Goal: Task Accomplishment & Management: Manage account settings

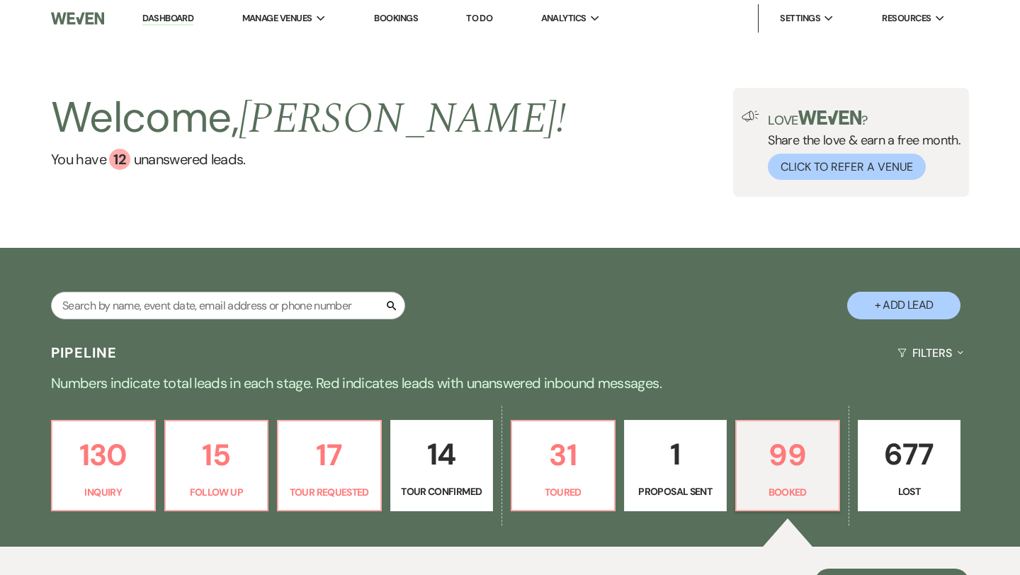
scroll to position [133, 0]
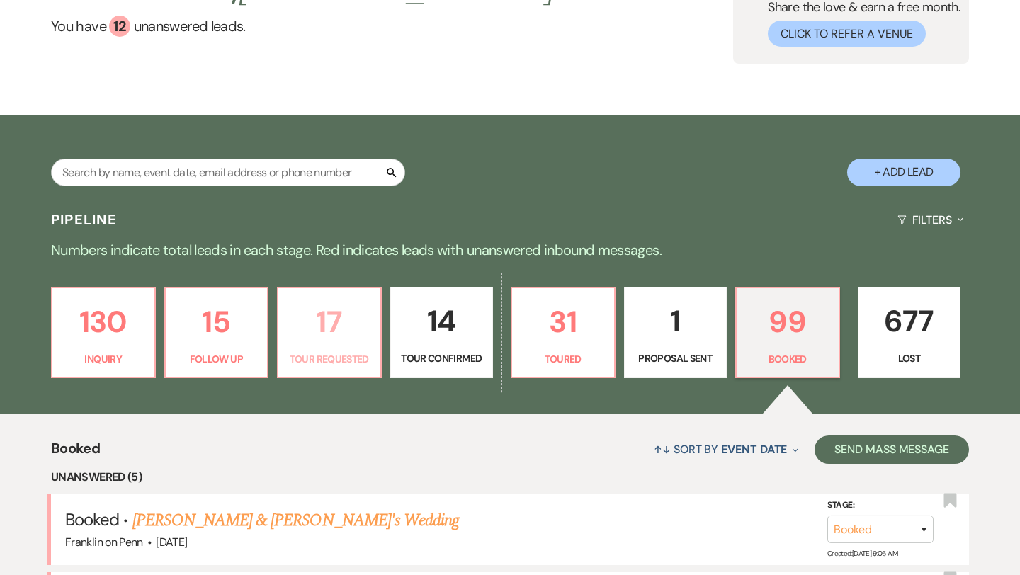
click at [331, 327] on p "17" at bounding box center [329, 321] width 85 height 47
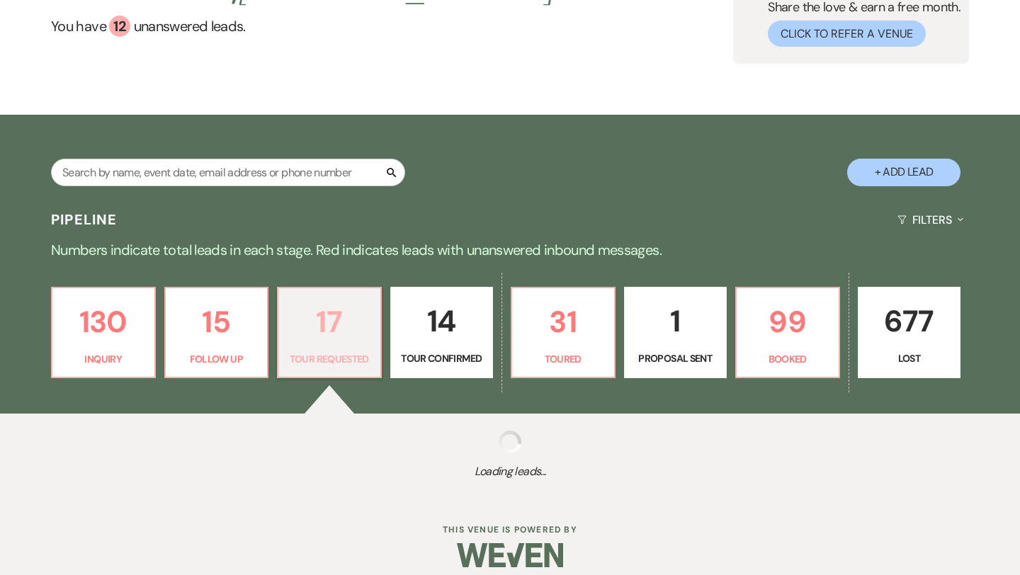
select select "2"
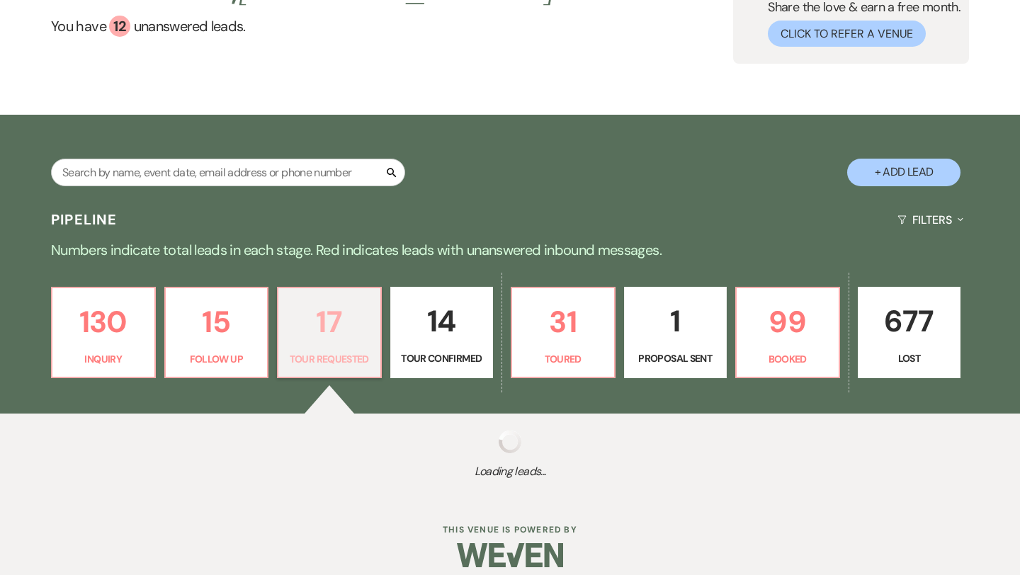
select select "2"
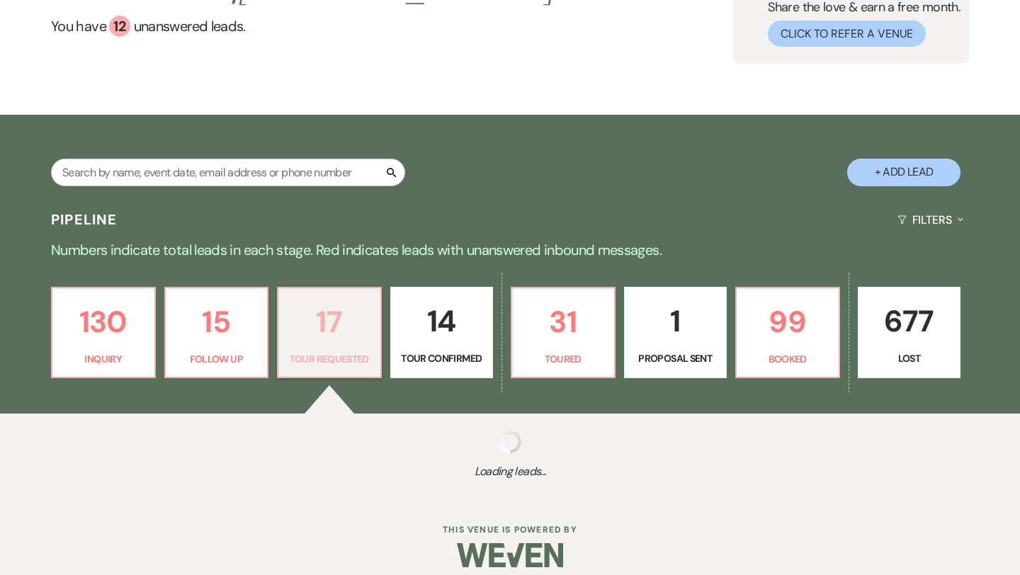
select select "2"
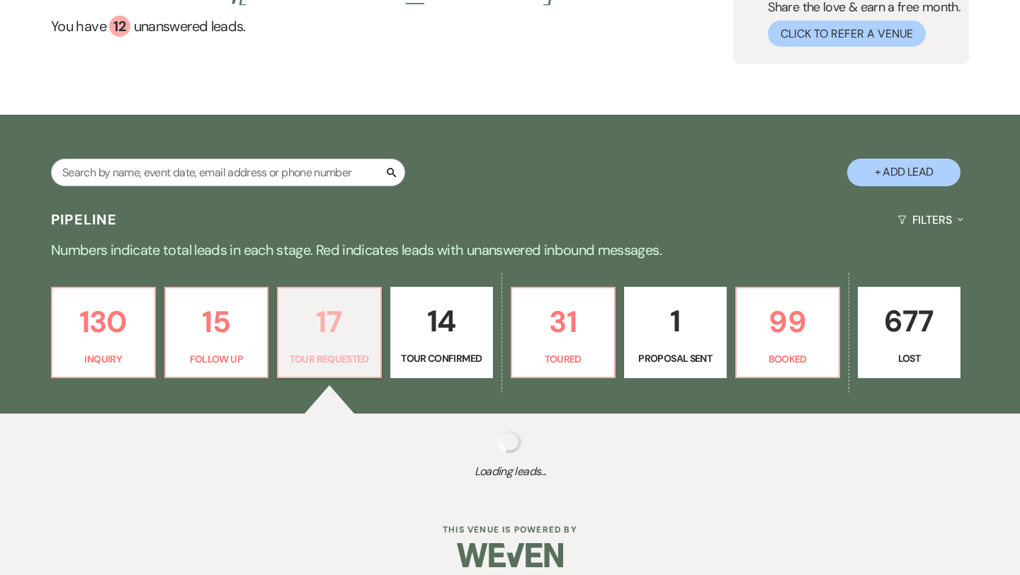
select select "2"
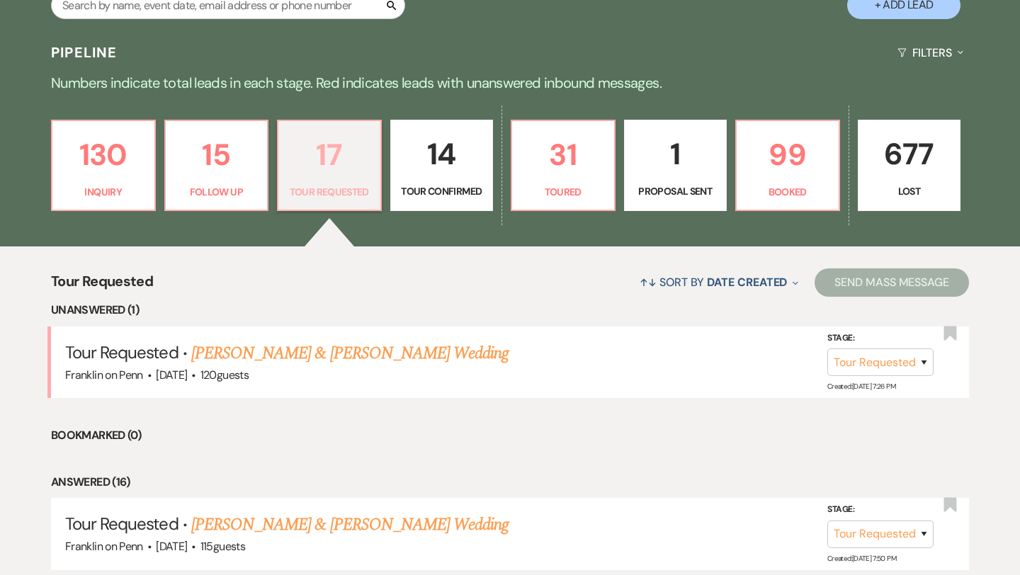
scroll to position [343, 0]
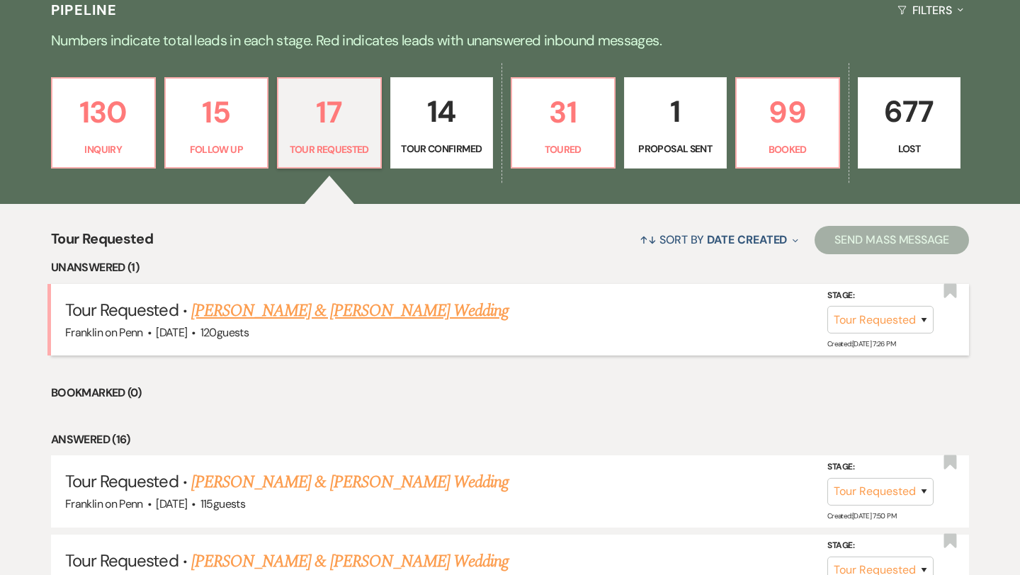
click at [393, 315] on link "[PERSON_NAME] & [PERSON_NAME] Wedding" at bounding box center [349, 310] width 317 height 25
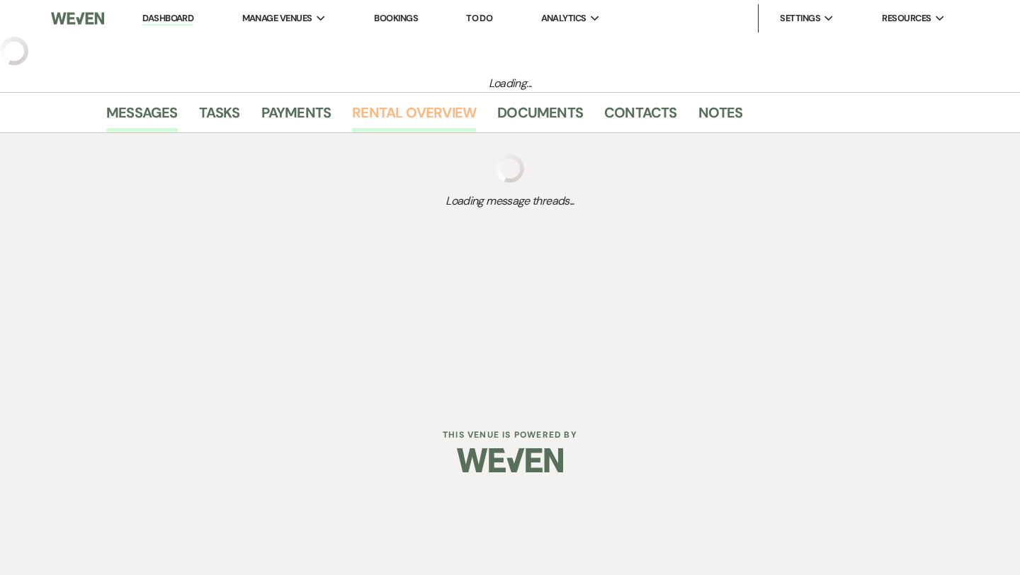
select select "2"
select select "5"
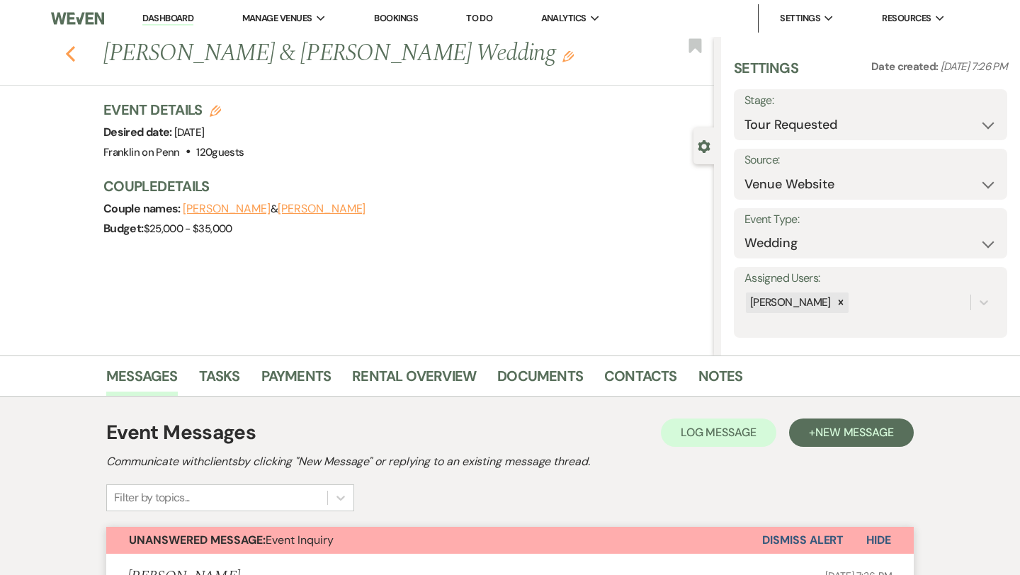
click at [69, 55] on use "button" at bounding box center [70, 54] width 9 height 16
select select "2"
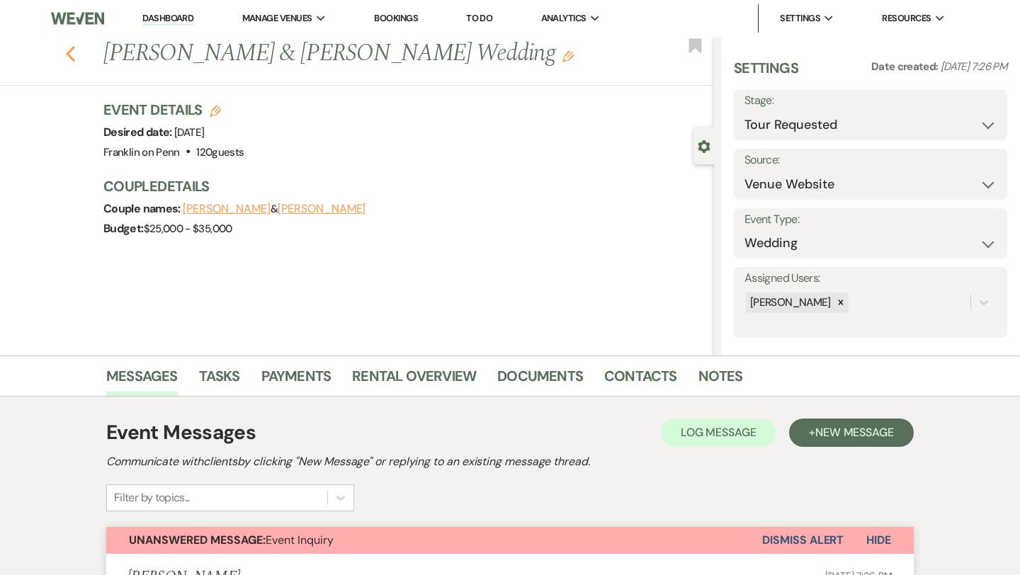
select select "2"
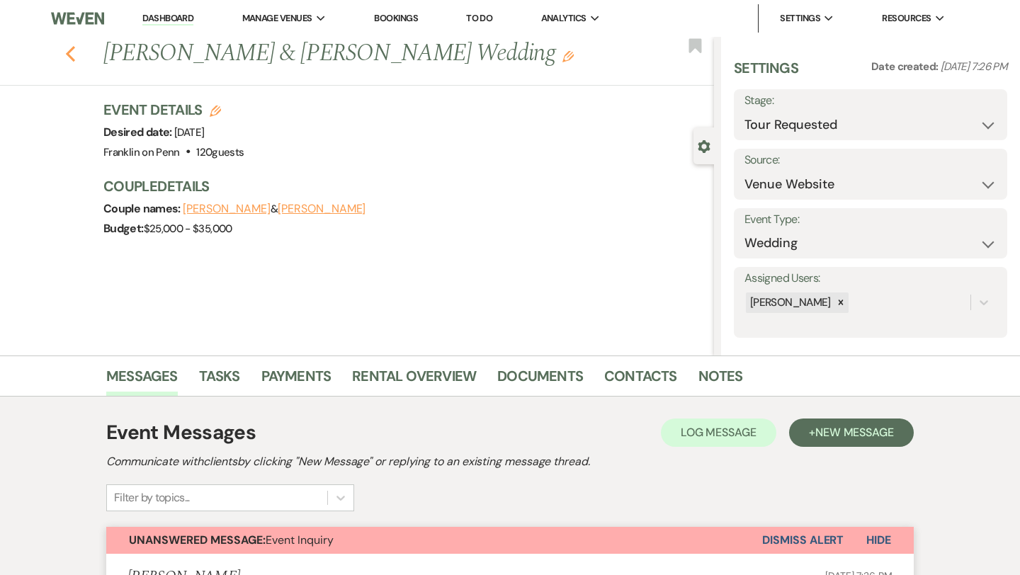
select select "2"
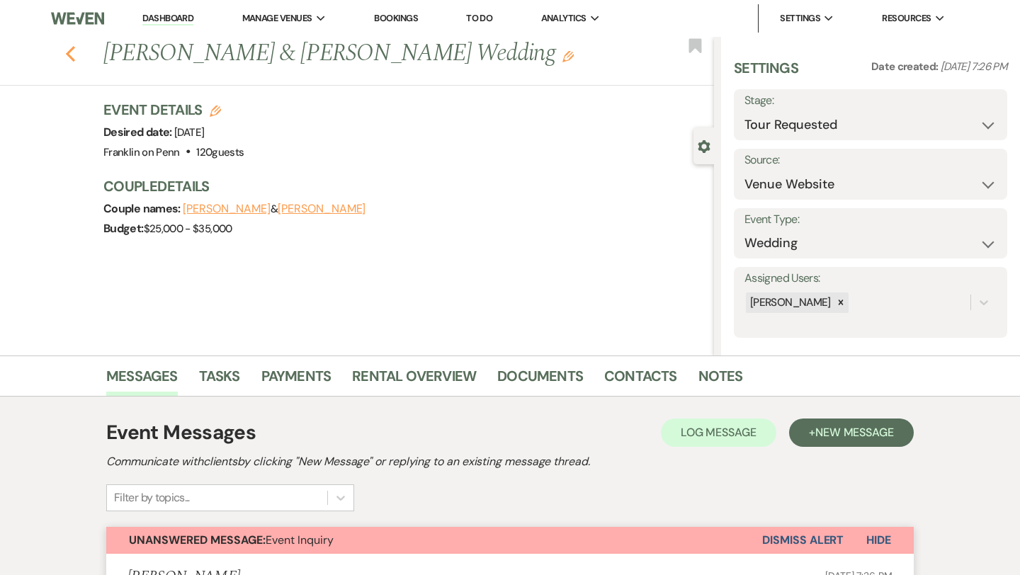
select select "2"
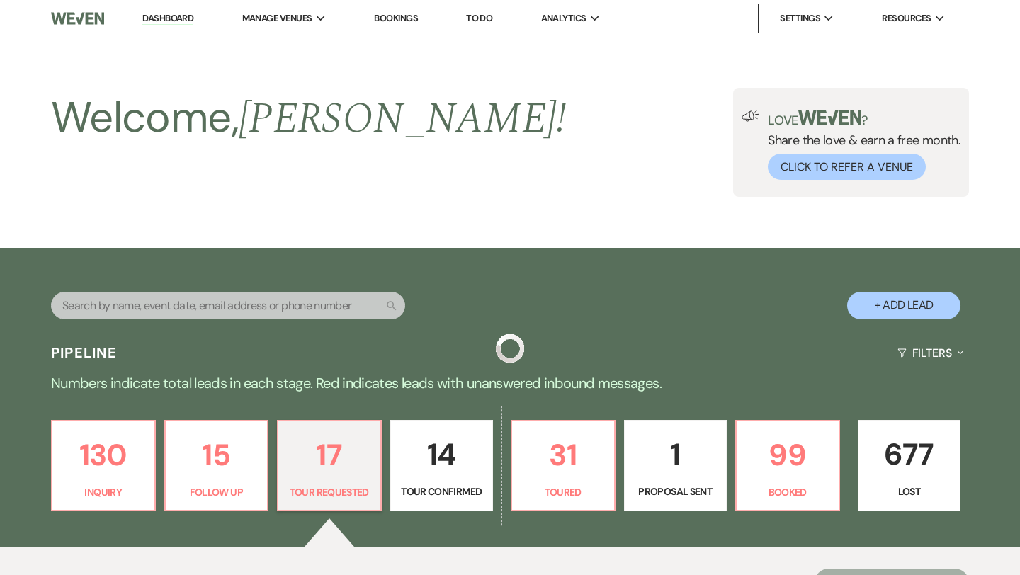
scroll to position [343, 0]
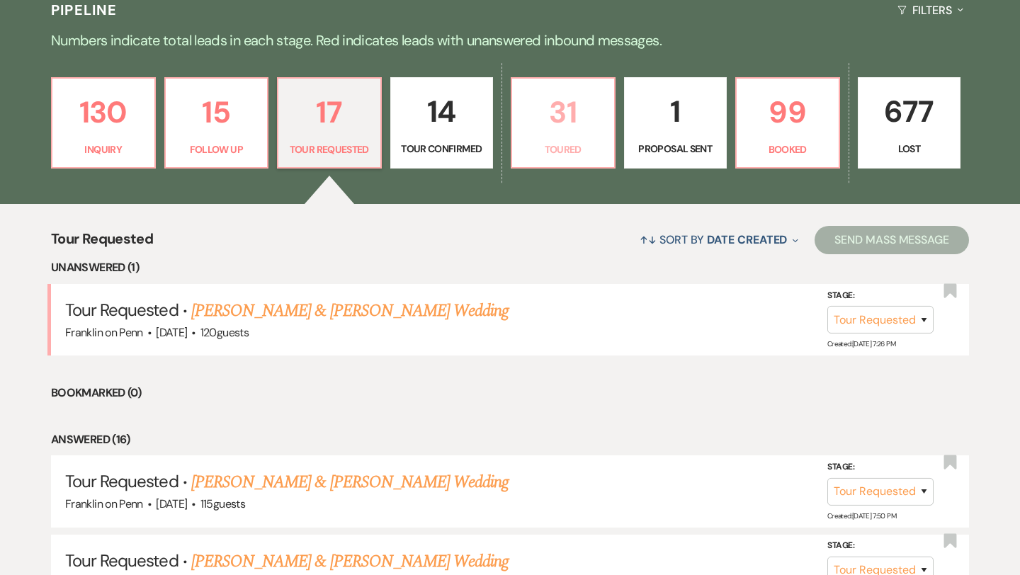
click at [562, 123] on p "31" at bounding box center [563, 112] width 85 height 47
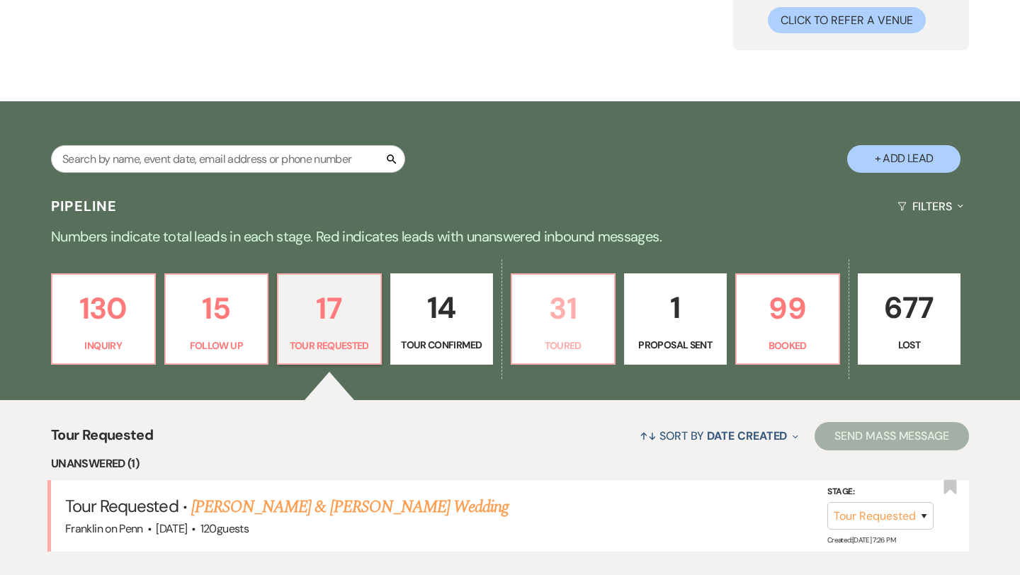
select select "5"
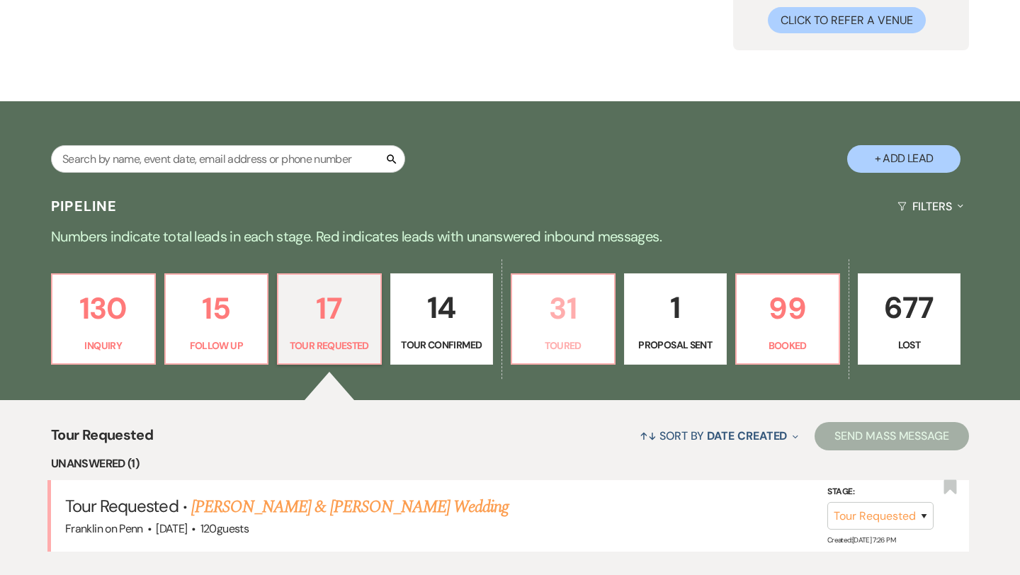
select select "5"
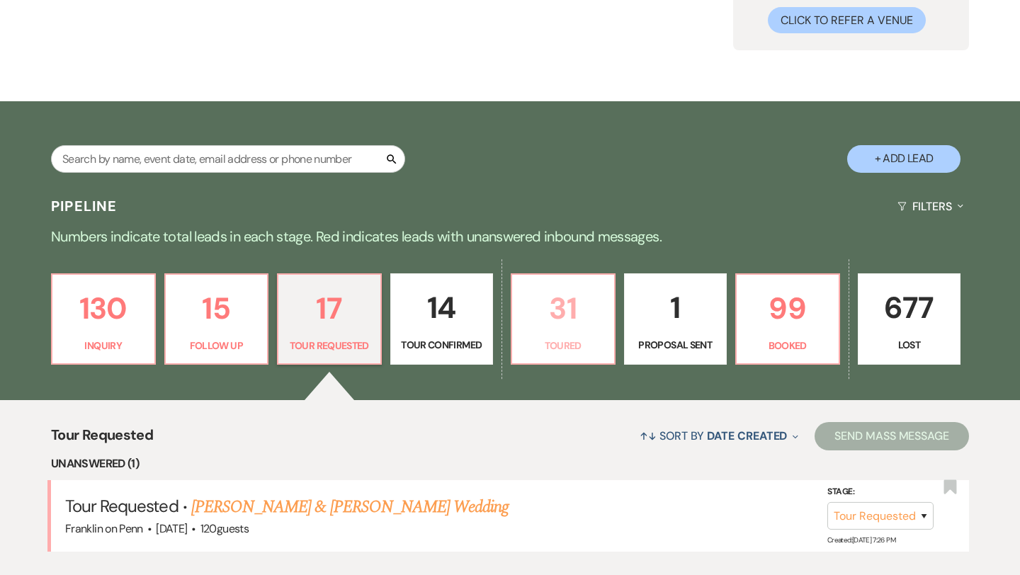
select select "5"
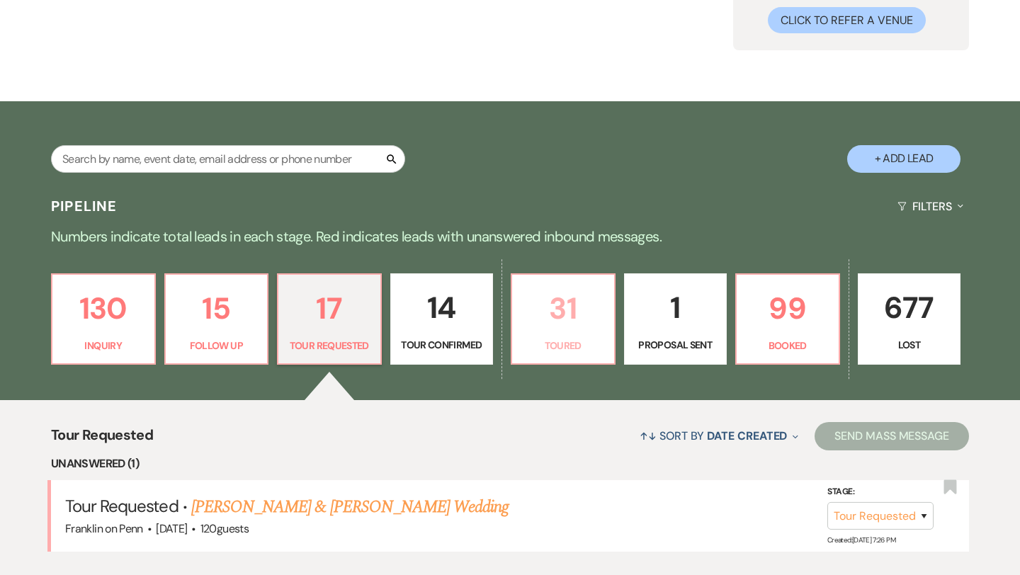
select select "5"
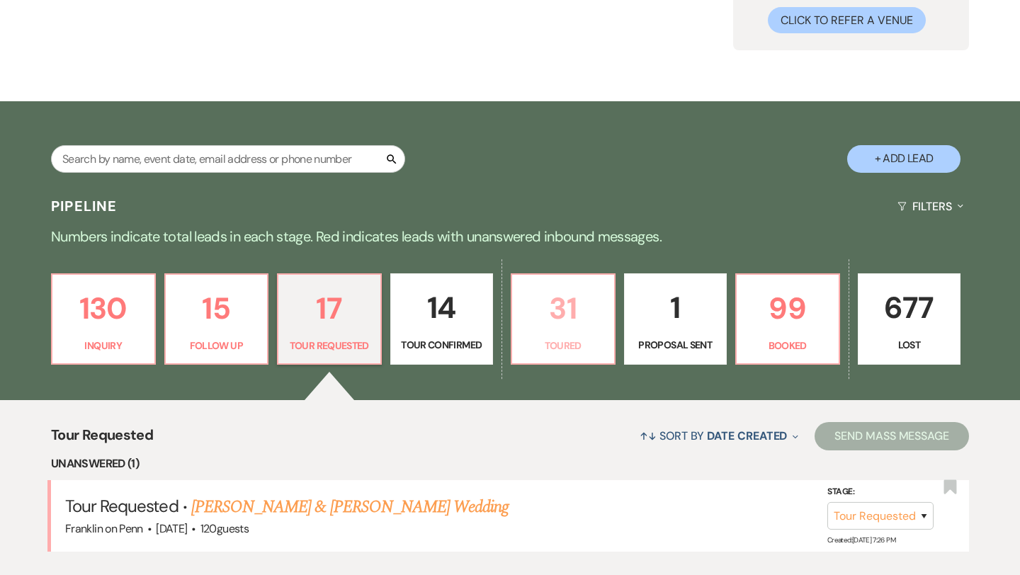
select select "5"
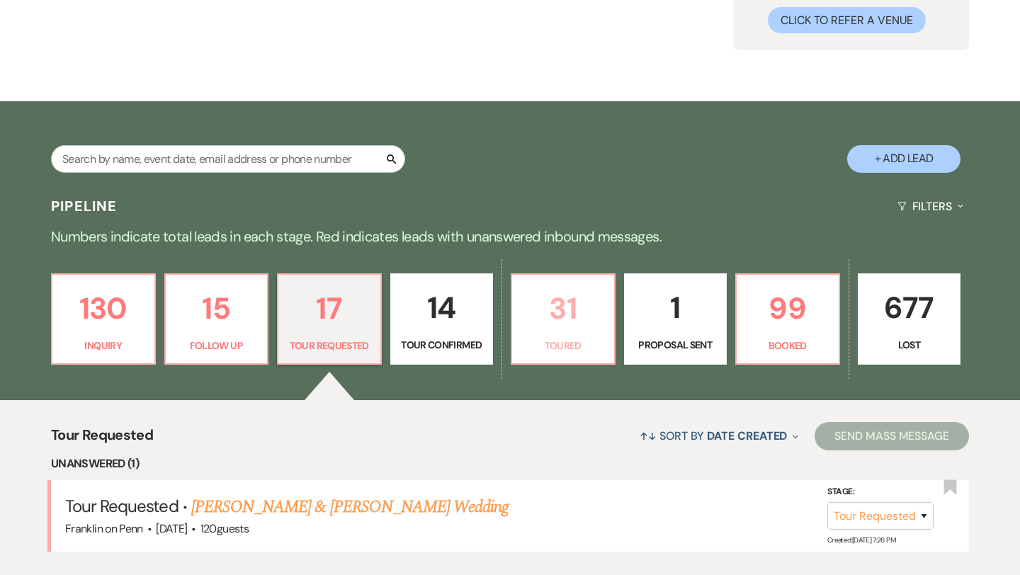
select select "5"
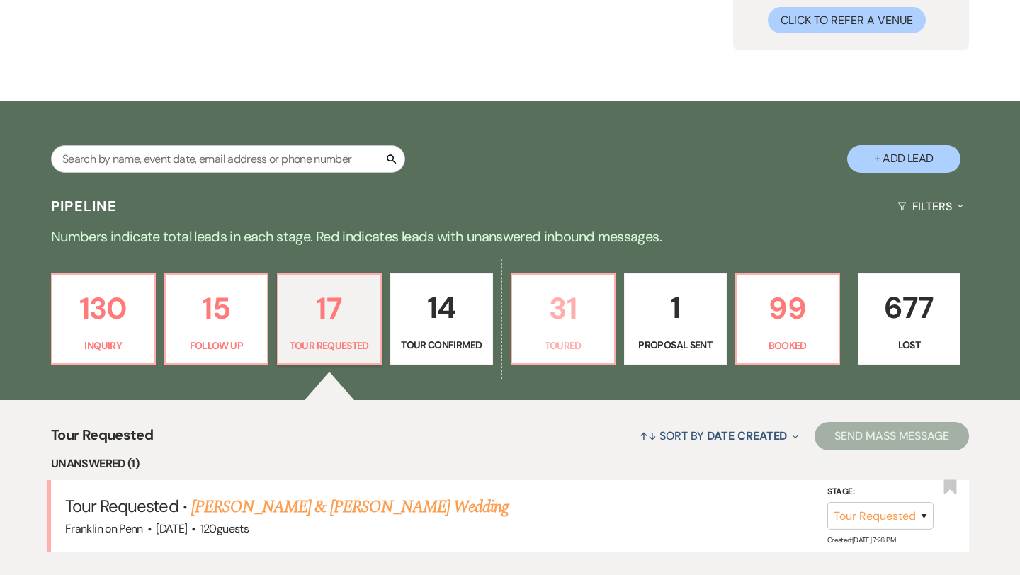
select select "5"
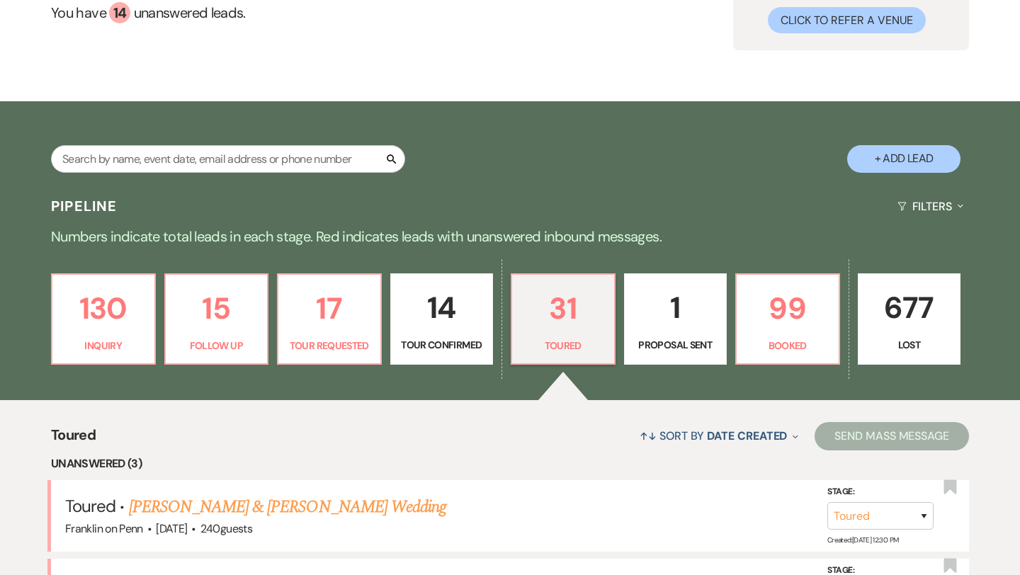
scroll to position [343, 0]
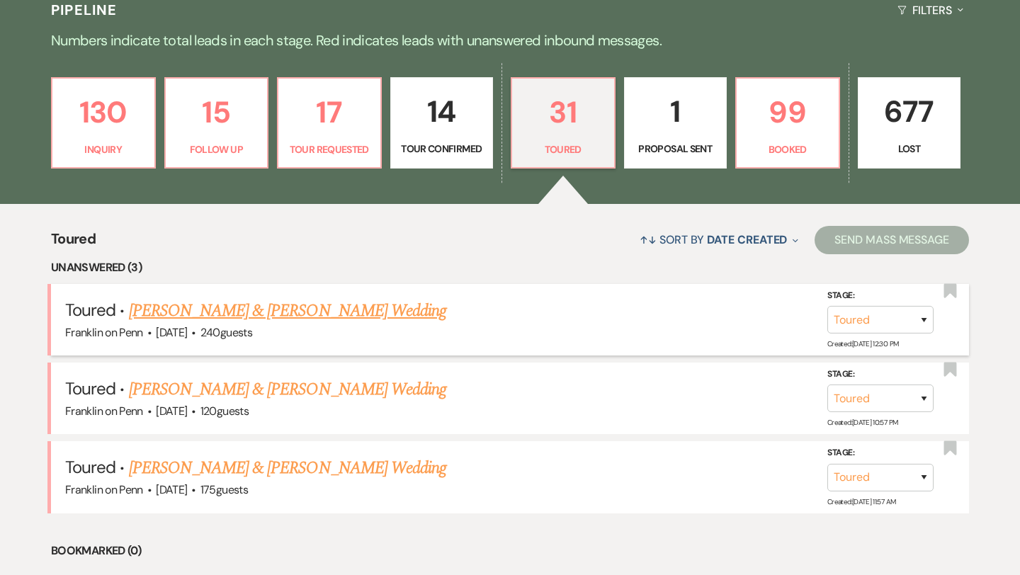
click at [378, 310] on link "[PERSON_NAME] & [PERSON_NAME] Wedding" at bounding box center [287, 310] width 317 height 25
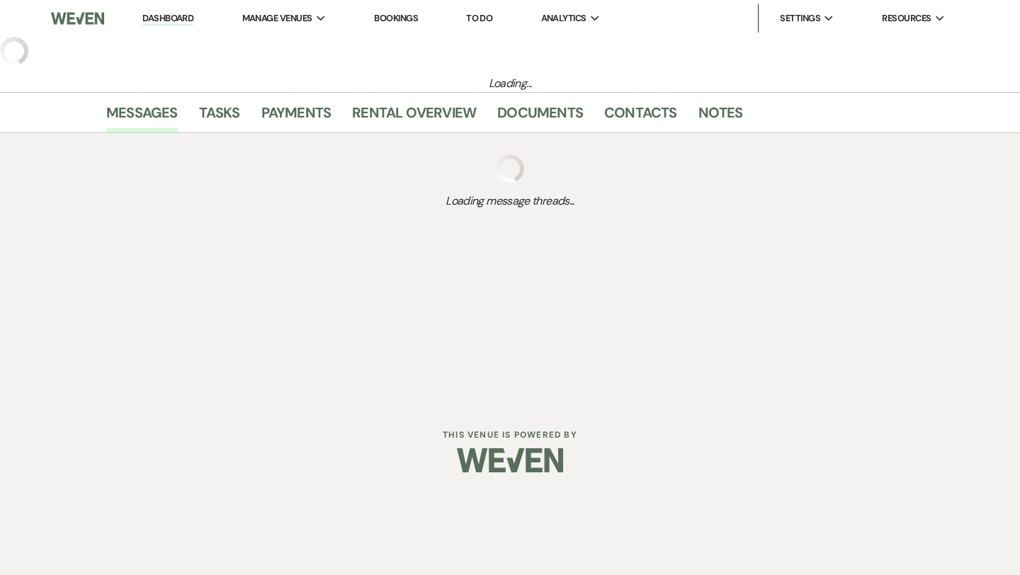
select select "5"
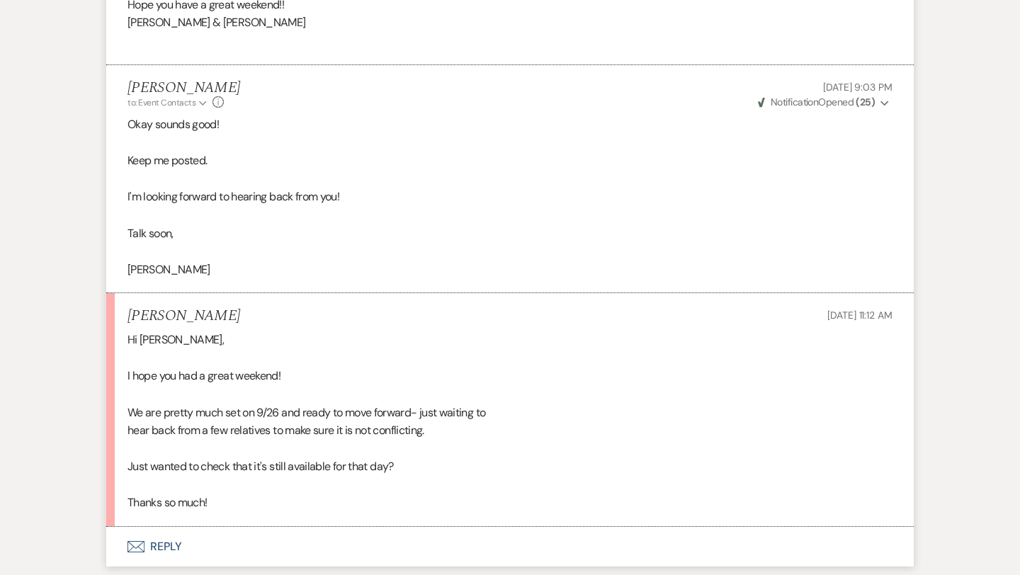
scroll to position [1935, 0]
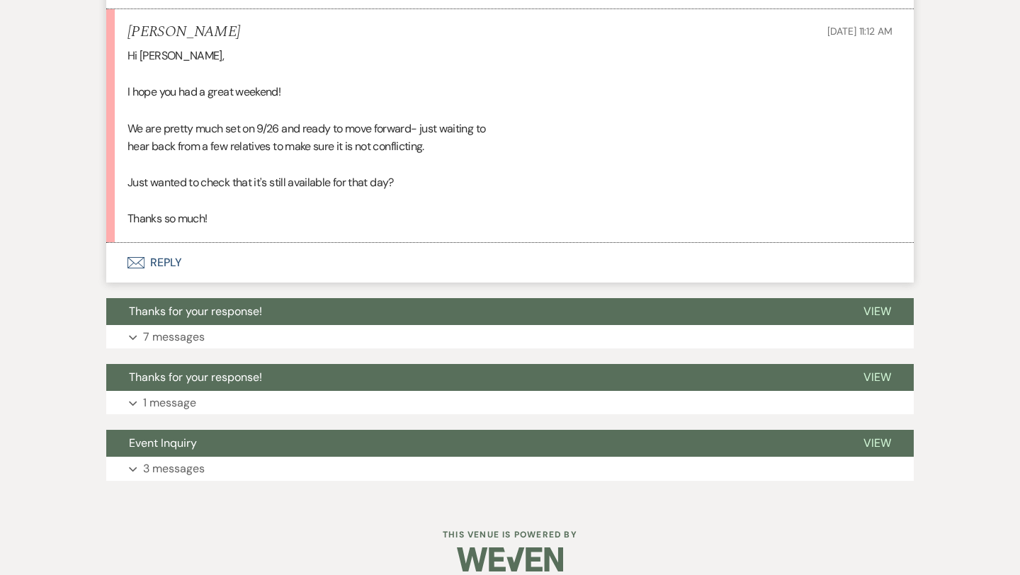
click at [173, 243] on button "Envelope Reply" at bounding box center [509, 263] width 807 height 40
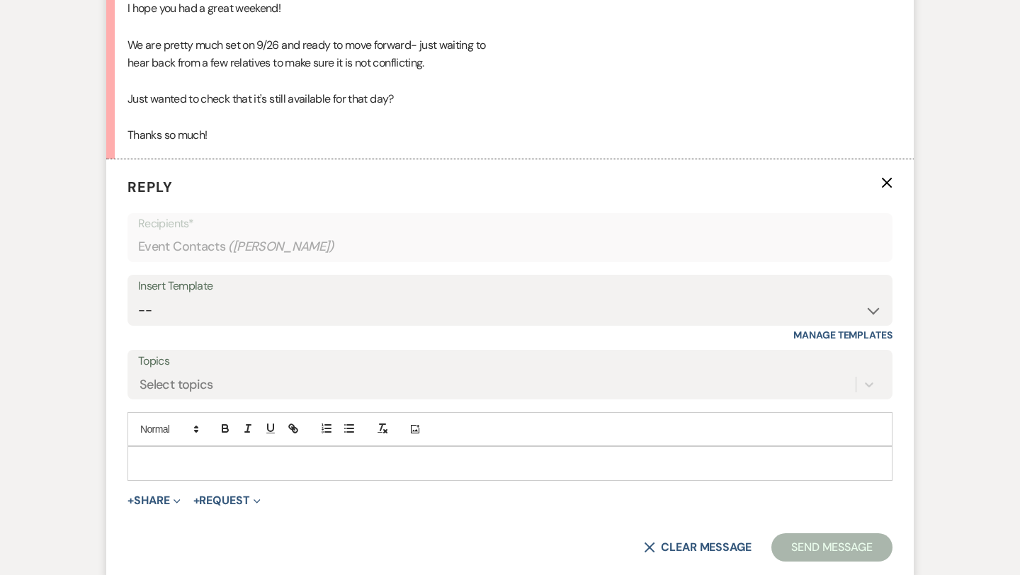
scroll to position [2019, 0]
click at [181, 455] on p at bounding box center [510, 463] width 742 height 16
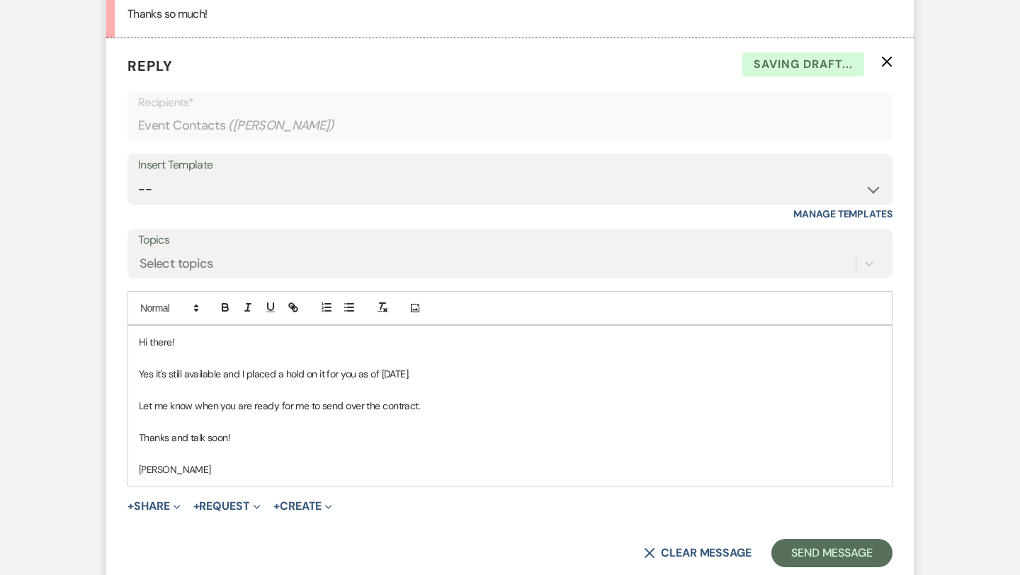
scroll to position [2143, 0]
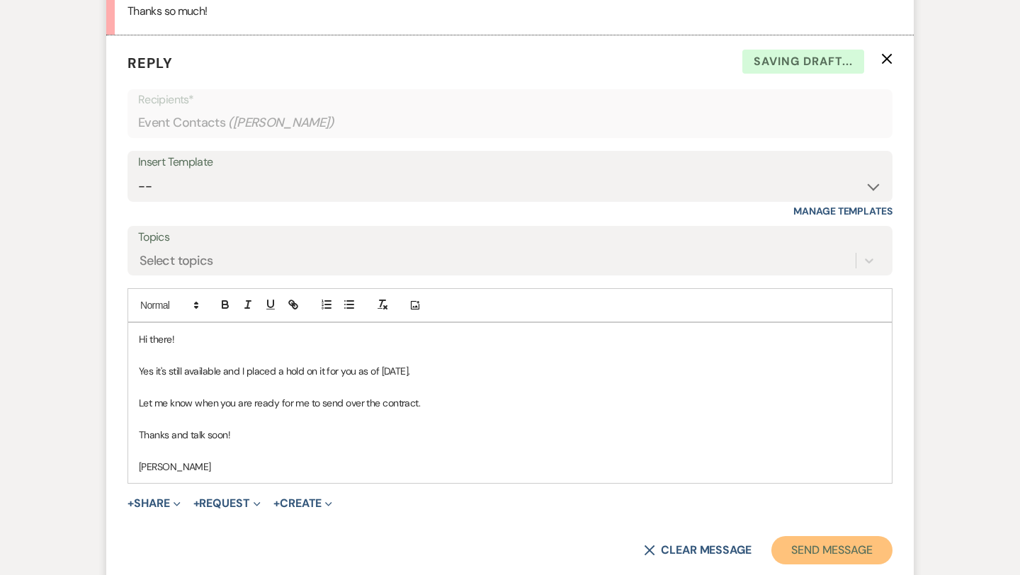
click at [821, 536] on button "Send Message" at bounding box center [831, 550] width 121 height 28
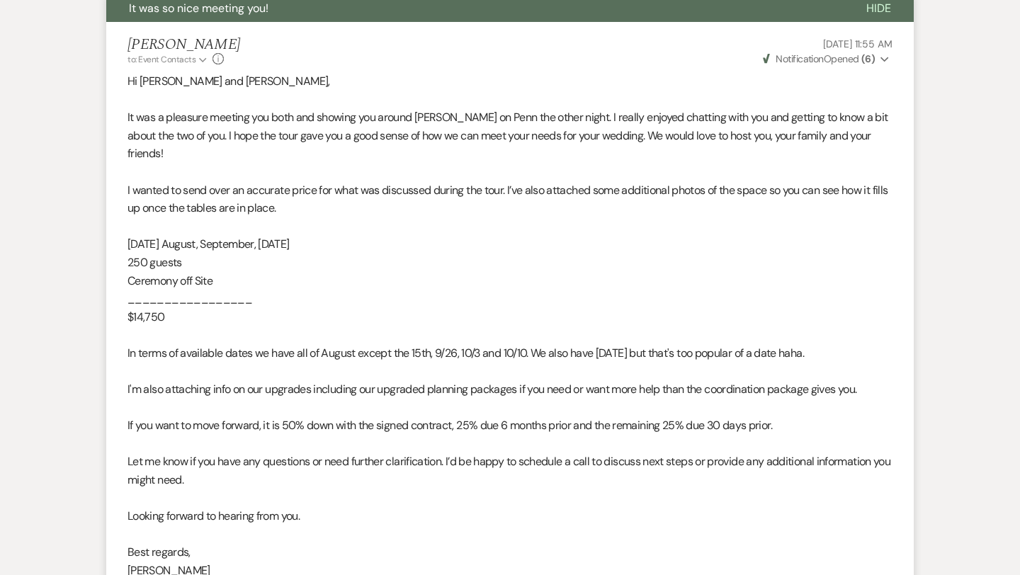
scroll to position [0, 0]
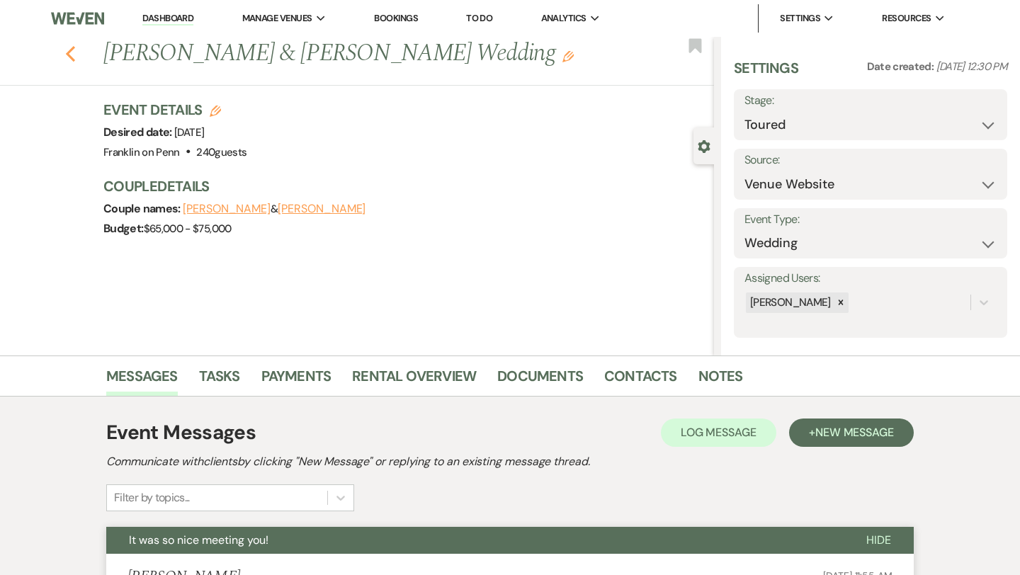
click at [69, 57] on use "button" at bounding box center [70, 54] width 9 height 16
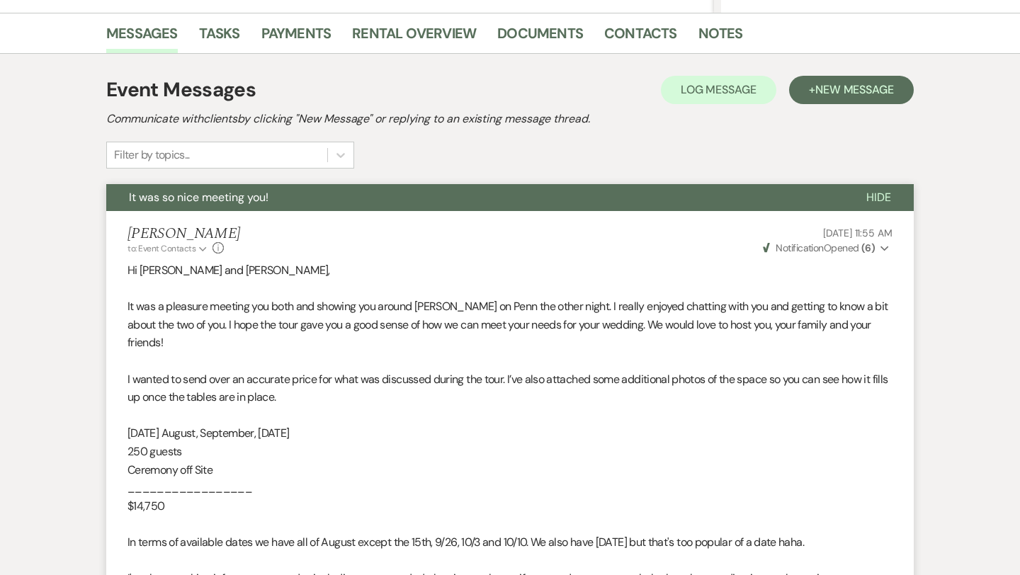
select select "5"
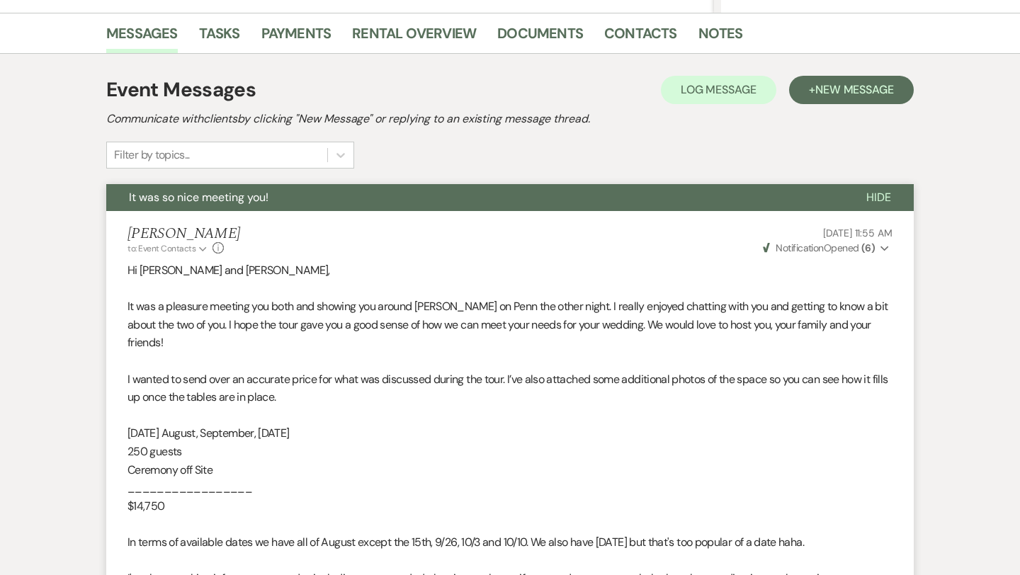
select select "5"
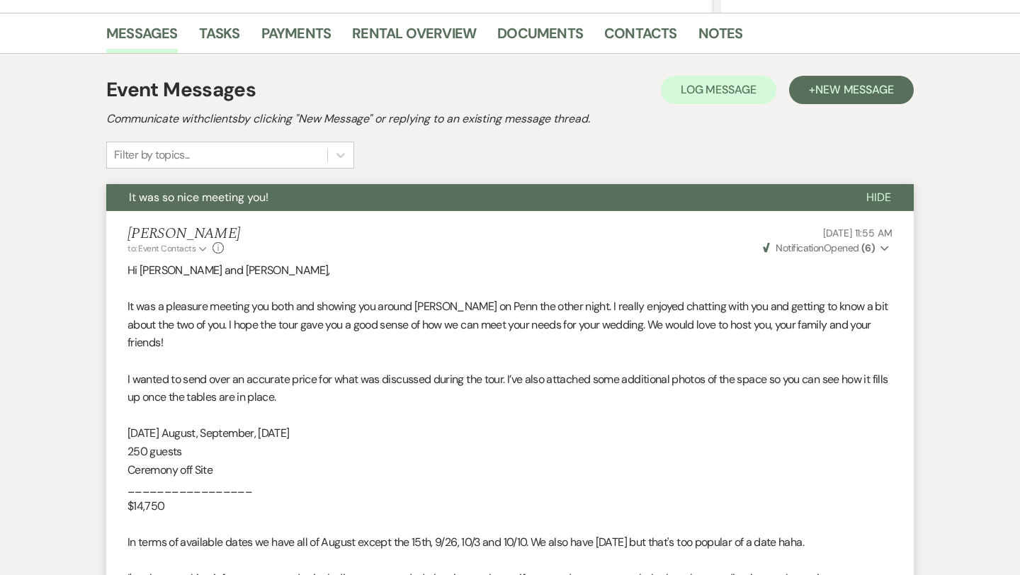
select select "5"
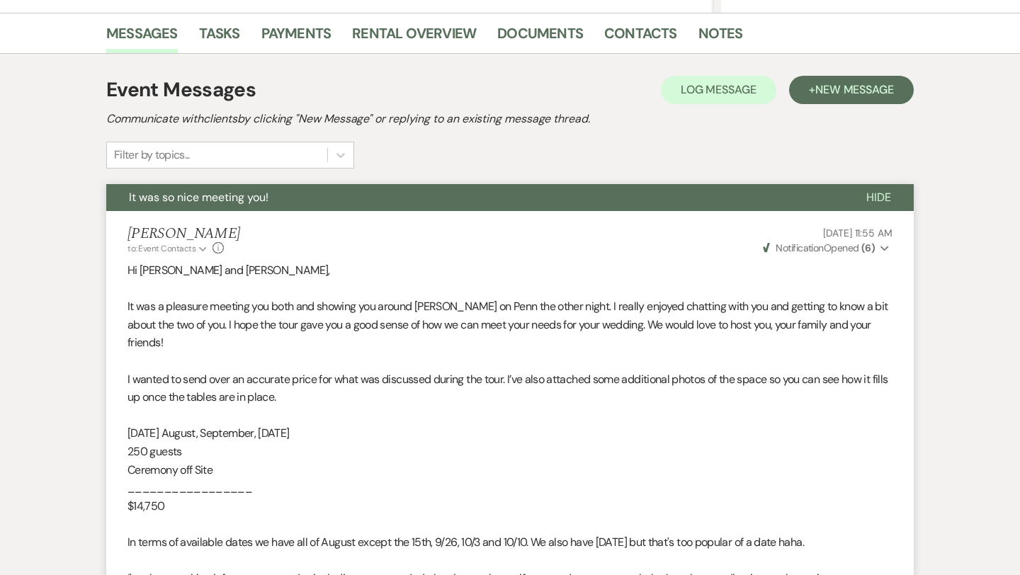
select select "5"
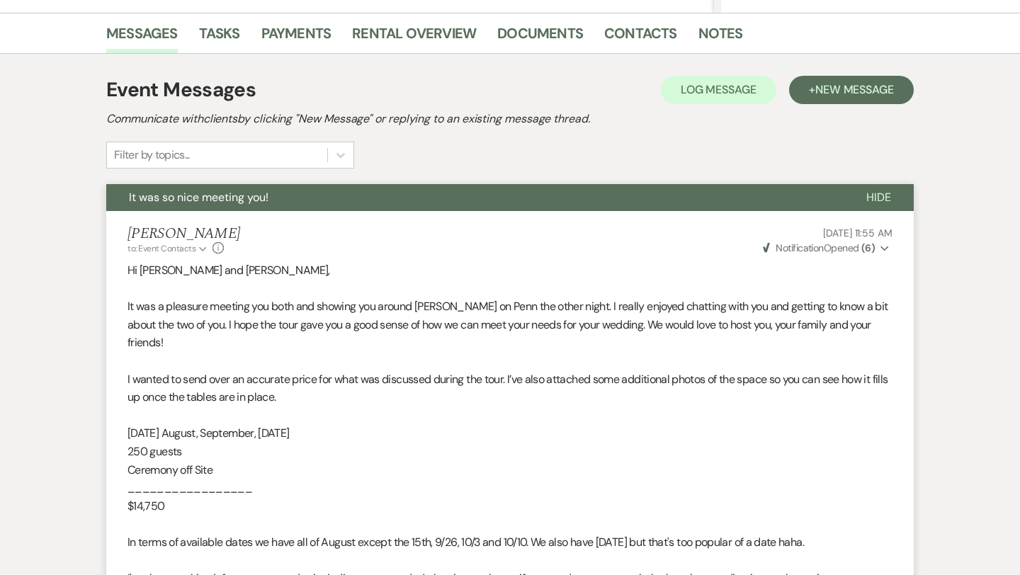
select select "5"
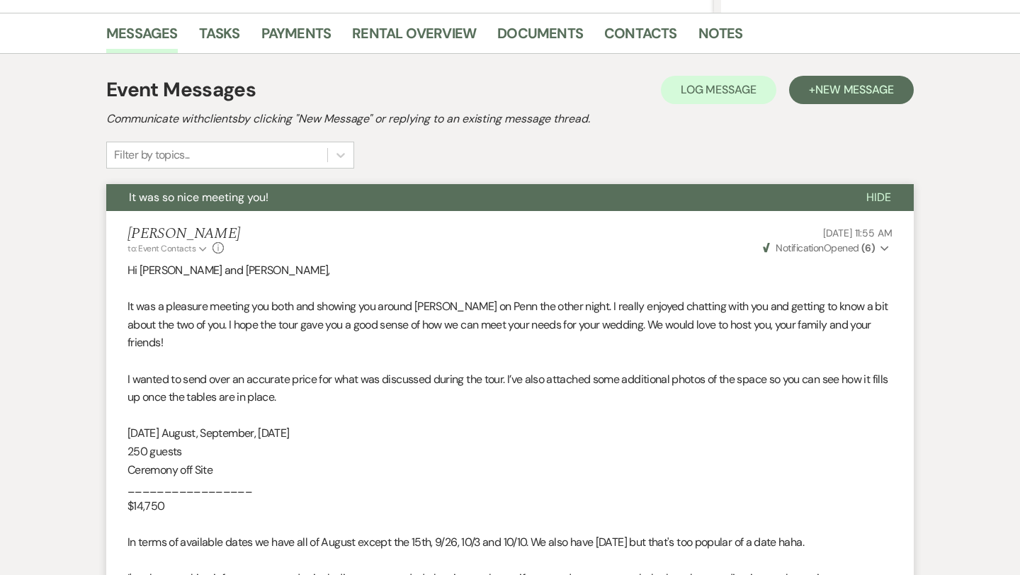
select select "5"
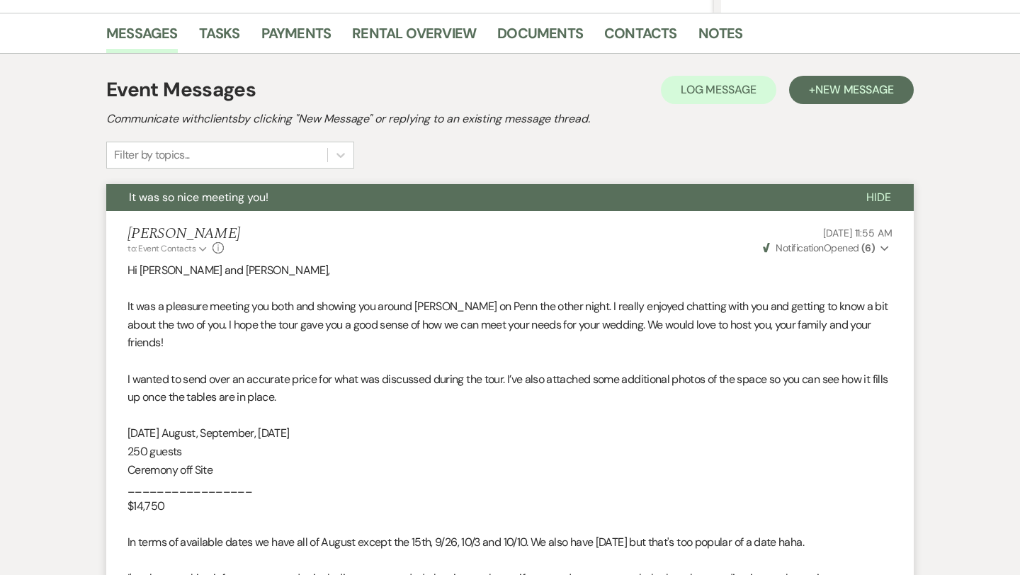
select select "5"
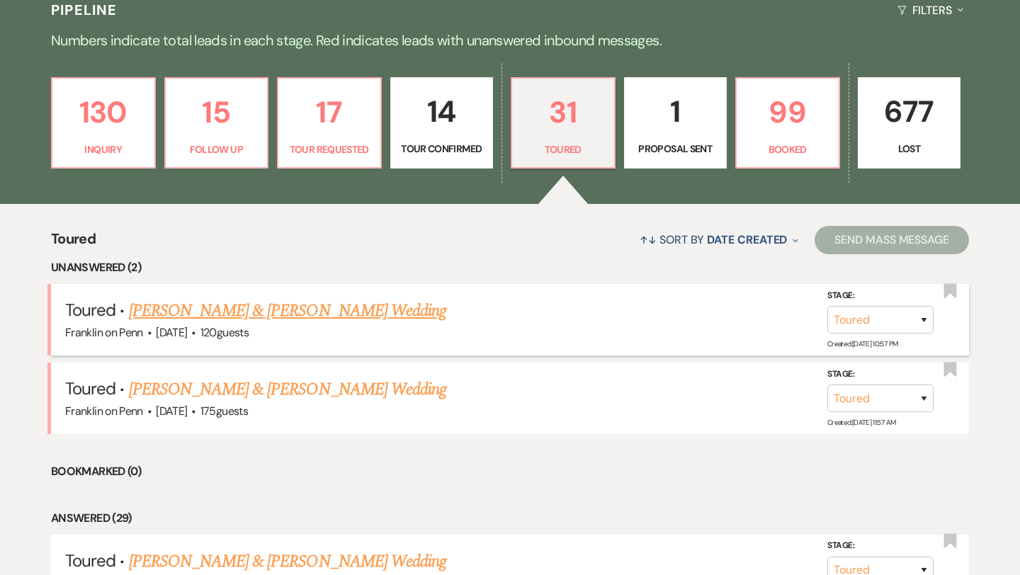
click at [307, 317] on link "[PERSON_NAME] & [PERSON_NAME] Wedding" at bounding box center [287, 310] width 317 height 25
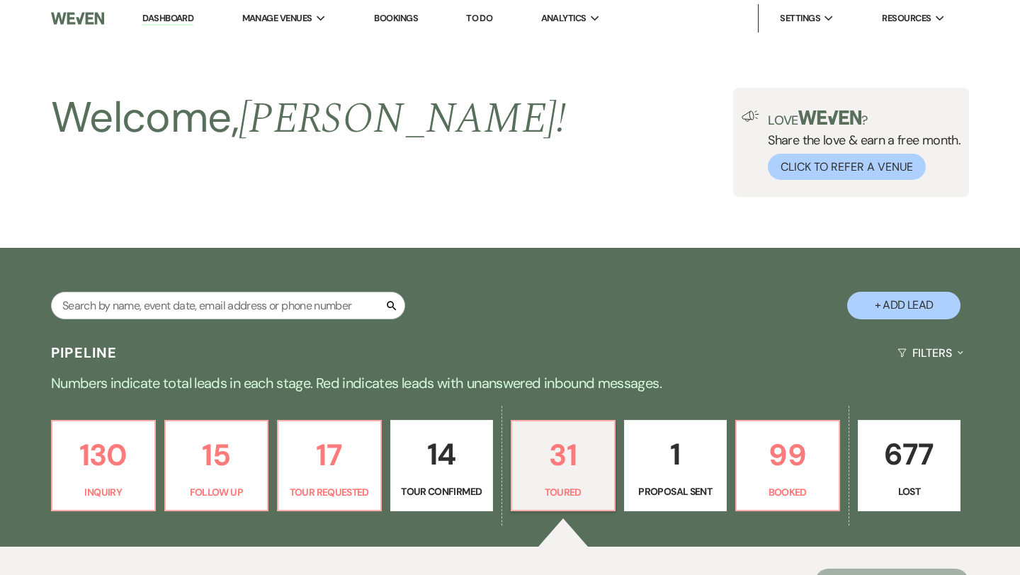
select select "5"
select select "1"
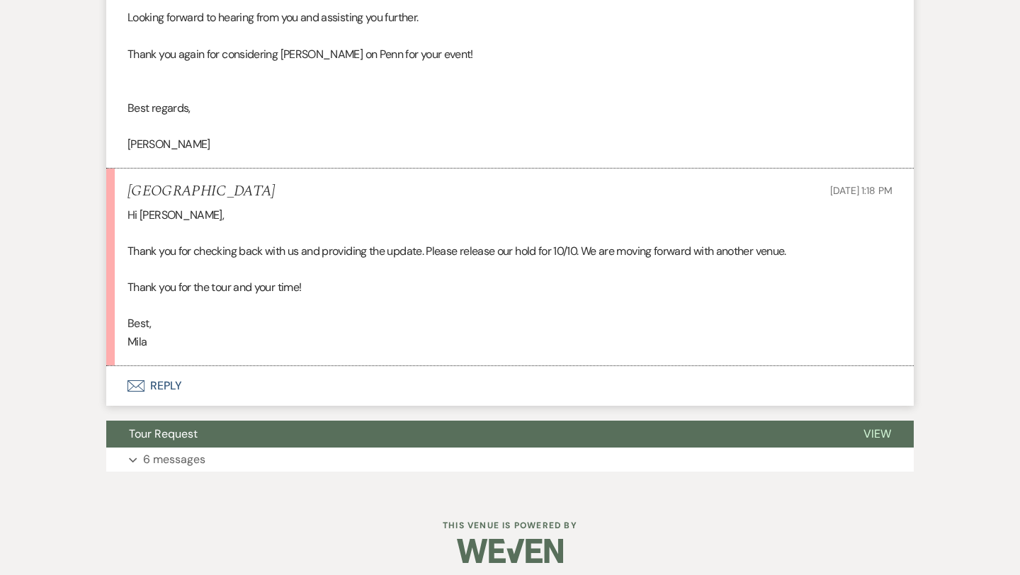
scroll to position [1623, 0]
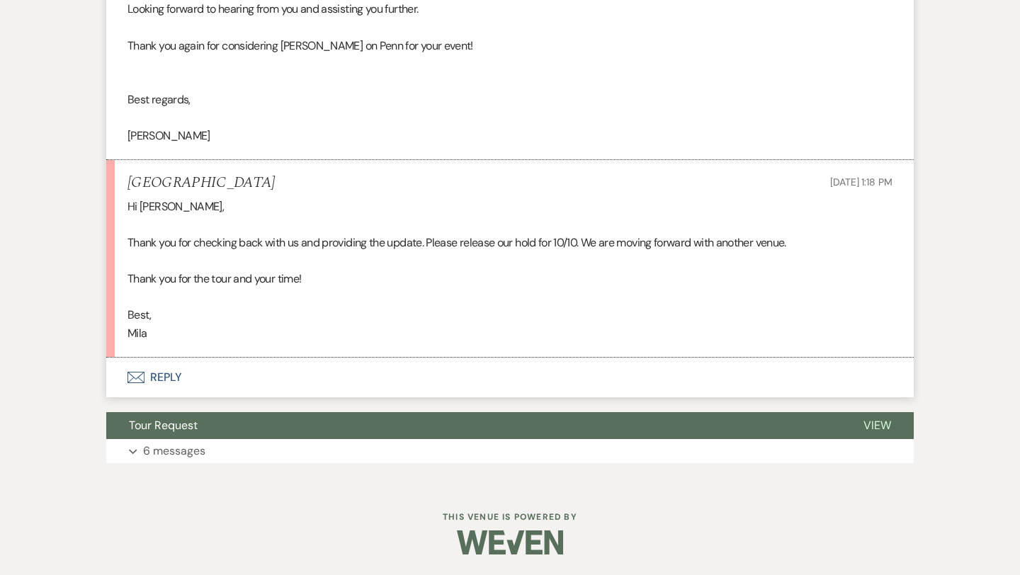
click at [173, 377] on button "Envelope Reply" at bounding box center [509, 378] width 807 height 40
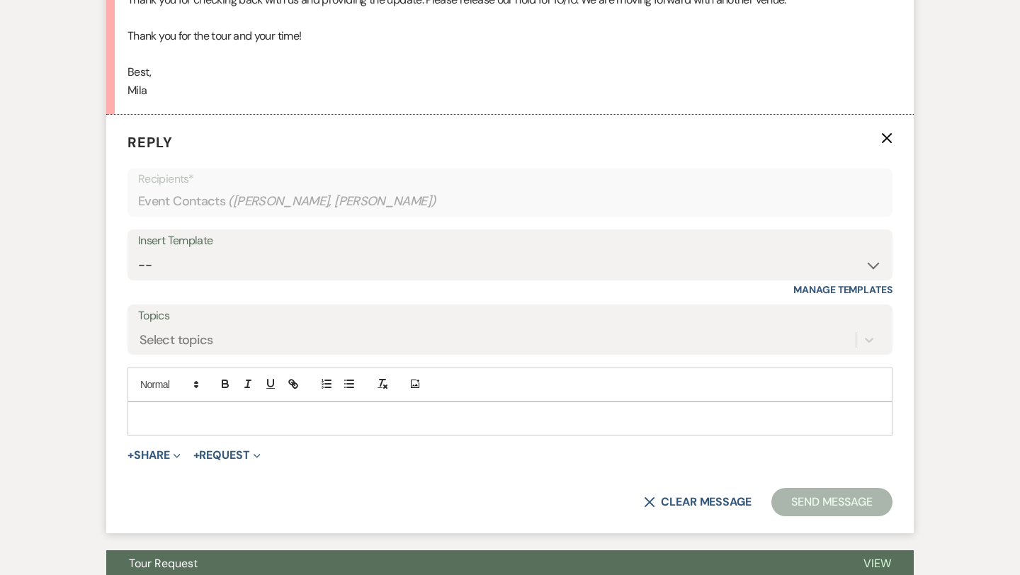
scroll to position [1903, 0]
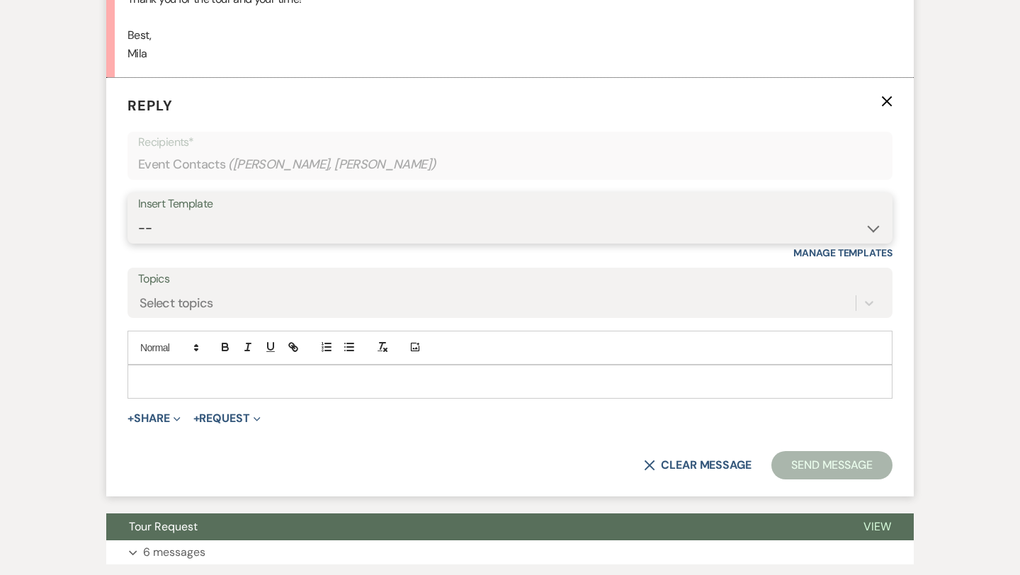
click at [194, 232] on select "-- Weven Planning Portal Introduction (Booked Events) Initial Inquiry Response …" at bounding box center [510, 229] width 744 height 28
select select "4388"
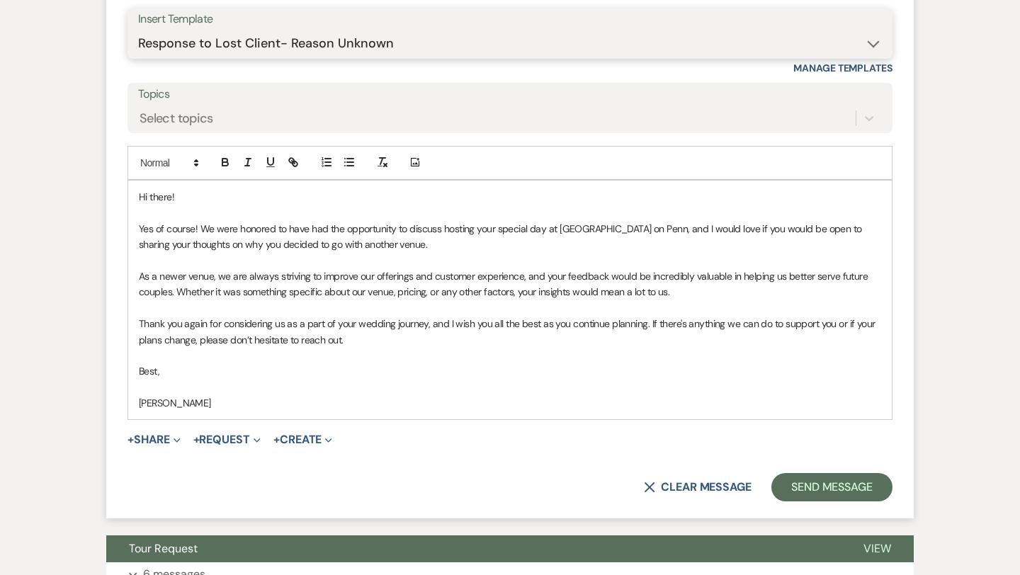
scroll to position [2092, 0]
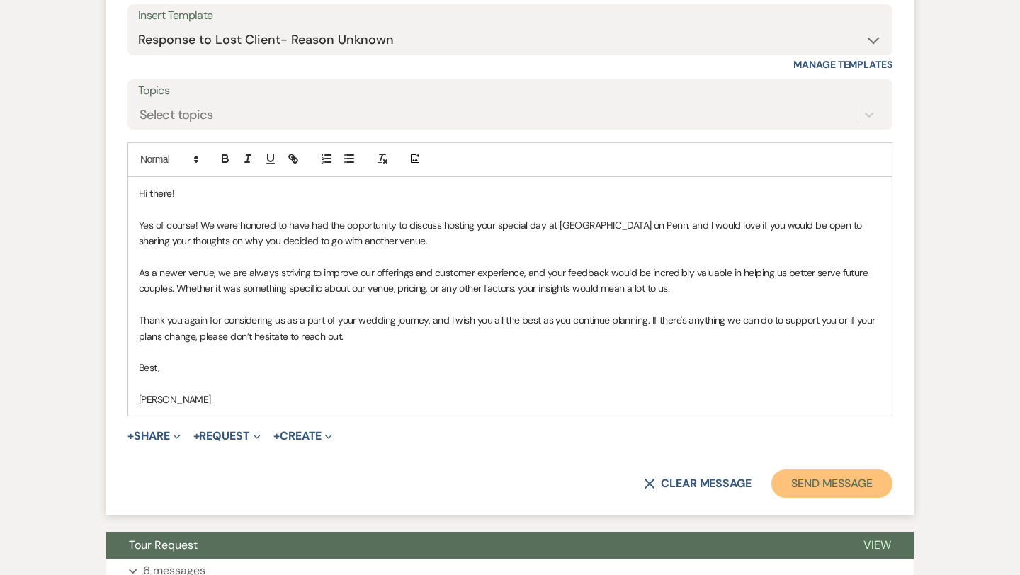
click at [815, 482] on button "Send Message" at bounding box center [831, 484] width 121 height 28
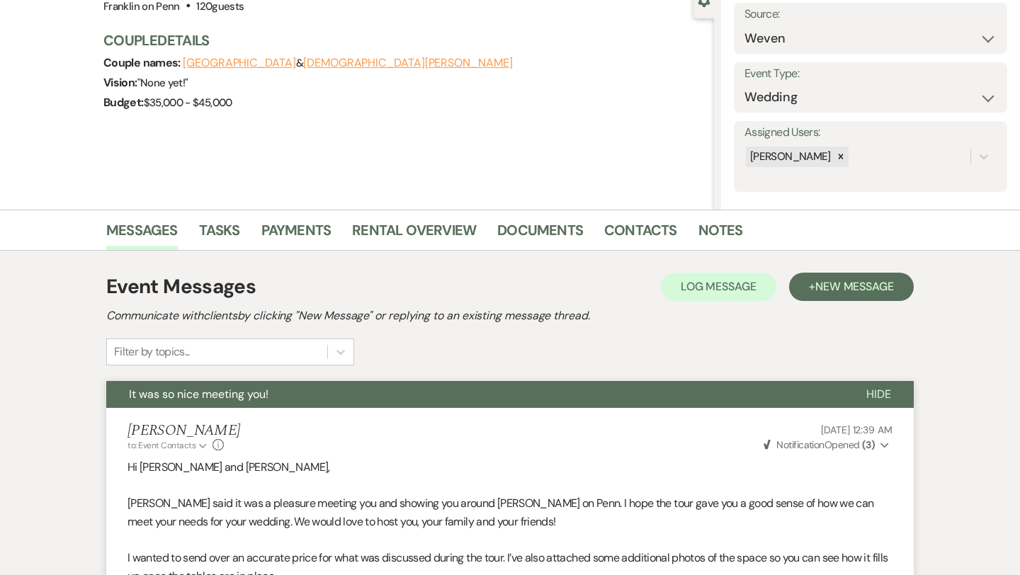
scroll to position [0, 0]
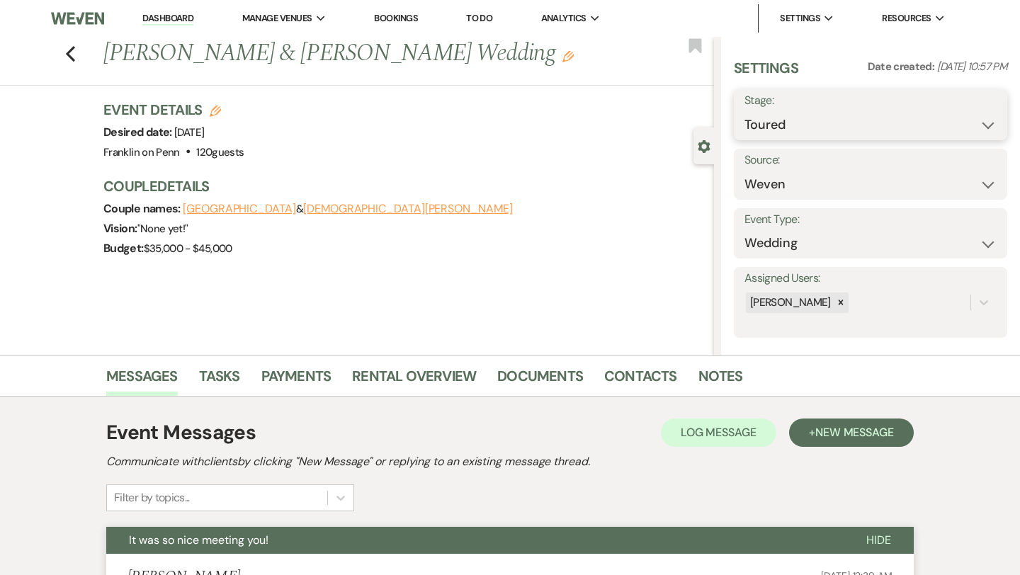
click at [815, 119] on select "Inquiry Follow Up Tour Requested Tour Confirmed Toured Proposal Sent Booked Lost" at bounding box center [870, 125] width 252 height 28
select select "8"
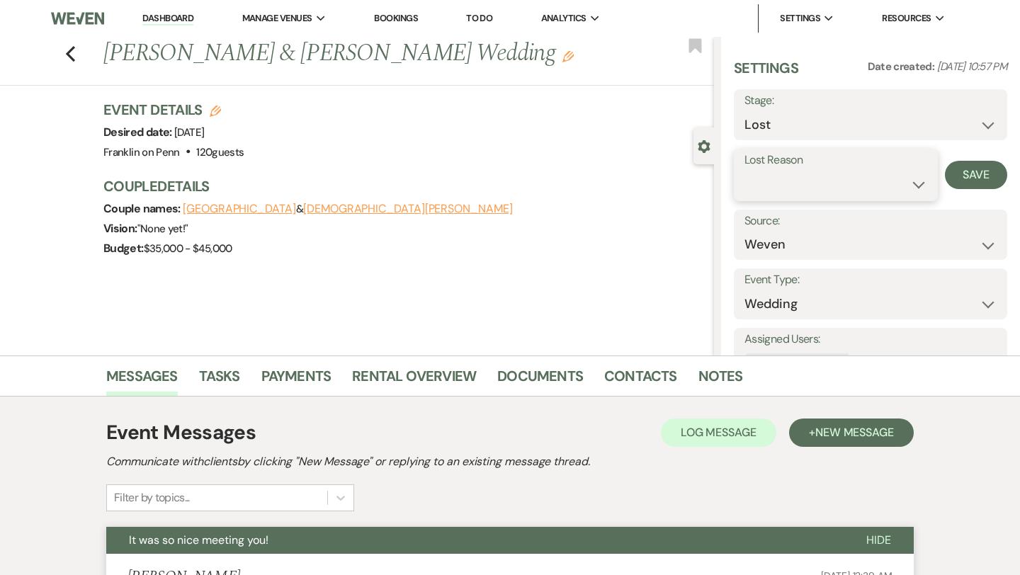
click at [849, 190] on select "Booked Elsewhere Budget Date Unavailable No Response Not a Good Match Capacity …" at bounding box center [835, 185] width 183 height 28
select select "6"
click at [970, 178] on button "Save" at bounding box center [976, 175] width 62 height 28
click at [74, 55] on icon "Previous" at bounding box center [70, 53] width 11 height 17
select select "5"
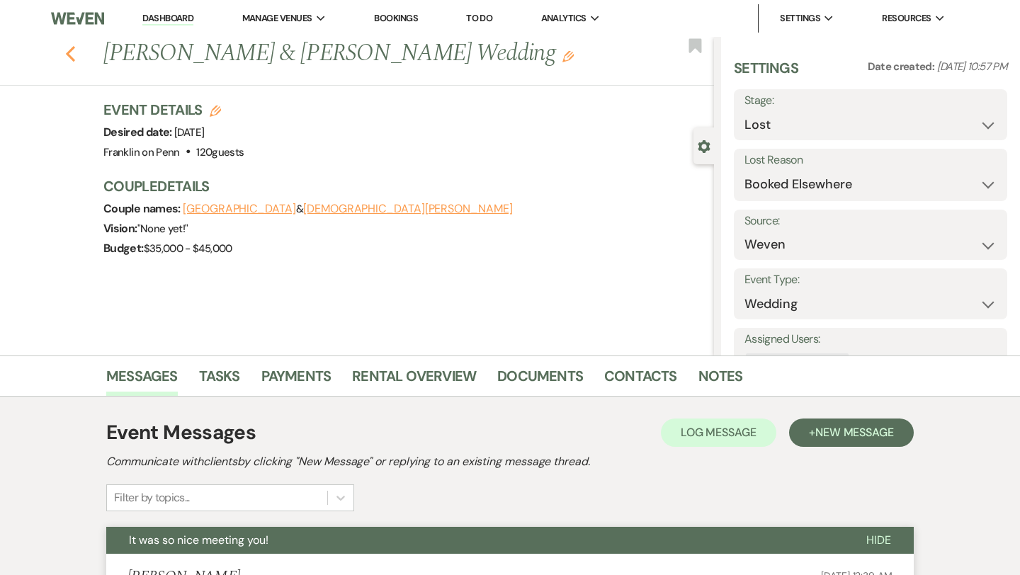
select select "5"
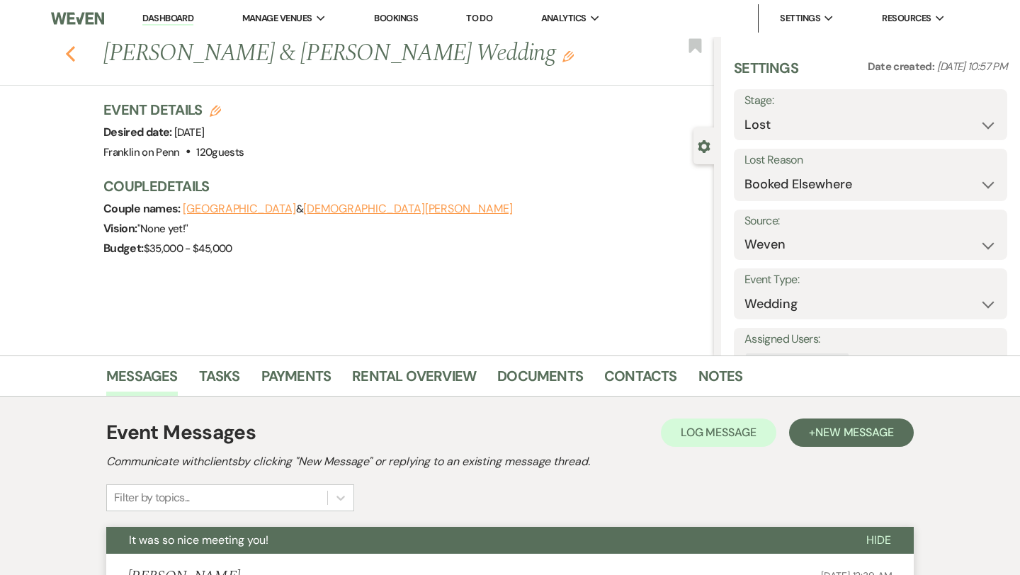
select select "5"
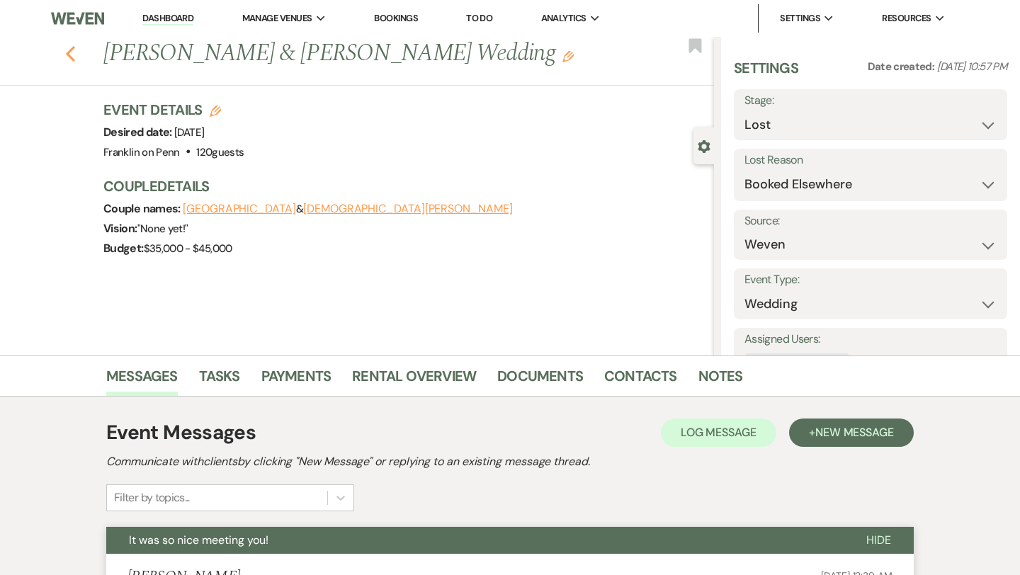
select select "5"
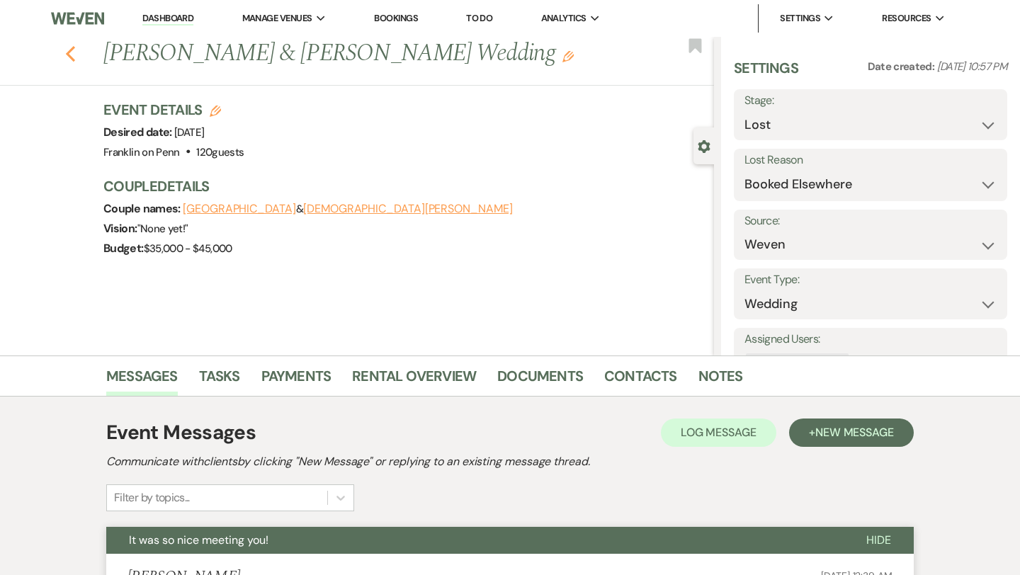
select select "5"
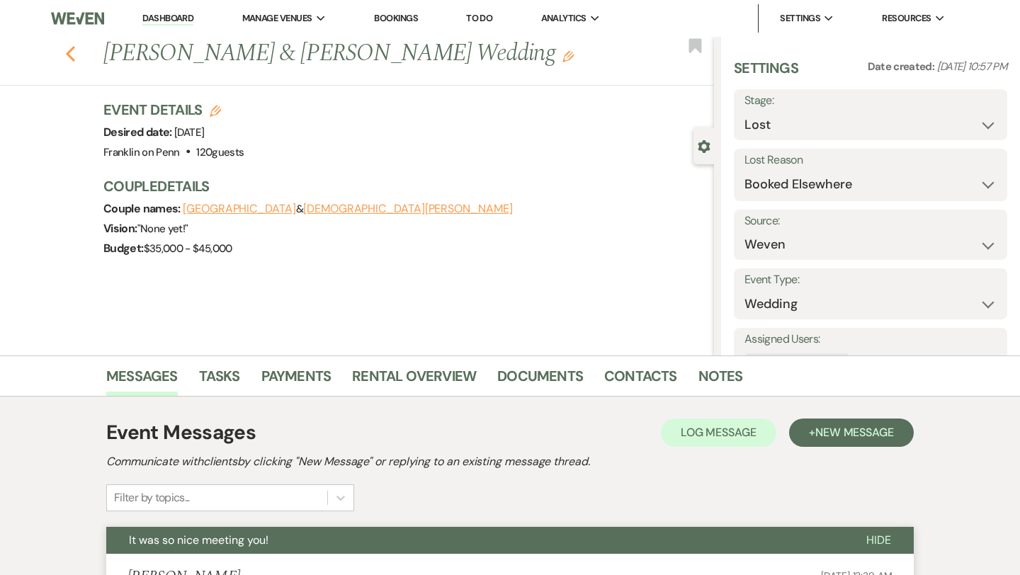
select select "5"
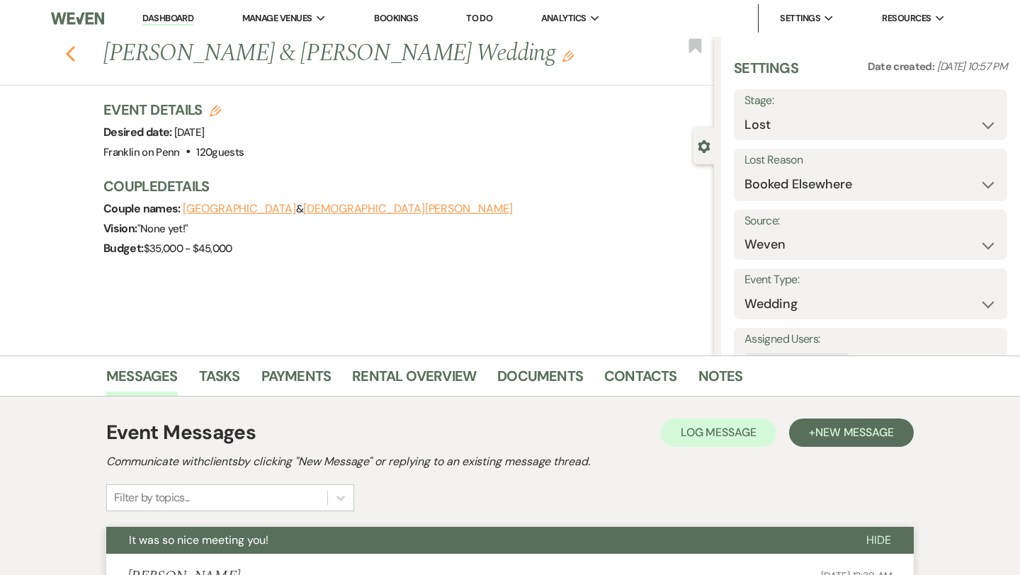
select select "5"
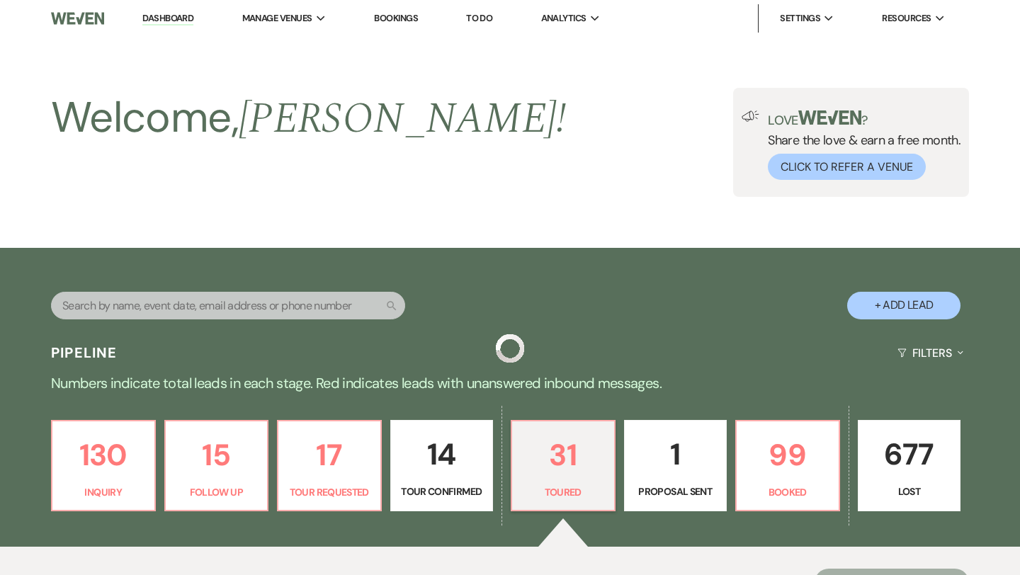
scroll to position [343, 0]
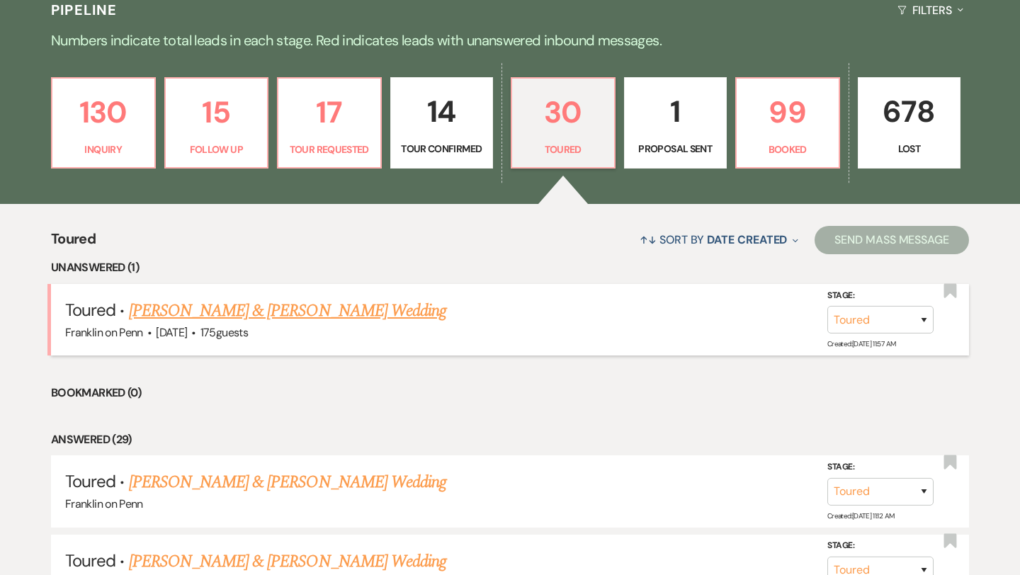
click at [259, 312] on link "[PERSON_NAME] & [PERSON_NAME] Wedding" at bounding box center [287, 310] width 317 height 25
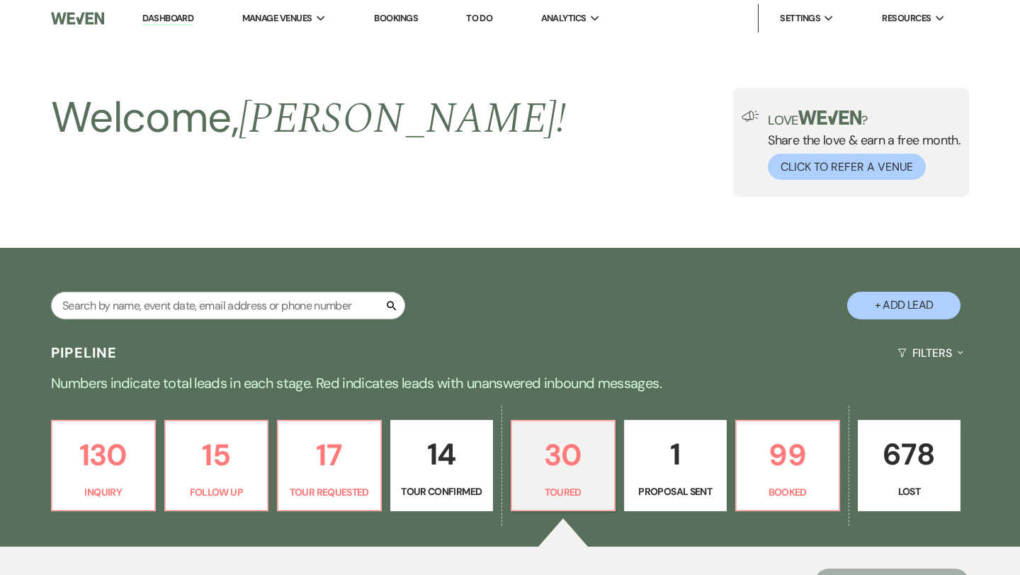
select select "5"
select select "1"
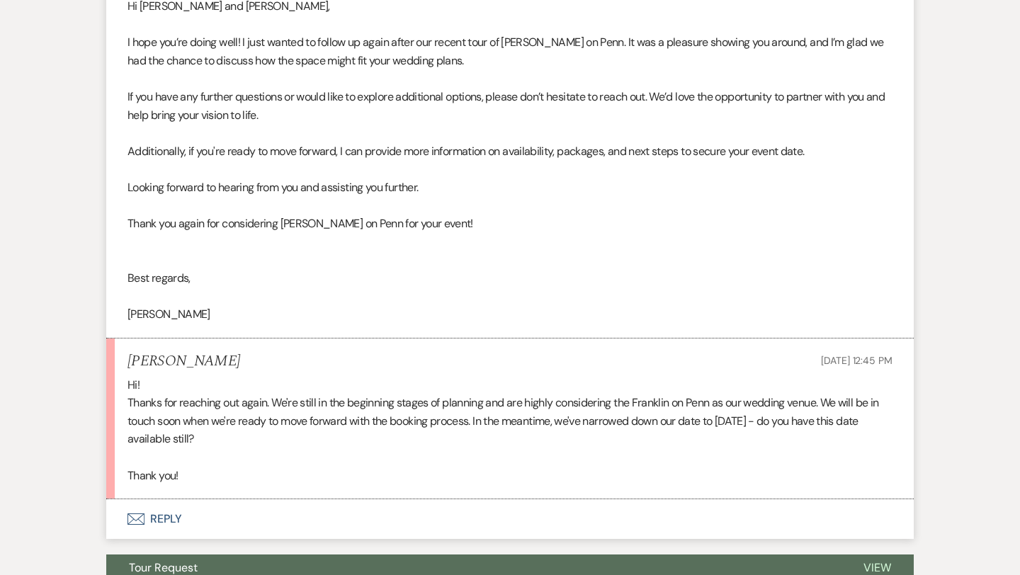
scroll to position [1505, 0]
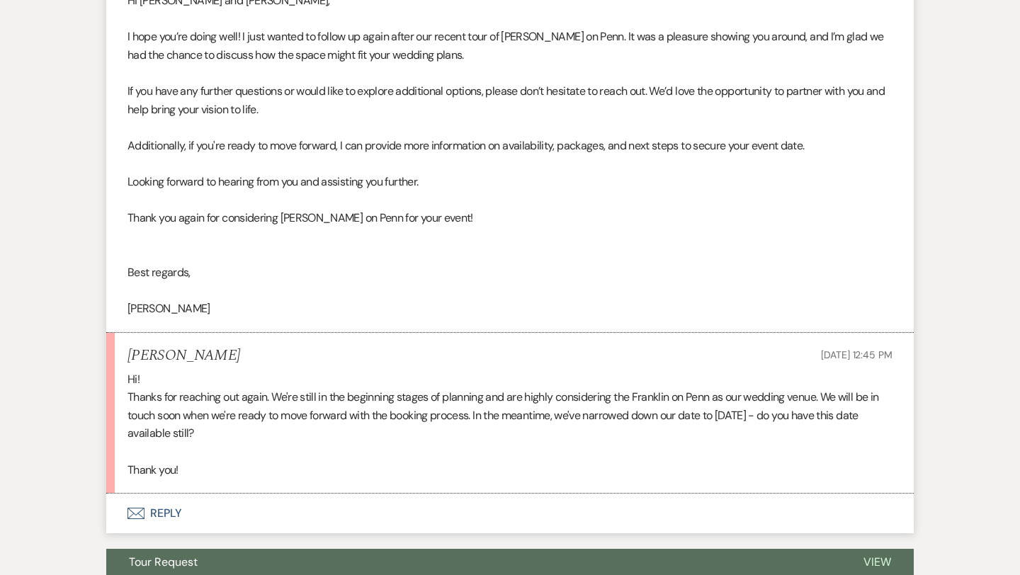
click at [173, 511] on button "Envelope Reply" at bounding box center [509, 514] width 807 height 40
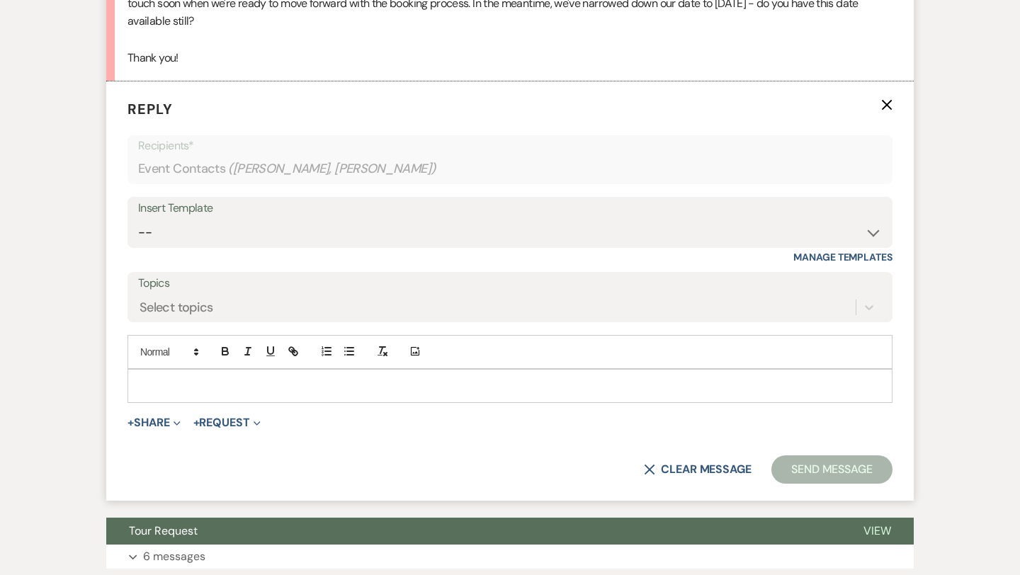
scroll to position [1921, 0]
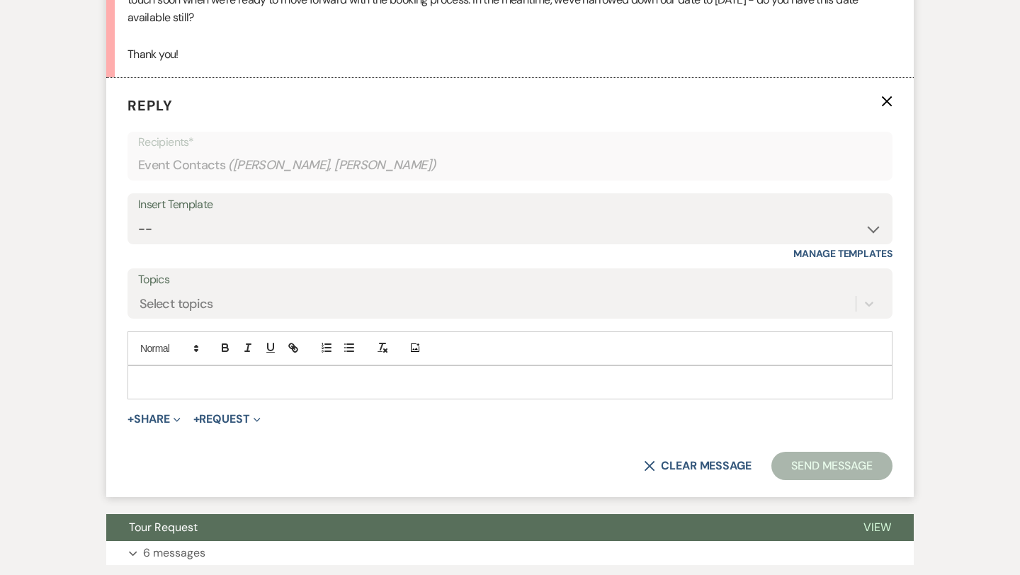
click at [212, 390] on div at bounding box center [510, 382] width 764 height 33
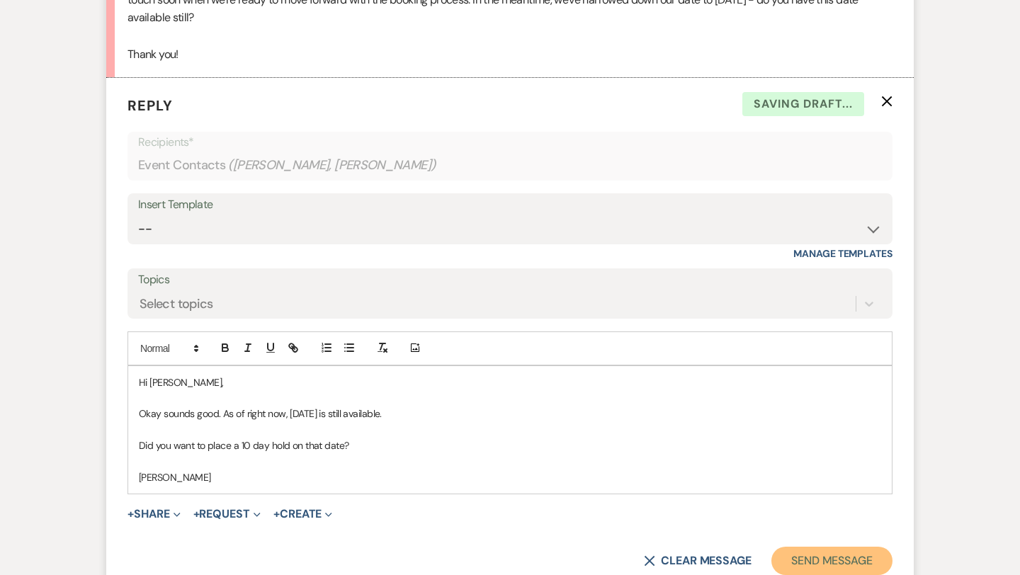
click at [801, 555] on button "Send Message" at bounding box center [831, 561] width 121 height 28
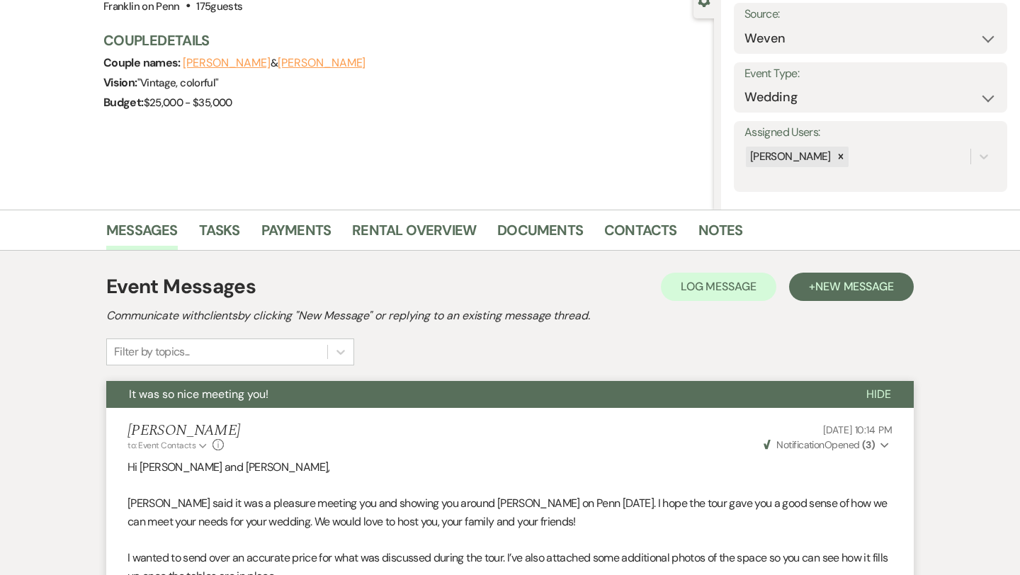
scroll to position [0, 0]
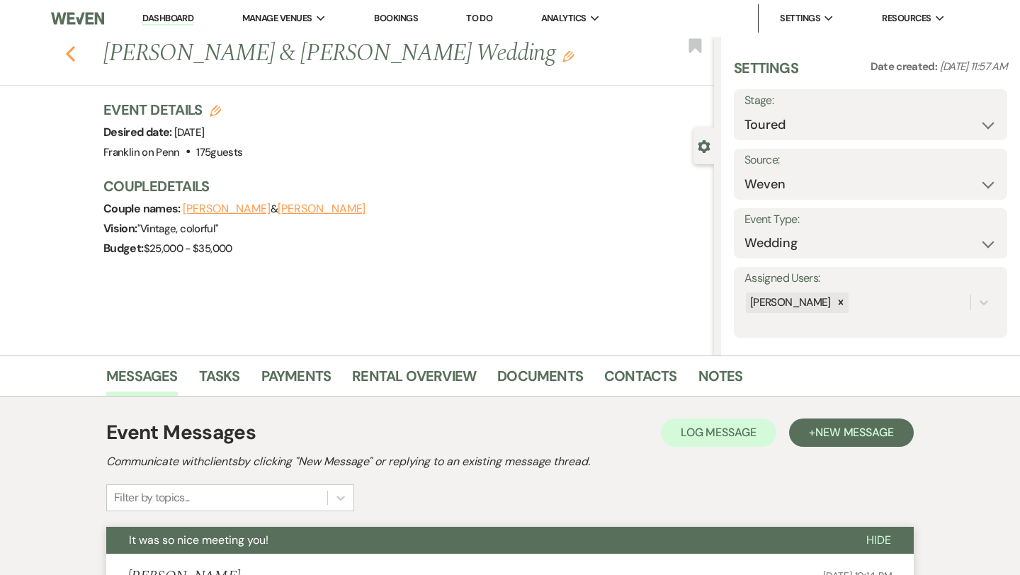
click at [72, 56] on icon "Previous" at bounding box center [70, 53] width 11 height 17
select select "5"
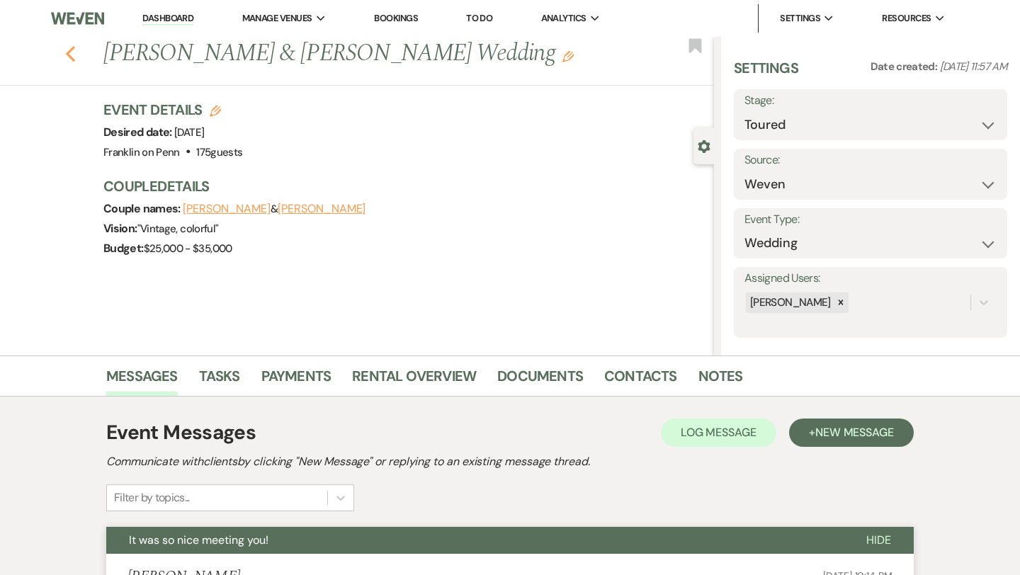
select select "5"
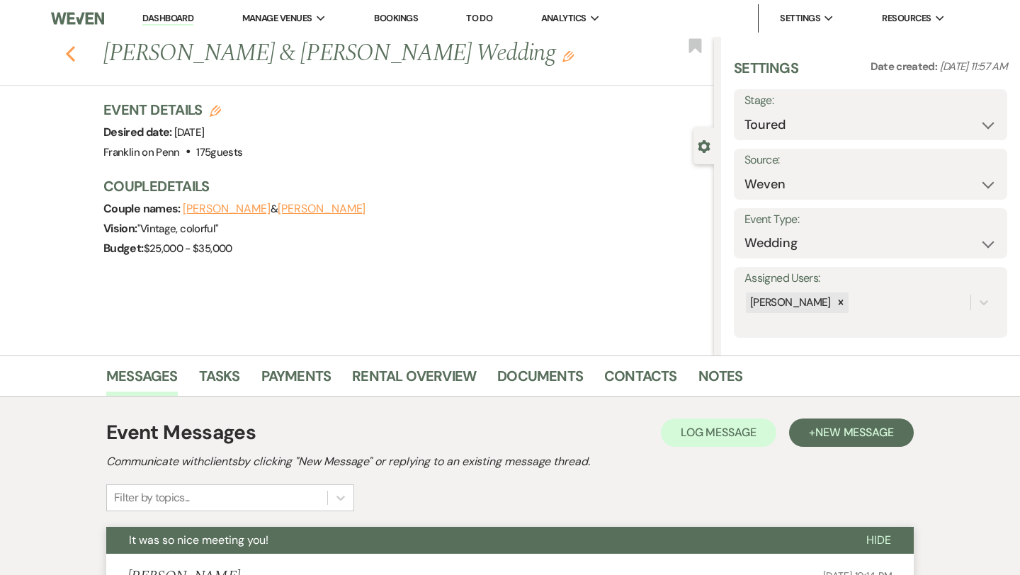
select select "5"
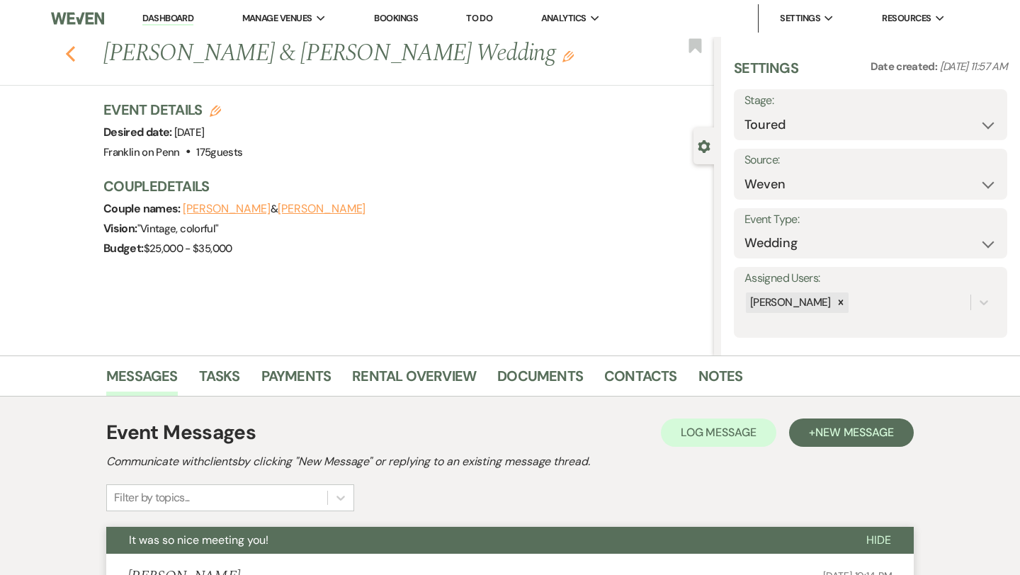
select select "5"
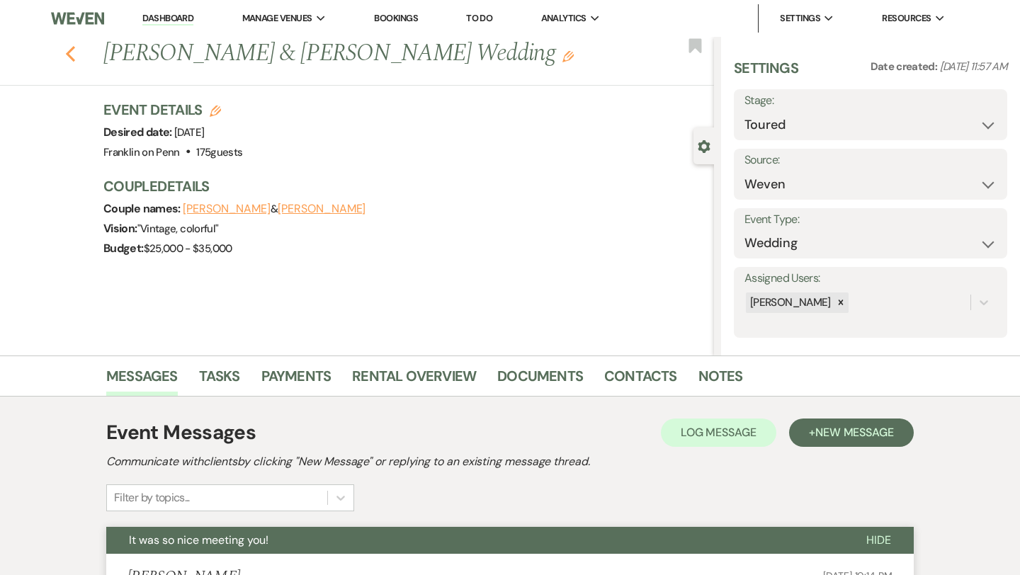
select select "5"
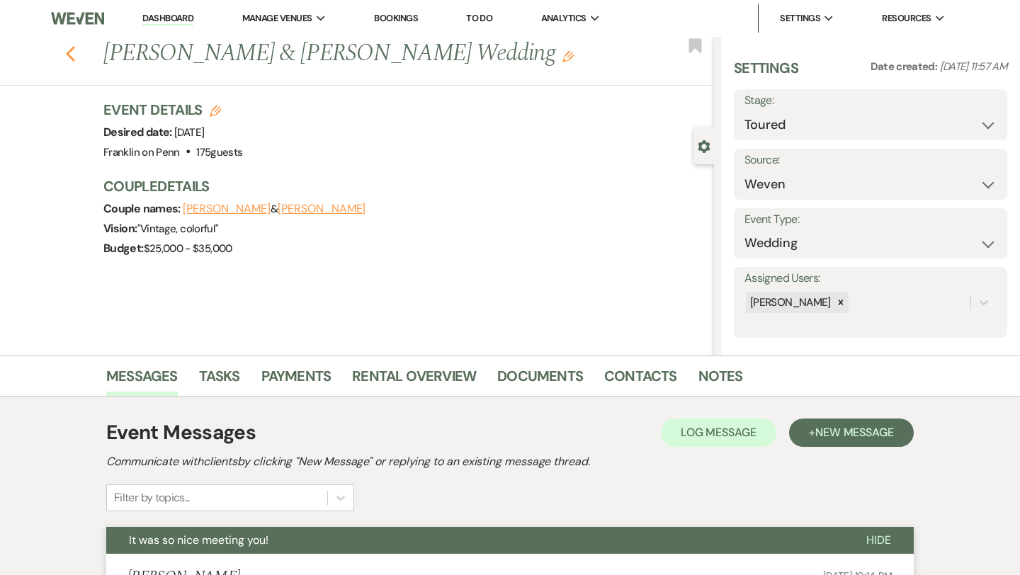
select select "5"
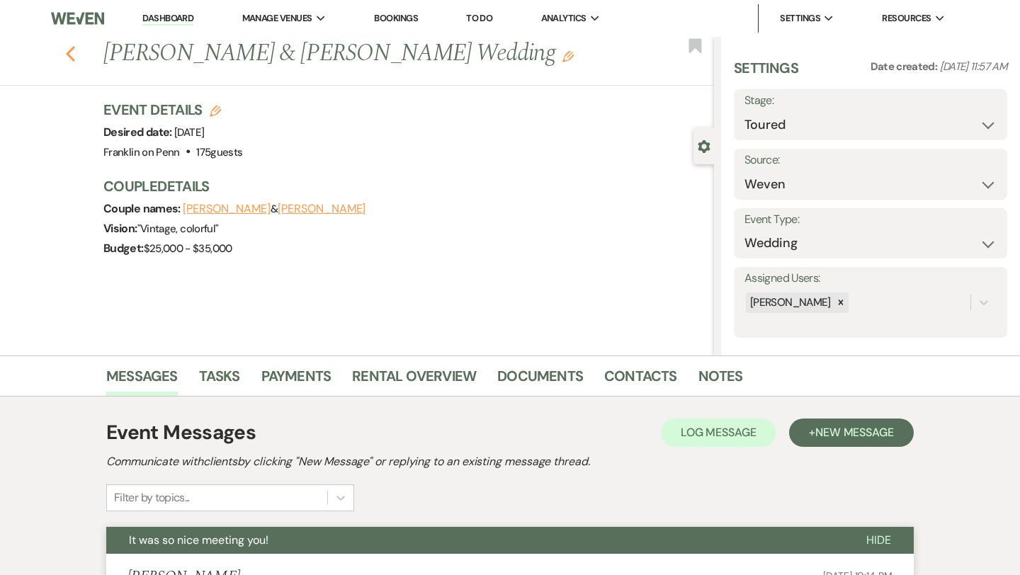
select select "5"
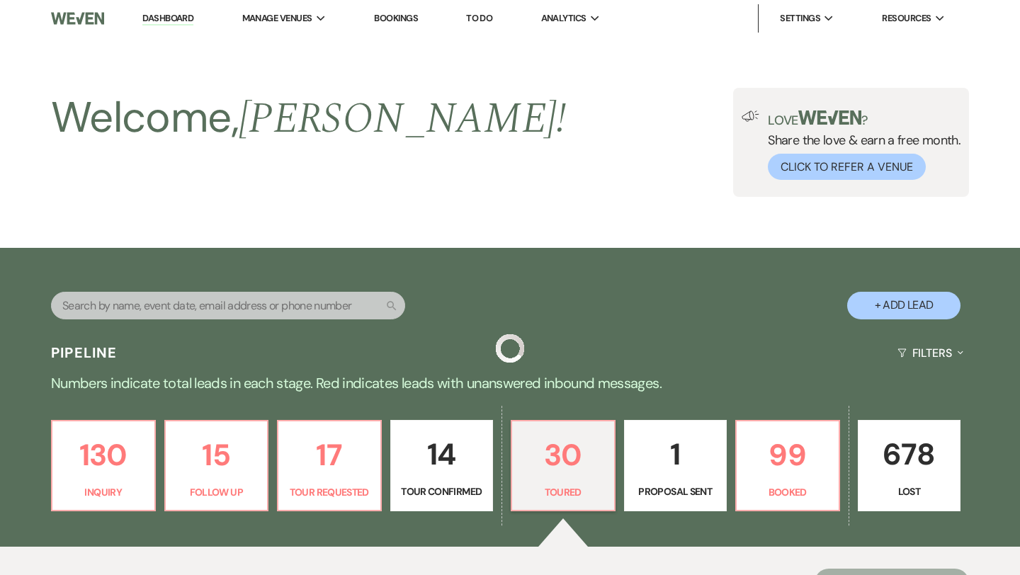
scroll to position [343, 0]
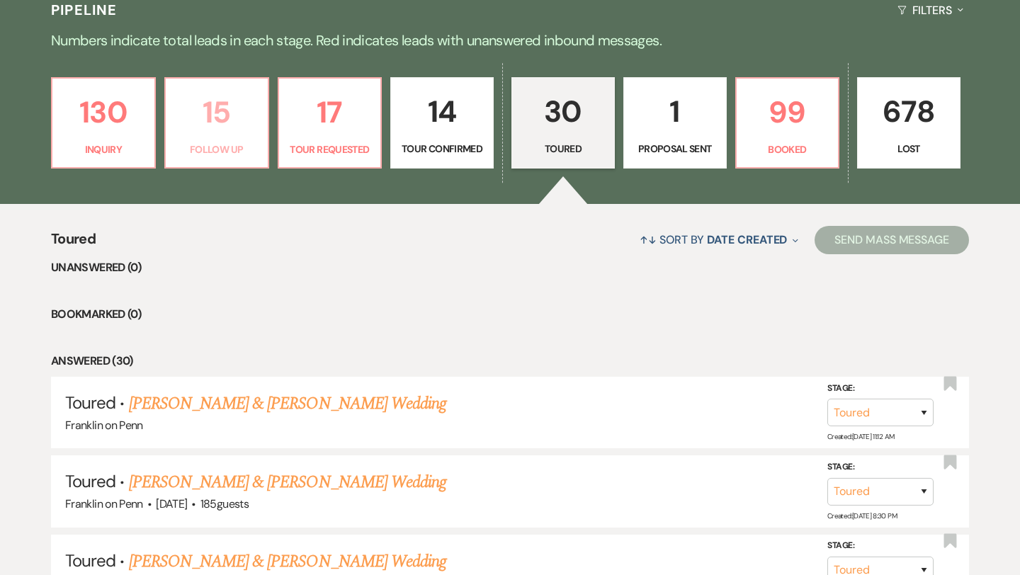
click at [216, 108] on p "15" at bounding box center [216, 112] width 85 height 47
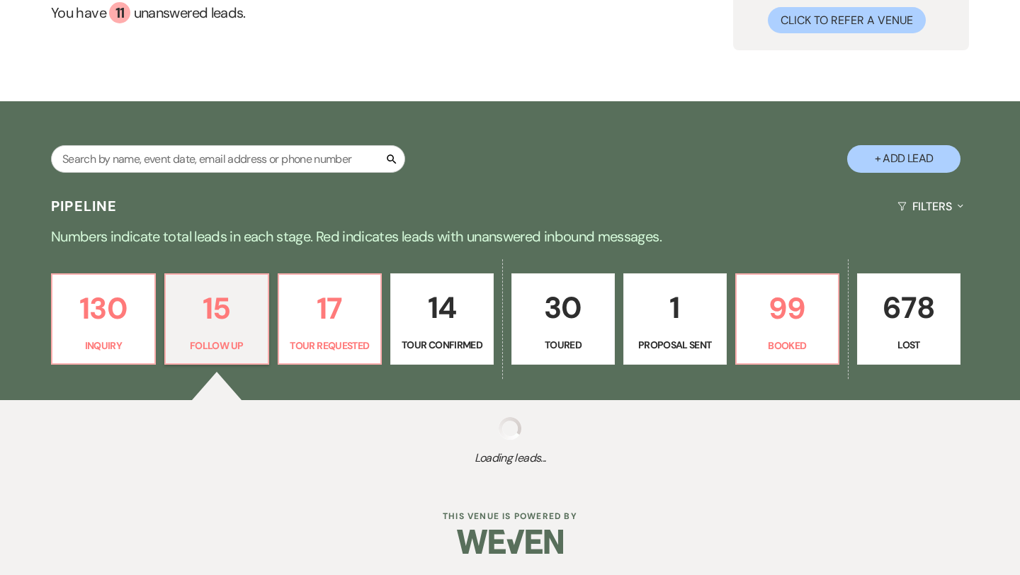
select select "9"
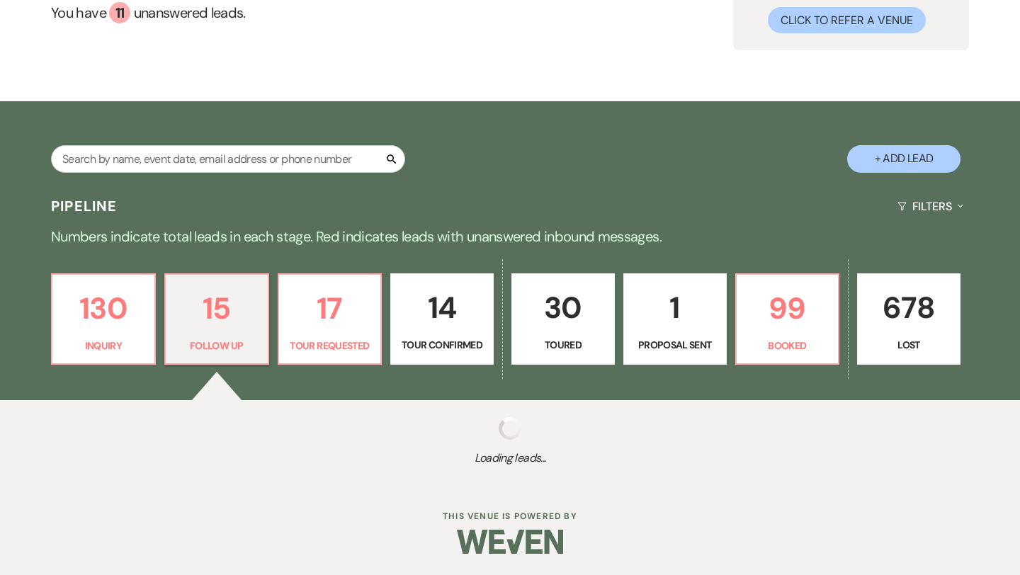
select select "9"
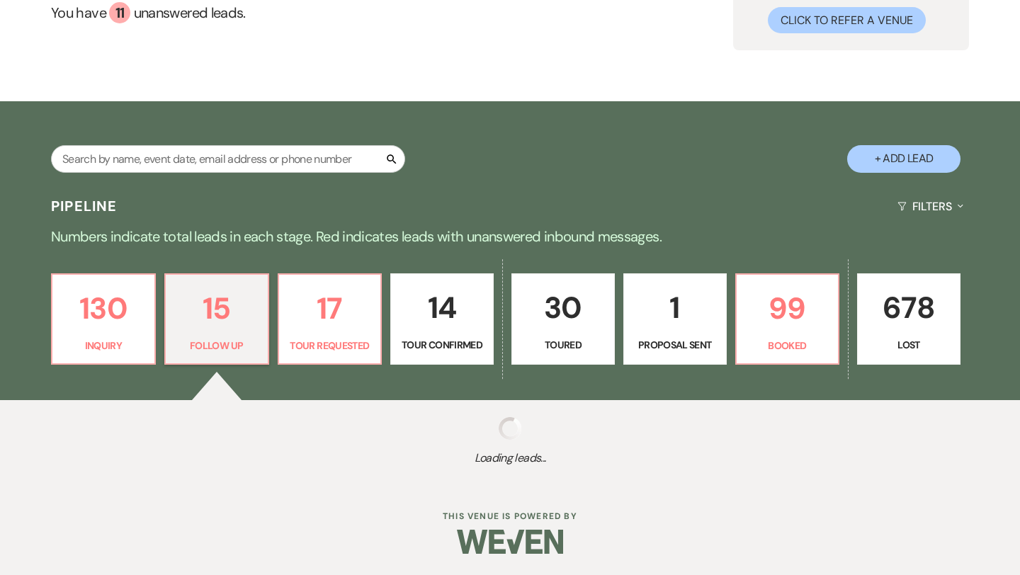
select select "9"
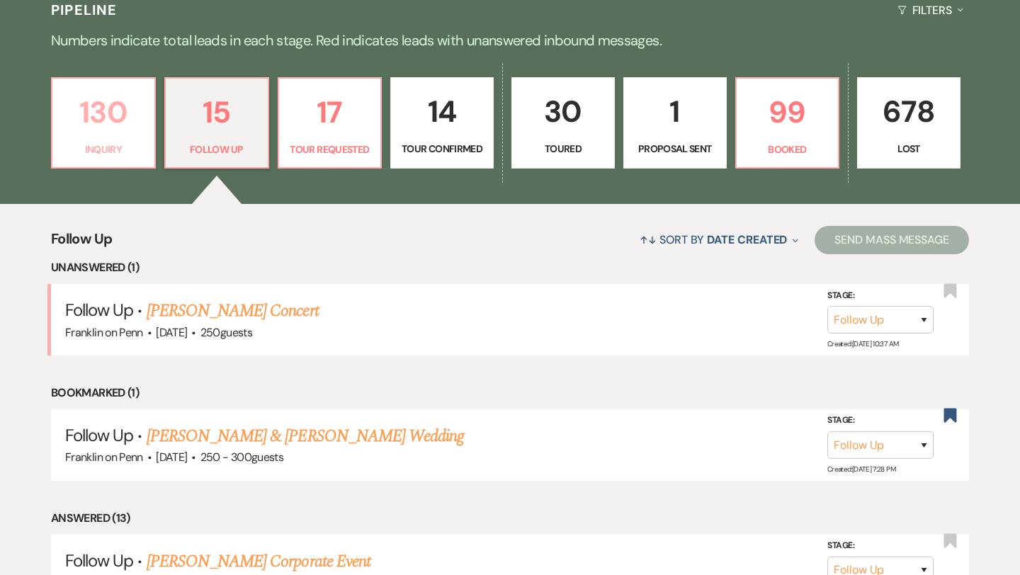
click at [125, 113] on p "130" at bounding box center [103, 112] width 85 height 47
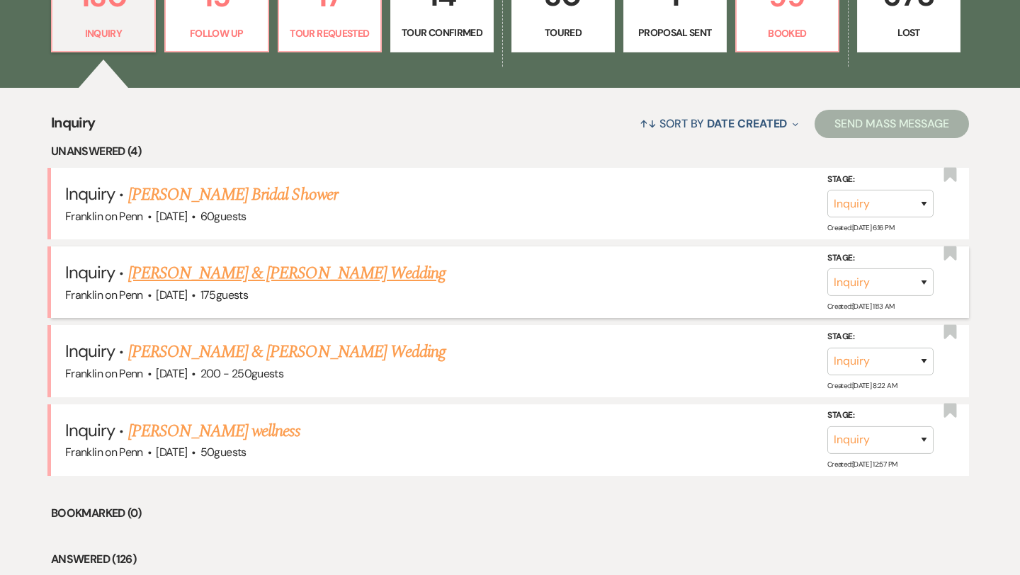
scroll to position [460, 0]
click at [310, 269] on link "[PERSON_NAME] & [PERSON_NAME] Wedding" at bounding box center [286, 272] width 317 height 25
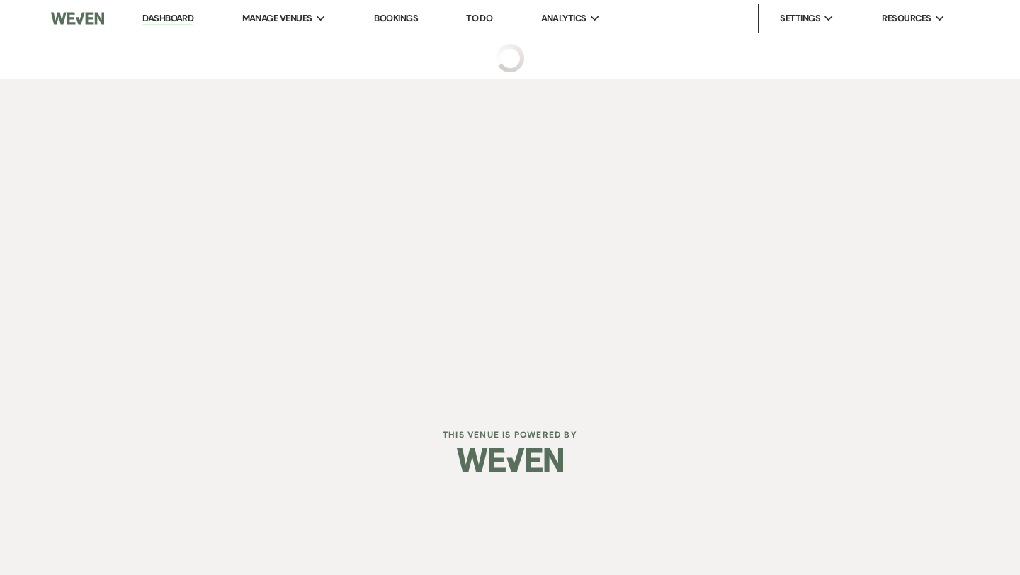
select select "5"
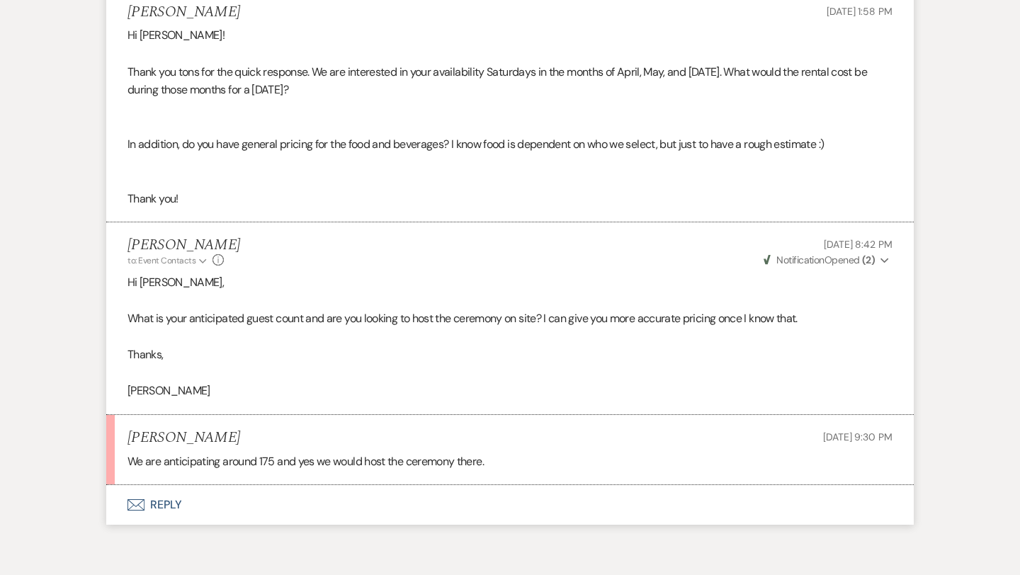
scroll to position [1624, 0]
click at [173, 501] on button "Envelope Reply" at bounding box center [509, 506] width 807 height 40
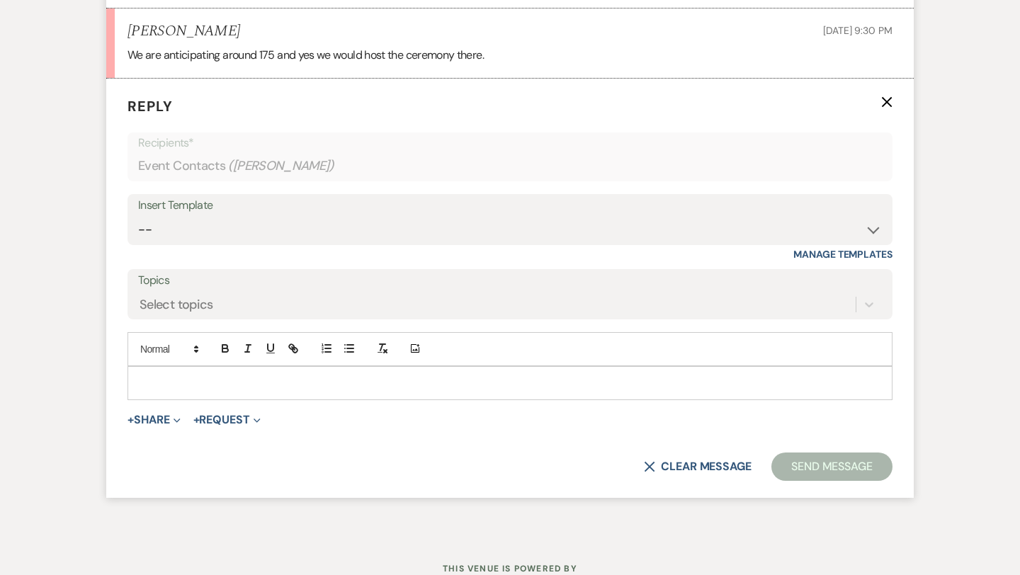
scroll to position [2032, 0]
click at [196, 387] on p at bounding box center [510, 383] width 742 height 16
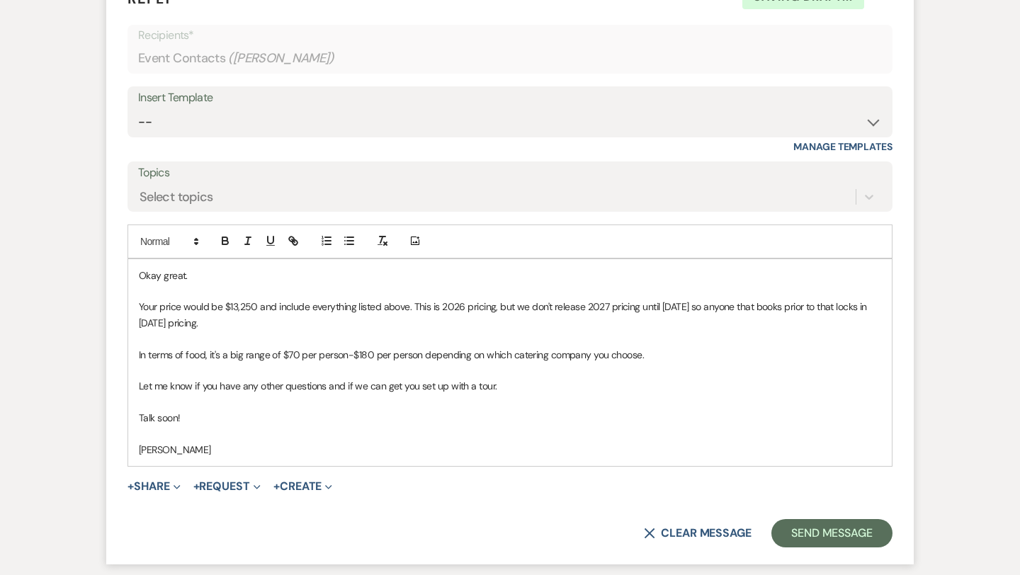
scroll to position [2141, 0]
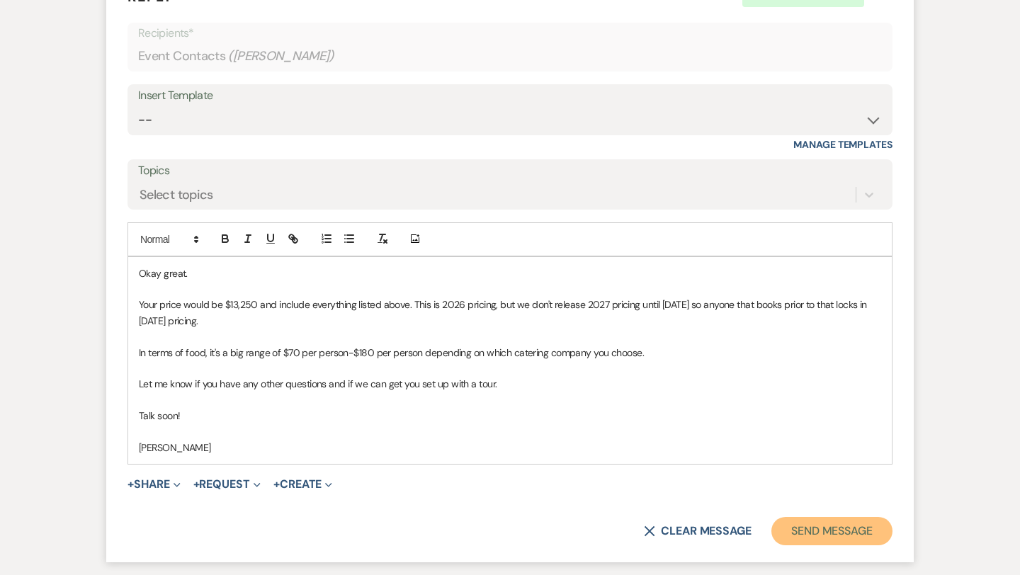
click at [817, 527] on button "Send Message" at bounding box center [831, 531] width 121 height 28
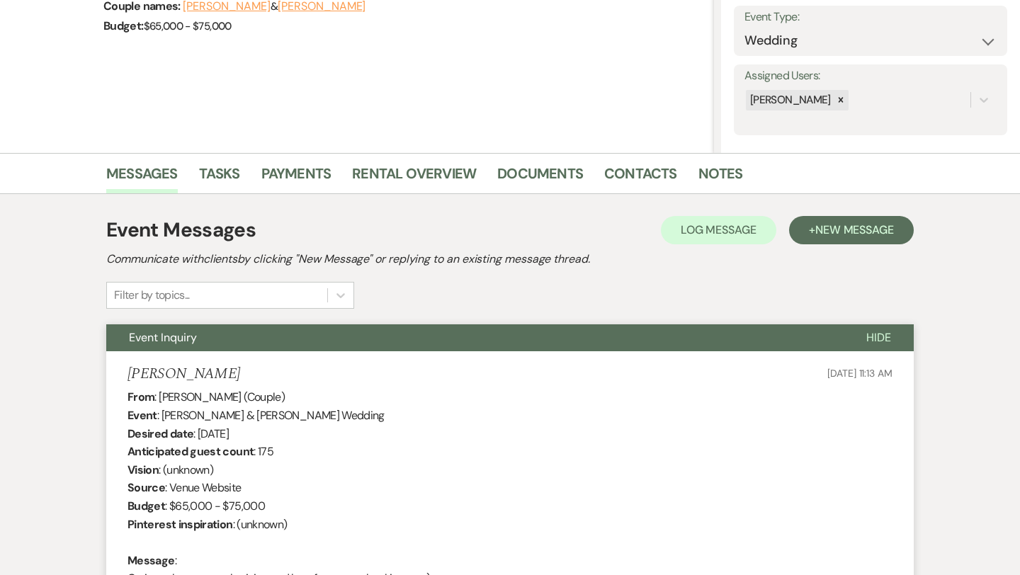
scroll to position [0, 0]
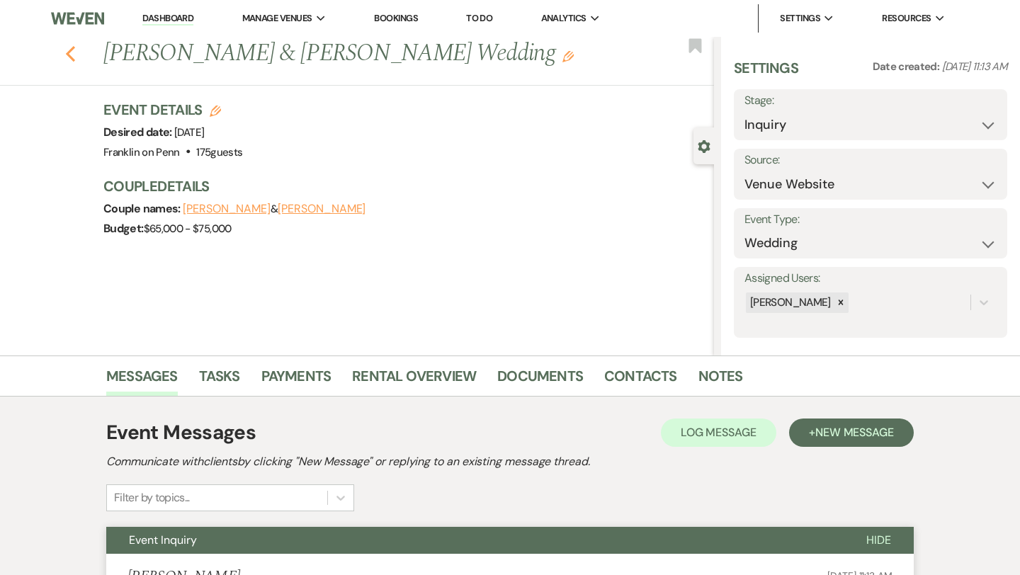
click at [72, 57] on icon "Previous" at bounding box center [70, 53] width 11 height 17
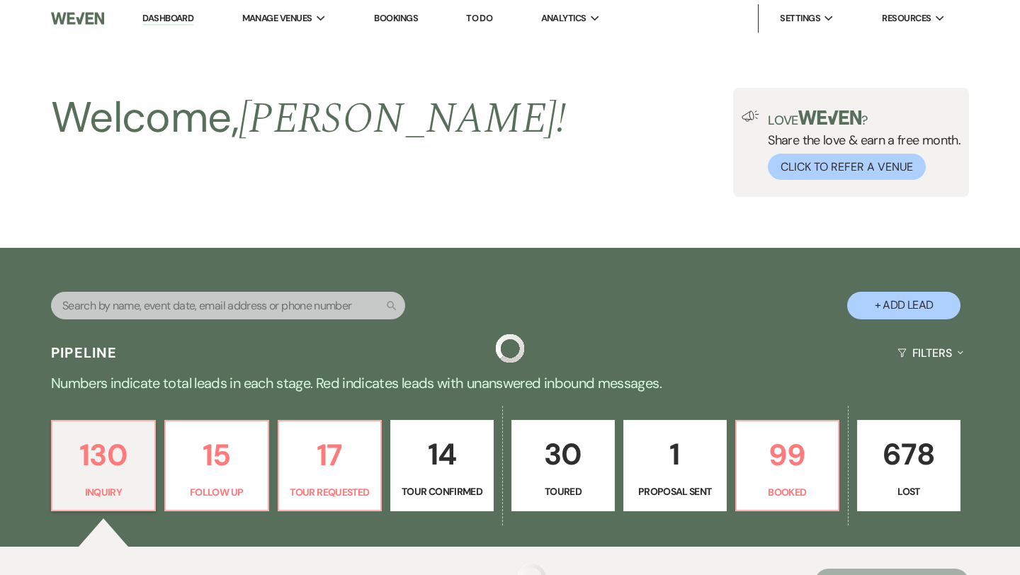
scroll to position [460, 0]
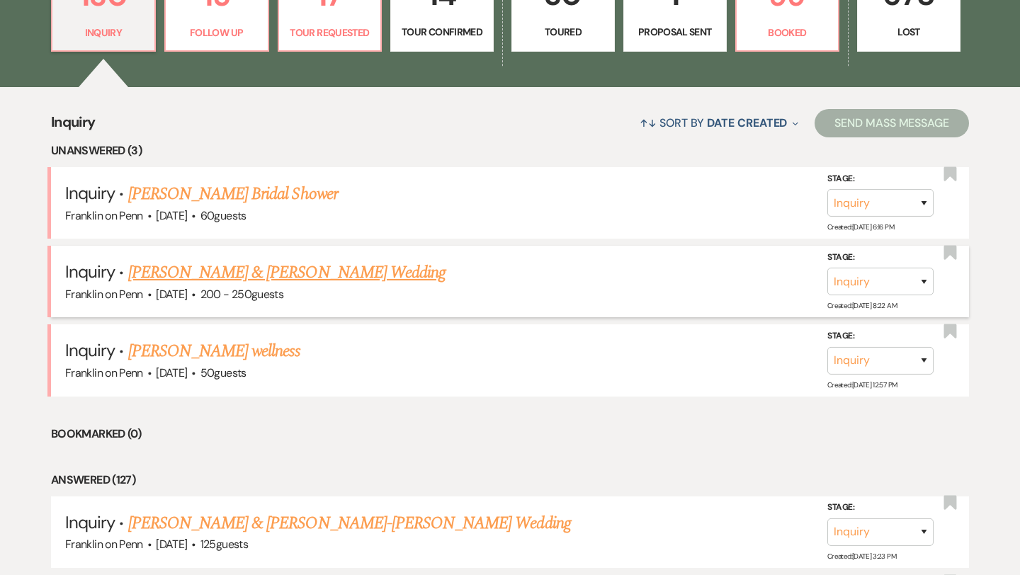
click at [346, 273] on link "[PERSON_NAME] & [PERSON_NAME] Wedding" at bounding box center [286, 272] width 317 height 25
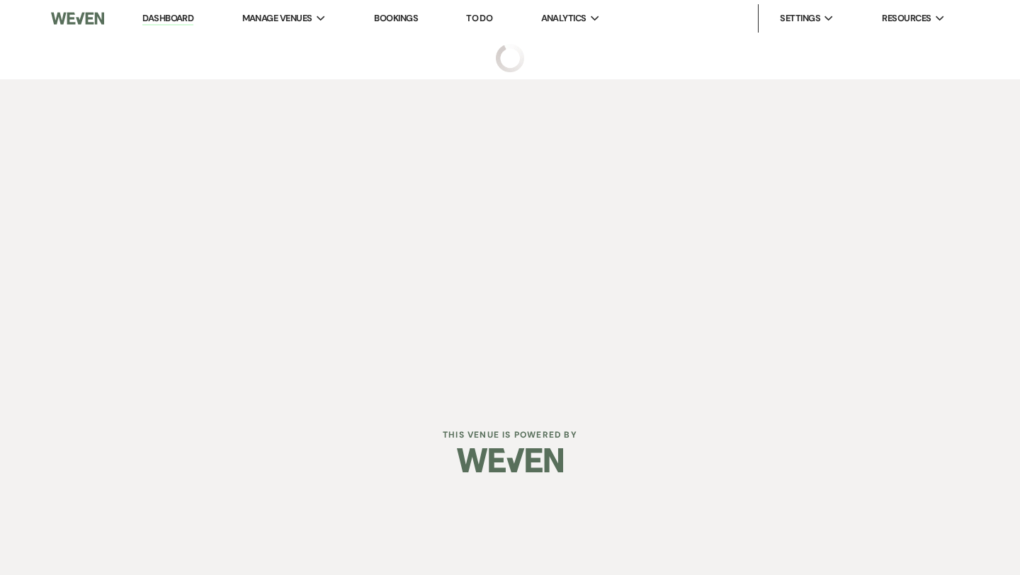
select select "5"
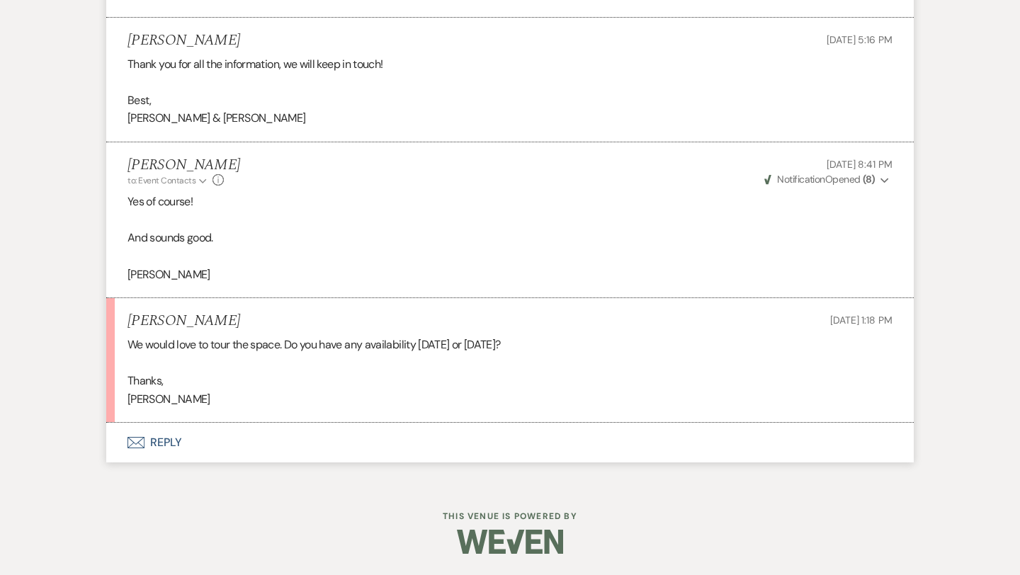
scroll to position [2266, 0]
click at [163, 437] on button "Envelope Reply" at bounding box center [509, 443] width 807 height 40
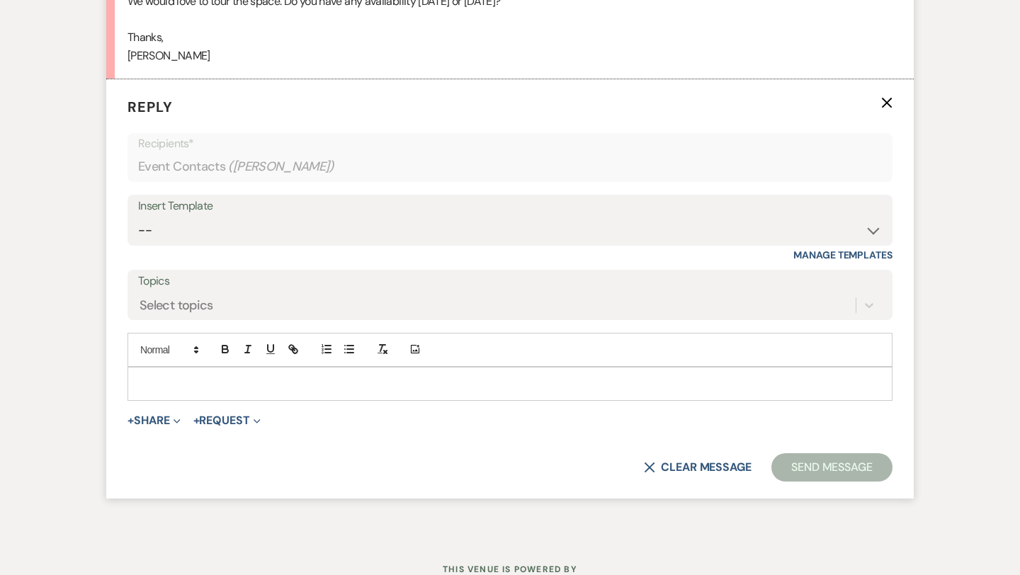
scroll to position [2611, 0]
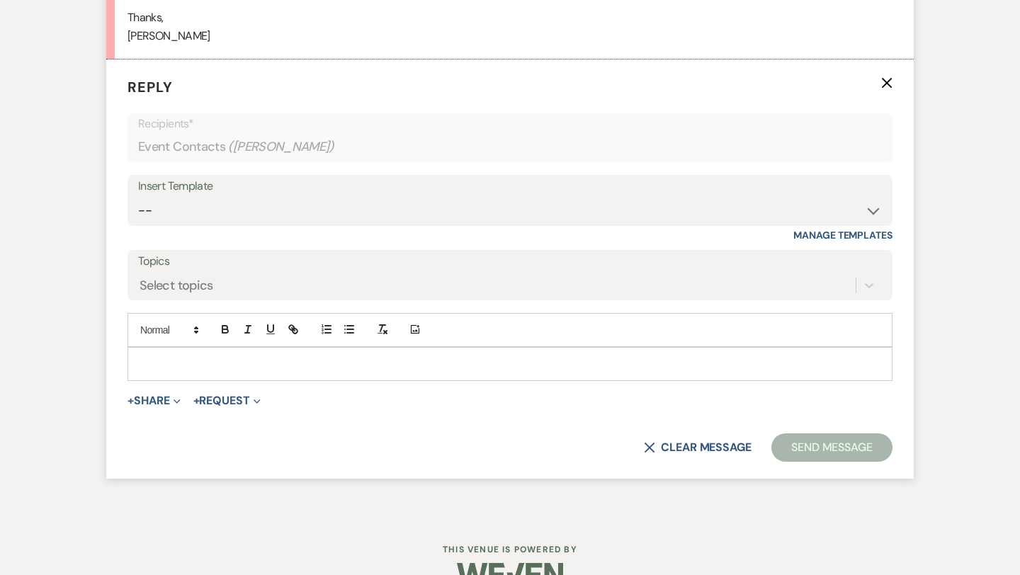
click at [179, 372] on p at bounding box center [510, 364] width 742 height 16
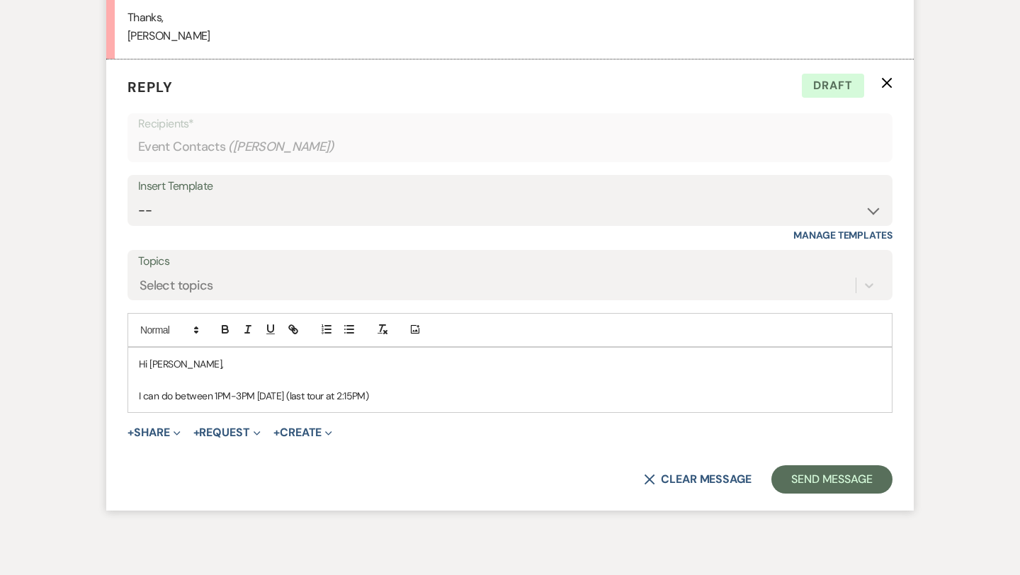
click at [174, 404] on p "I can do between 1PM-3PM [DATE] (last tour at 2:15PM)" at bounding box center [510, 396] width 742 height 16
click at [490, 404] on p "I can do 2:15 PM [DATE] or between 1PM-3PM [DATE] (last tour at 2:15PM)" at bounding box center [510, 396] width 742 height 16
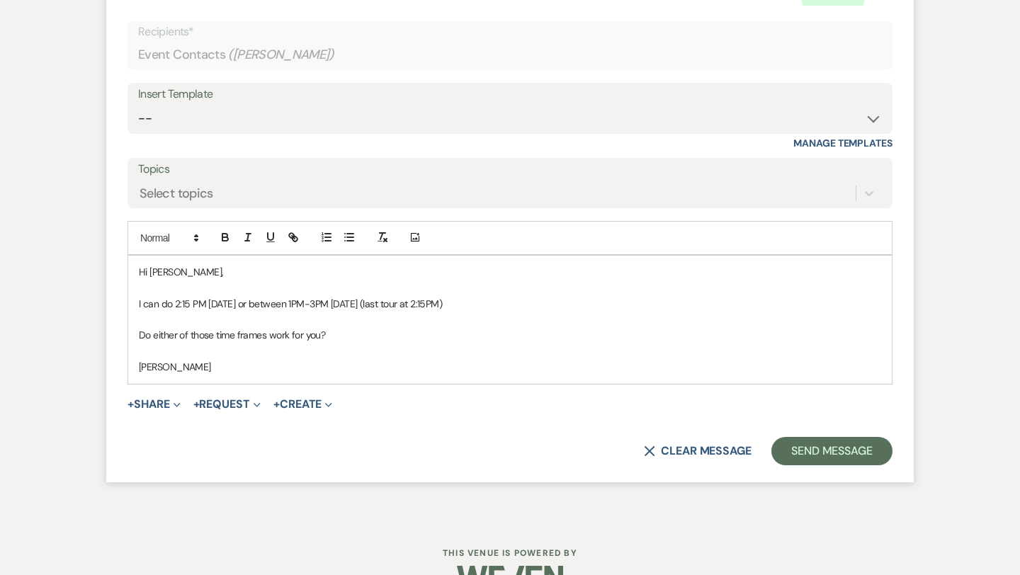
scroll to position [2704, 0]
click at [868, 465] on button "Send Message" at bounding box center [831, 450] width 121 height 28
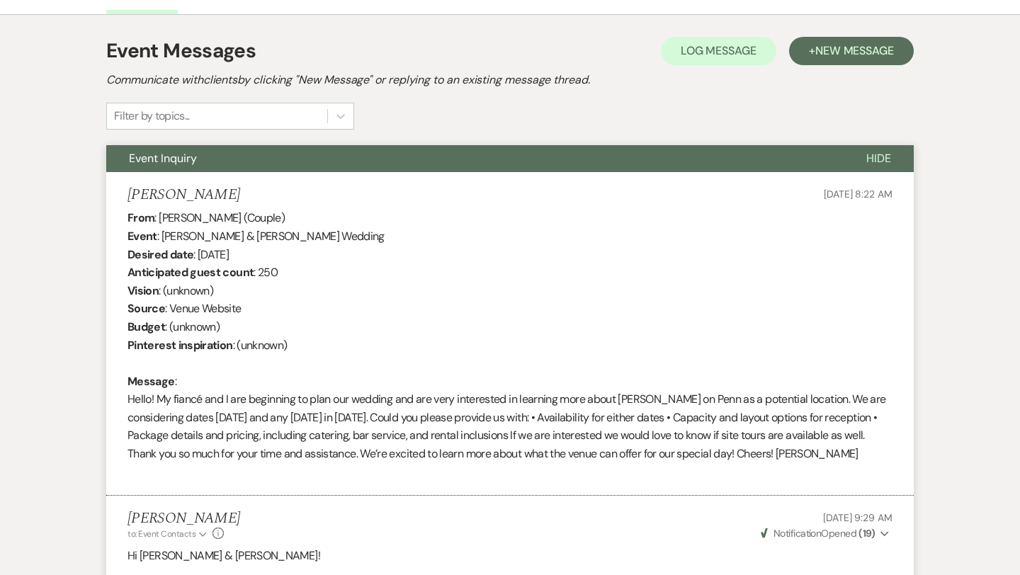
scroll to position [0, 0]
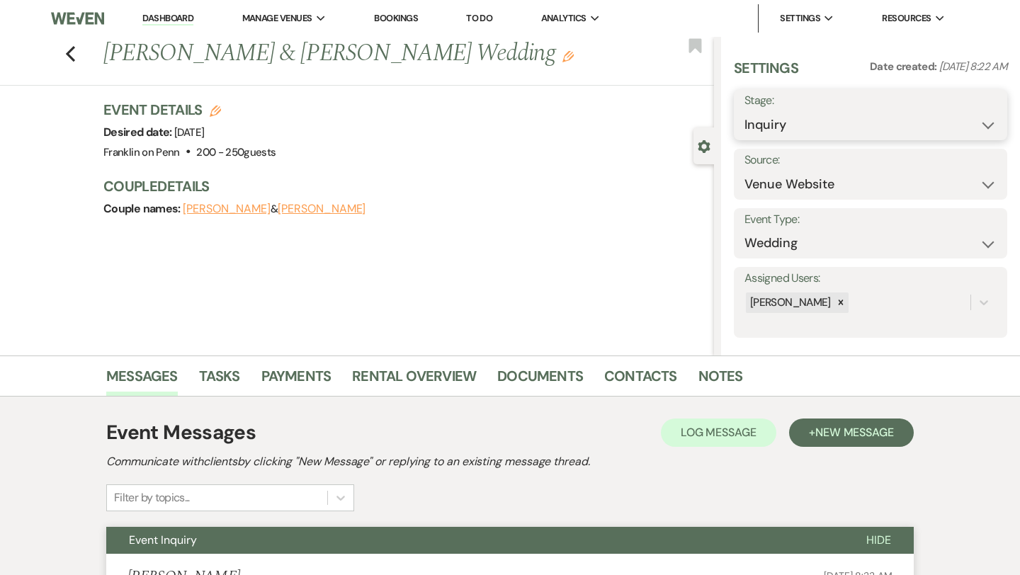
click at [786, 127] on select "Inquiry Follow Up Tour Requested Tour Confirmed Toured Proposal Sent Booked Lost" at bounding box center [870, 125] width 252 height 28
select select "2"
click at [980, 110] on button "Save" at bounding box center [979, 115] width 56 height 28
click at [74, 57] on icon "Previous" at bounding box center [70, 53] width 11 height 17
select select "2"
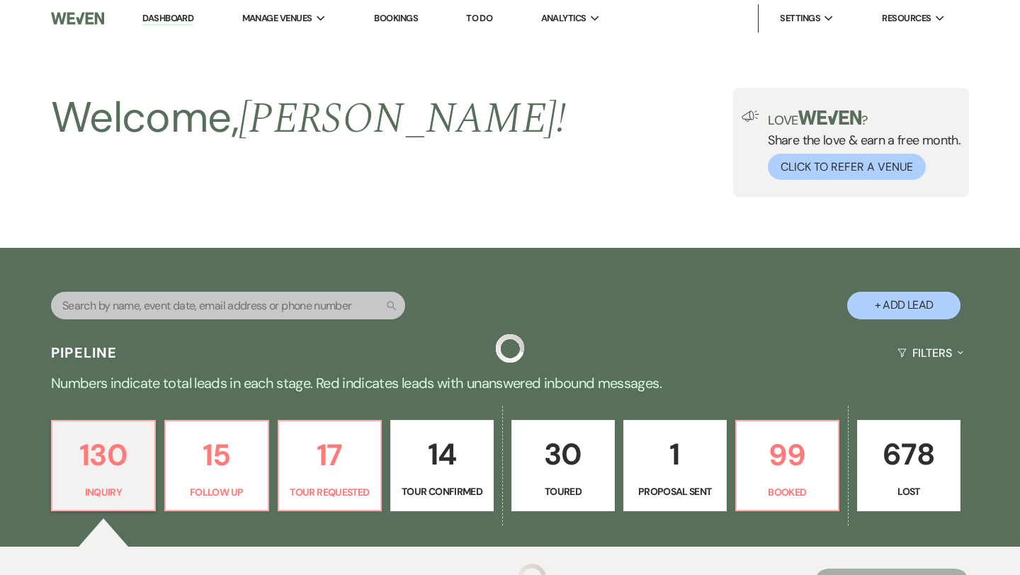
scroll to position [460, 0]
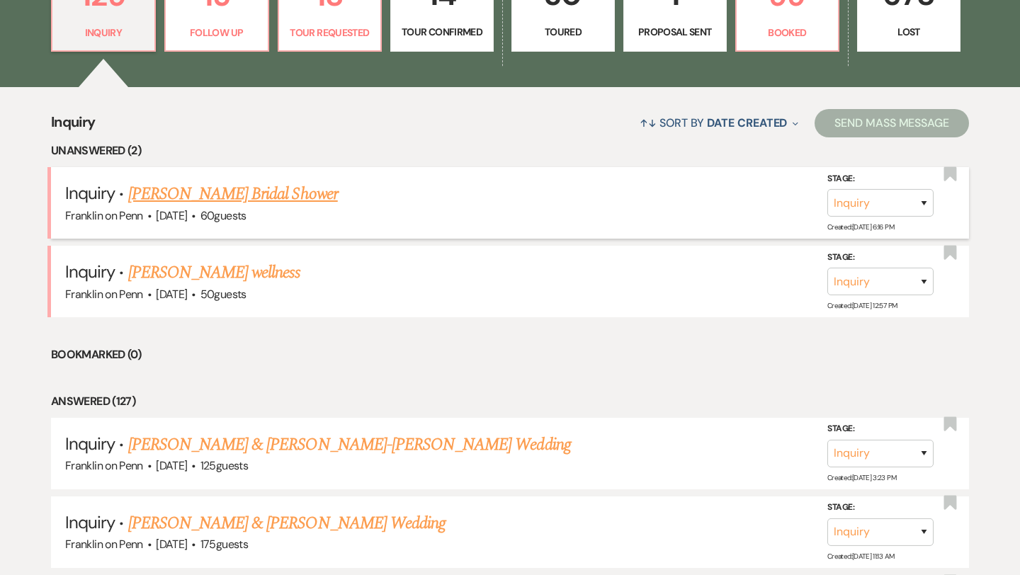
click at [242, 191] on link "[PERSON_NAME] Bridal Shower" at bounding box center [233, 193] width 210 height 25
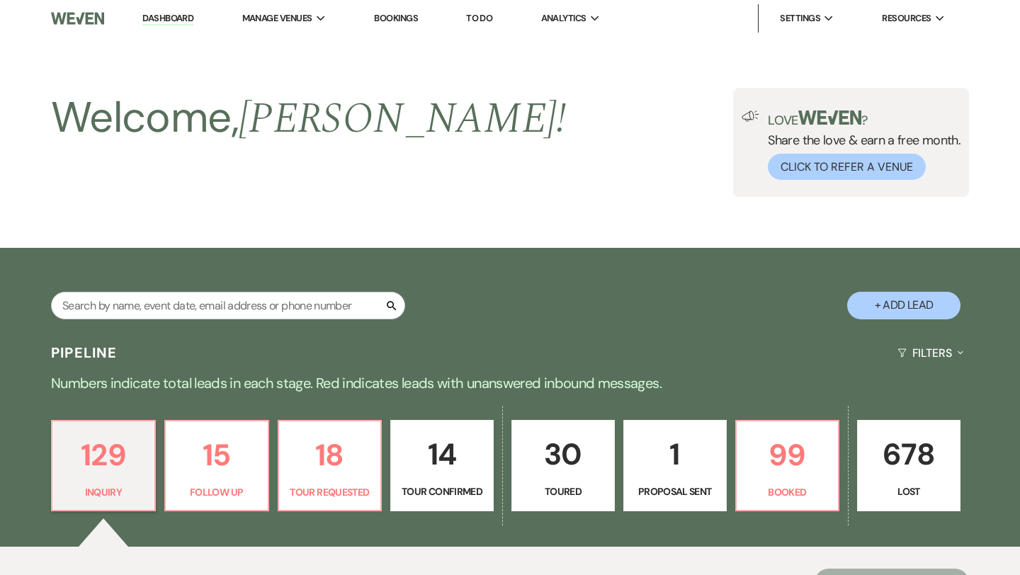
select select "5"
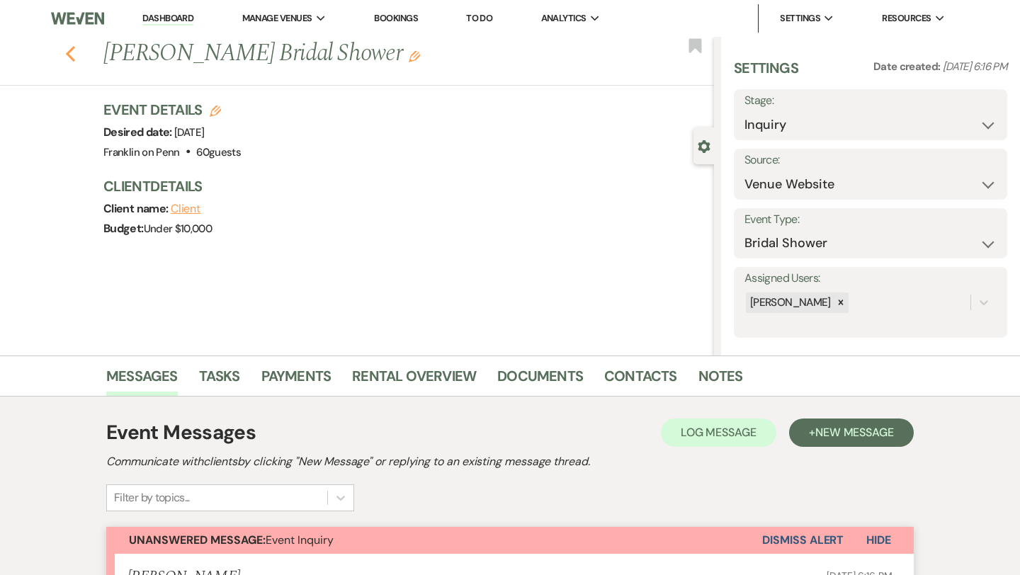
click at [75, 52] on icon "Previous" at bounding box center [70, 53] width 11 height 17
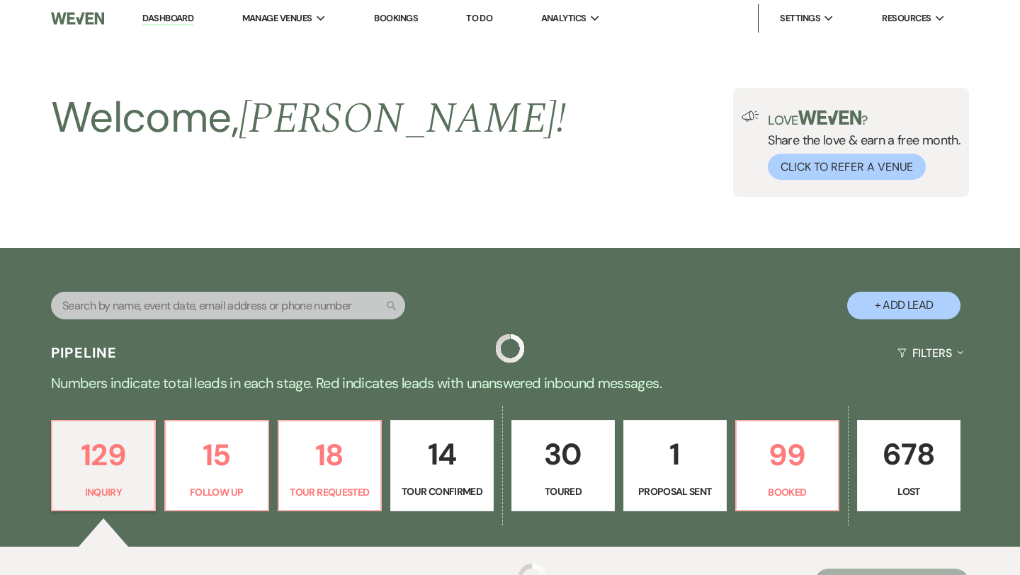
scroll to position [460, 0]
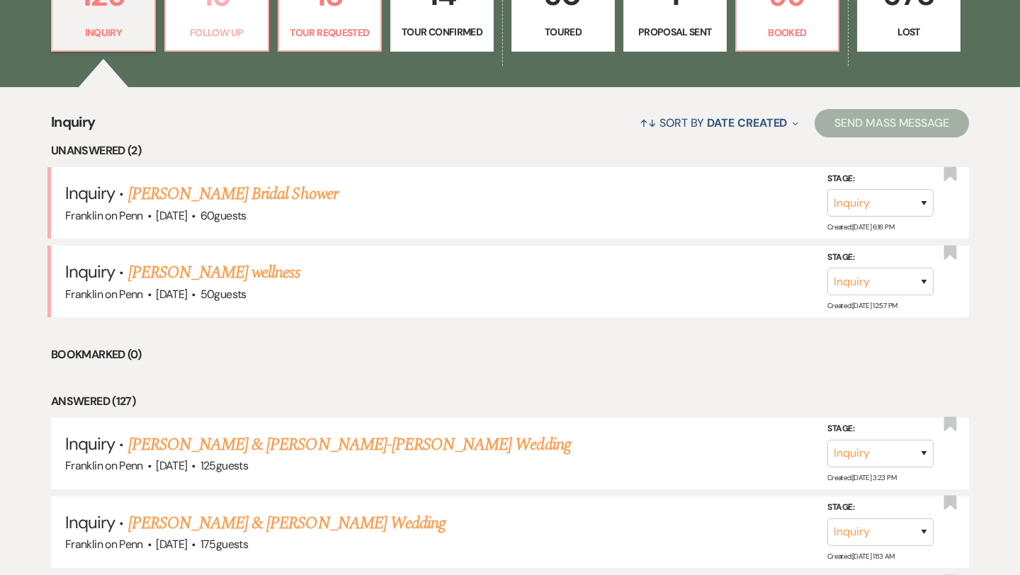
click at [227, 19] on link "15 Follow Up" at bounding box center [216, 6] width 105 height 92
select select "9"
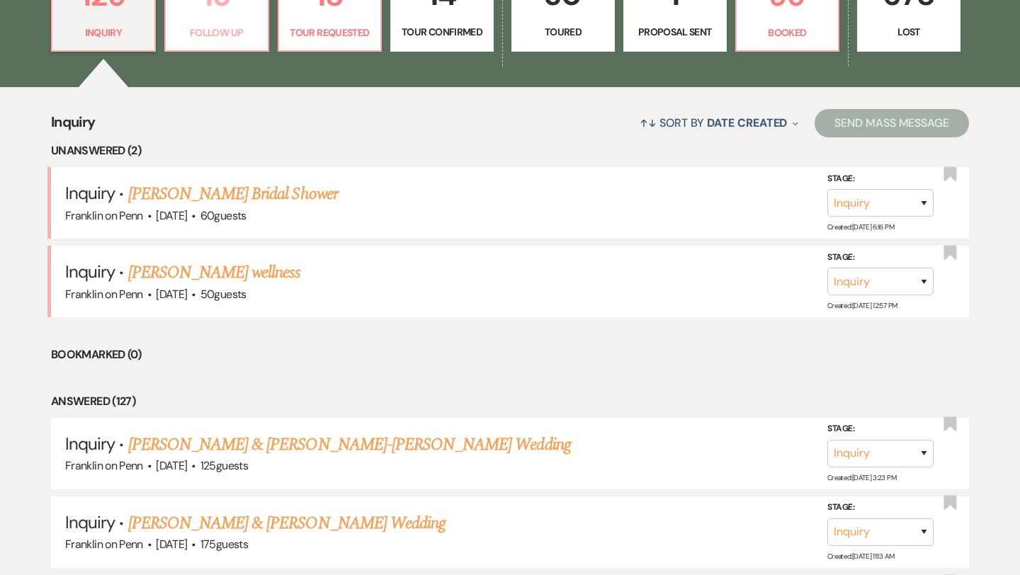
select select "9"
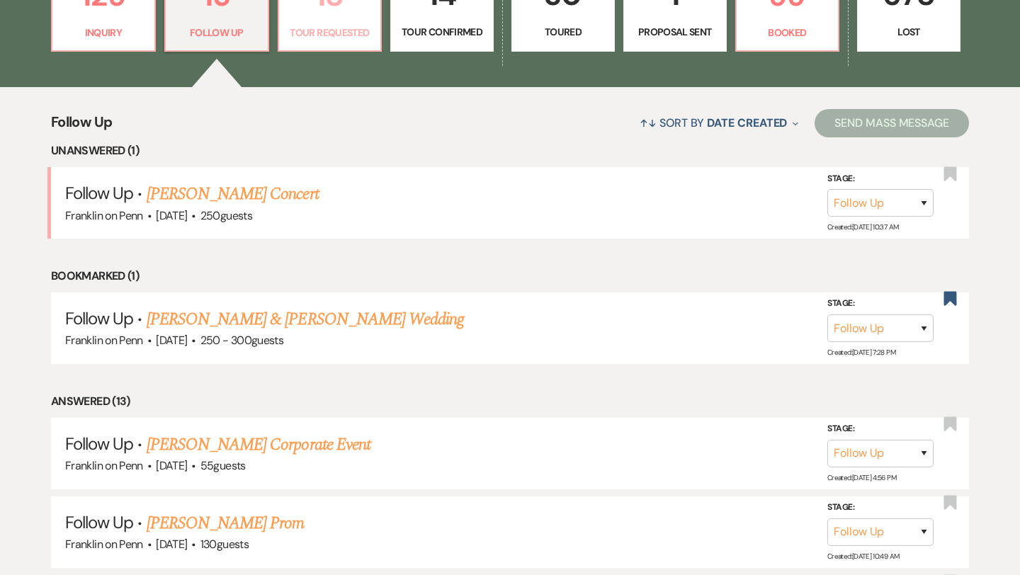
click at [341, 21] on link "18 Tour Requested" at bounding box center [330, 6] width 105 height 92
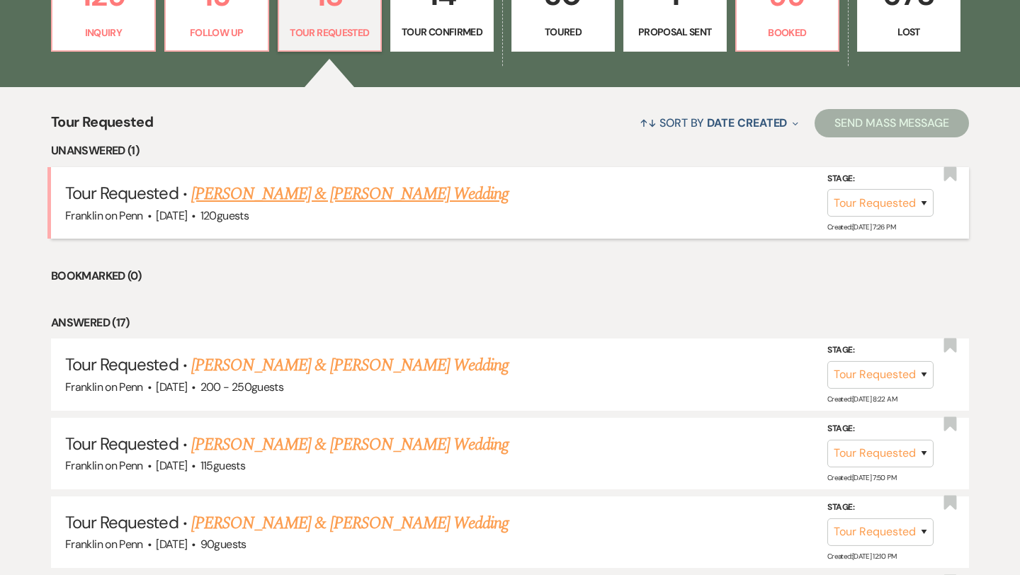
click at [327, 198] on link "[PERSON_NAME] & [PERSON_NAME] Wedding" at bounding box center [349, 193] width 317 height 25
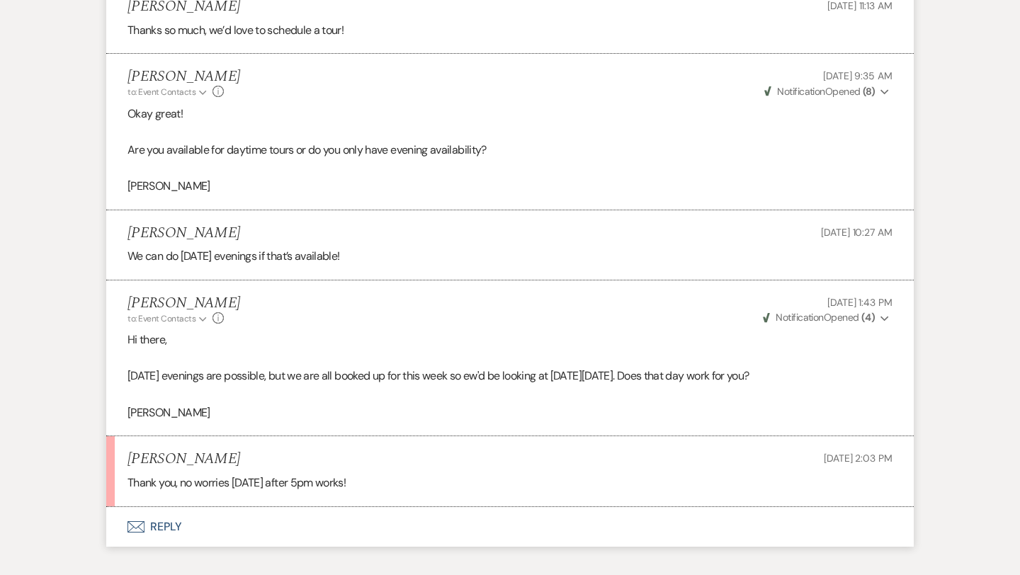
scroll to position [2230, 0]
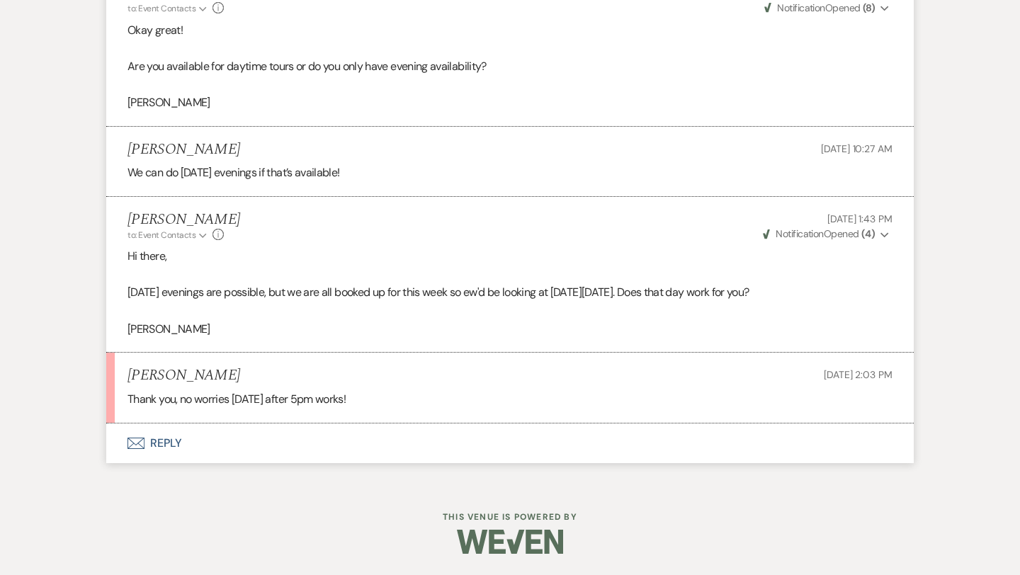
click at [175, 440] on button "Envelope Reply" at bounding box center [509, 444] width 807 height 40
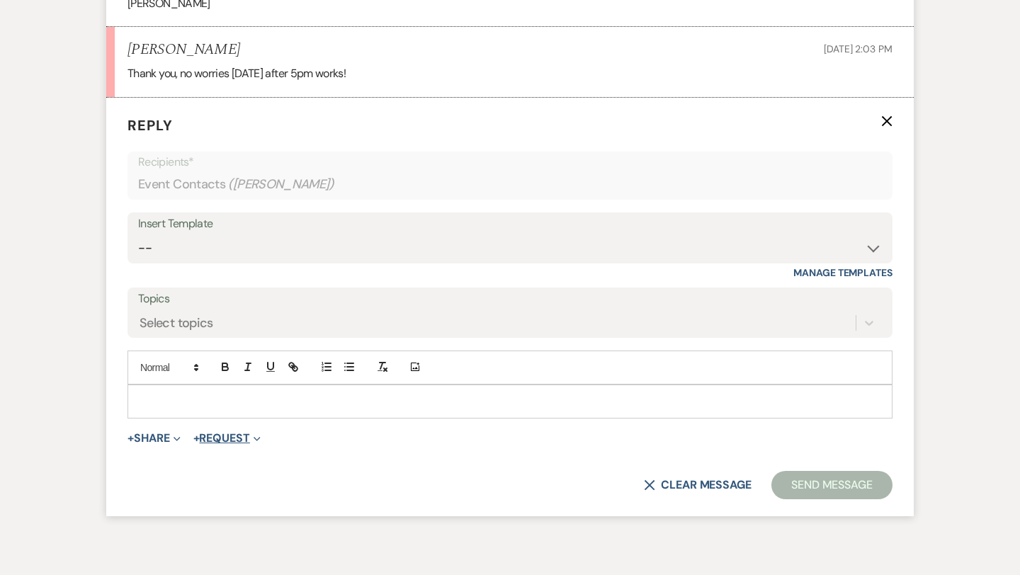
scroll to position [2576, 0]
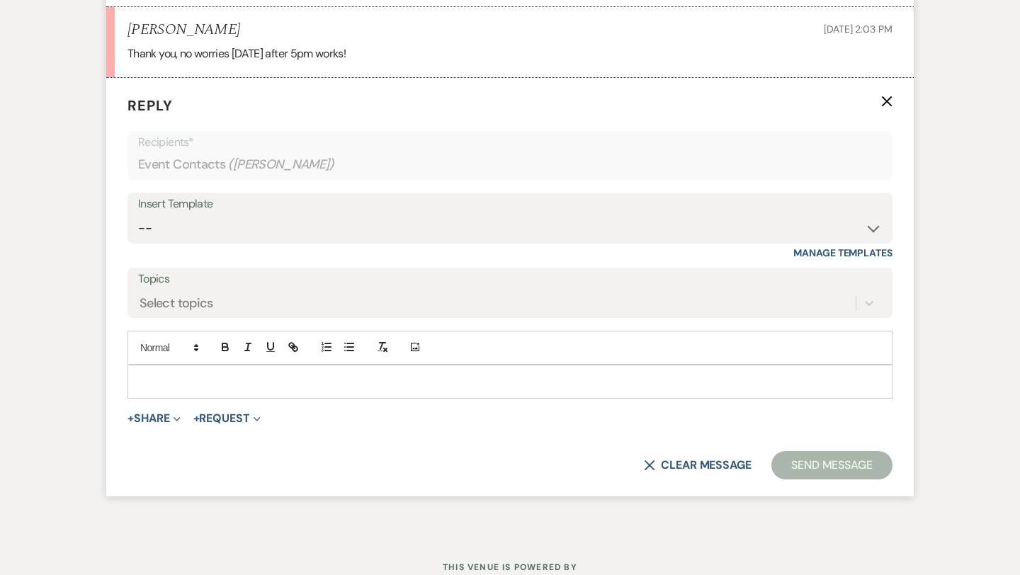
click at [195, 383] on p at bounding box center [510, 382] width 742 height 16
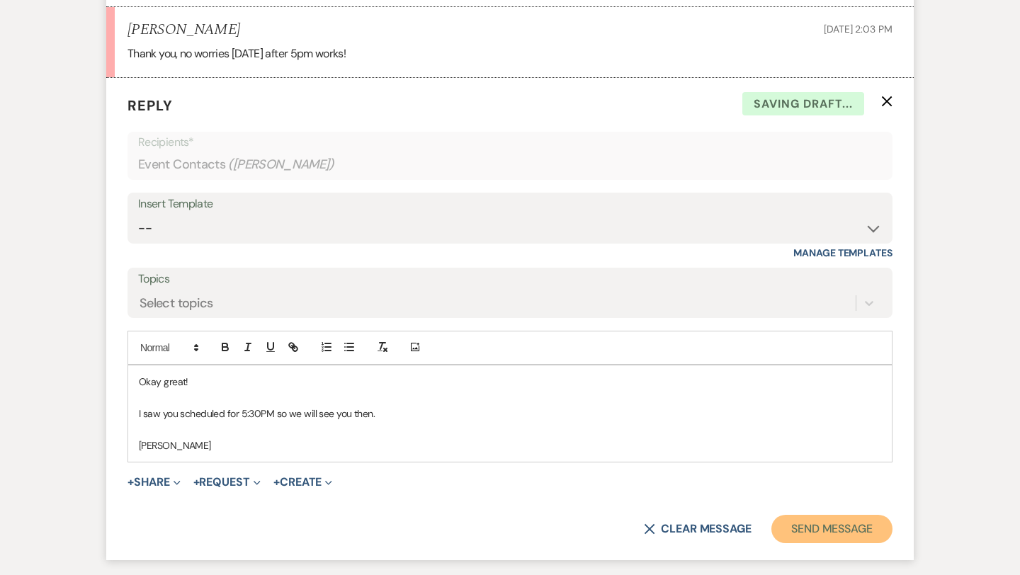
click at [799, 531] on button "Send Message" at bounding box center [831, 529] width 121 height 28
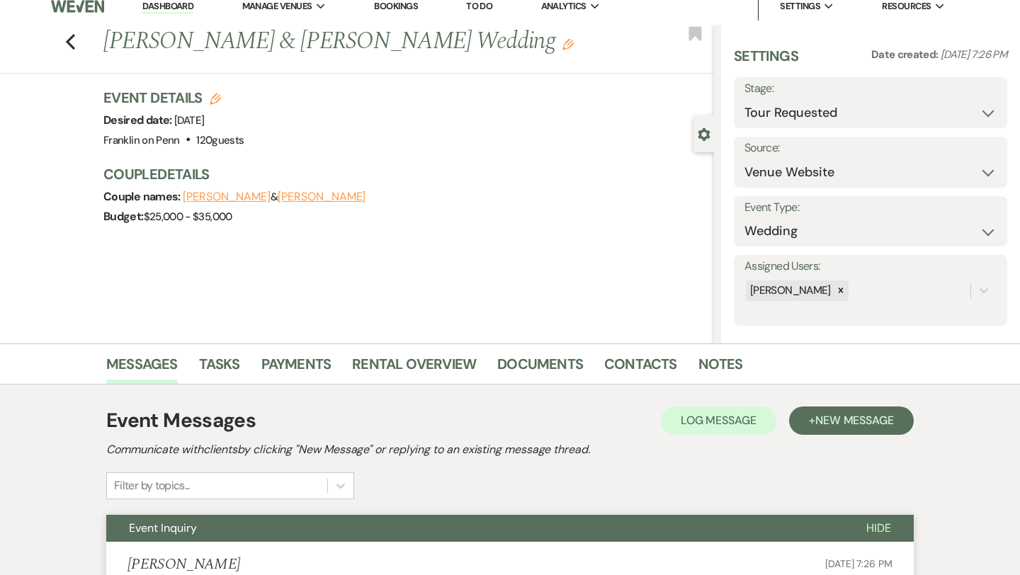
scroll to position [0, 0]
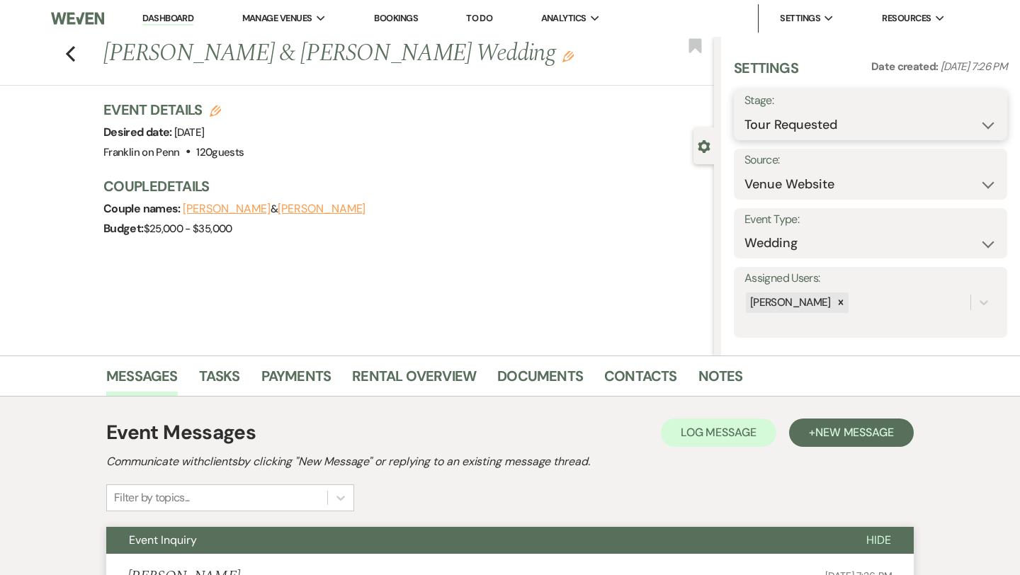
click at [801, 123] on select "Inquiry Follow Up Tour Requested Tour Confirmed Toured Proposal Sent Booked Lost" at bounding box center [870, 125] width 252 height 28
click at [986, 112] on button "Save" at bounding box center [979, 115] width 56 height 28
click at [71, 56] on icon "Previous" at bounding box center [70, 53] width 11 height 17
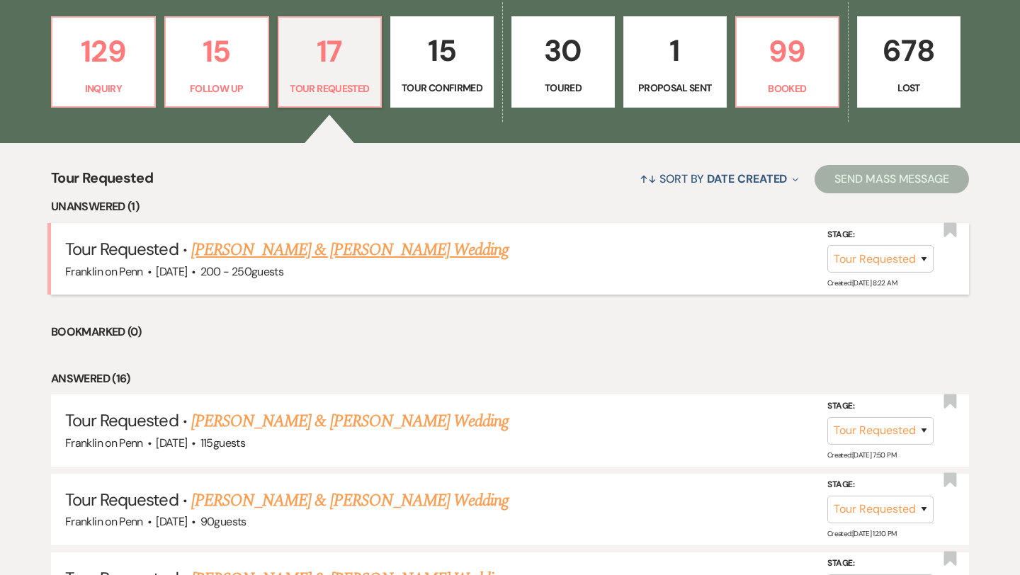
scroll to position [340, 0]
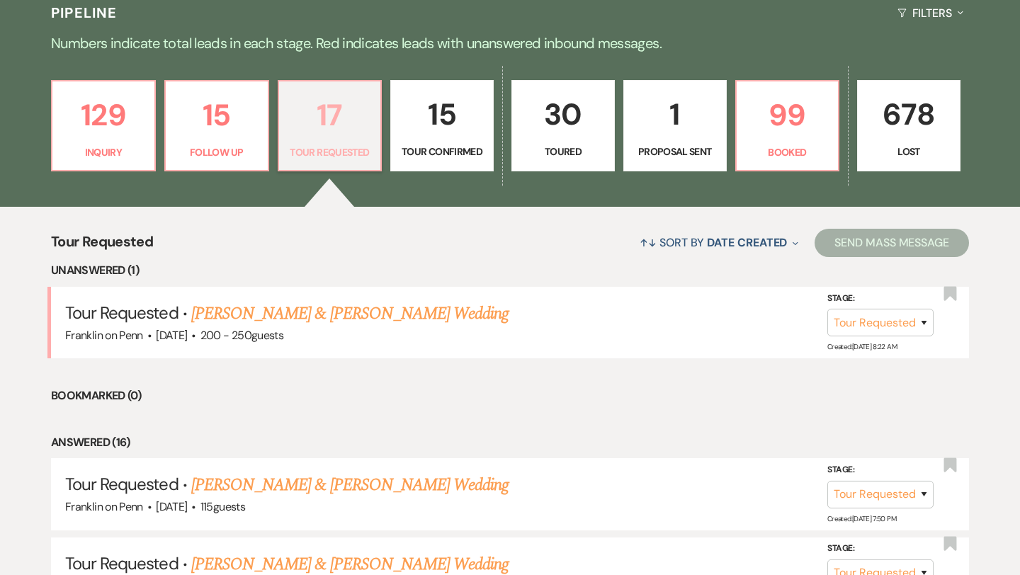
click at [326, 110] on p "17" at bounding box center [330, 114] width 85 height 47
click at [311, 315] on link "[PERSON_NAME] & [PERSON_NAME] Wedding" at bounding box center [349, 313] width 317 height 25
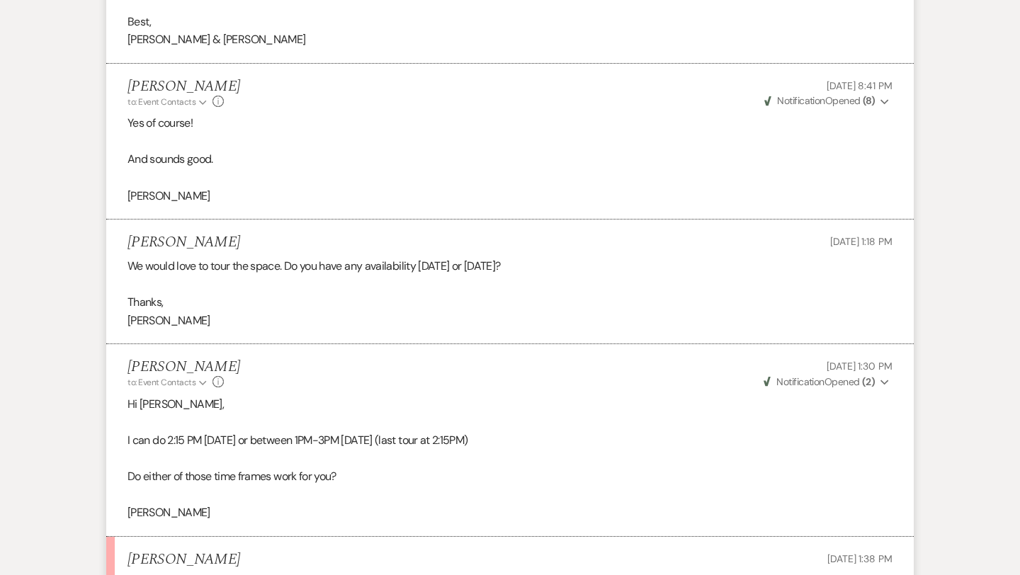
scroll to position [2565, 0]
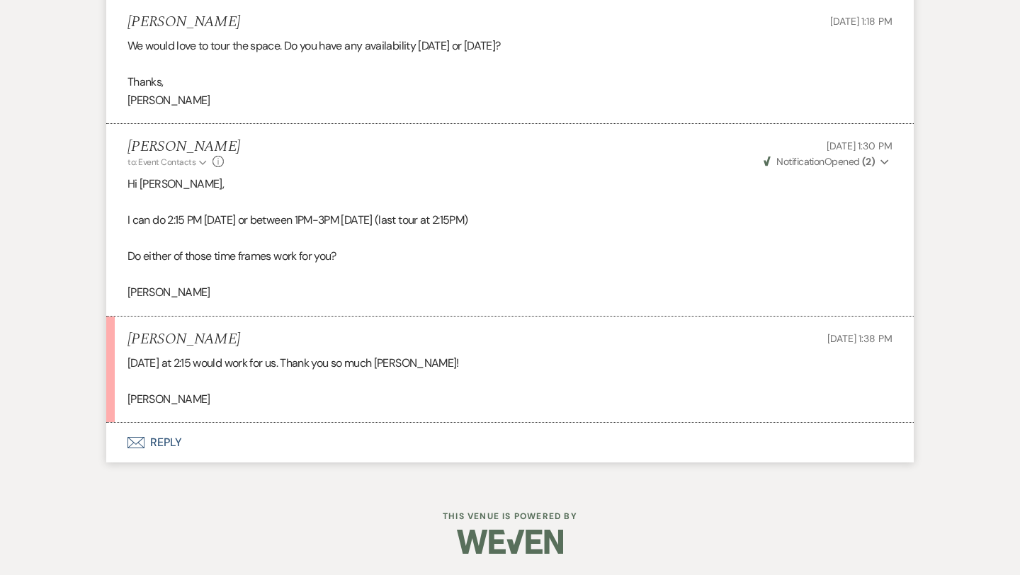
click at [171, 441] on button "Envelope Reply" at bounding box center [509, 443] width 807 height 40
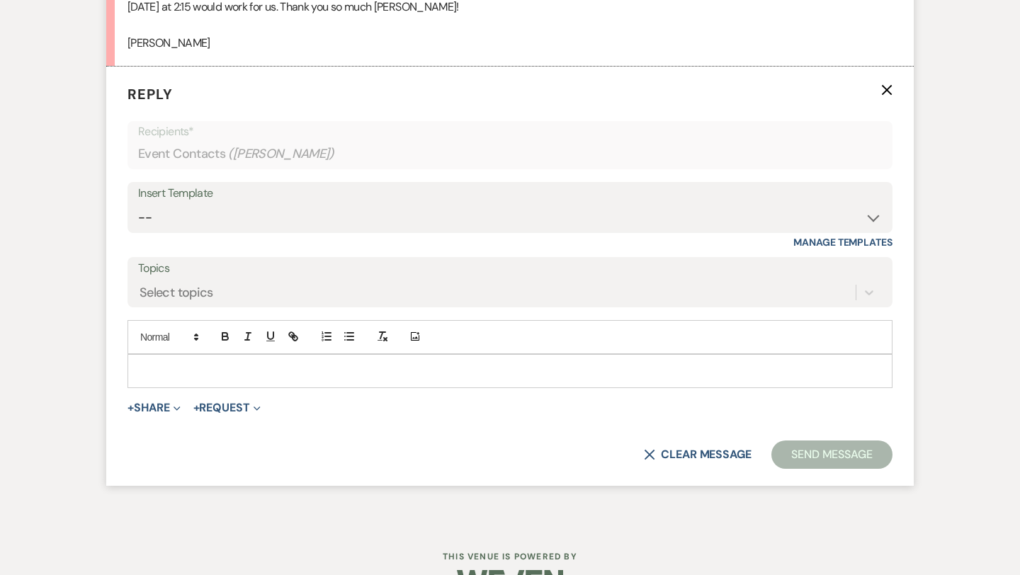
scroll to position [2910, 0]
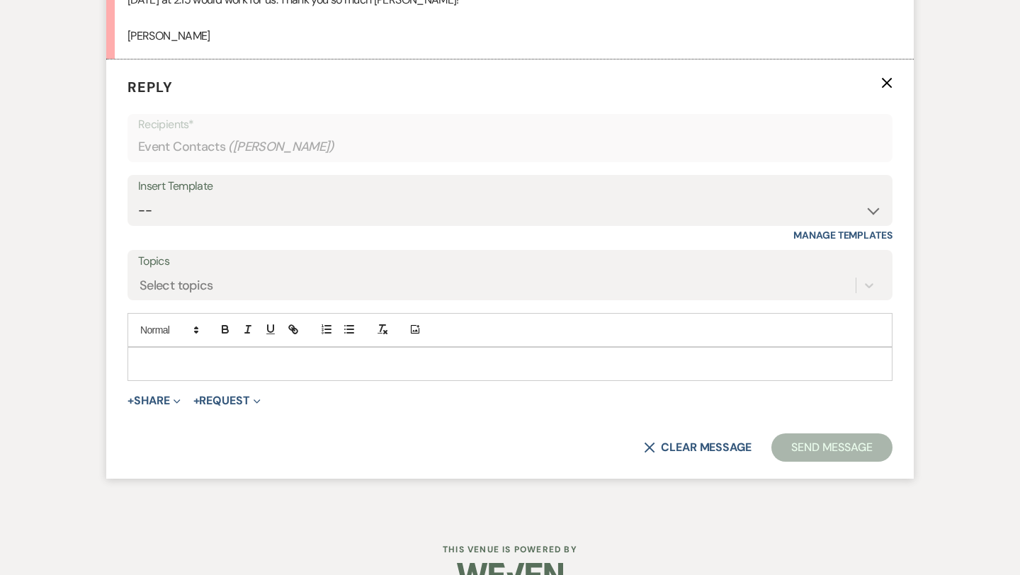
click at [199, 372] on p at bounding box center [510, 364] width 742 height 16
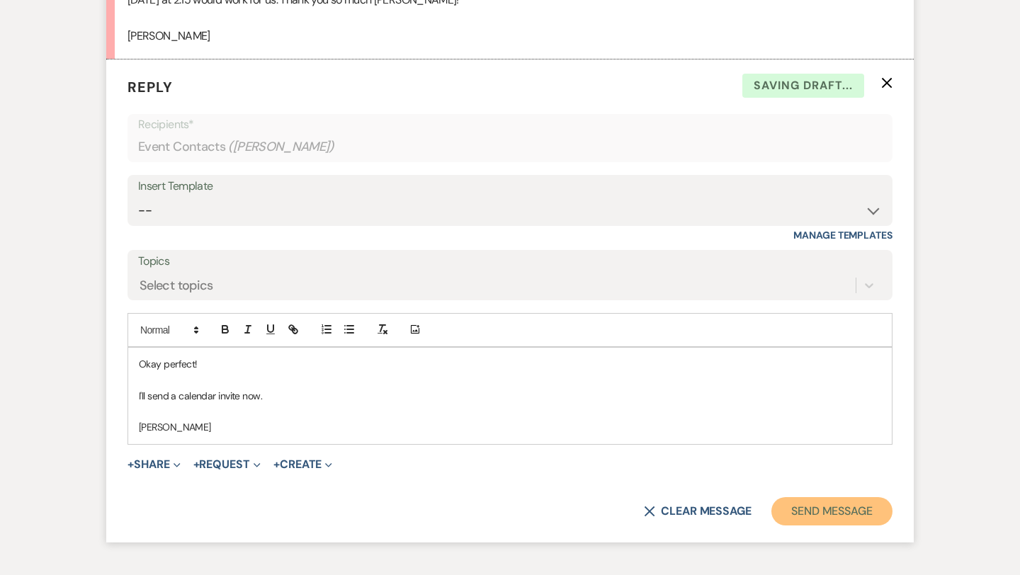
click at [799, 526] on button "Send Message" at bounding box center [831, 511] width 121 height 28
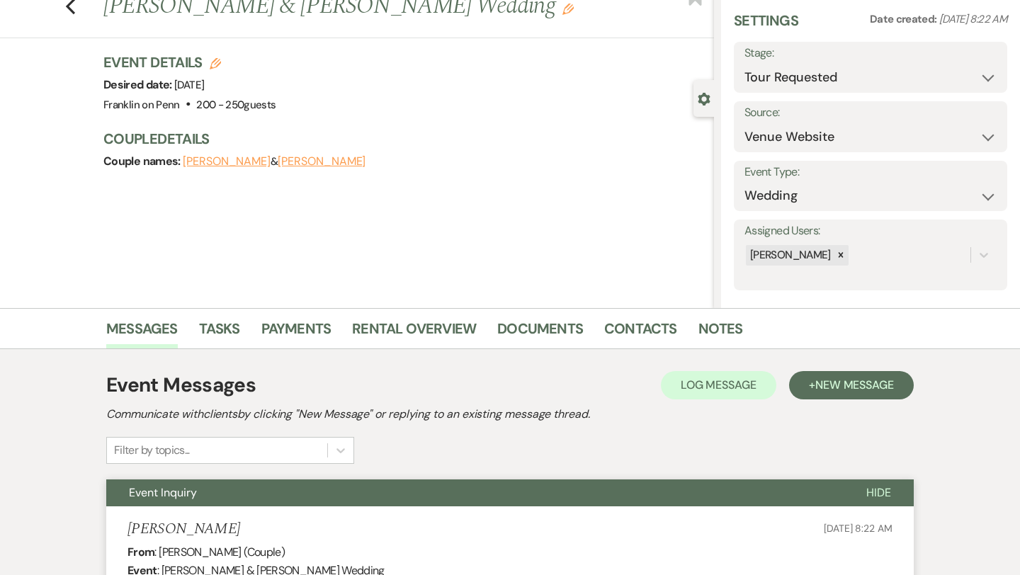
scroll to position [51, 0]
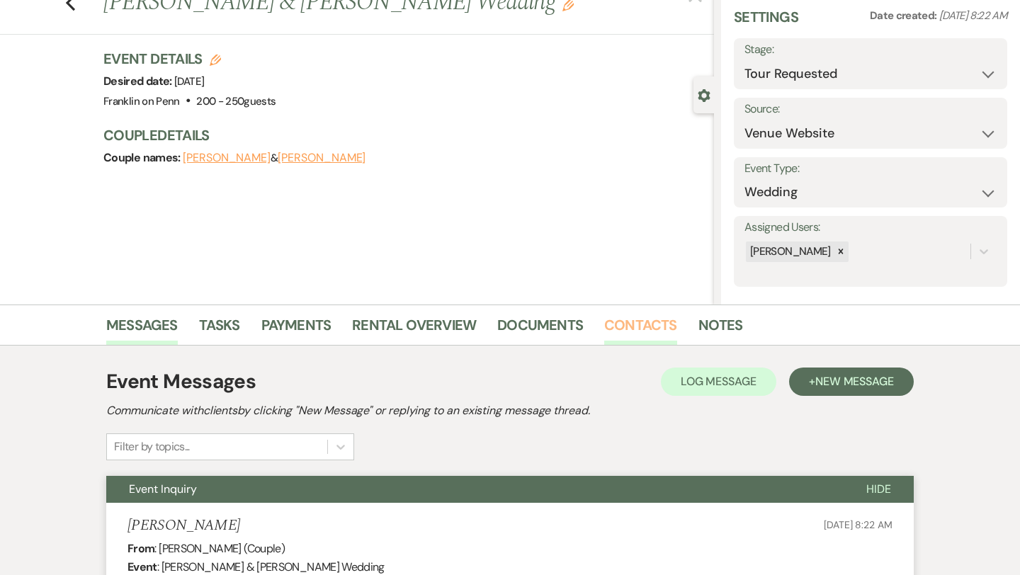
click at [654, 330] on link "Contacts" at bounding box center [640, 329] width 73 height 31
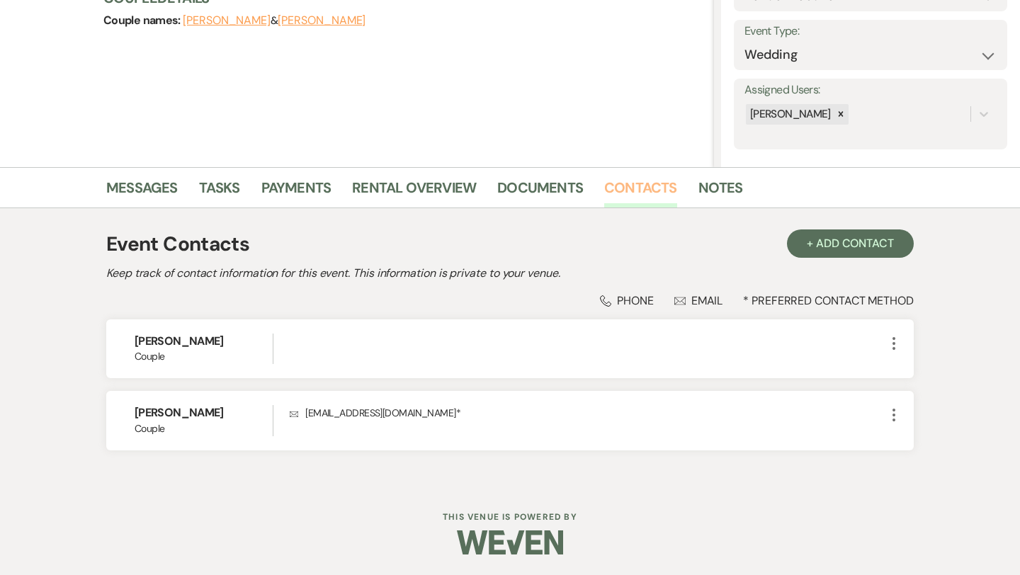
scroll to position [187, 0]
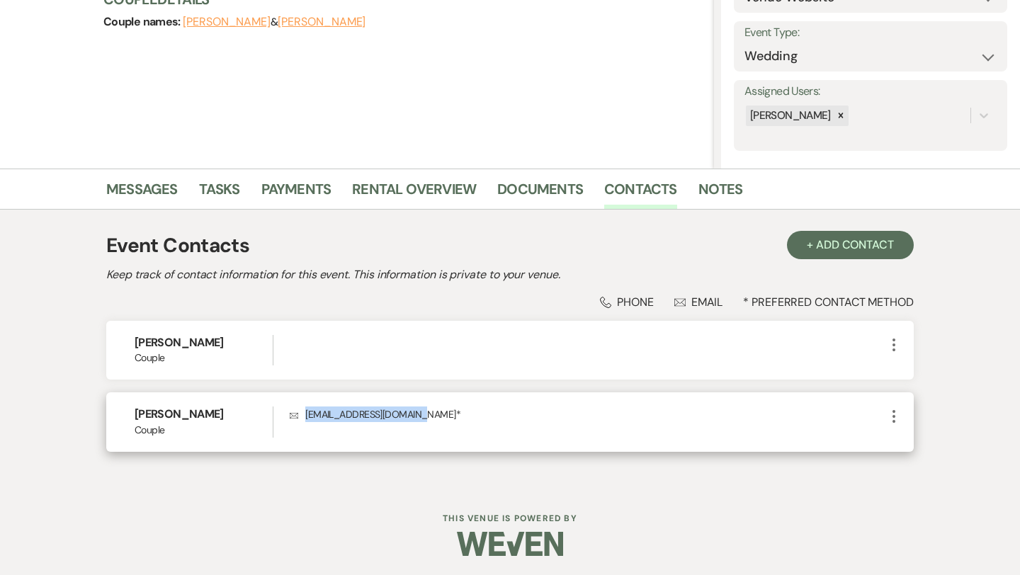
drag, startPoint x: 426, startPoint y: 416, endPoint x: 306, endPoint y: 412, distance: 119.8
click at [306, 412] on p "Envelope [EMAIL_ADDRESS][DOMAIN_NAME] *" at bounding box center [588, 415] width 596 height 16
click at [321, 412] on p "Envelope [EMAIL_ADDRESS][DOMAIN_NAME] *" at bounding box center [588, 415] width 596 height 16
drag, startPoint x: 425, startPoint y: 414, endPoint x: 305, endPoint y: 413, distance: 119.7
click at [305, 413] on p "Envelope [EMAIL_ADDRESS][DOMAIN_NAME] *" at bounding box center [588, 415] width 596 height 16
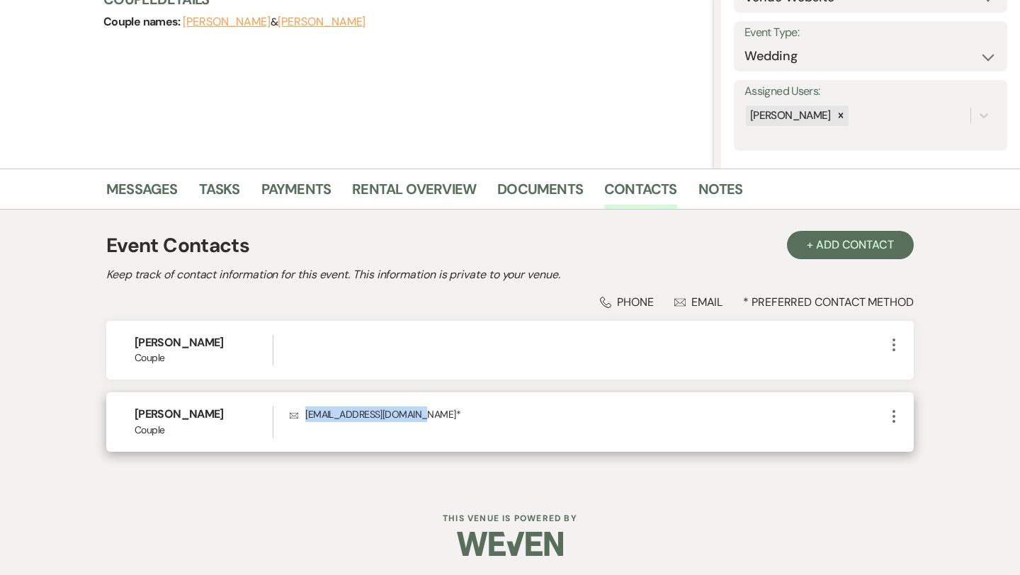
copy p "[EMAIL_ADDRESS][DOMAIN_NAME]"
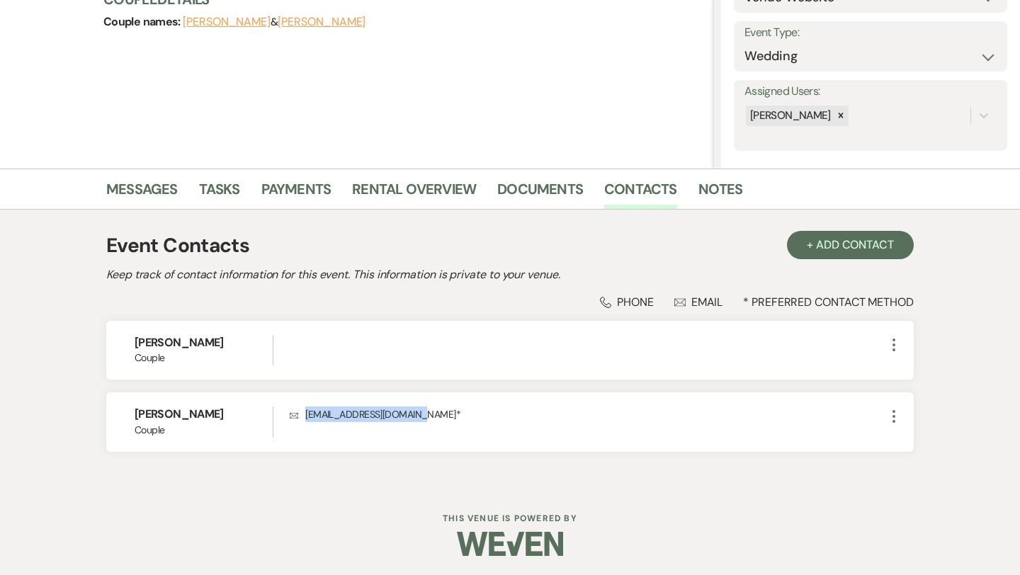
scroll to position [0, 0]
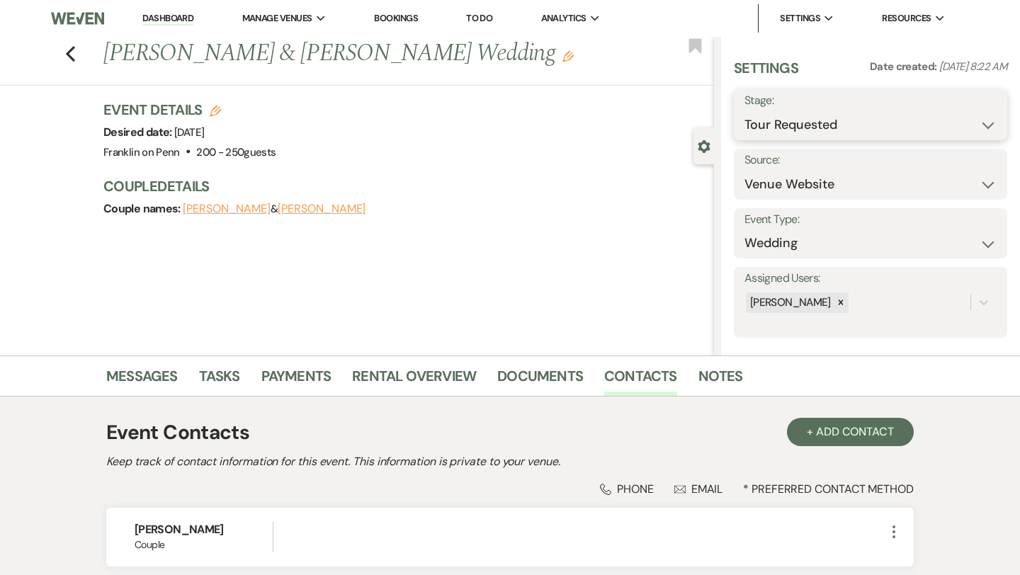
click at [798, 125] on select "Inquiry Follow Up Tour Requested Tour Confirmed Toured Proposal Sent Booked Lost" at bounding box center [870, 125] width 252 height 28
click at [968, 113] on button "Save" at bounding box center [979, 115] width 56 height 28
click at [70, 55] on use "button" at bounding box center [70, 54] width 9 height 16
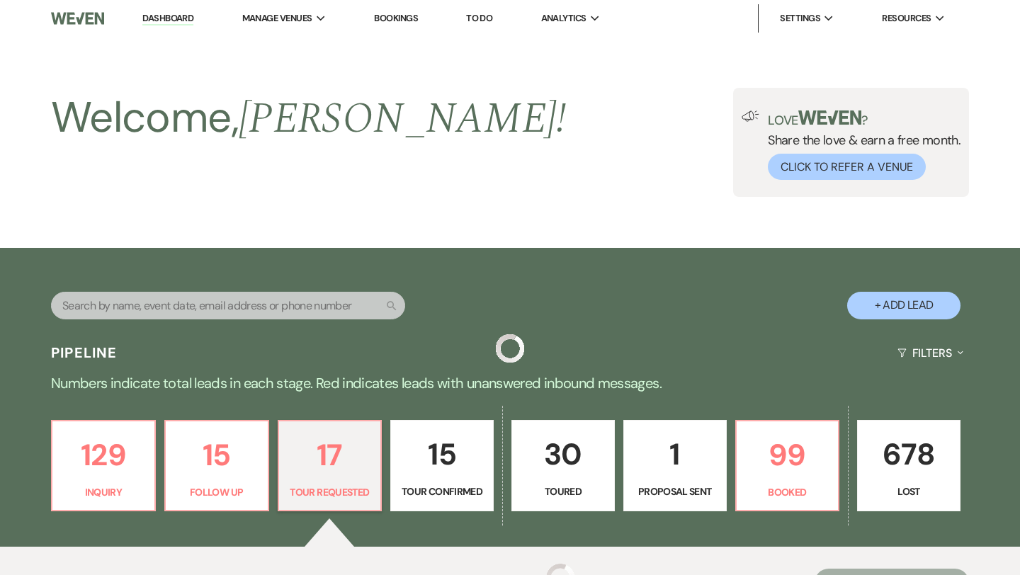
scroll to position [340, 0]
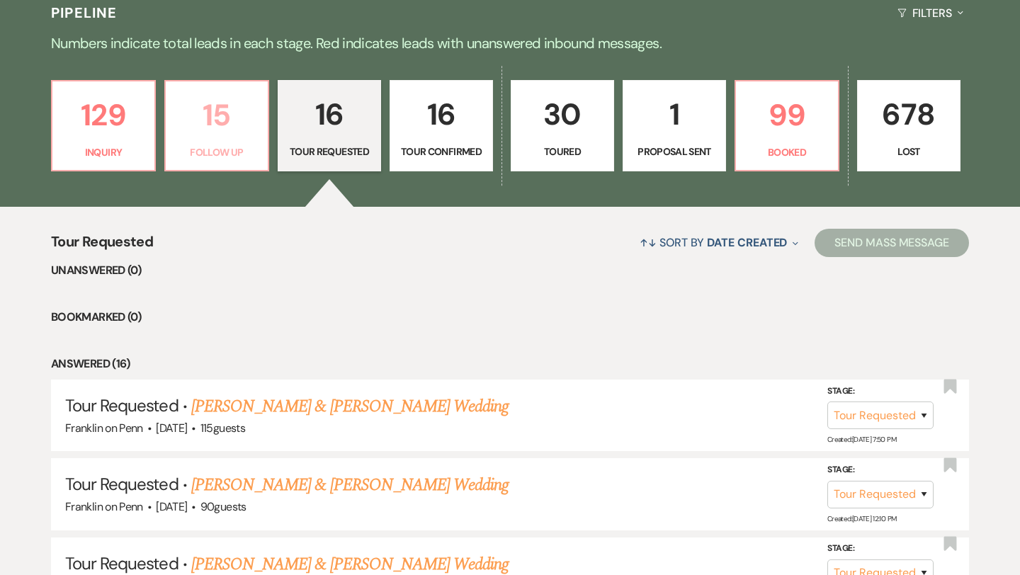
click at [227, 123] on p "15" at bounding box center [216, 114] width 85 height 47
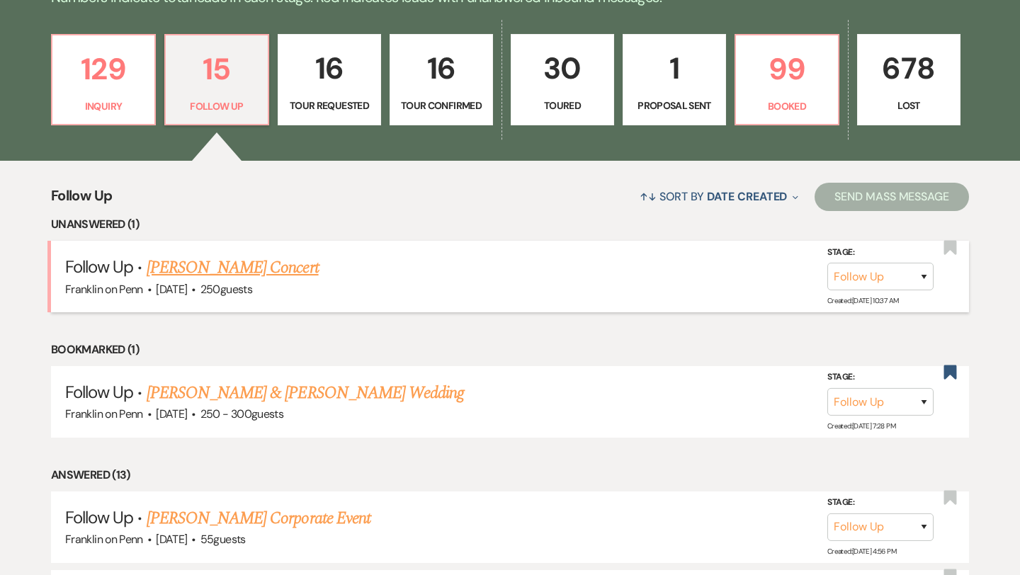
scroll to position [402, 0]
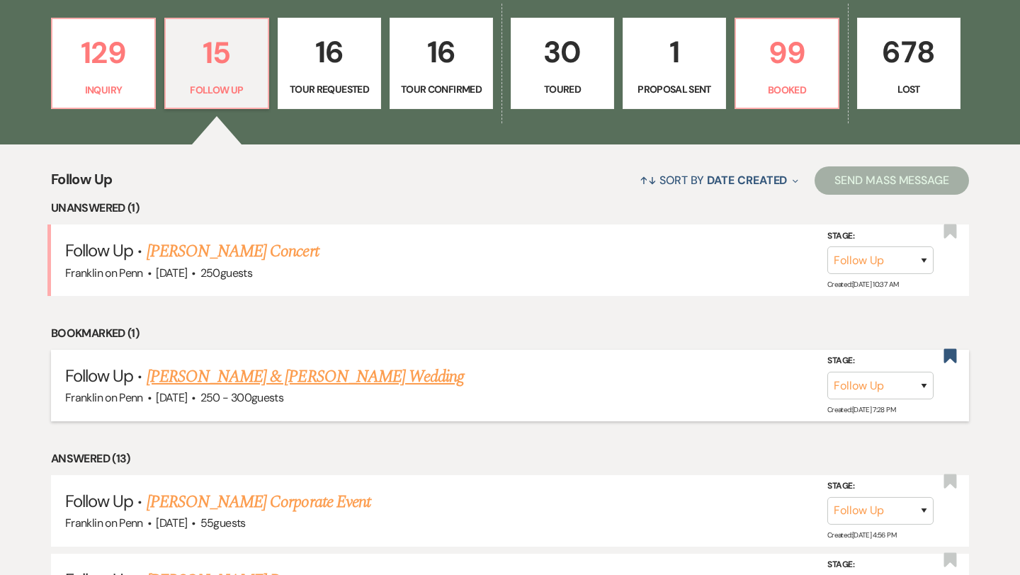
click at [345, 375] on link "[PERSON_NAME] & [PERSON_NAME] Wedding" at bounding box center [305, 376] width 317 height 25
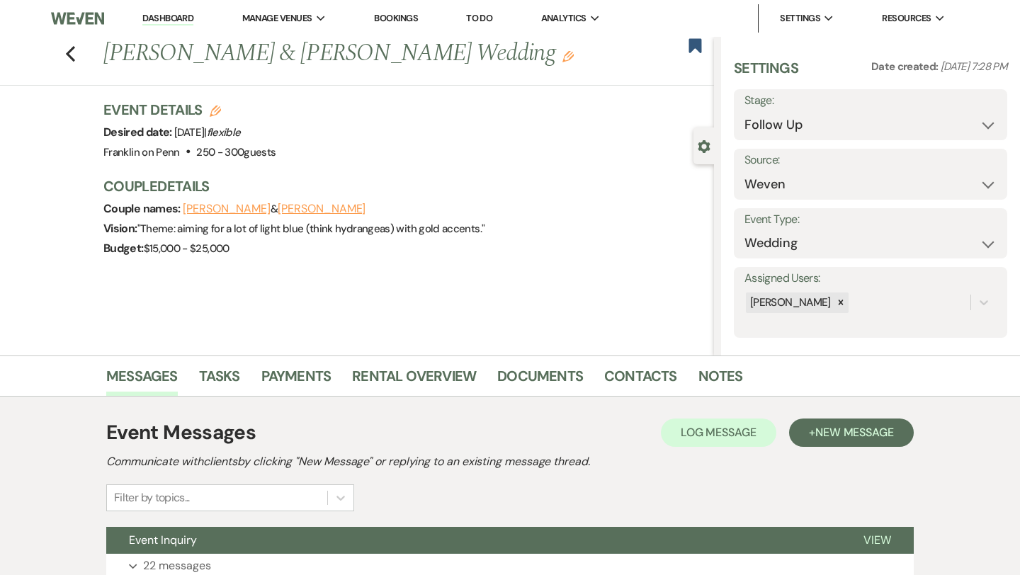
scroll to position [115, 0]
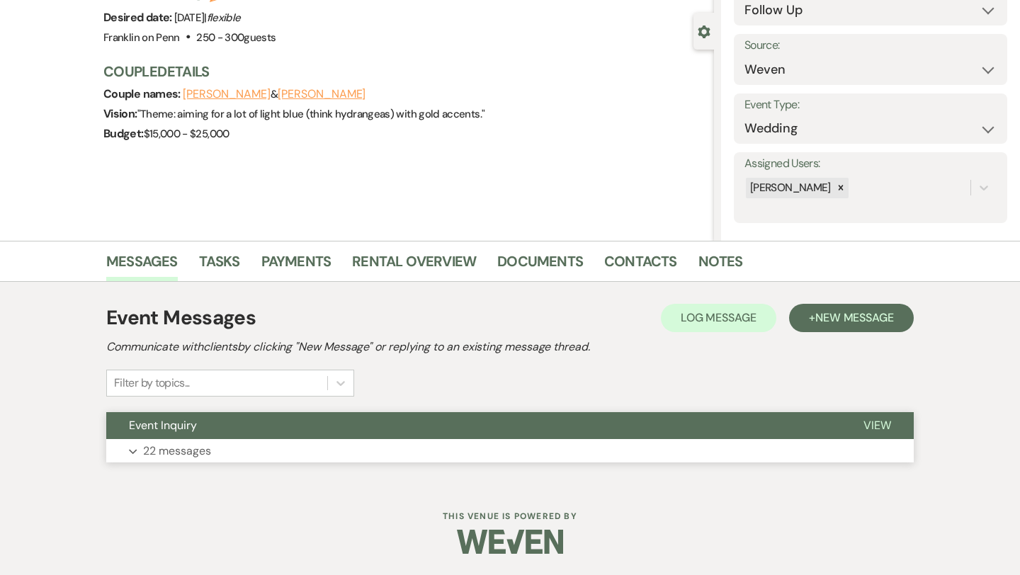
click at [209, 451] on p "22 messages" at bounding box center [177, 451] width 68 height 18
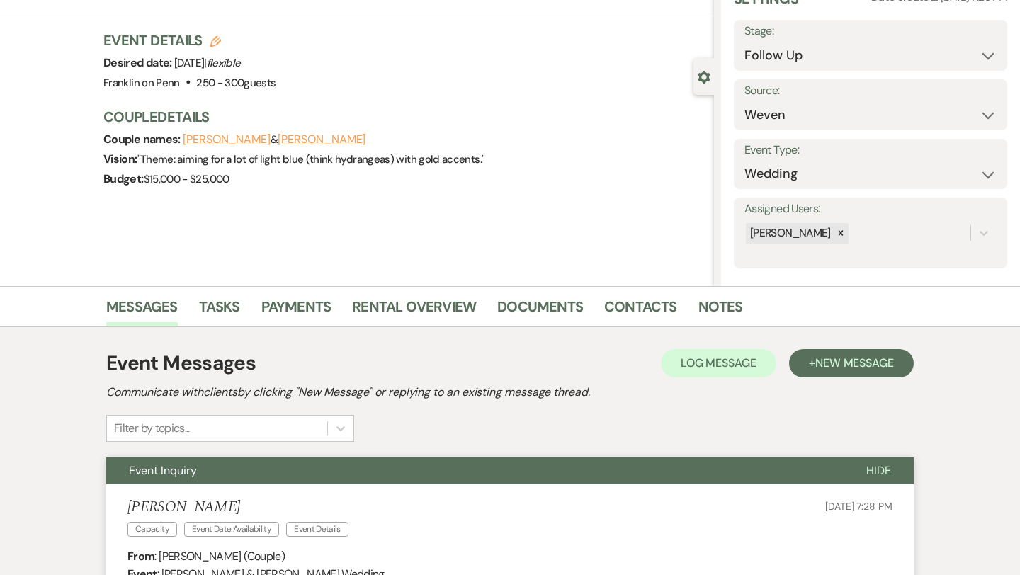
scroll to position [0, 0]
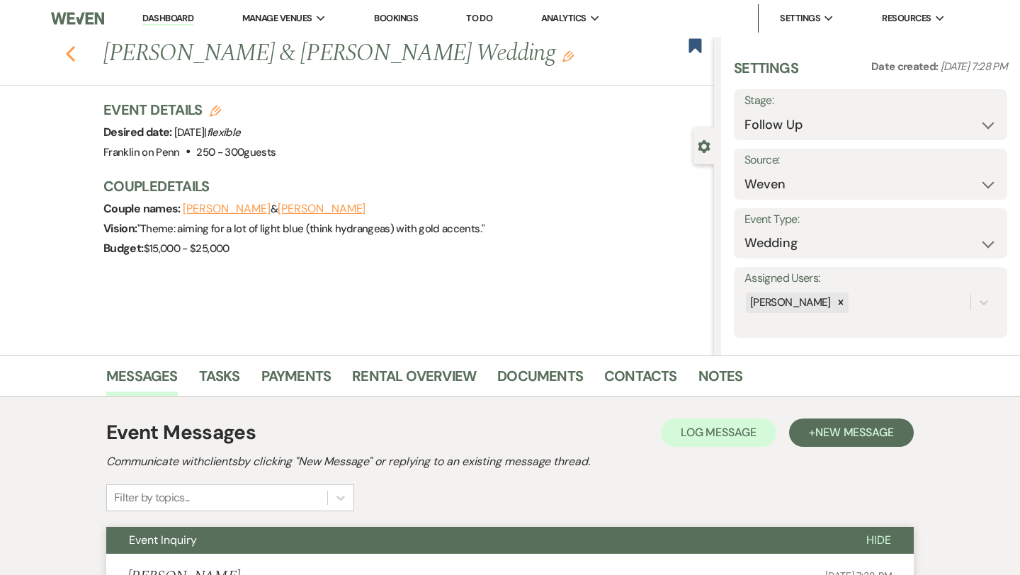
click at [69, 51] on use "button" at bounding box center [70, 54] width 9 height 16
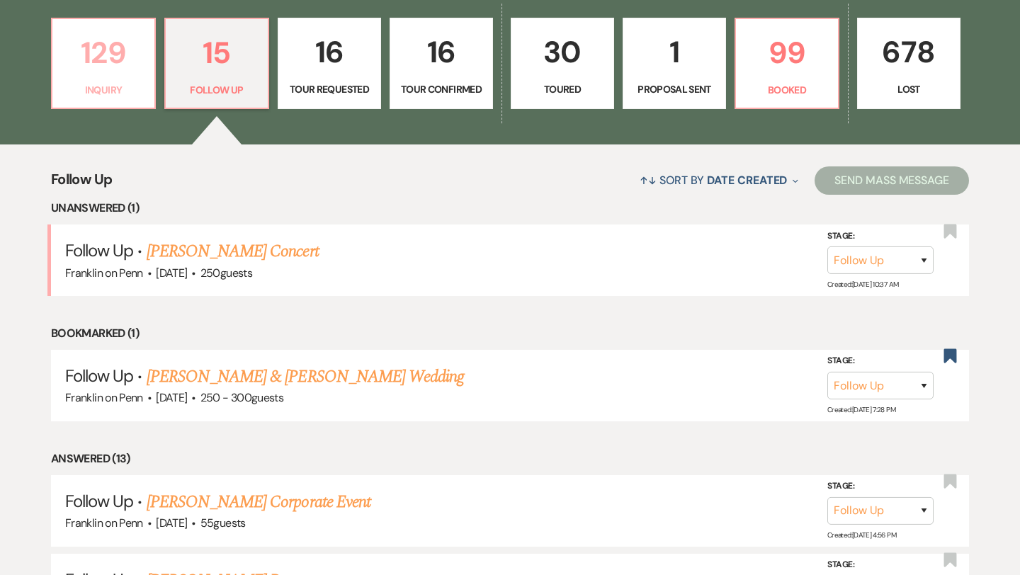
click at [114, 49] on p "129" at bounding box center [103, 52] width 85 height 47
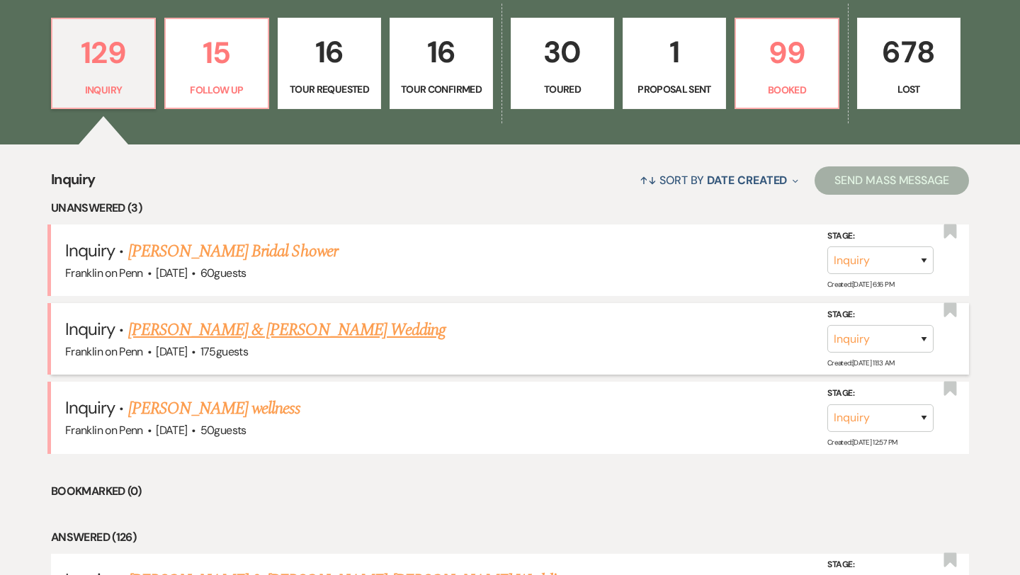
click at [351, 330] on link "[PERSON_NAME] & [PERSON_NAME] Wedding" at bounding box center [286, 329] width 317 height 25
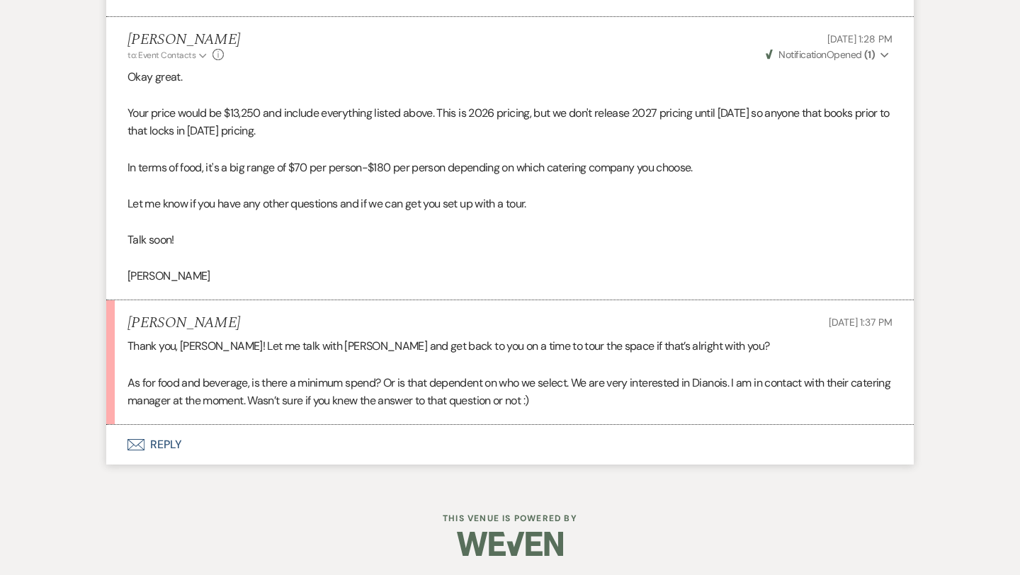
scroll to position [2094, 0]
click at [169, 445] on button "Envelope Reply" at bounding box center [509, 444] width 807 height 40
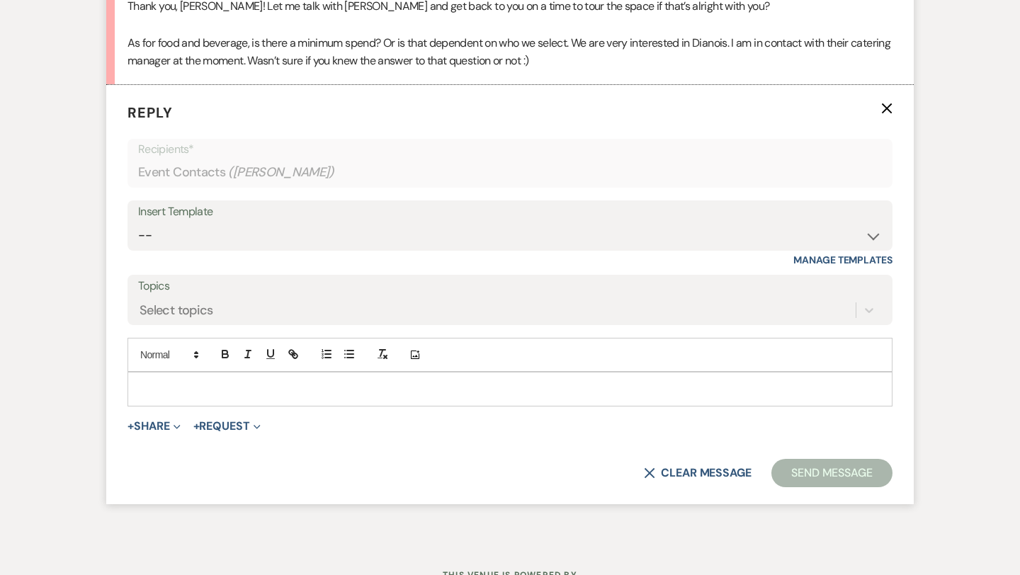
scroll to position [2440, 0]
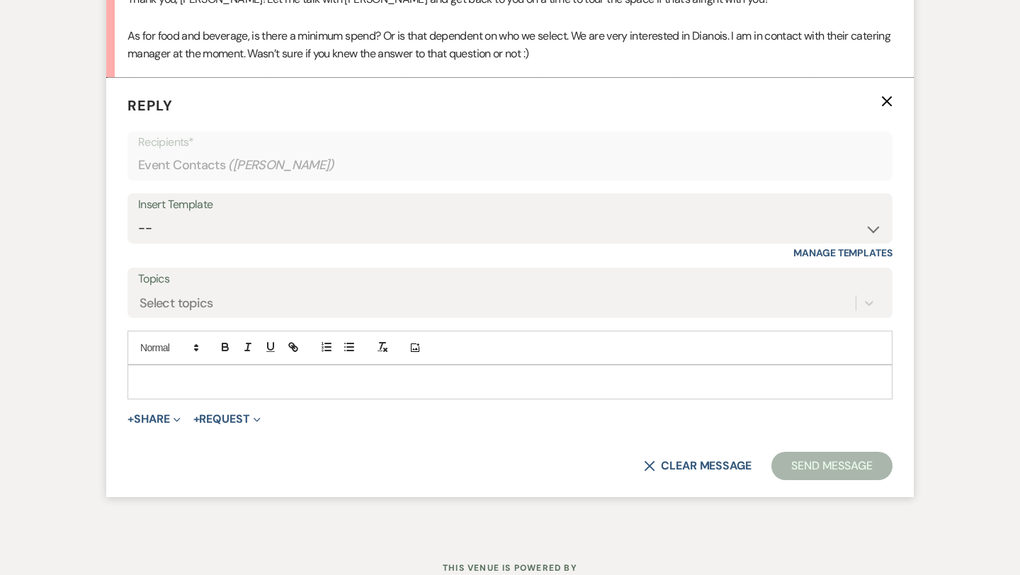
click at [198, 387] on p at bounding box center [510, 382] width 742 height 16
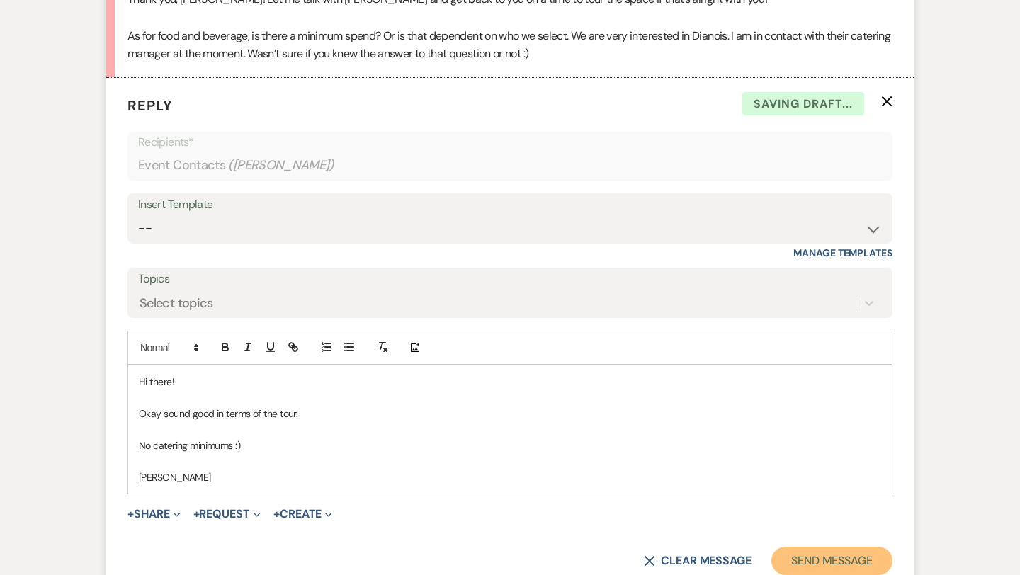
click at [863, 566] on button "Send Message" at bounding box center [831, 561] width 121 height 28
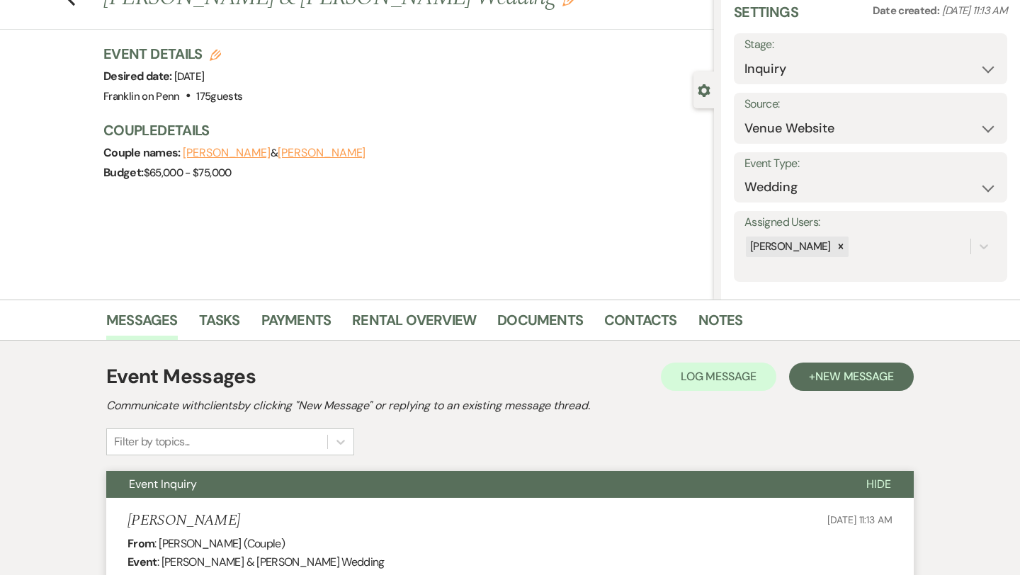
scroll to position [0, 0]
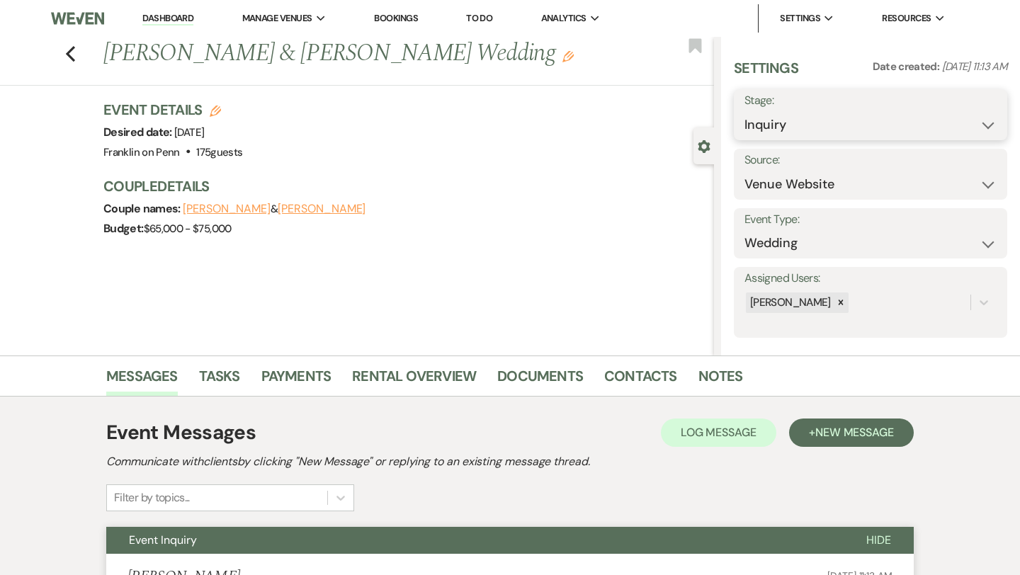
click at [766, 124] on select "Inquiry Follow Up Tour Requested Tour Confirmed Toured Proposal Sent Booked Lost" at bounding box center [870, 125] width 252 height 28
click at [975, 108] on button "Save" at bounding box center [979, 115] width 56 height 28
click at [73, 56] on icon "Previous" at bounding box center [70, 53] width 11 height 17
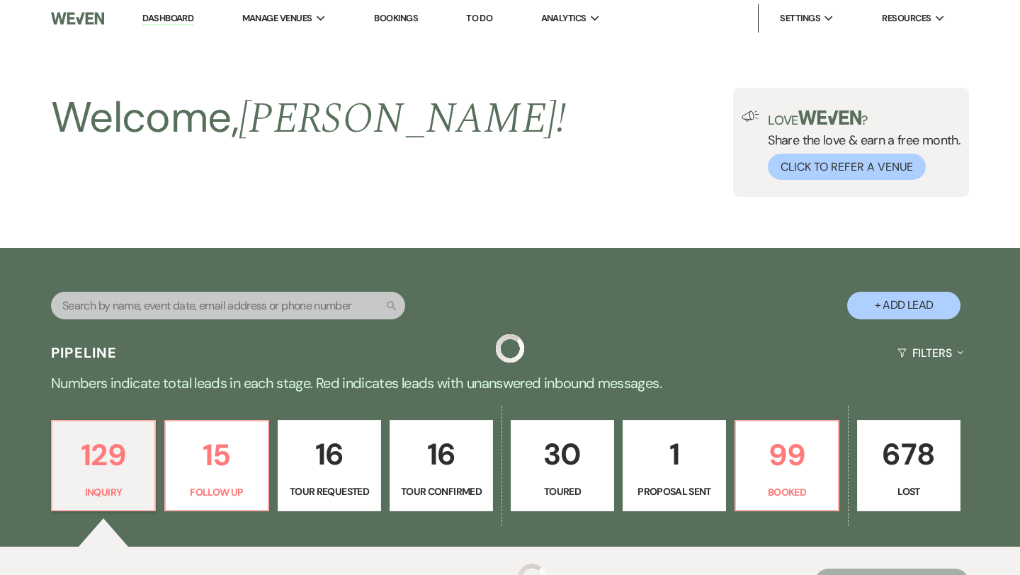
scroll to position [402, 0]
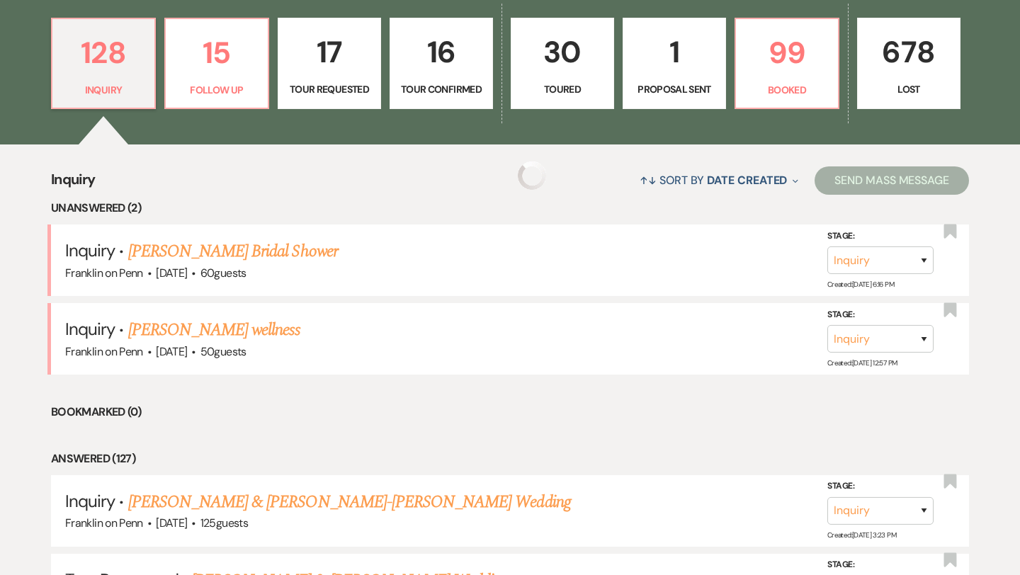
click at [336, 53] on p "17" at bounding box center [329, 51] width 85 height 47
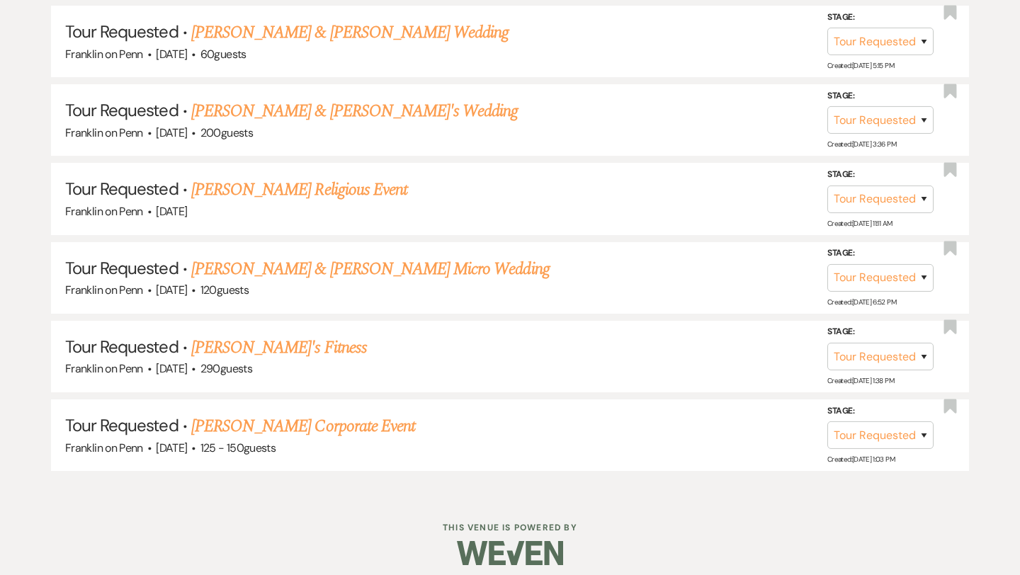
scroll to position [1580, 0]
click at [365, 420] on link "[PERSON_NAME] Corporate Event" at bounding box center [303, 426] width 224 height 25
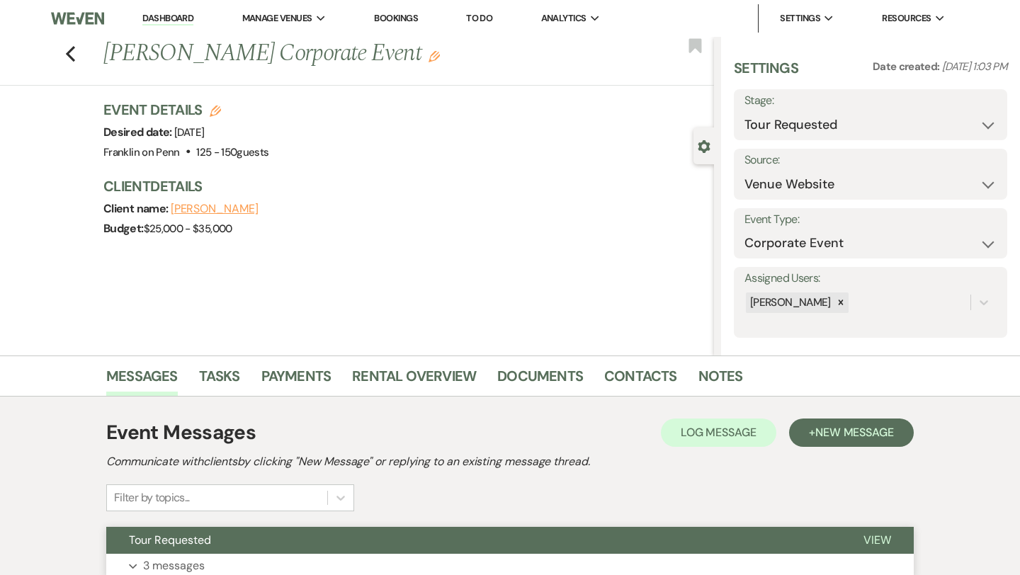
scroll to position [115, 0]
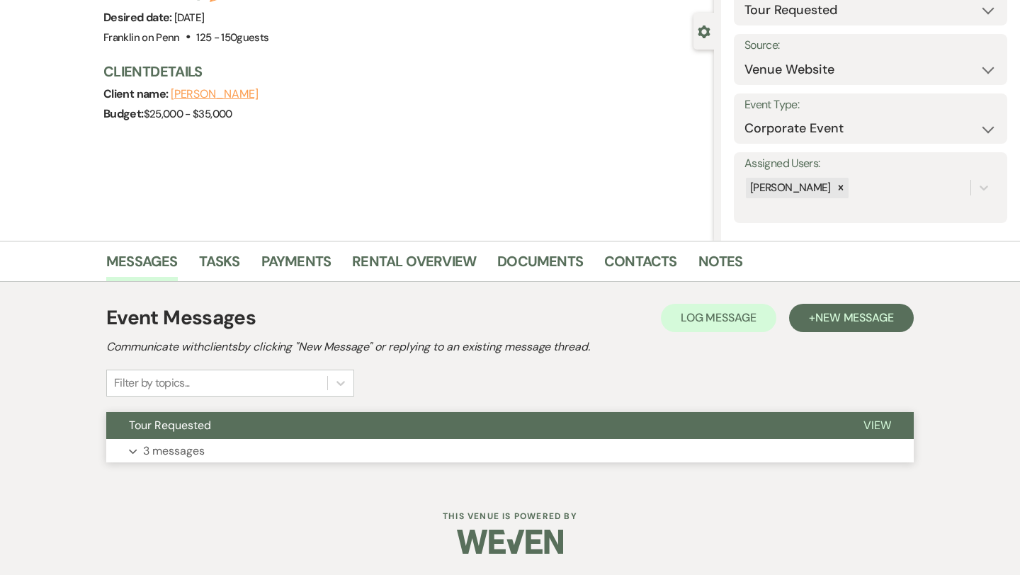
click at [195, 450] on p "3 messages" at bounding box center [174, 451] width 62 height 18
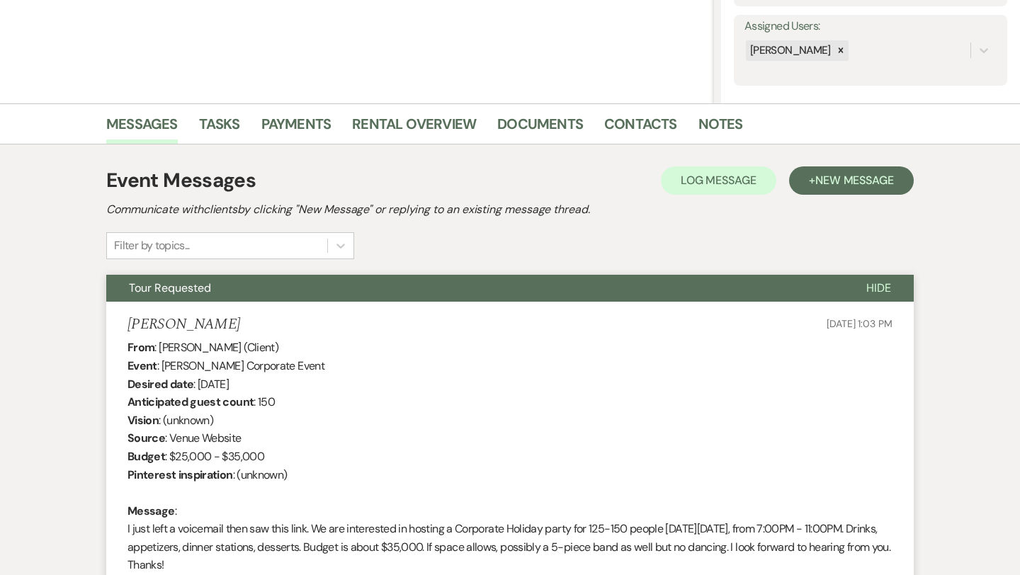
scroll to position [0, 0]
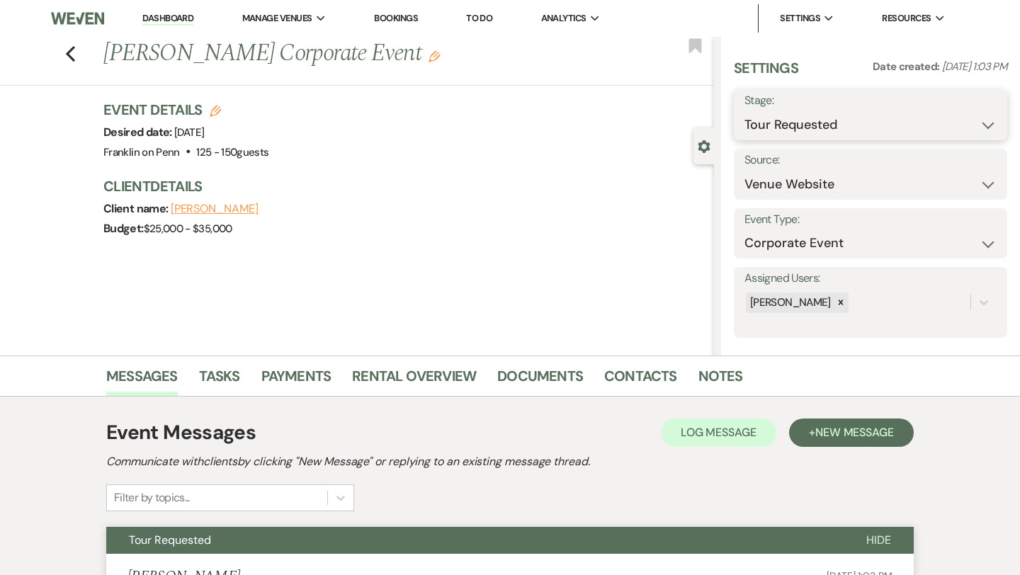
click at [773, 132] on select "Inquiry Follow Up Tour Requested Tour Confirmed Toured Proposal Sent Booked Lost" at bounding box center [870, 125] width 252 height 28
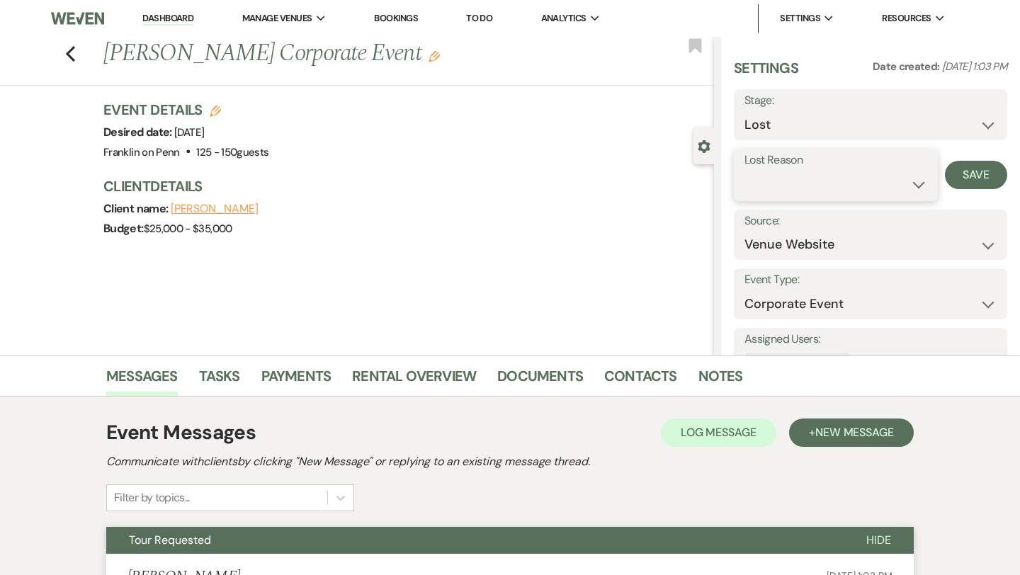
click at [780, 186] on select "Booked Elsewhere Budget Date Unavailable No Response Not a Good Match Capacity …" at bounding box center [835, 185] width 183 height 28
click at [988, 180] on button "Save" at bounding box center [976, 175] width 62 height 28
click at [73, 59] on use "button" at bounding box center [70, 54] width 9 height 16
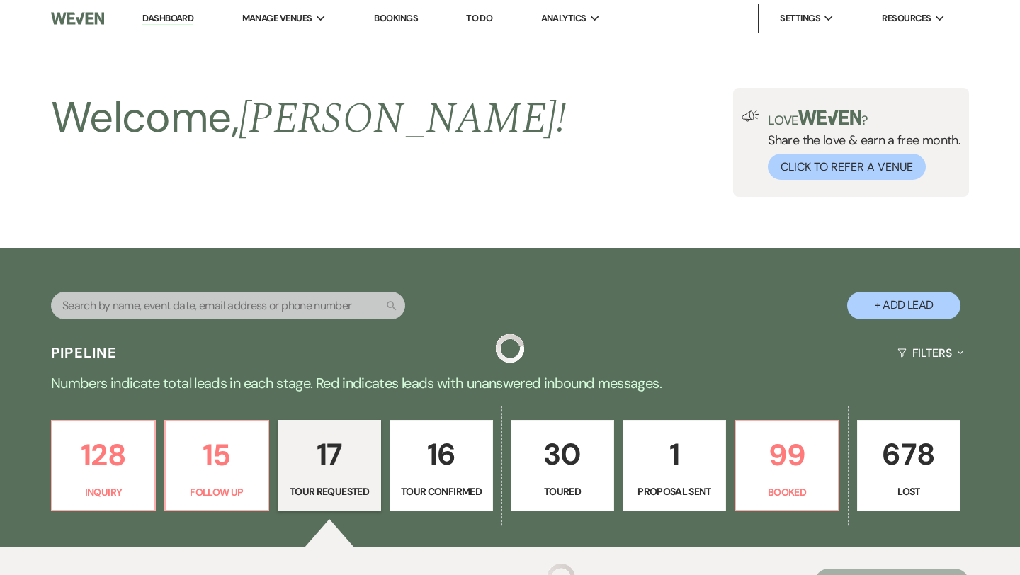
scroll to position [1502, 0]
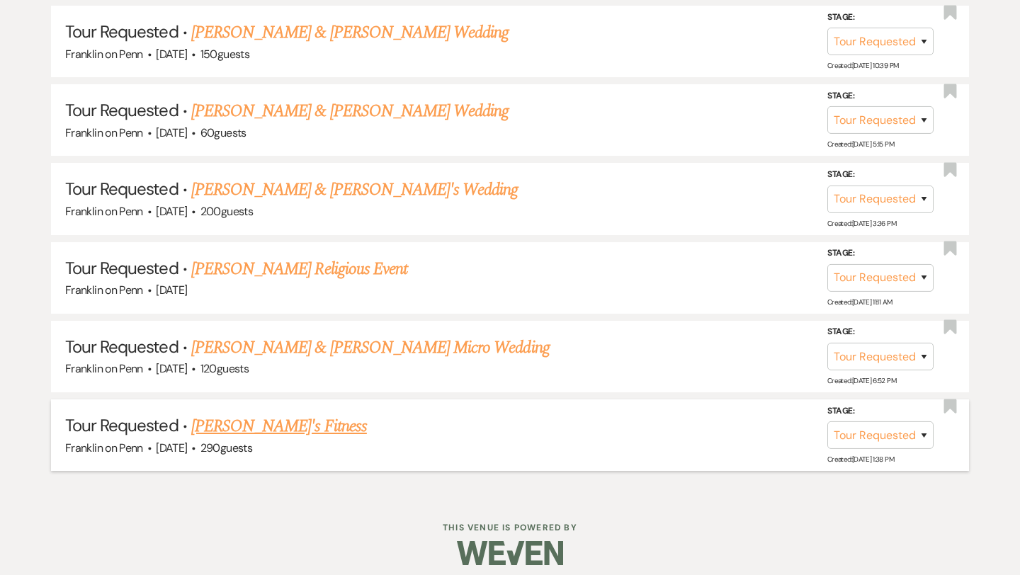
click at [261, 416] on link "[PERSON_NAME]'s Fitness" at bounding box center [279, 426] width 176 height 25
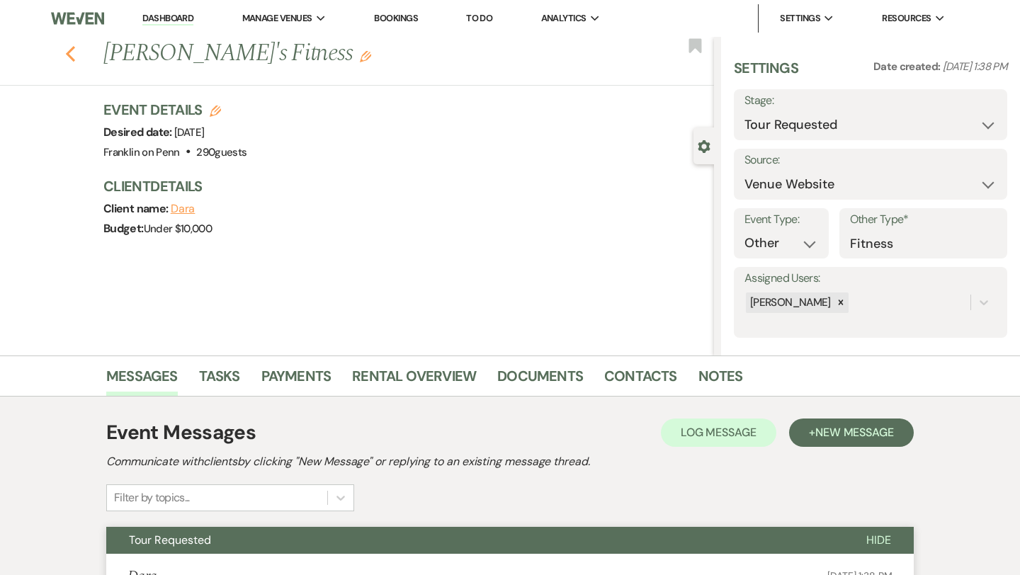
click at [72, 57] on use "button" at bounding box center [70, 54] width 9 height 16
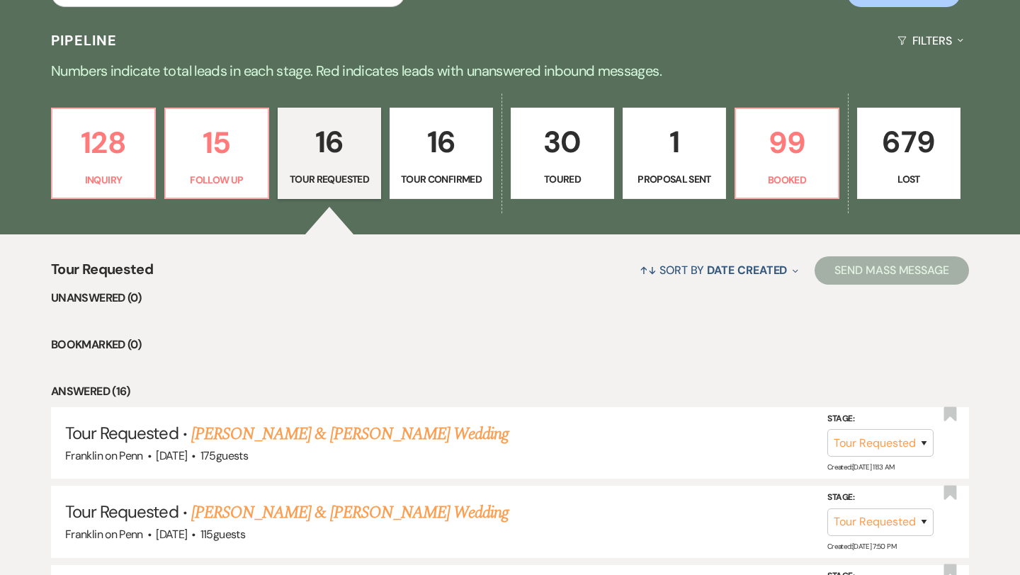
scroll to position [307, 0]
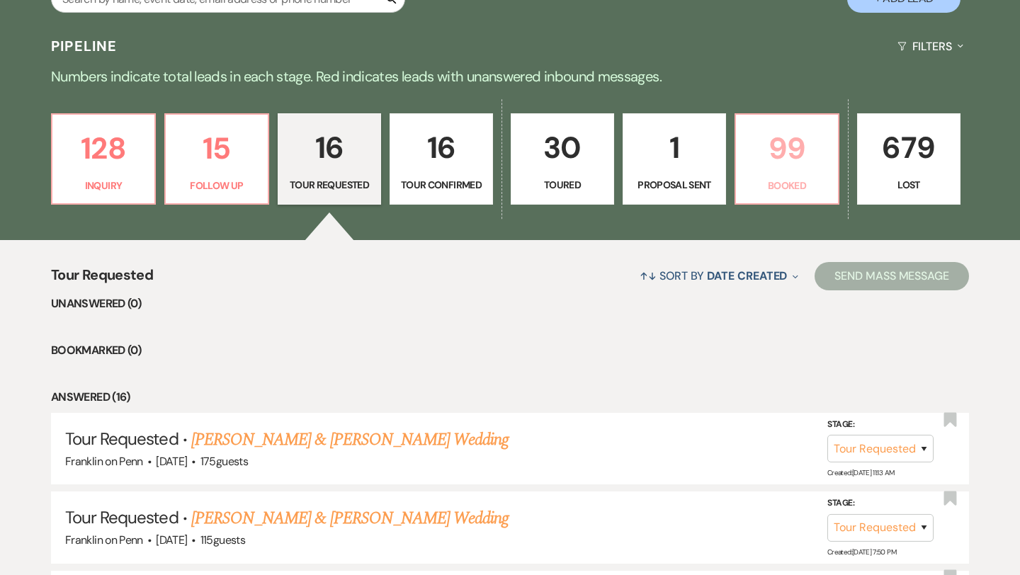
click at [795, 154] on p "99" at bounding box center [786, 148] width 85 height 47
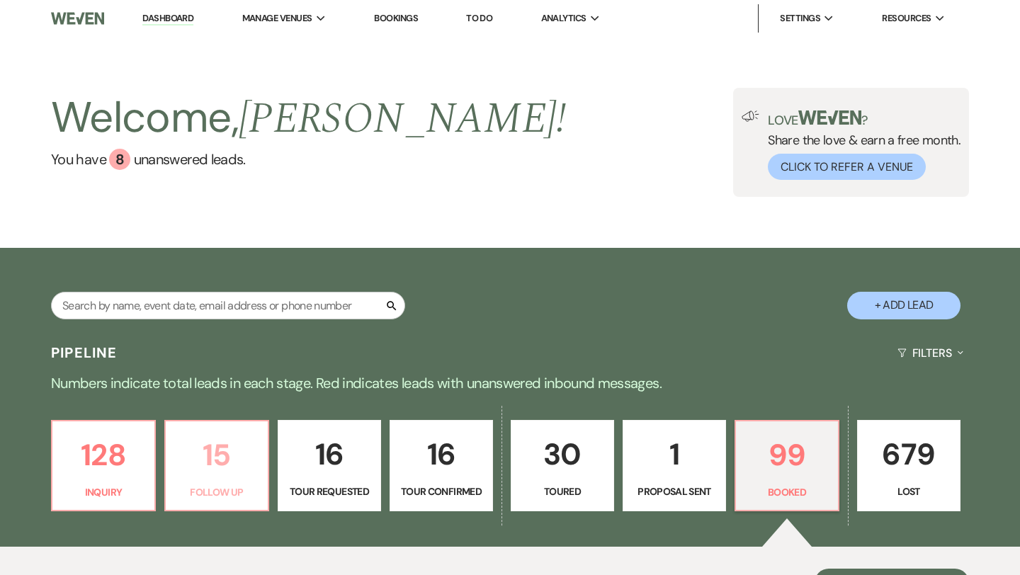
click at [232, 461] on p "15" at bounding box center [216, 454] width 85 height 47
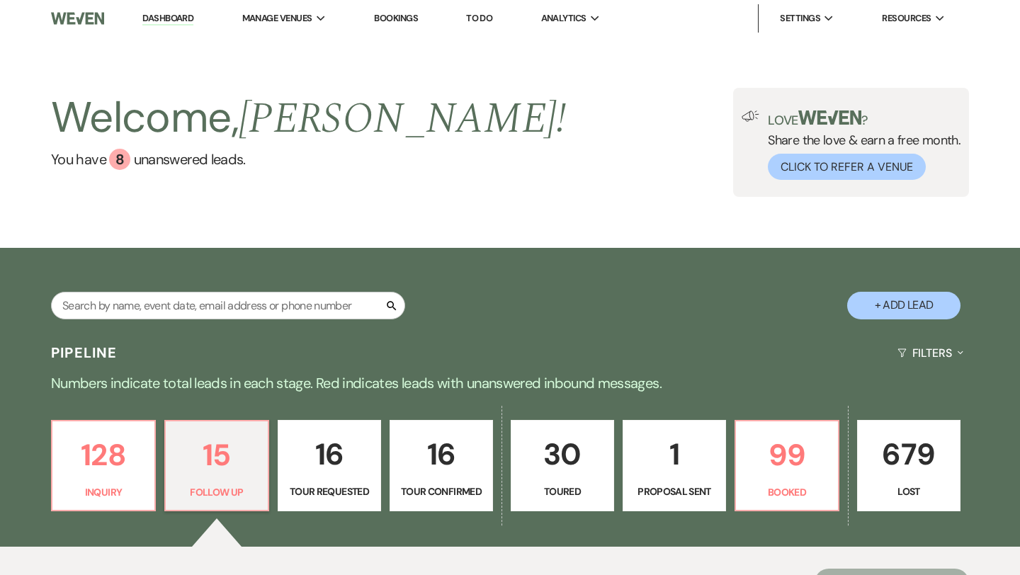
click at [331, 454] on p "16" at bounding box center [329, 454] width 85 height 47
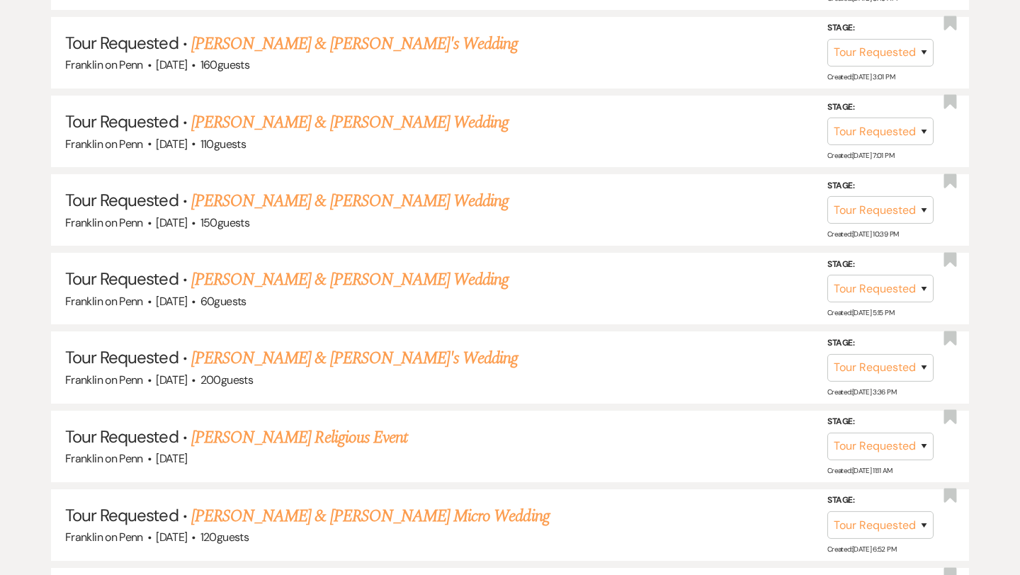
scroll to position [1502, 0]
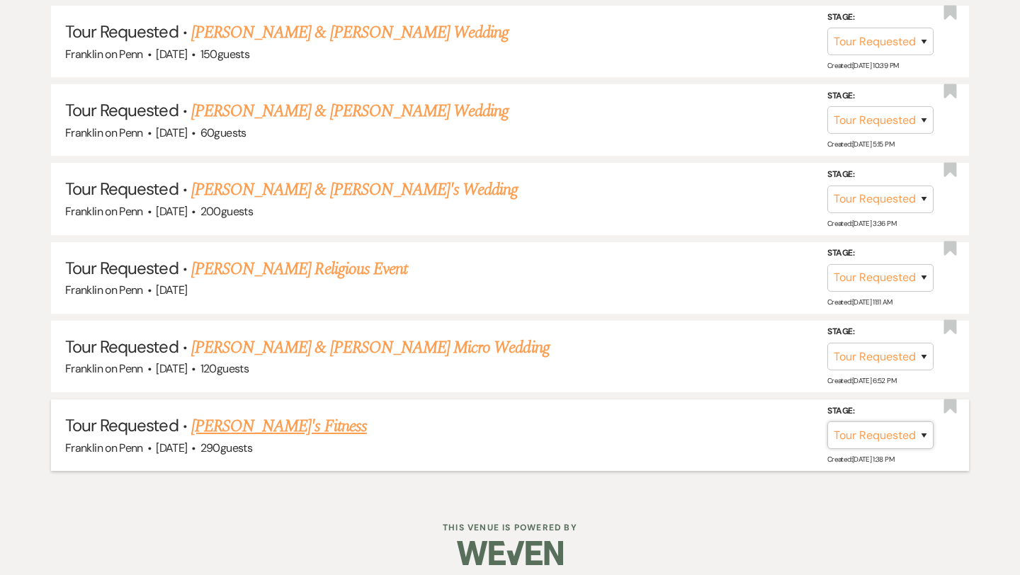
click at [907, 424] on select "Inquiry Follow Up Tour Requested Tour Confirmed Toured Proposal Sent Booked Lost" at bounding box center [880, 435] width 106 height 28
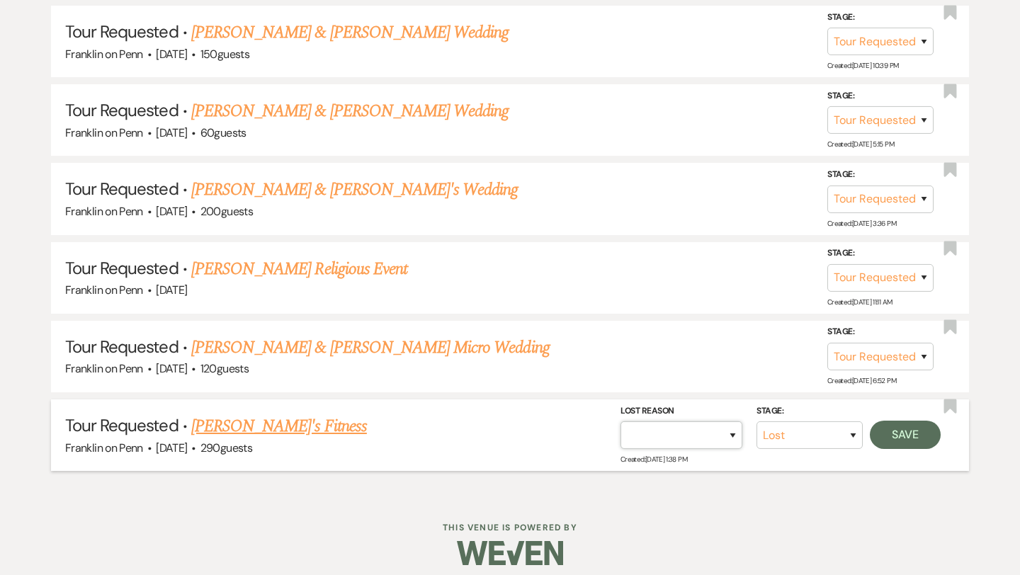
click at [712, 421] on select "Booked Elsewhere Budget Date Unavailable No Response Not a Good Match Capacity …" at bounding box center [681, 435] width 122 height 28
click at [902, 423] on button "Save" at bounding box center [905, 435] width 71 height 28
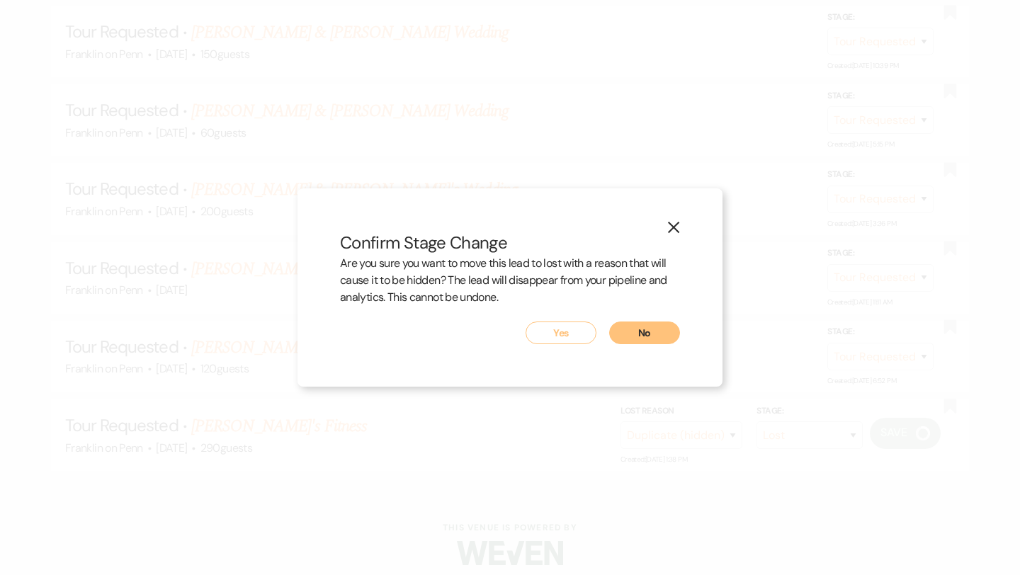
click at [565, 332] on button "Yes" at bounding box center [561, 333] width 71 height 23
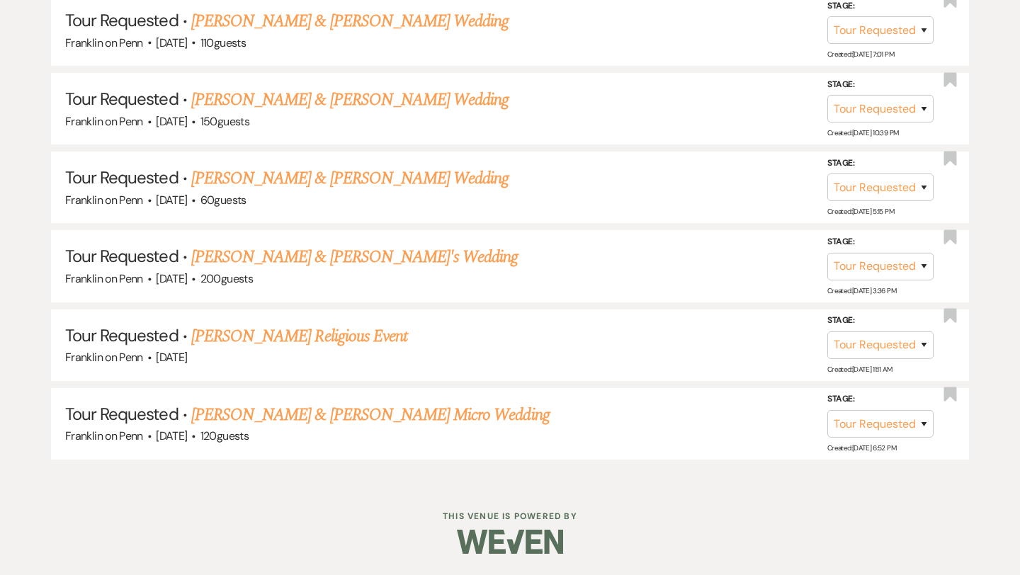
scroll to position [1424, 0]
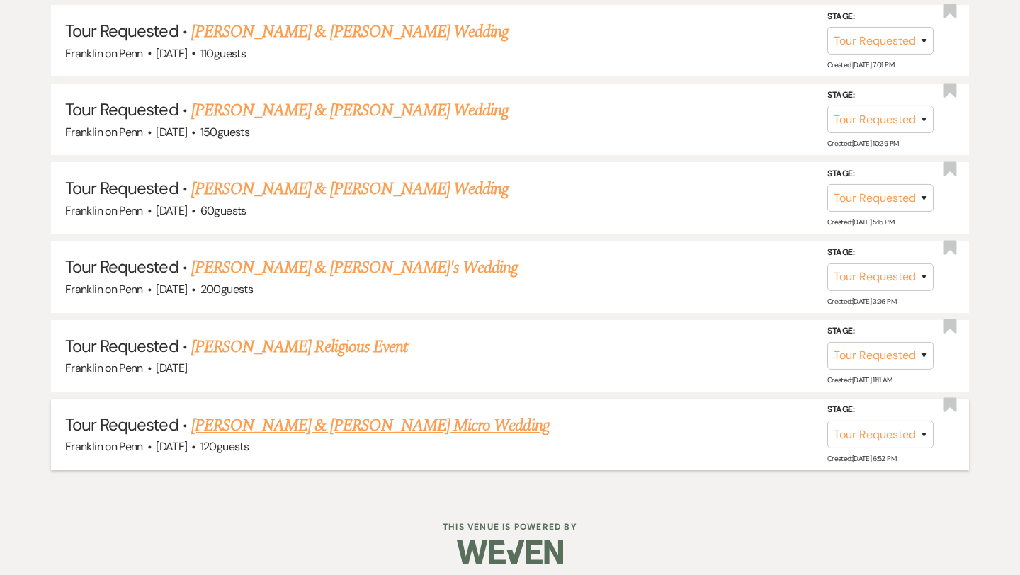
click at [355, 419] on link "[PERSON_NAME] & [PERSON_NAME] Micro Wedding" at bounding box center [370, 425] width 358 height 25
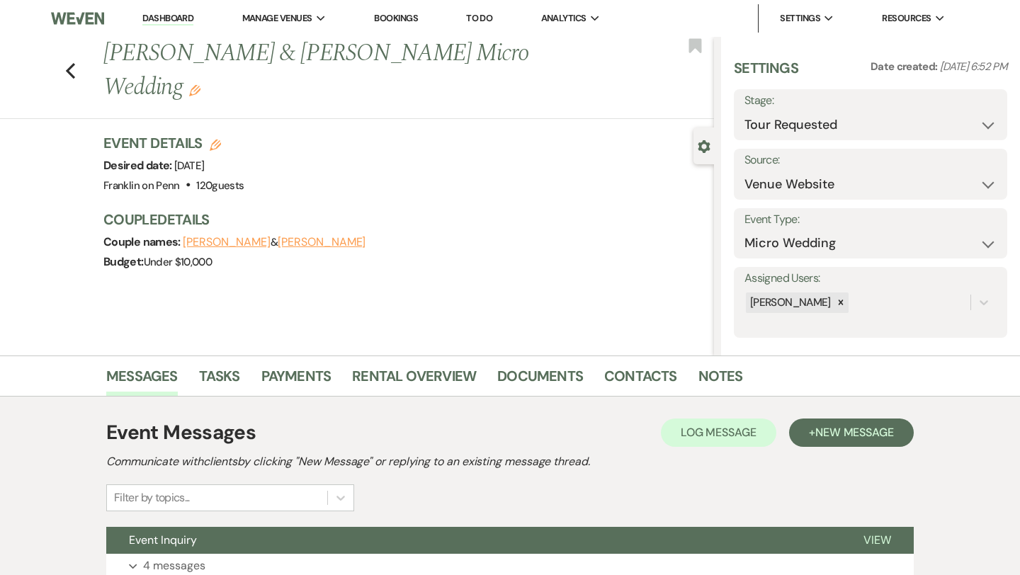
scroll to position [115, 0]
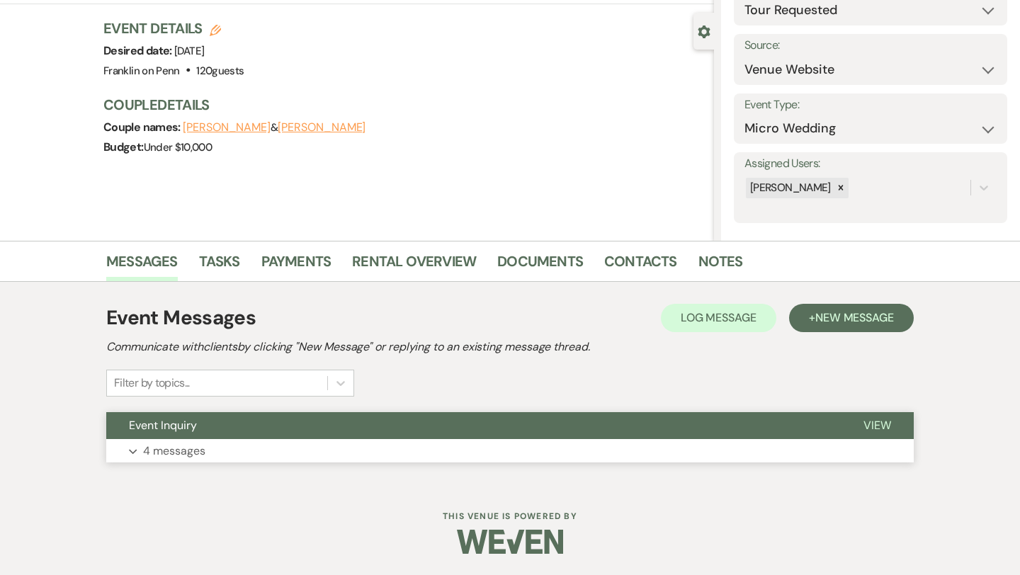
click at [186, 448] on p "4 messages" at bounding box center [174, 451] width 62 height 18
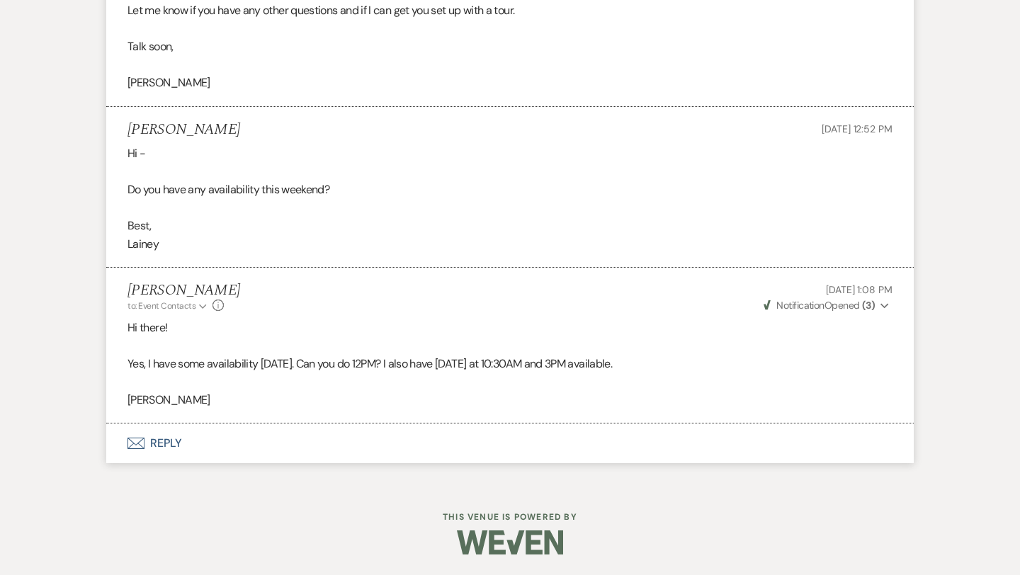
scroll to position [1544, 0]
click at [171, 443] on button "Envelope Reply" at bounding box center [509, 443] width 807 height 40
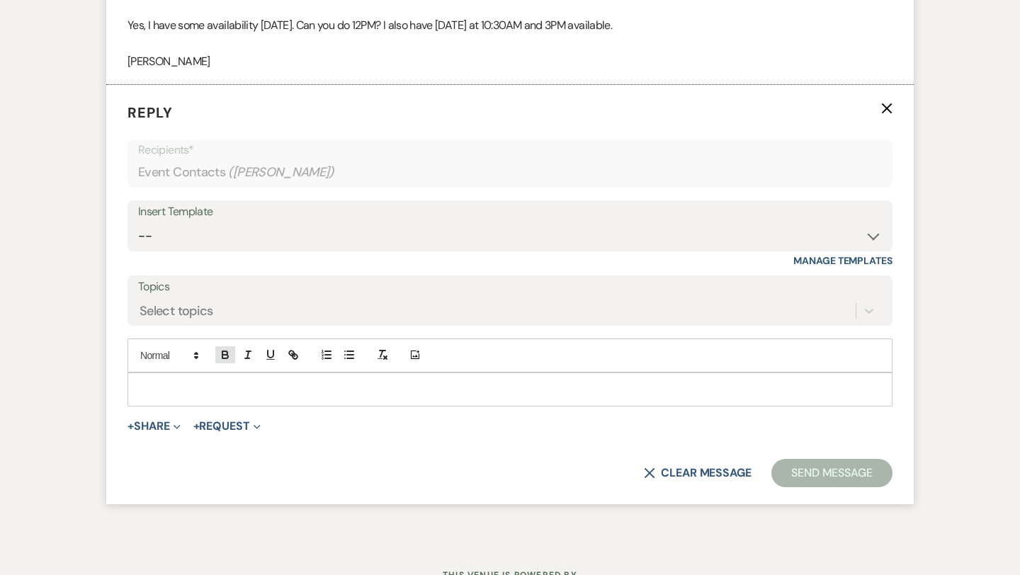
scroll to position [1889, 0]
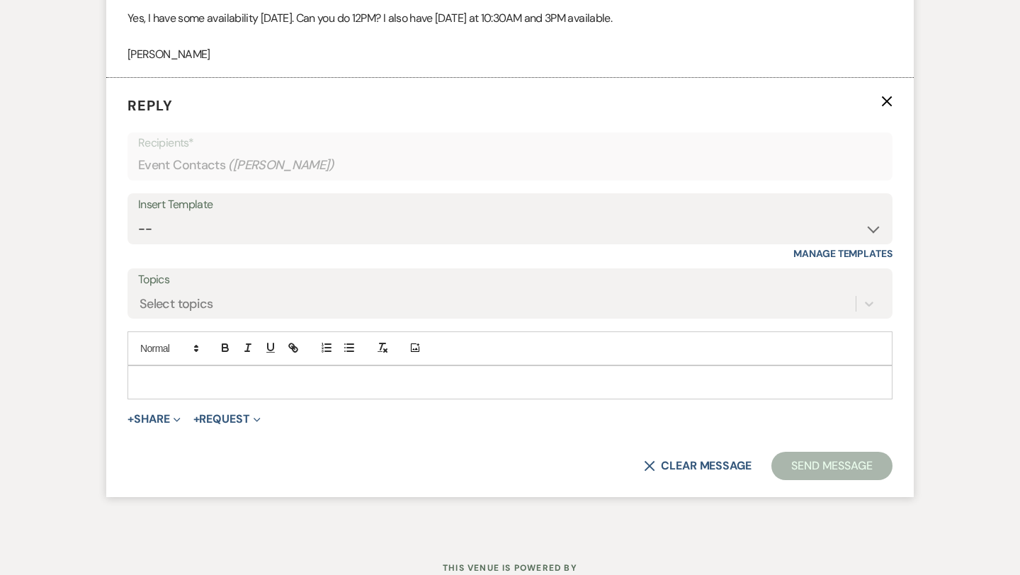
click at [194, 380] on p at bounding box center [510, 383] width 742 height 16
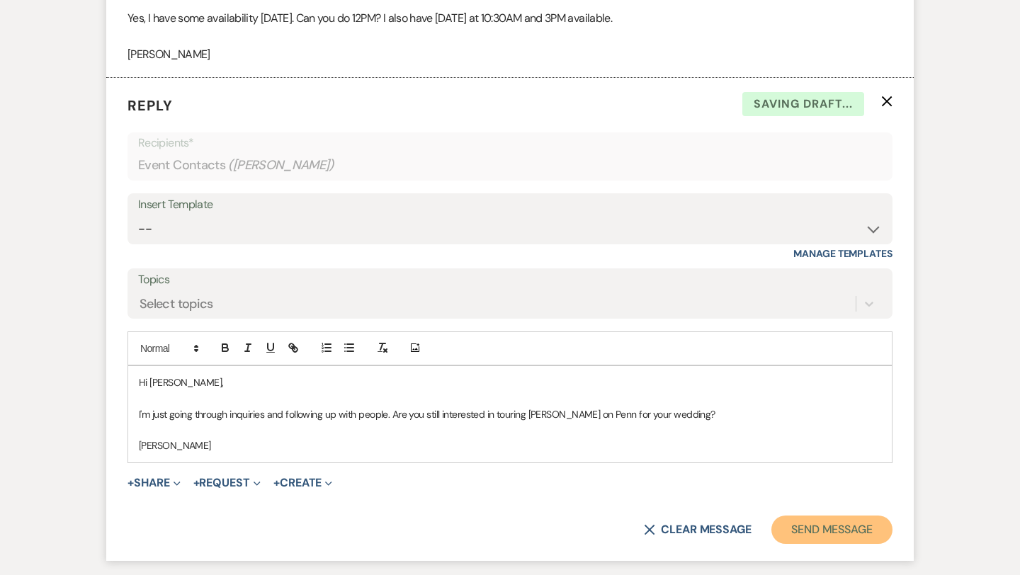
click at [828, 533] on button "Send Message" at bounding box center [831, 530] width 121 height 28
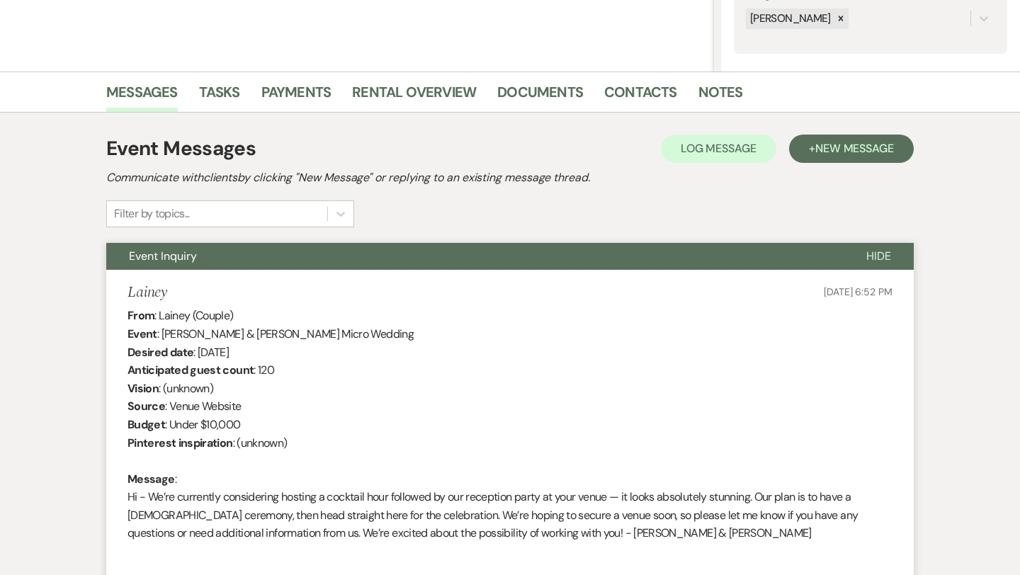
scroll to position [0, 0]
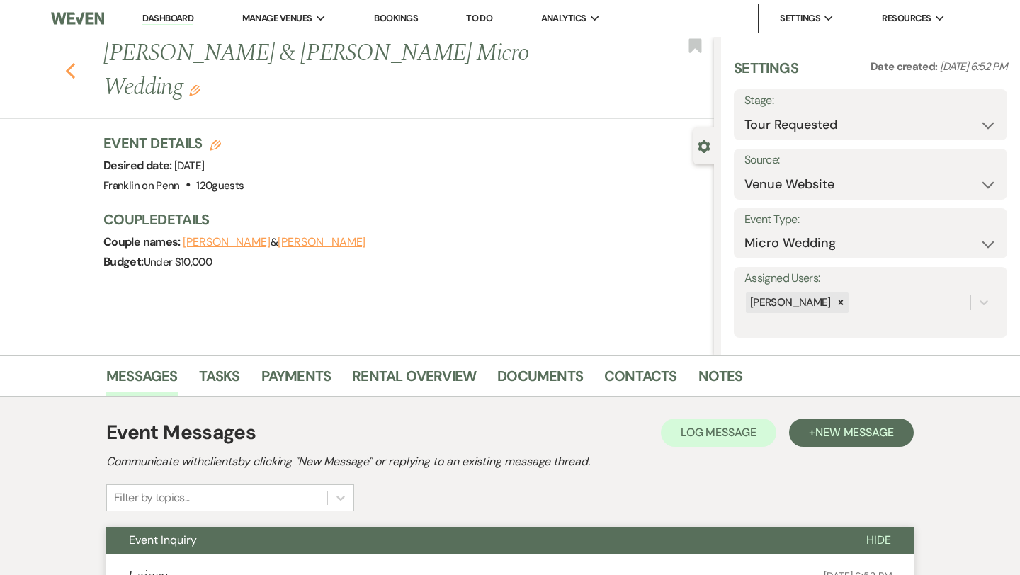
click at [70, 62] on icon "Previous" at bounding box center [70, 70] width 11 height 17
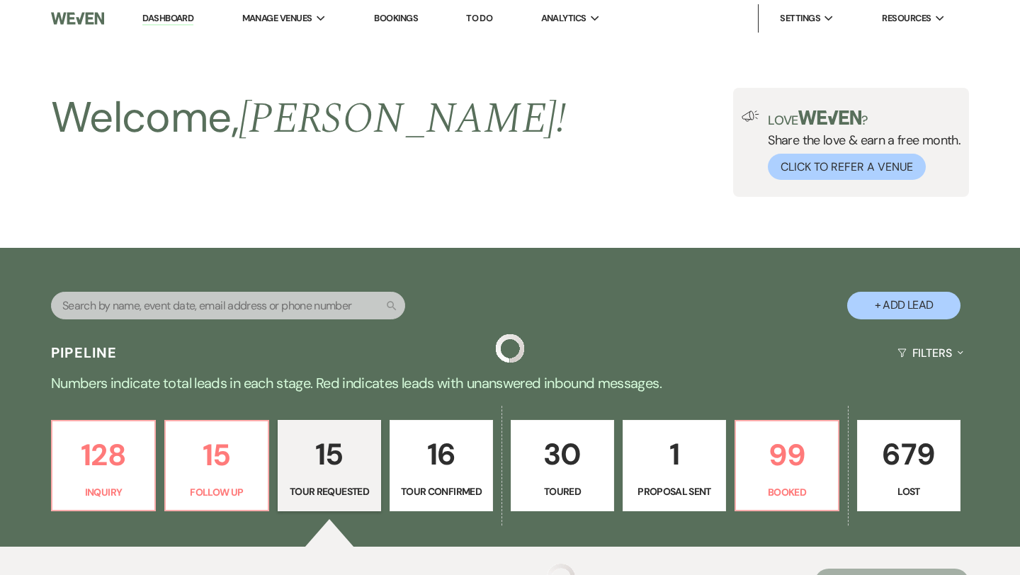
scroll to position [1424, 0]
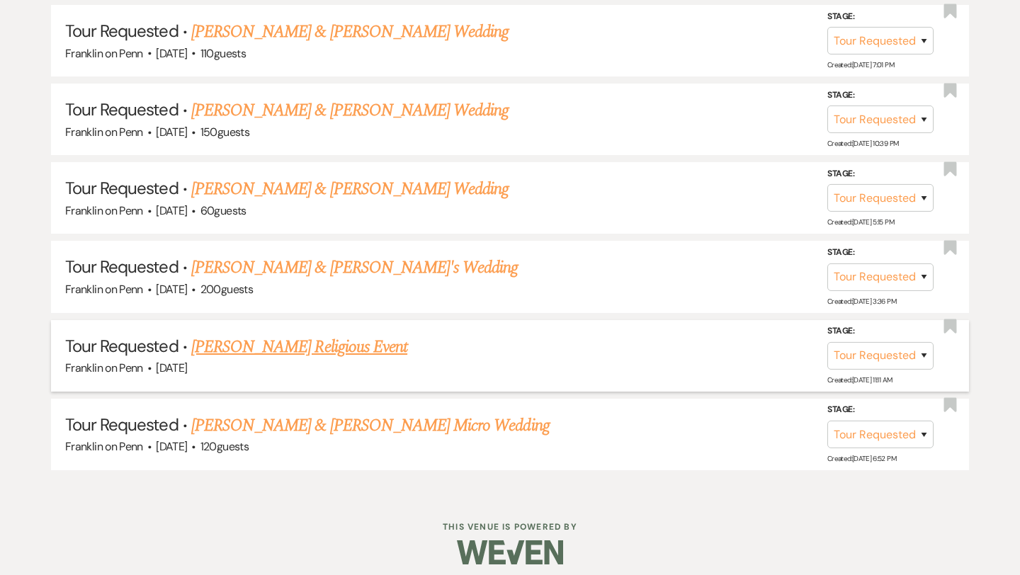
click at [353, 336] on link "[PERSON_NAME] Religious Event" at bounding box center [299, 346] width 216 height 25
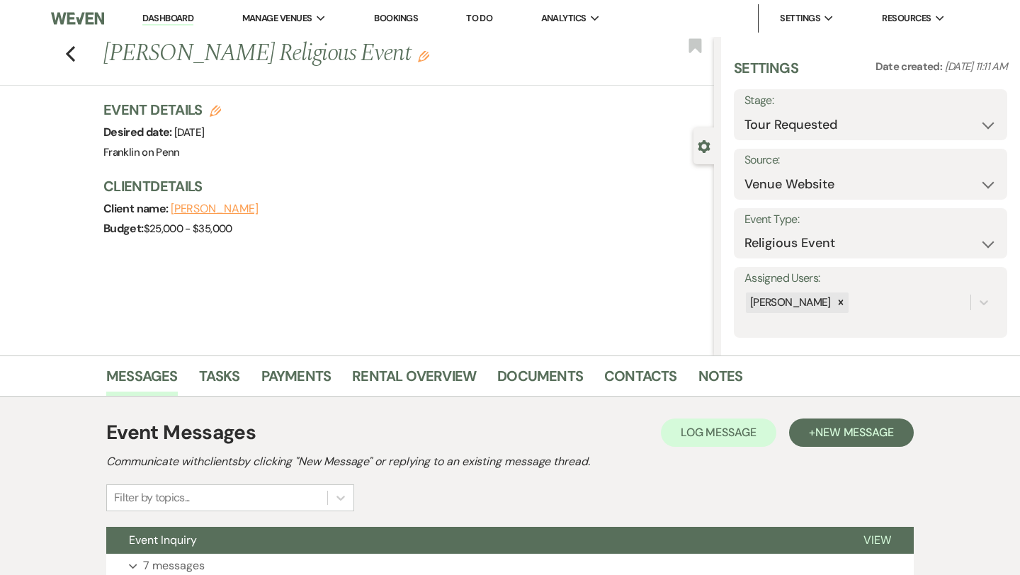
scroll to position [115, 0]
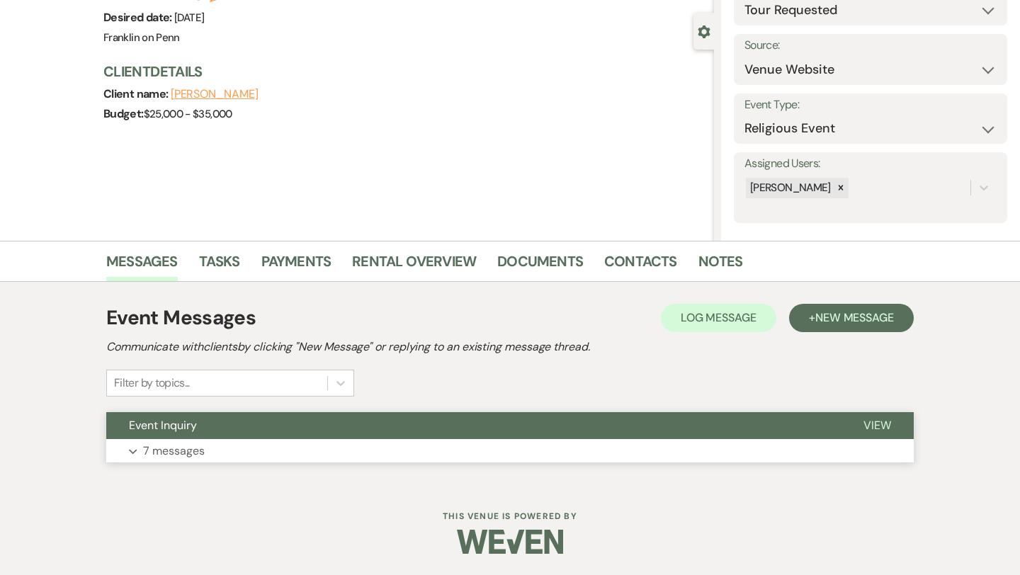
click at [201, 449] on p "7 messages" at bounding box center [174, 451] width 62 height 18
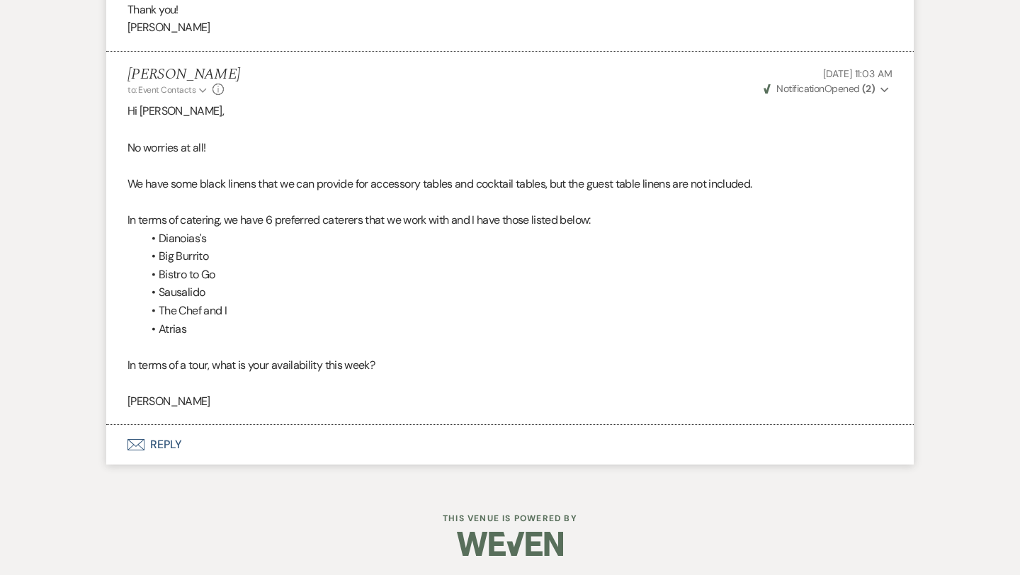
scroll to position [2108, 0]
click at [171, 445] on button "Envelope Reply" at bounding box center [509, 443] width 807 height 40
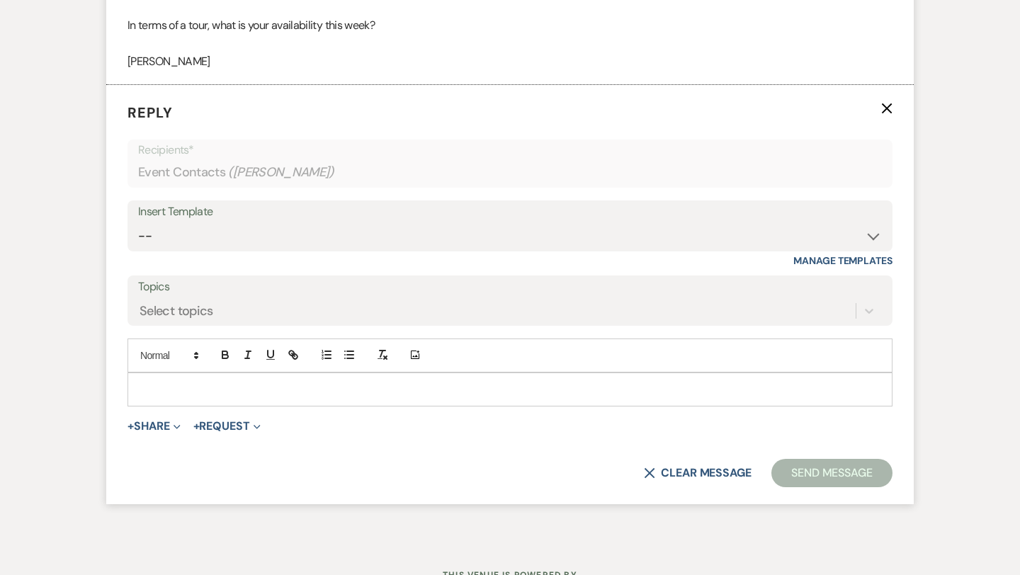
scroll to position [2453, 0]
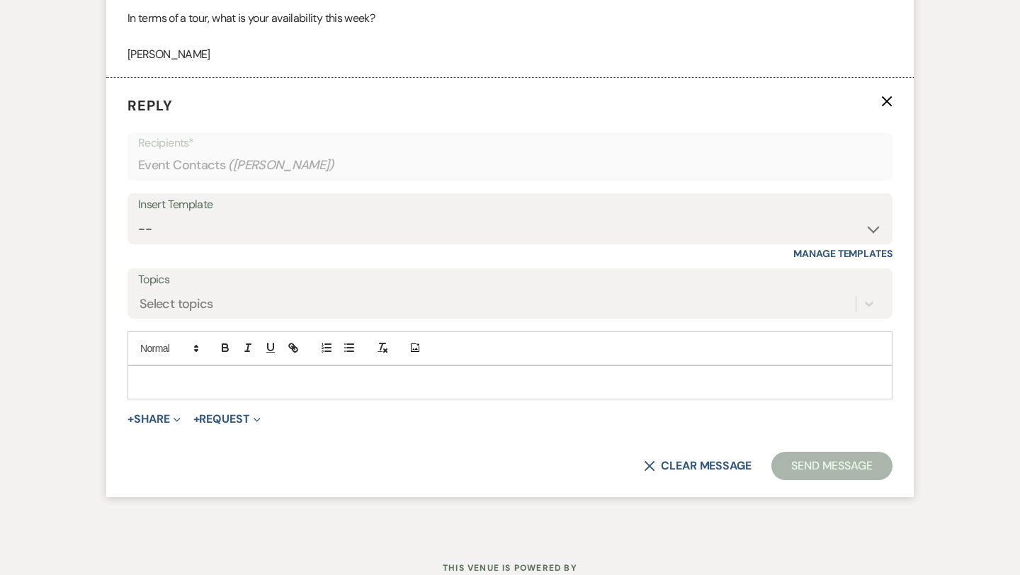
click at [182, 389] on p at bounding box center [510, 383] width 742 height 16
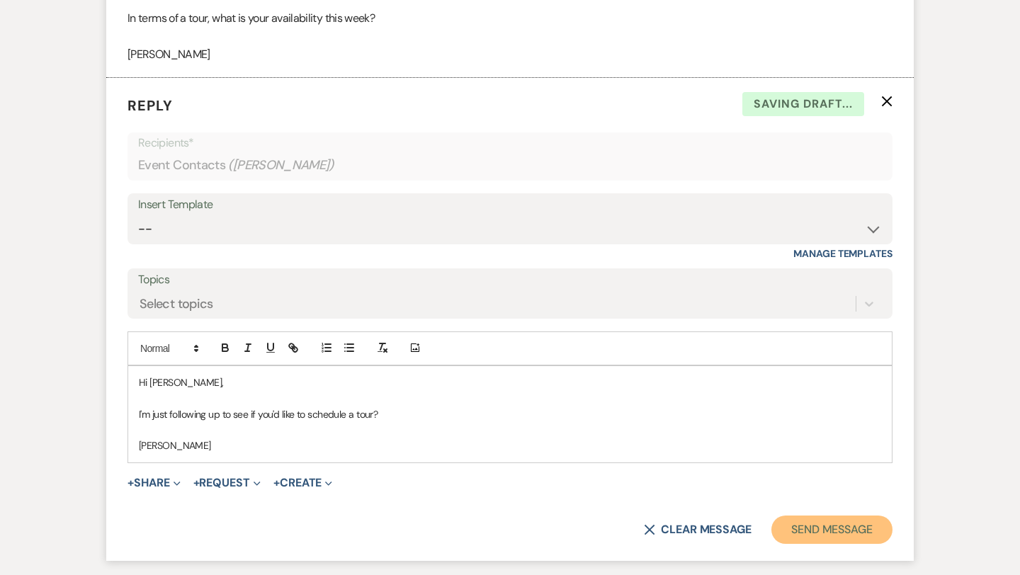
click at [847, 526] on button "Send Message" at bounding box center [831, 530] width 121 height 28
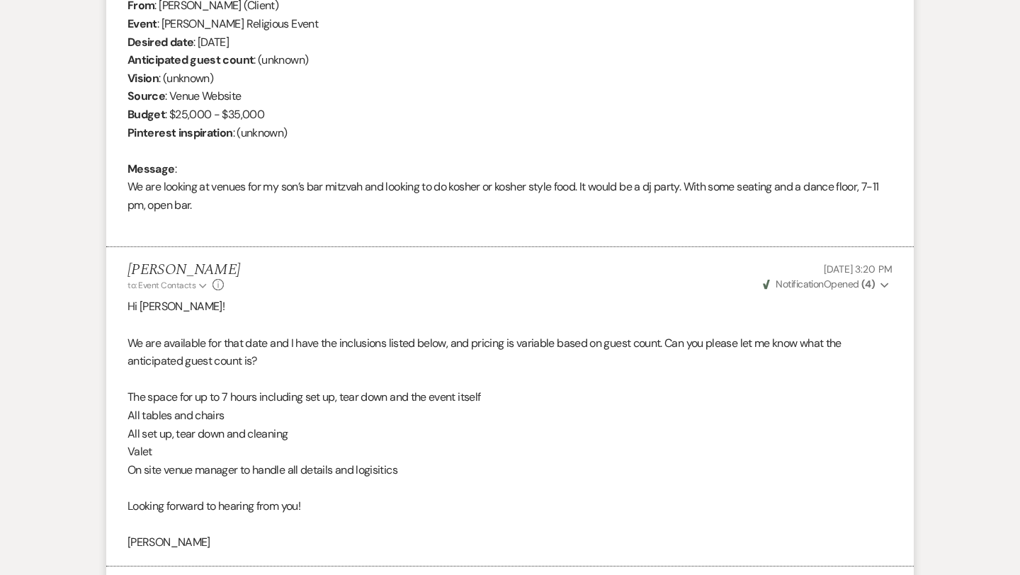
scroll to position [0, 0]
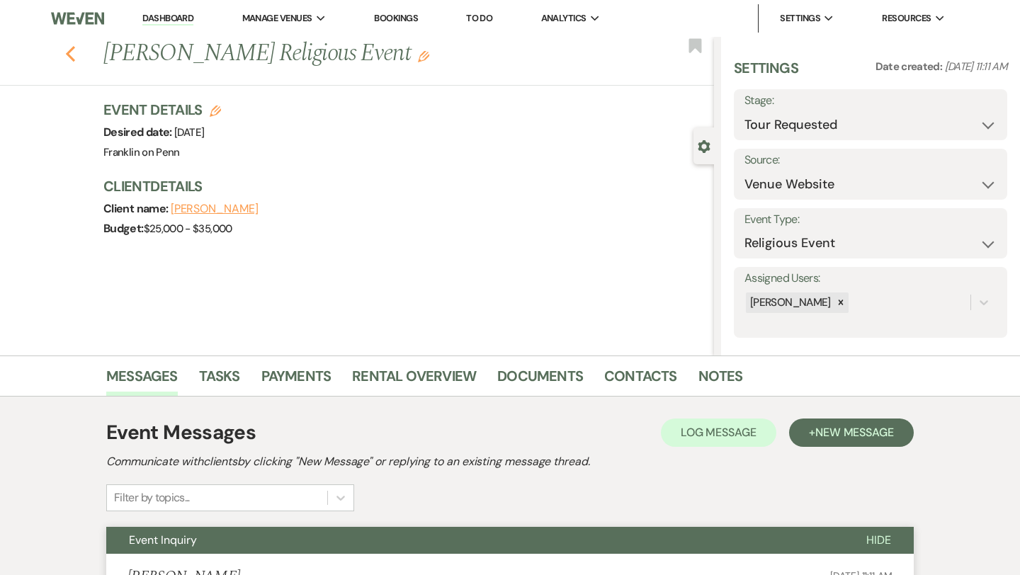
click at [69, 52] on use "button" at bounding box center [70, 54] width 9 height 16
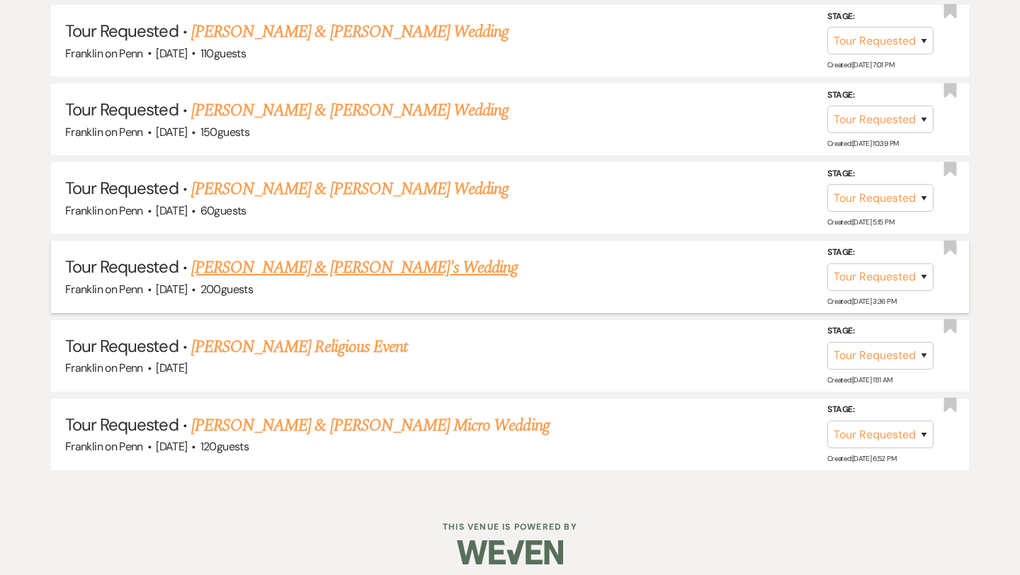
click at [370, 257] on link "[PERSON_NAME] & [PERSON_NAME]'s Wedding" at bounding box center [354, 267] width 327 height 25
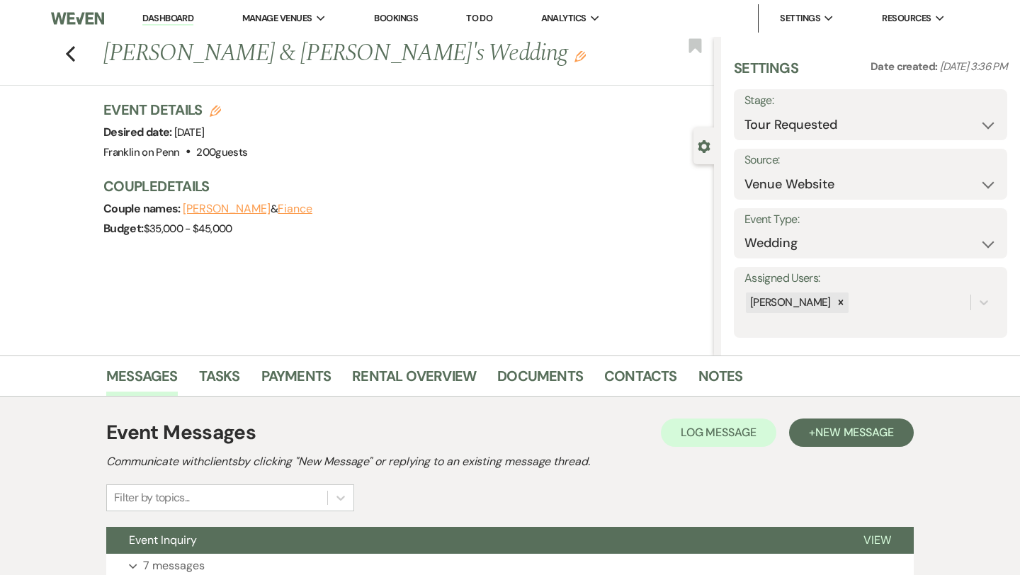
scroll to position [115, 0]
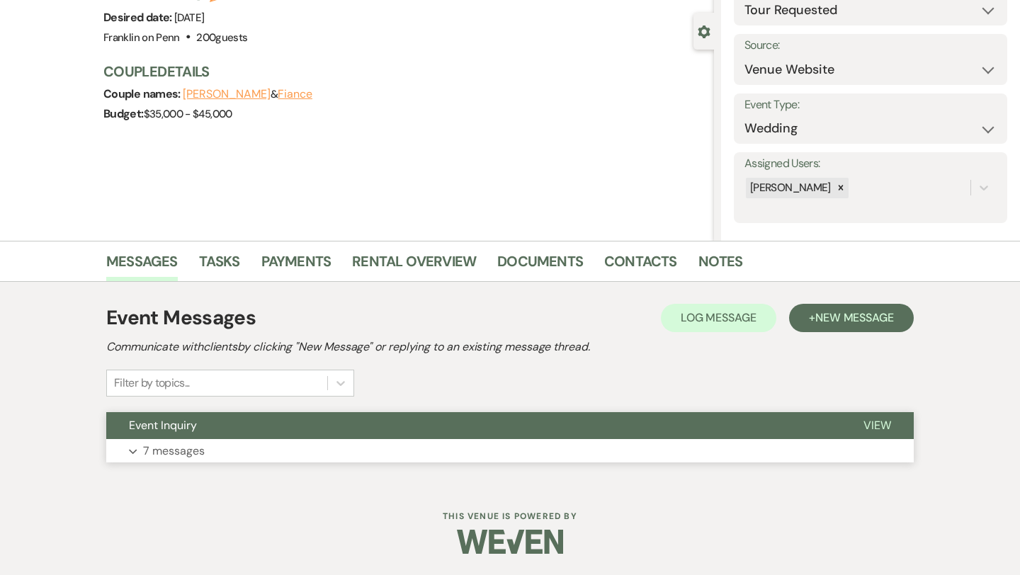
click at [183, 455] on p "7 messages" at bounding box center [174, 451] width 62 height 18
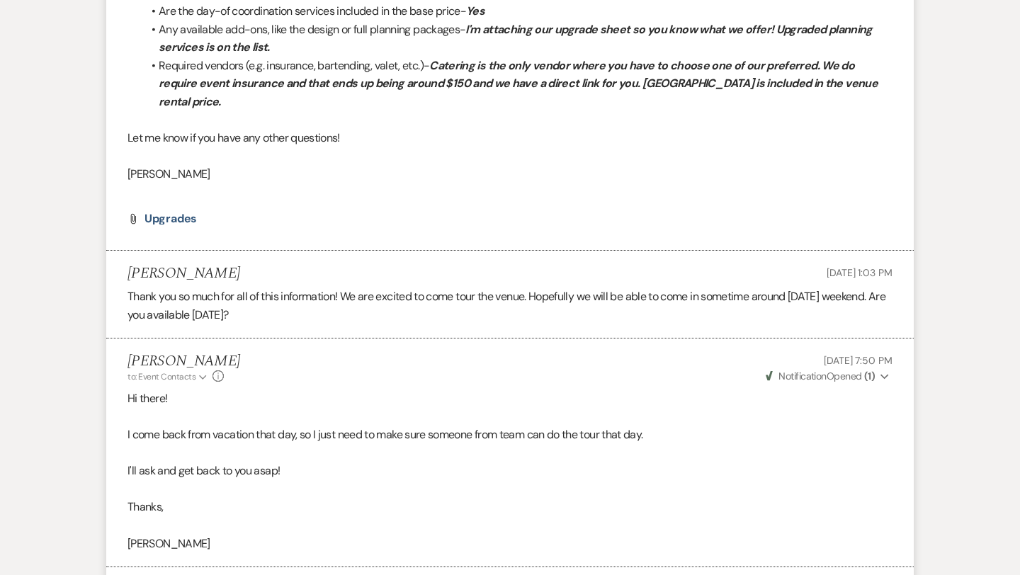
scroll to position [2854, 0]
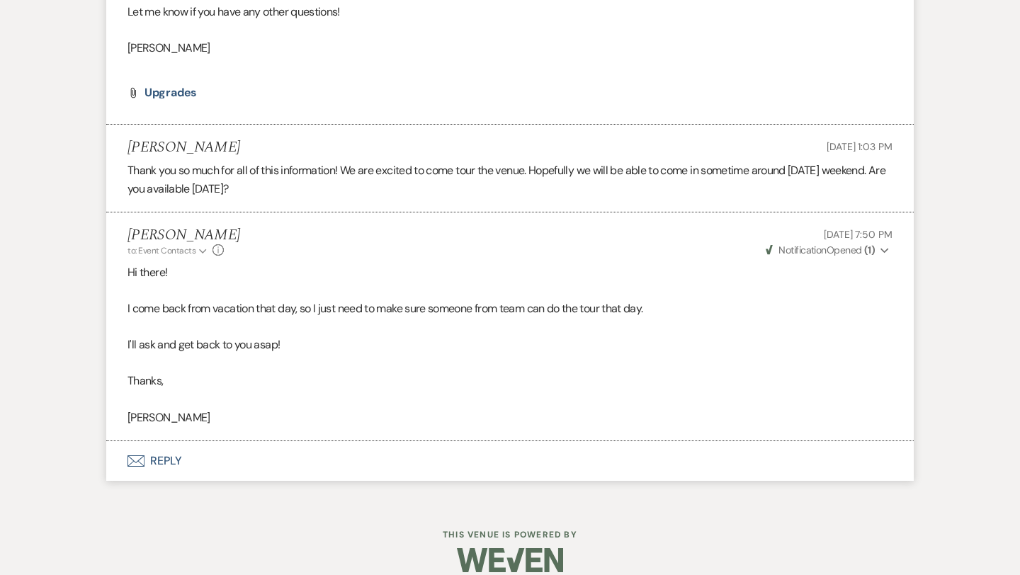
click at [174, 441] on button "Envelope Reply" at bounding box center [509, 461] width 807 height 40
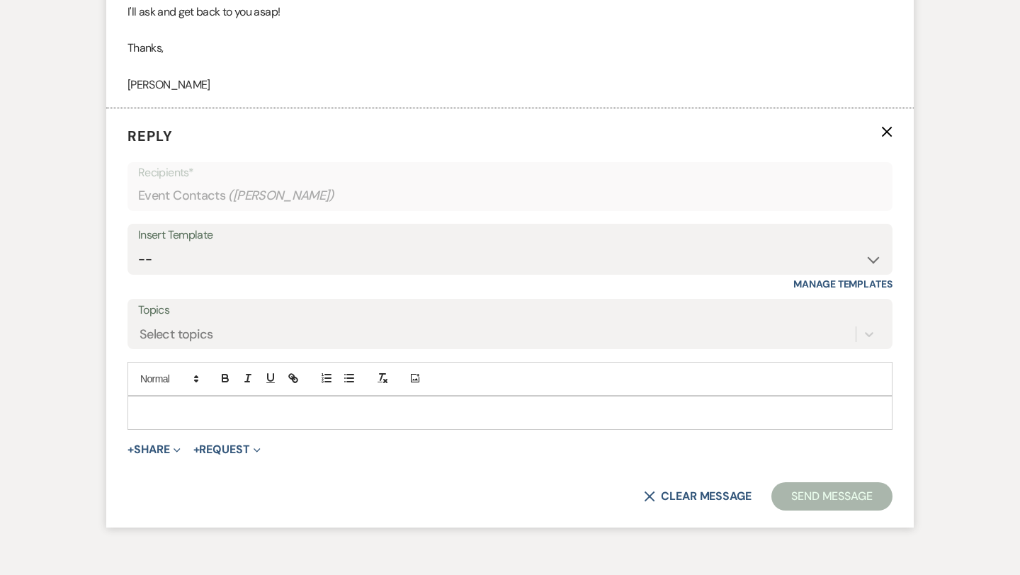
scroll to position [3199, 0]
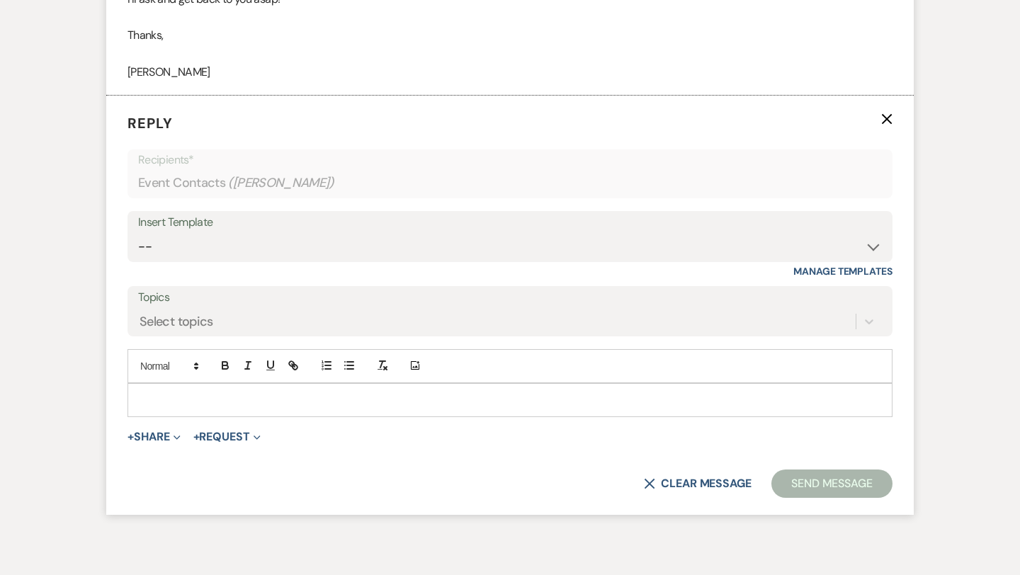
click at [231, 392] on p at bounding box center [510, 400] width 742 height 16
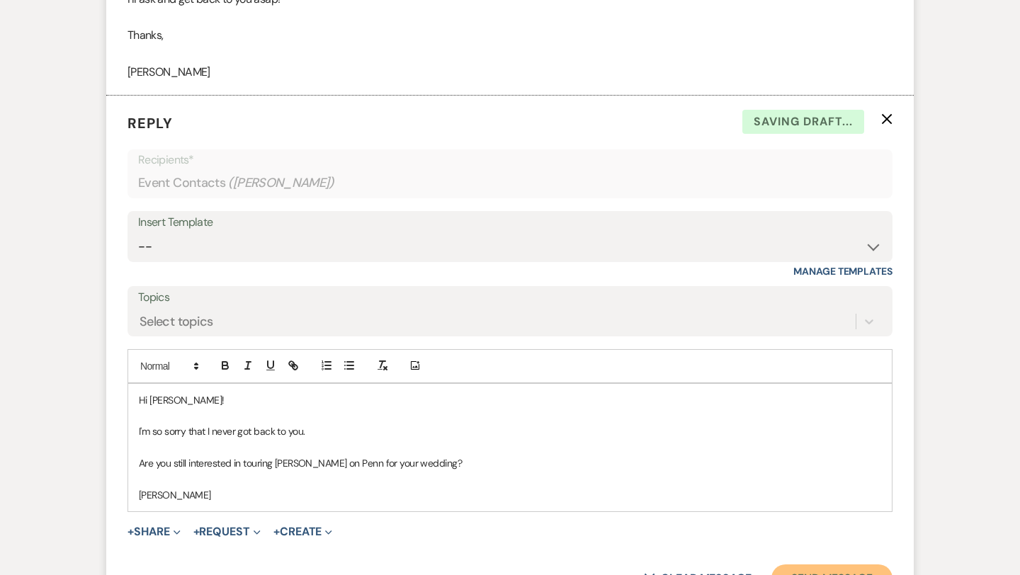
click at [807, 565] on button "Send Message" at bounding box center [831, 579] width 121 height 28
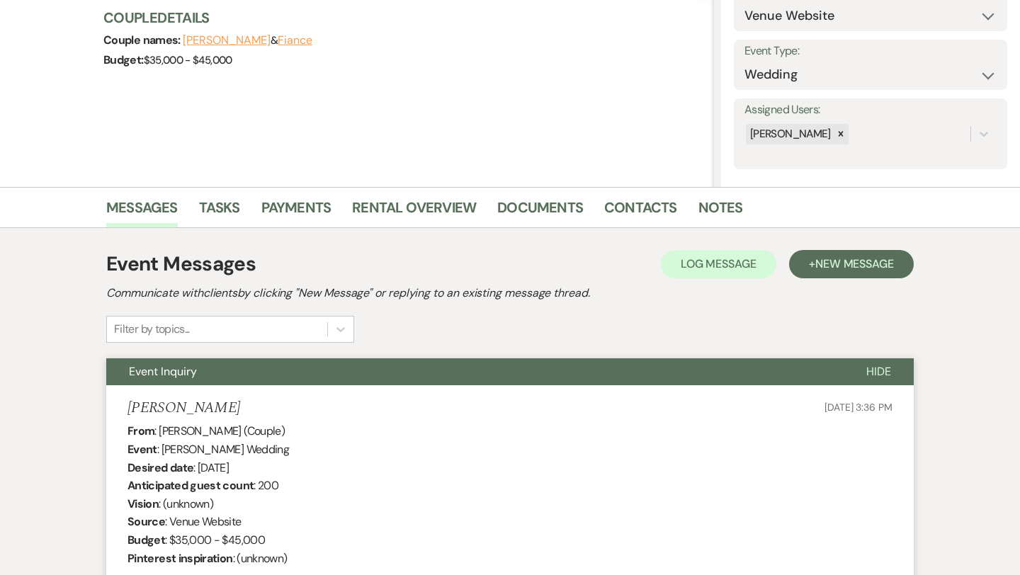
scroll to position [0, 0]
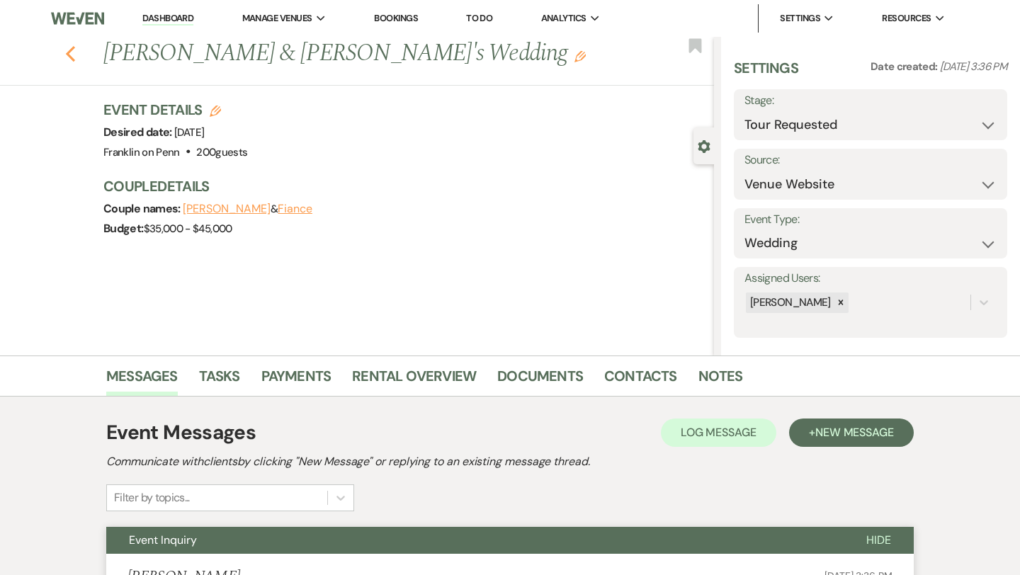
click at [72, 55] on icon "Previous" at bounding box center [70, 53] width 11 height 17
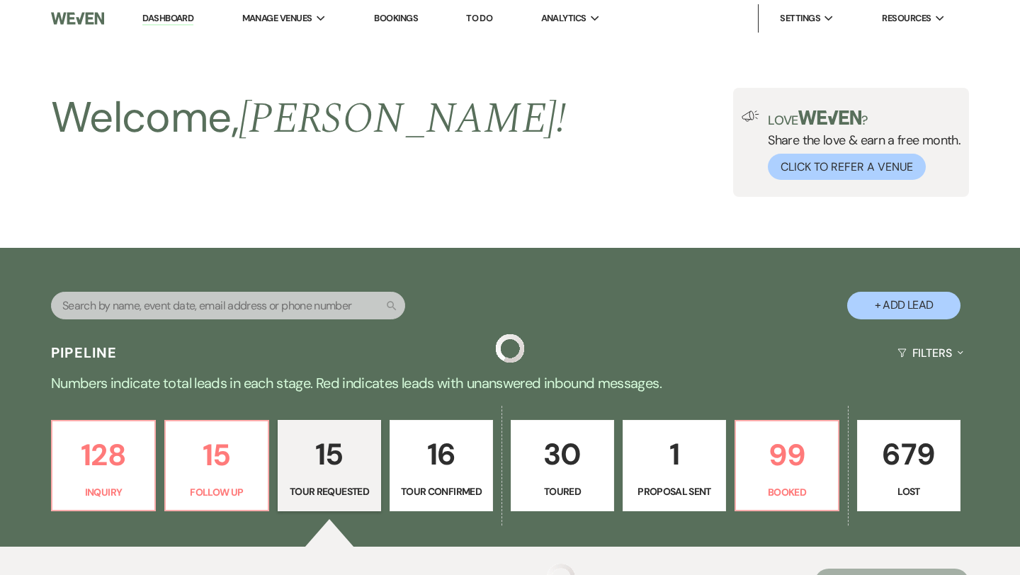
scroll to position [1424, 0]
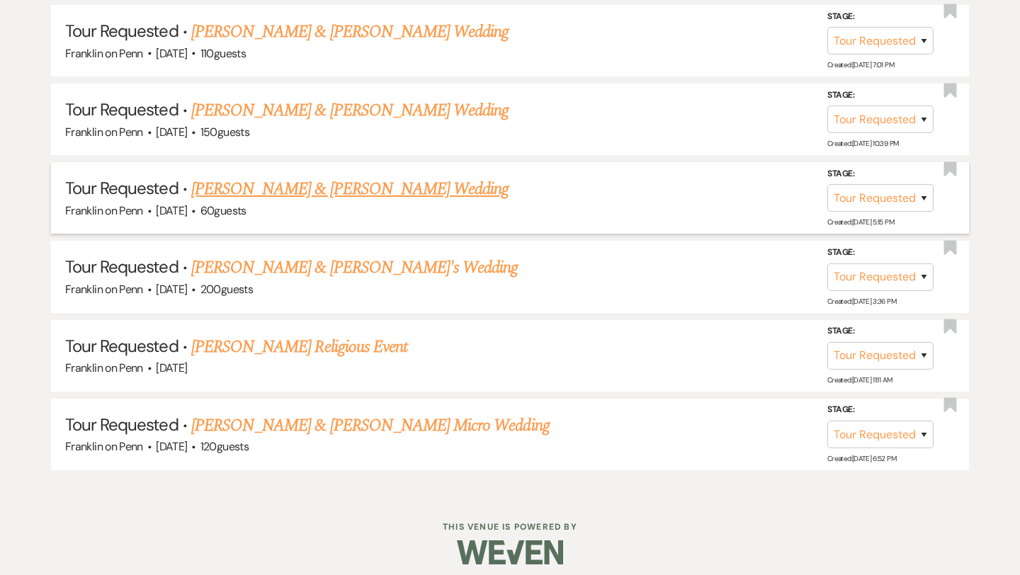
click at [382, 184] on link "[PERSON_NAME] & [PERSON_NAME] Wedding" at bounding box center [349, 188] width 317 height 25
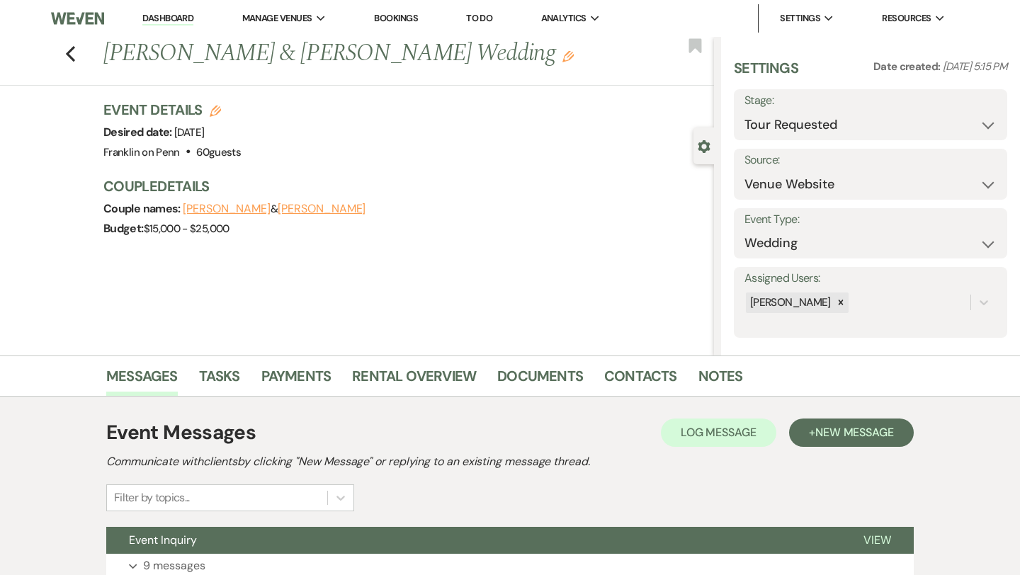
scroll to position [115, 0]
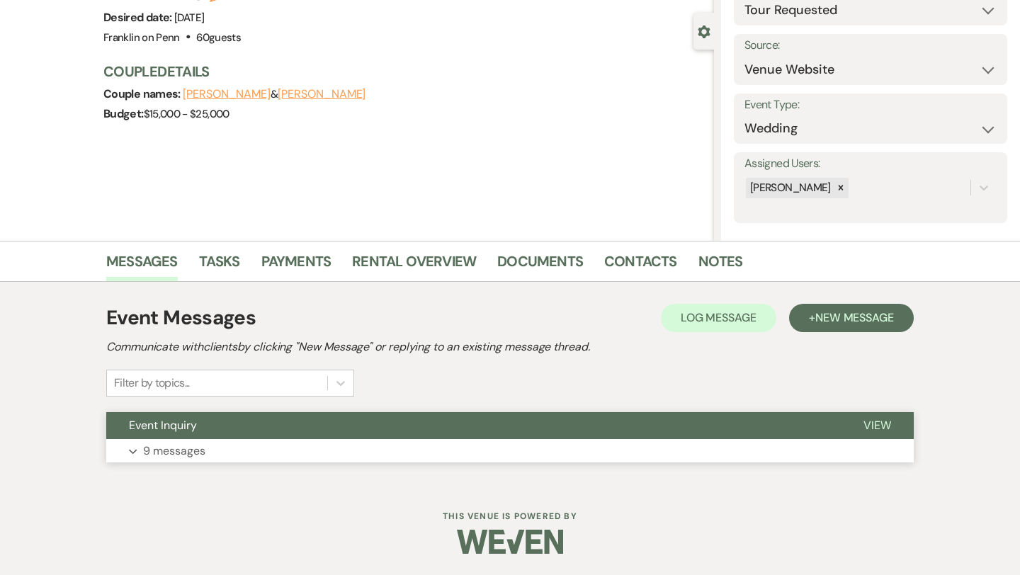
click at [182, 453] on p "9 messages" at bounding box center [174, 451] width 62 height 18
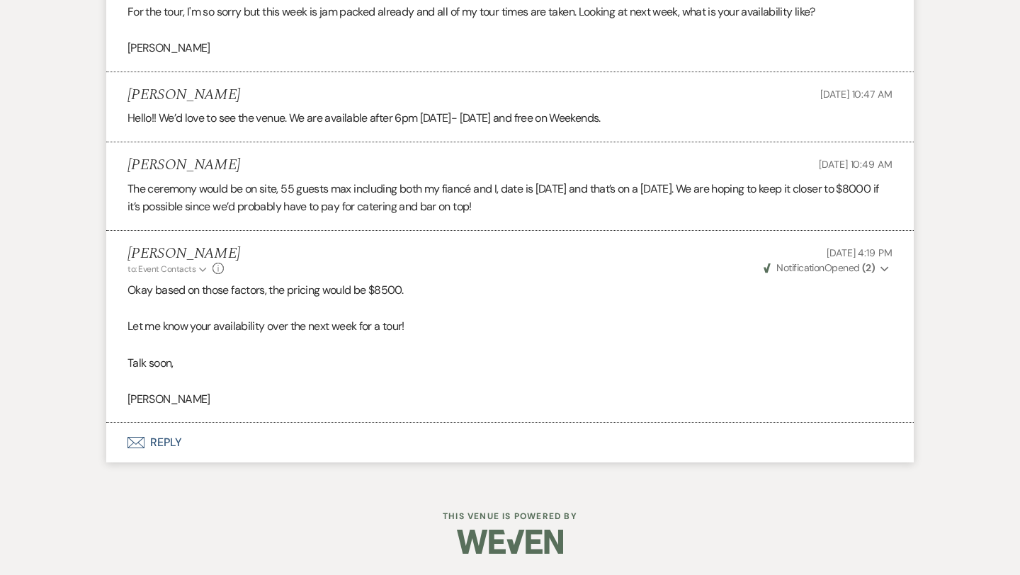
scroll to position [2122, 0]
click at [161, 439] on button "Envelope Reply" at bounding box center [509, 443] width 807 height 40
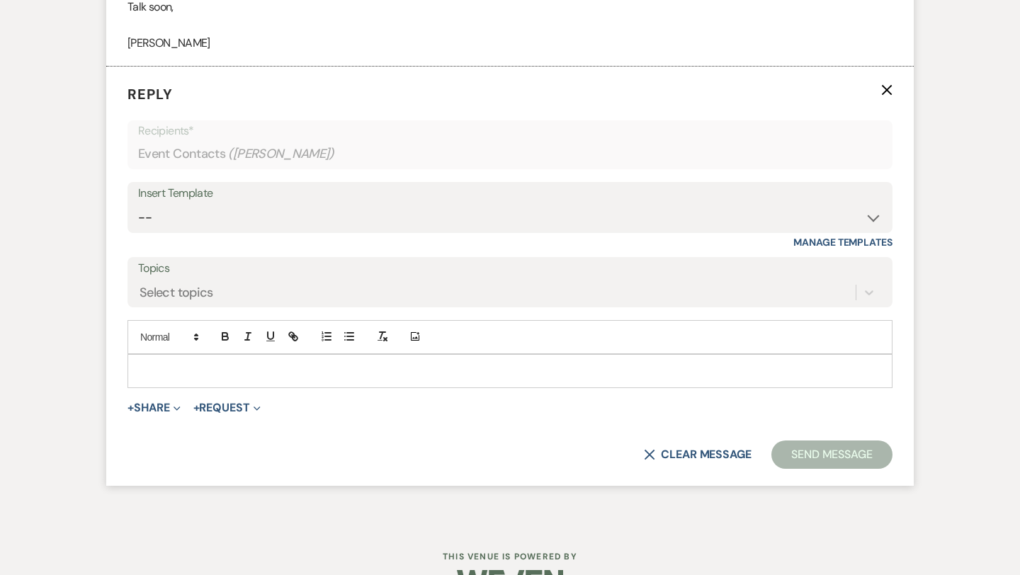
scroll to position [2467, 0]
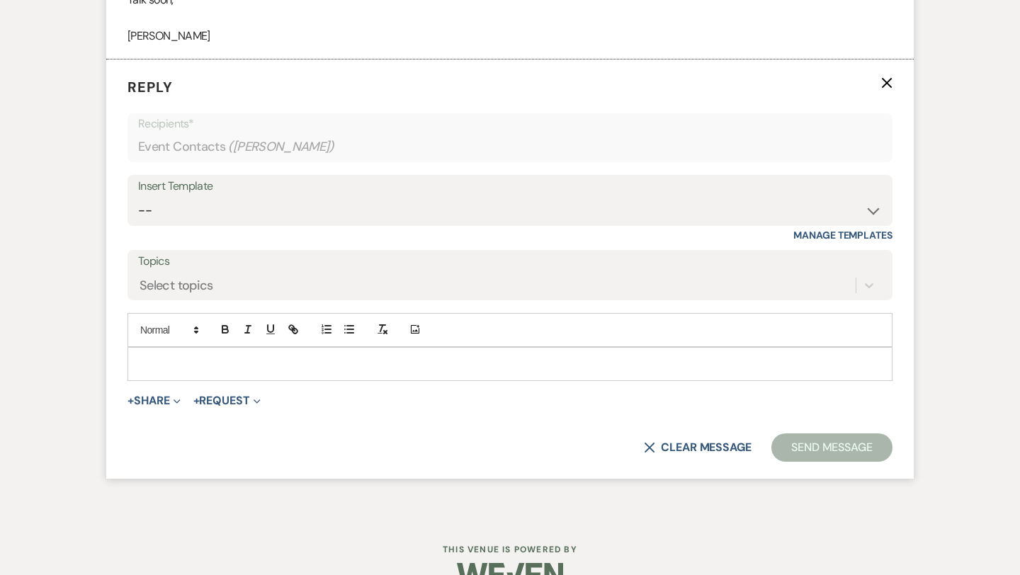
click at [205, 372] on p at bounding box center [510, 364] width 742 height 16
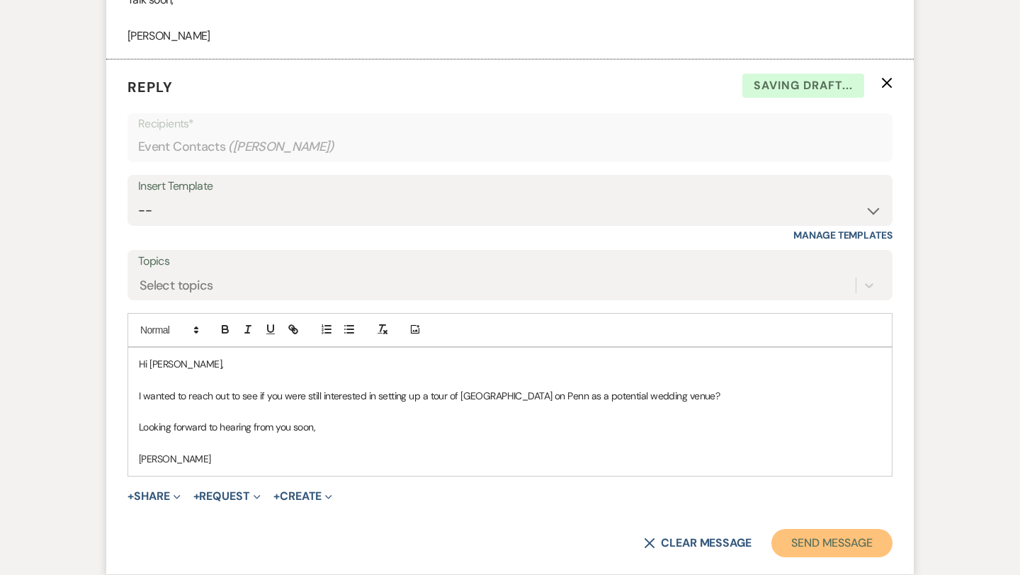
click at [829, 552] on button "Send Message" at bounding box center [831, 543] width 121 height 28
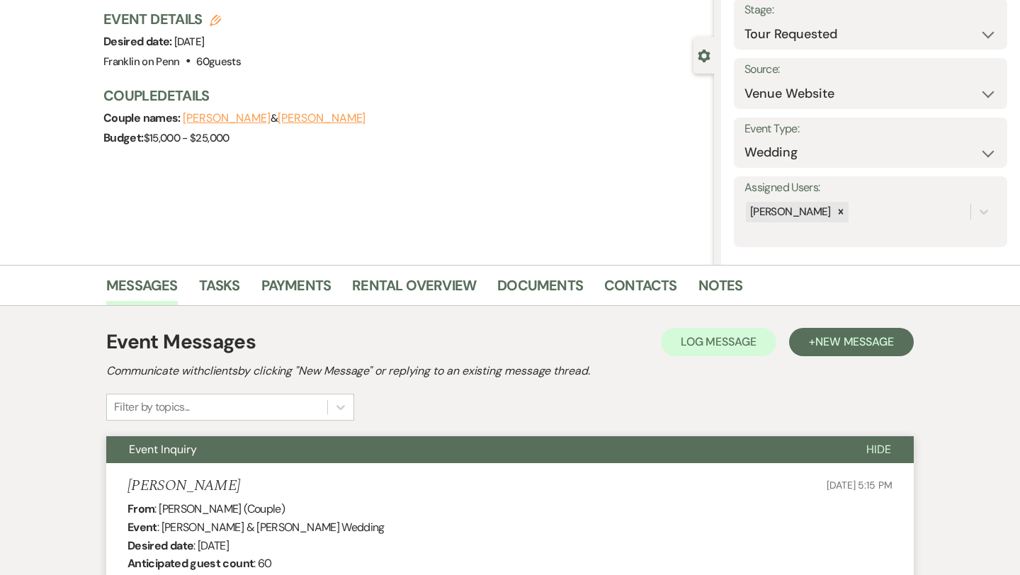
scroll to position [0, 0]
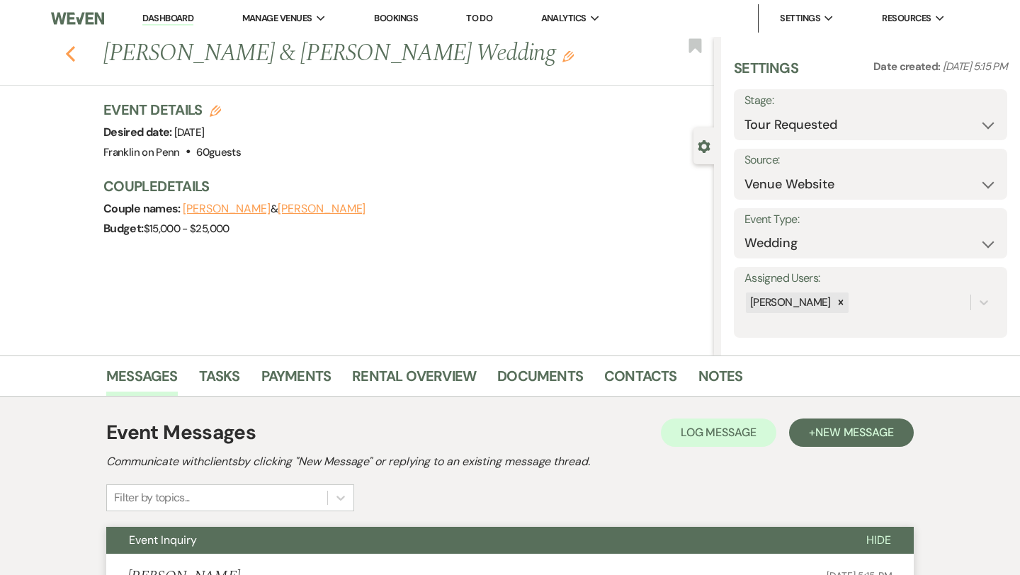
click at [69, 56] on use "button" at bounding box center [70, 54] width 9 height 16
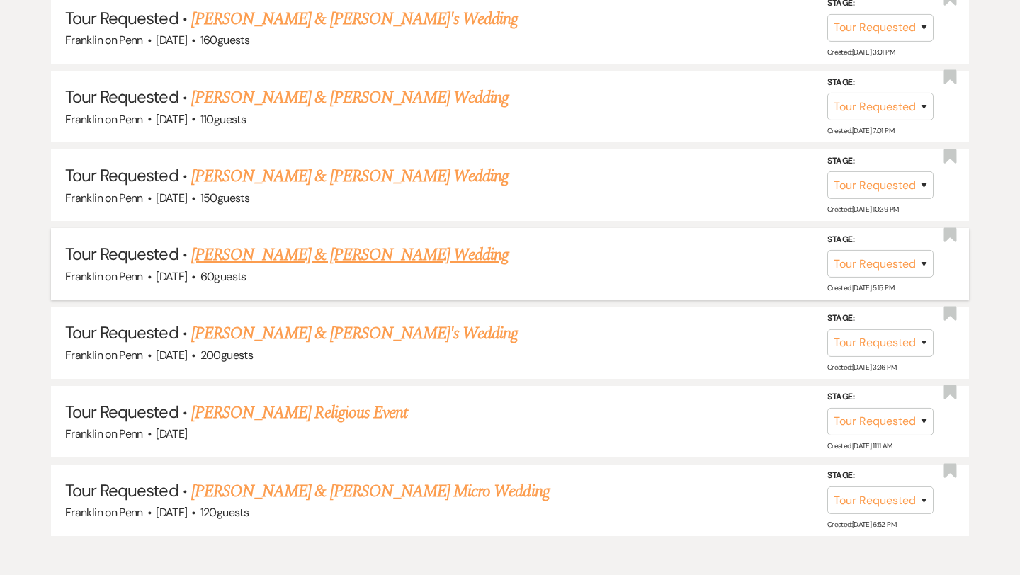
scroll to position [1355, 0]
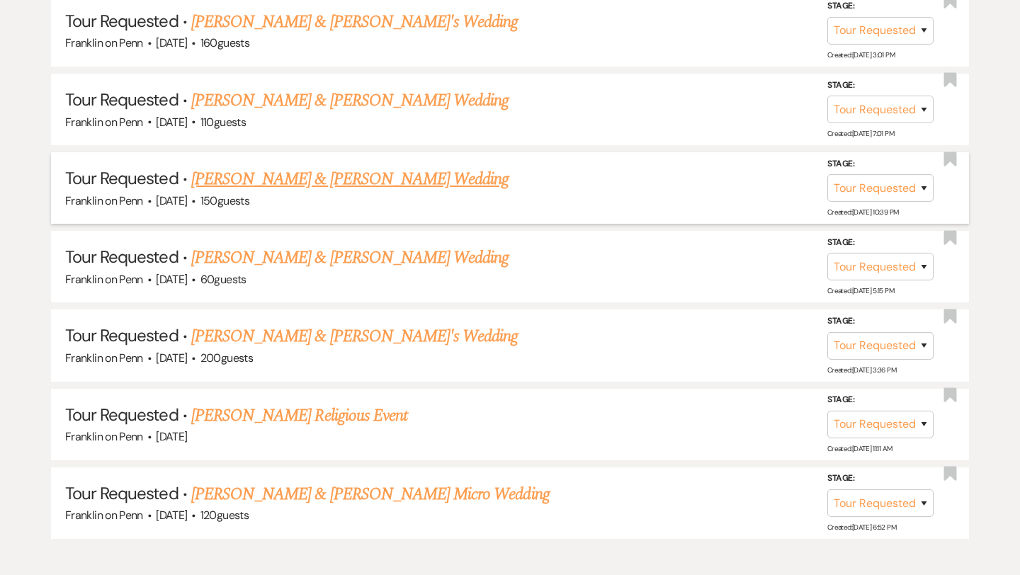
click at [310, 171] on link "[PERSON_NAME] & [PERSON_NAME] Wedding" at bounding box center [349, 178] width 317 height 25
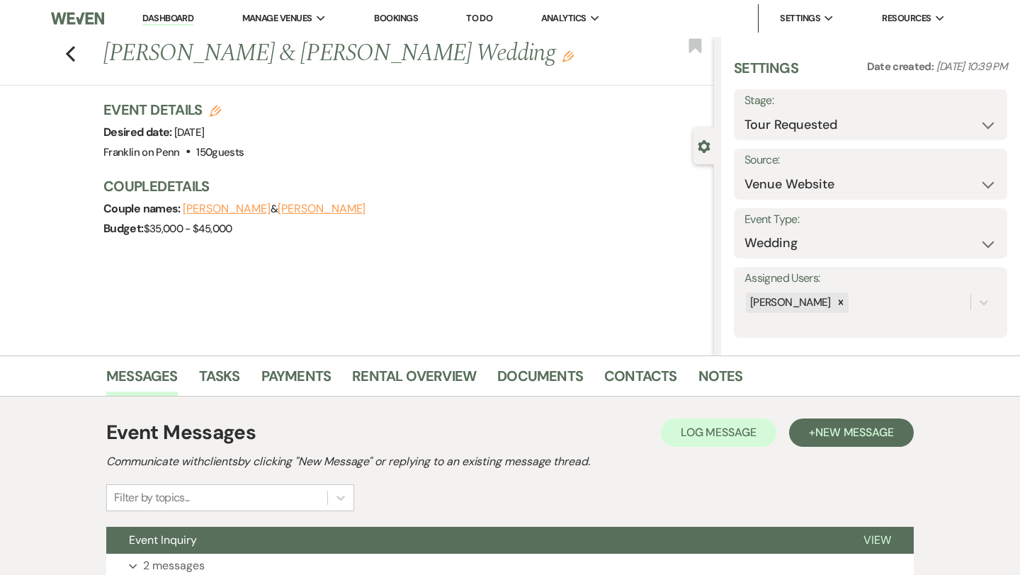
scroll to position [115, 0]
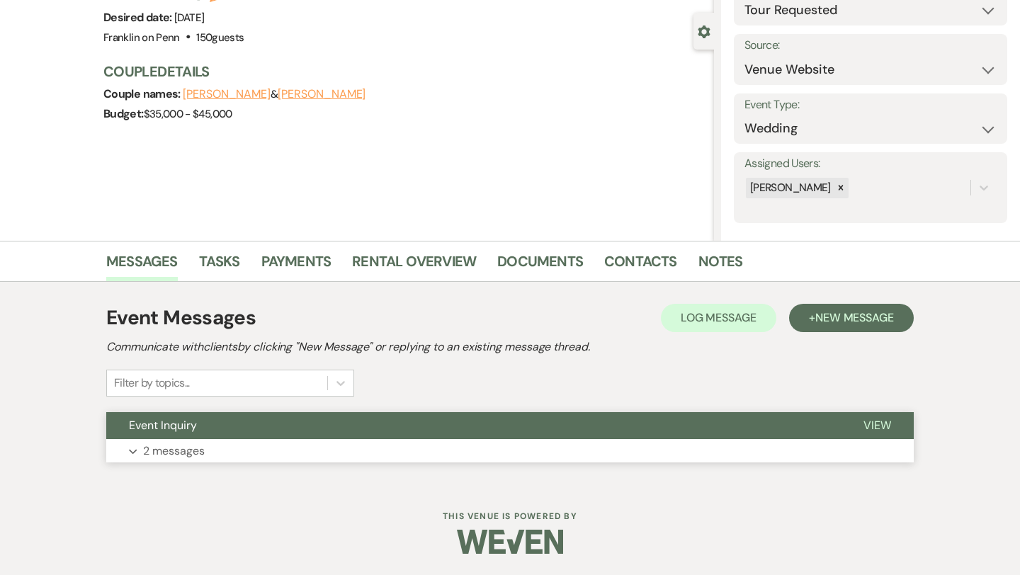
click at [197, 448] on p "2 messages" at bounding box center [174, 451] width 62 height 18
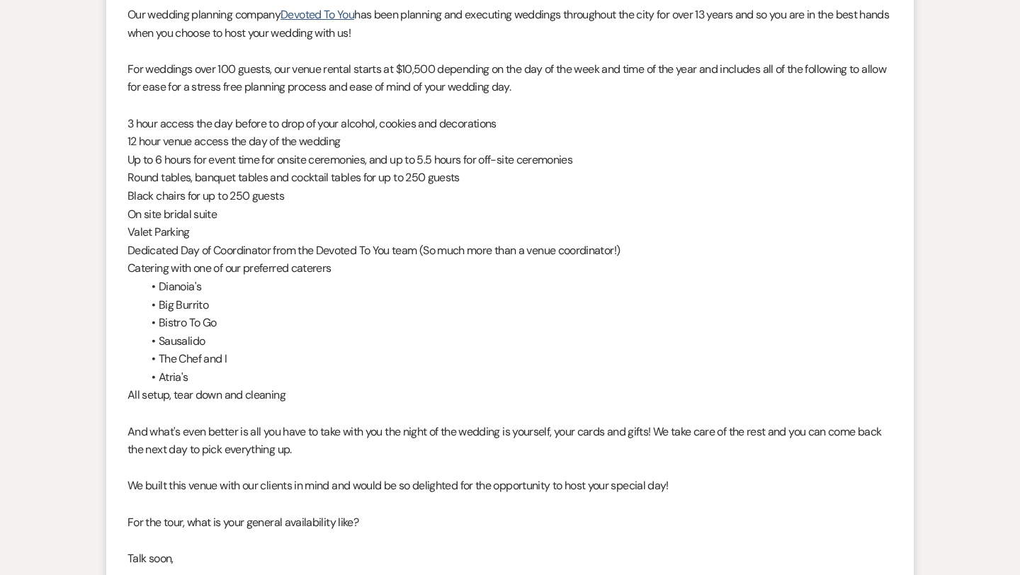
scroll to position [1191, 0]
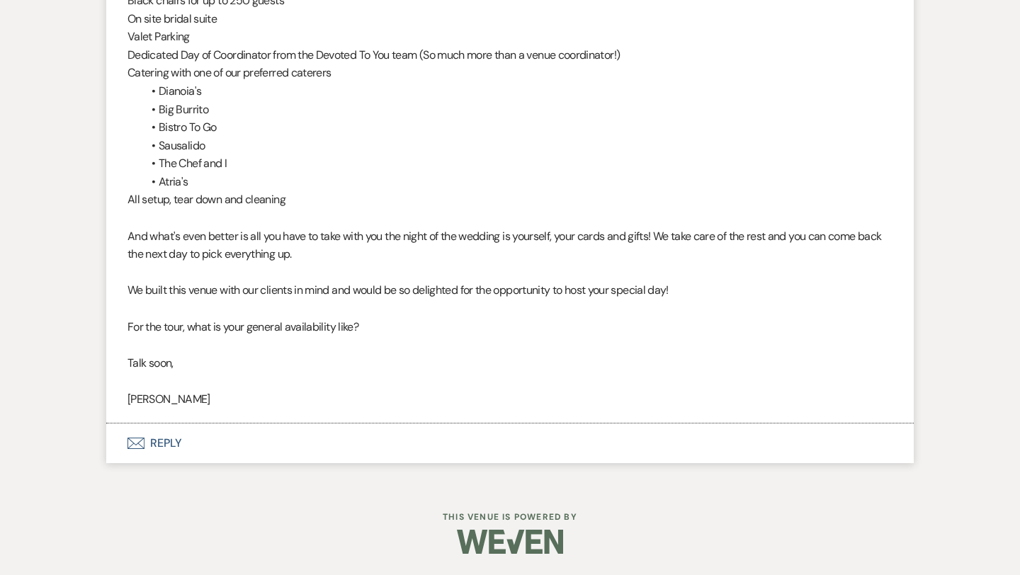
click at [164, 443] on button "Envelope Reply" at bounding box center [509, 444] width 807 height 40
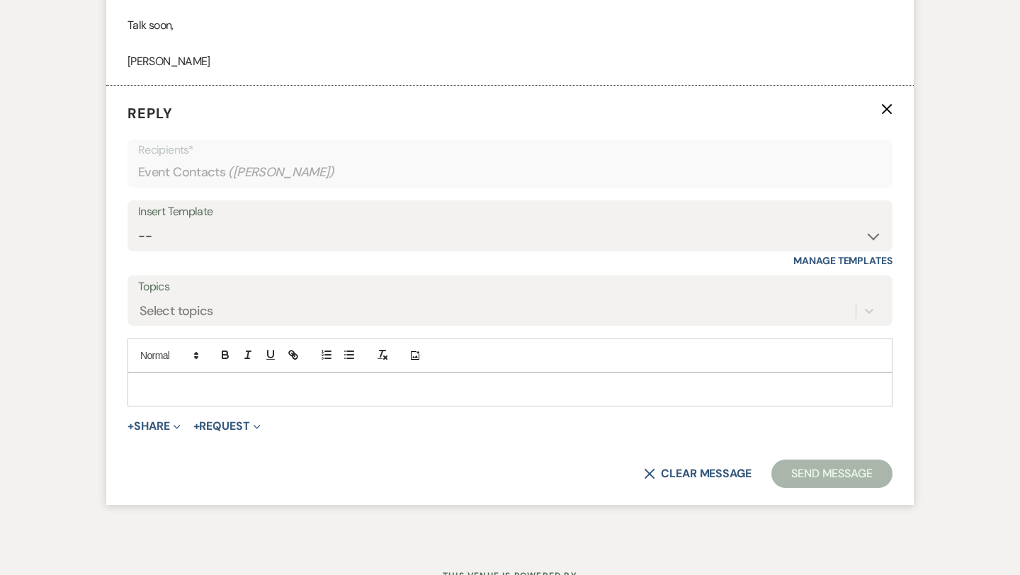
scroll to position [1536, 0]
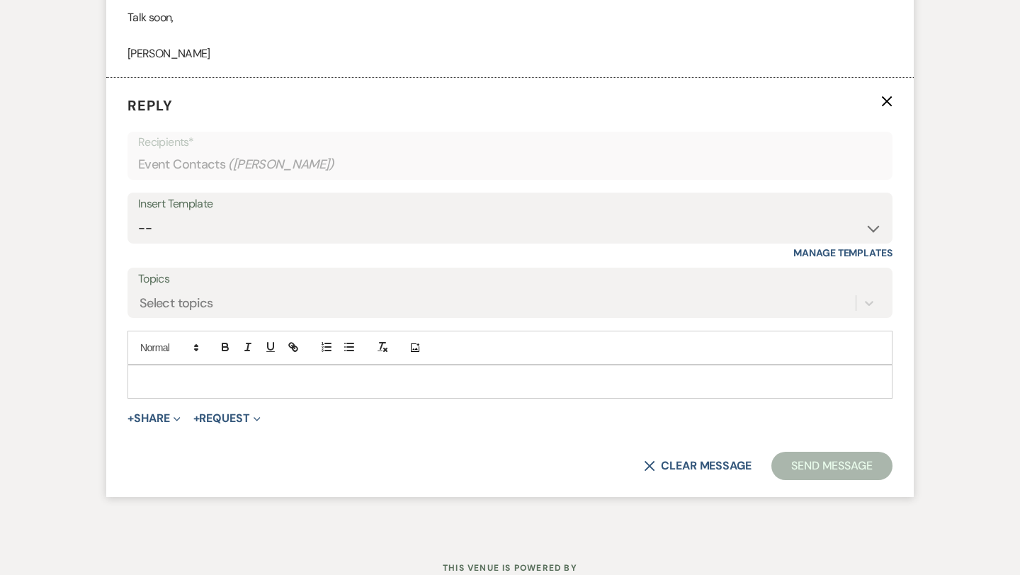
click at [178, 382] on p at bounding box center [510, 382] width 742 height 16
click at [218, 222] on select "-- Weven Planning Portal Introduction (Booked Events) Initial Inquiry Response …" at bounding box center [510, 229] width 744 height 28
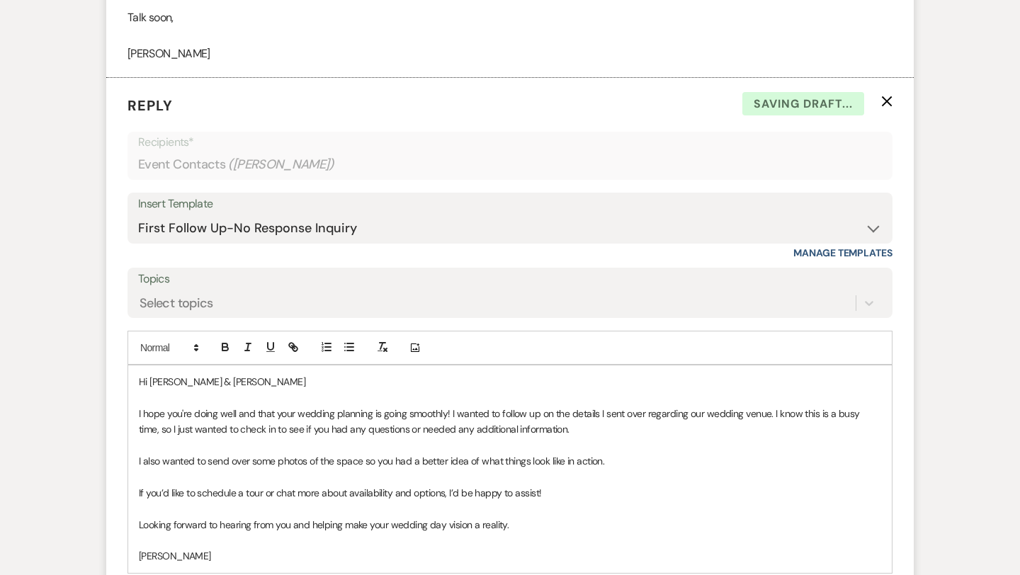
click at [261, 379] on p "Hi [PERSON_NAME] & [PERSON_NAME]" at bounding box center [510, 382] width 742 height 16
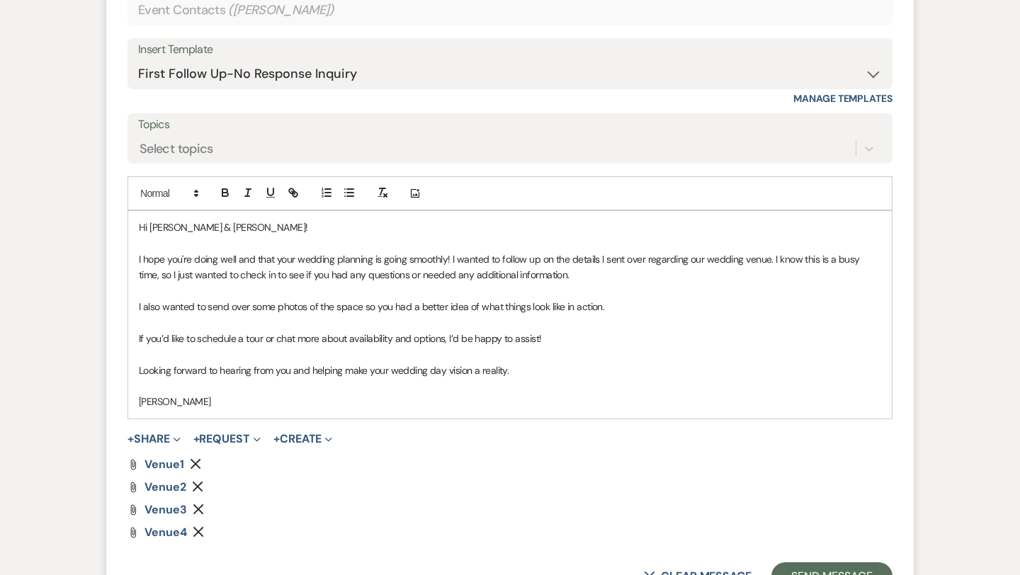
scroll to position [1730, 0]
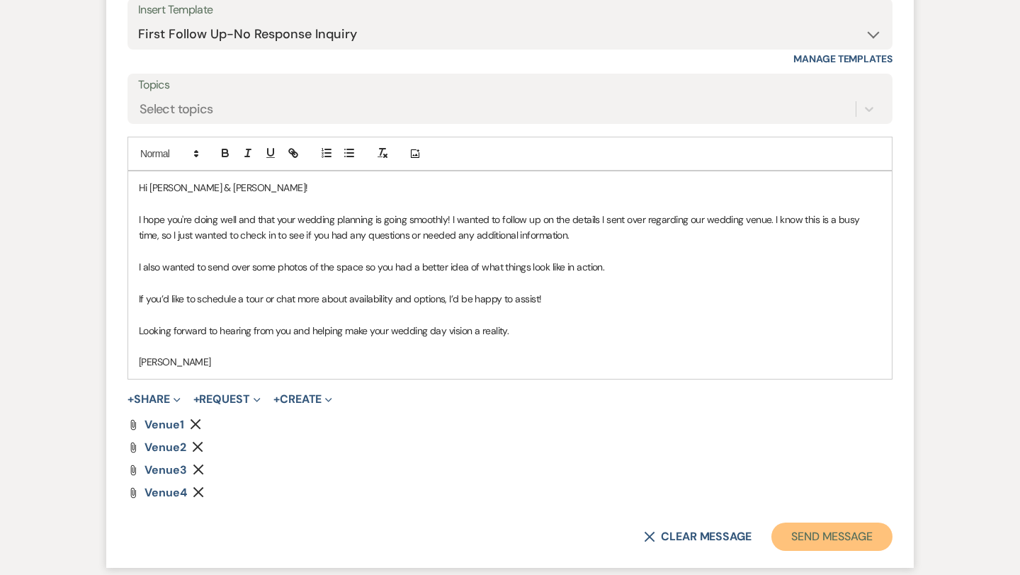
click at [812, 534] on button "Send Message" at bounding box center [831, 537] width 121 height 28
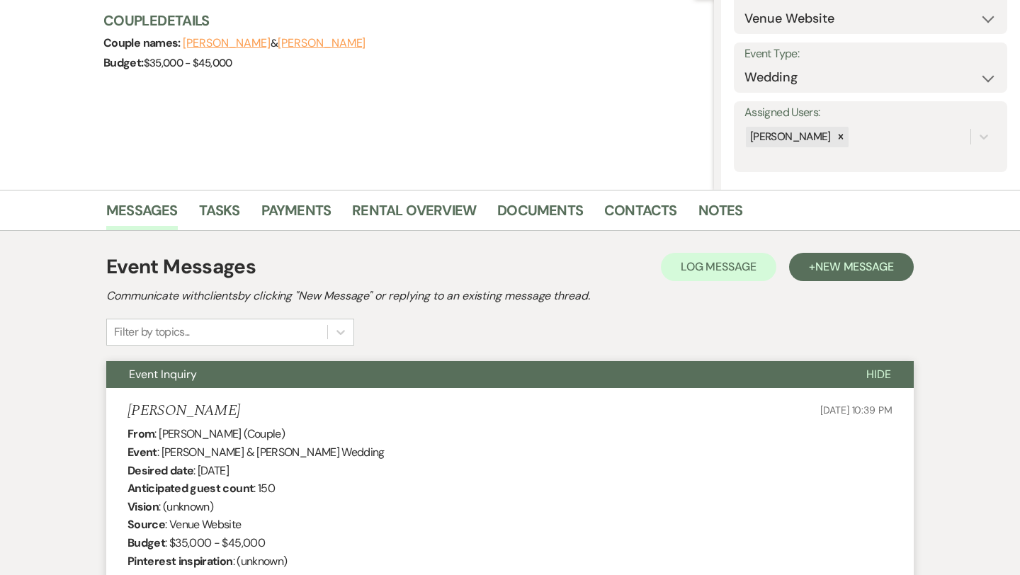
scroll to position [0, 0]
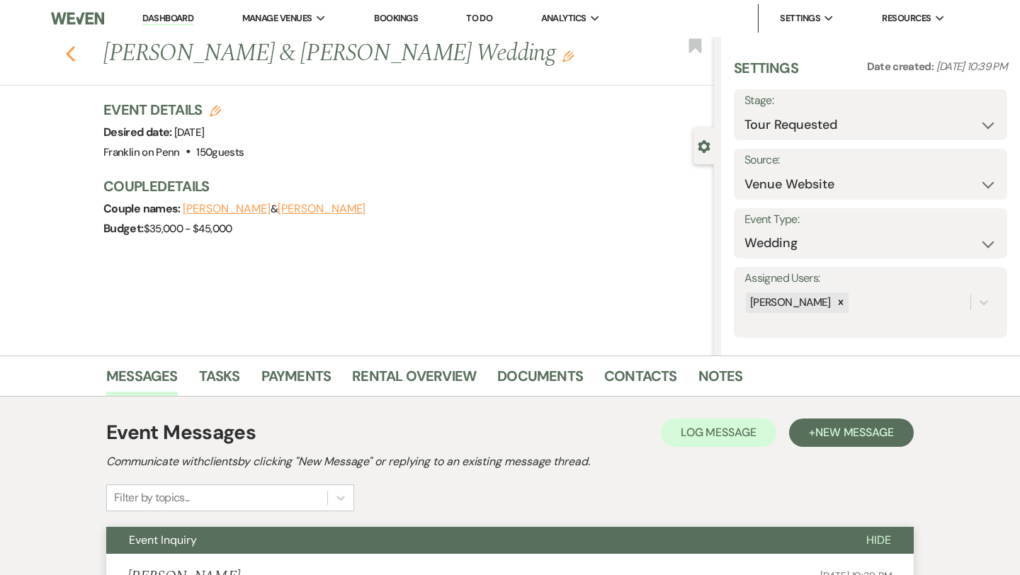
click at [72, 62] on icon "Previous" at bounding box center [70, 53] width 11 height 17
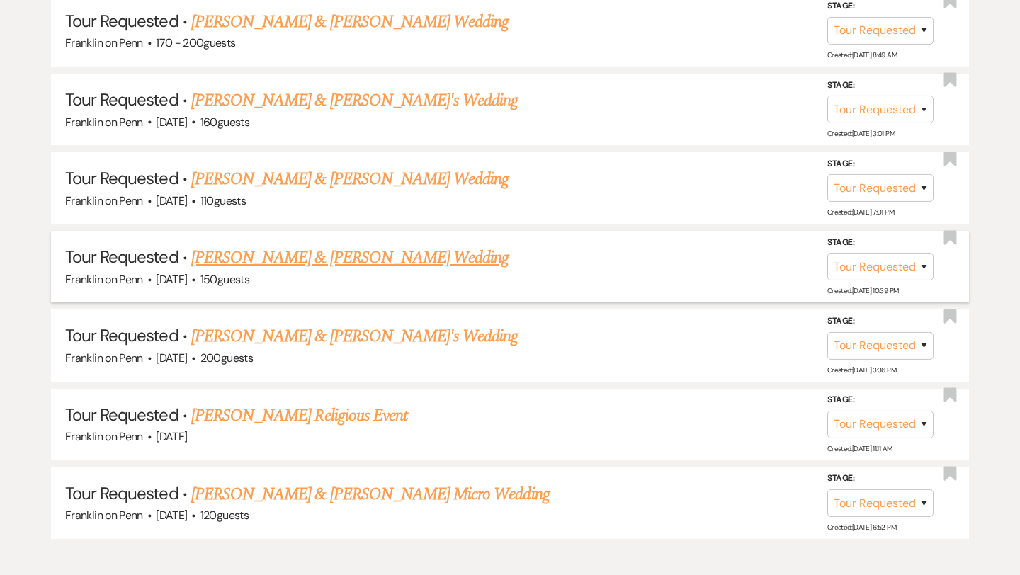
scroll to position [1350, 0]
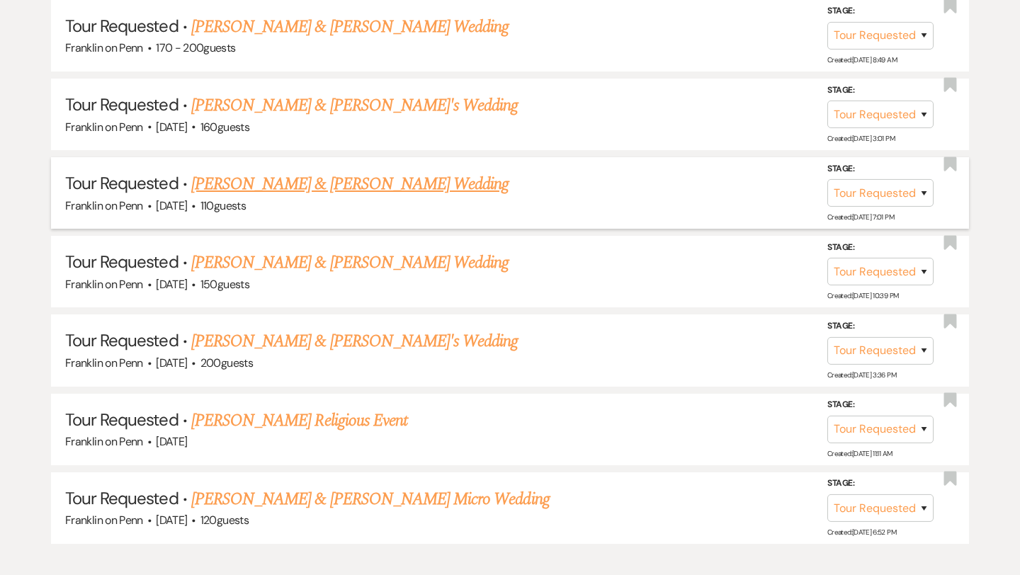
click at [395, 182] on link "[PERSON_NAME] & [PERSON_NAME] Wedding" at bounding box center [349, 183] width 317 height 25
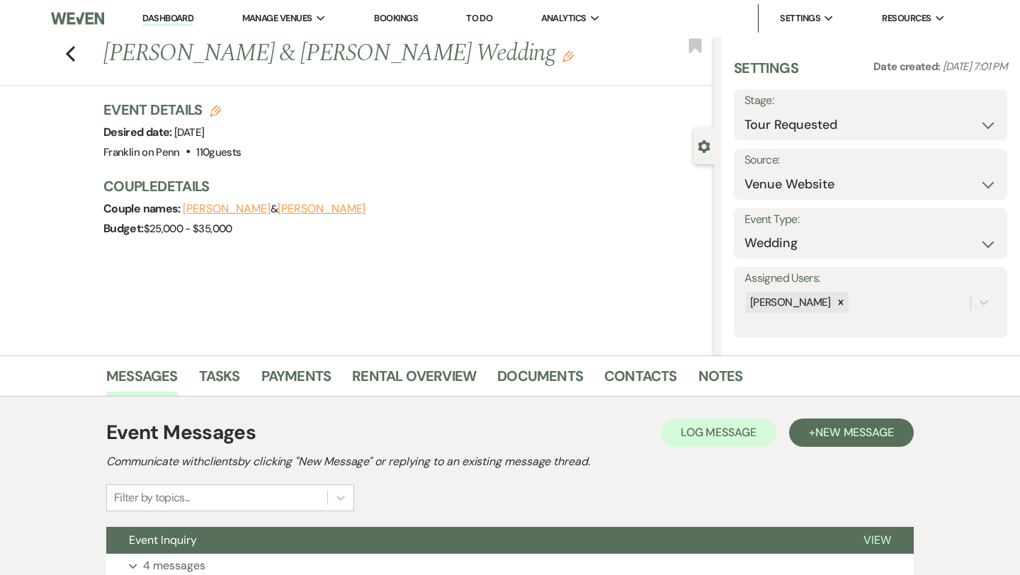
scroll to position [115, 0]
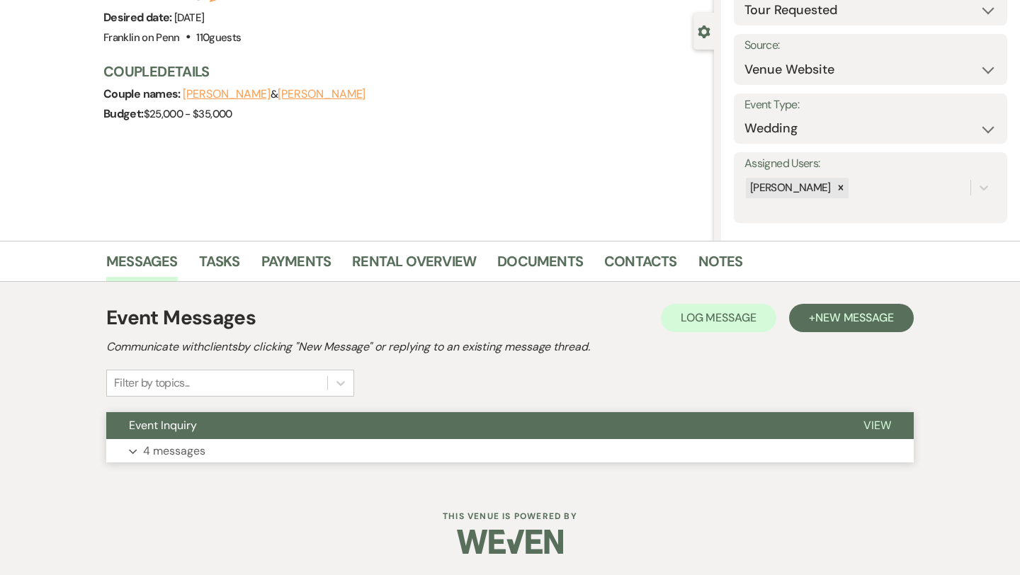
click at [202, 449] on p "4 messages" at bounding box center [174, 451] width 62 height 18
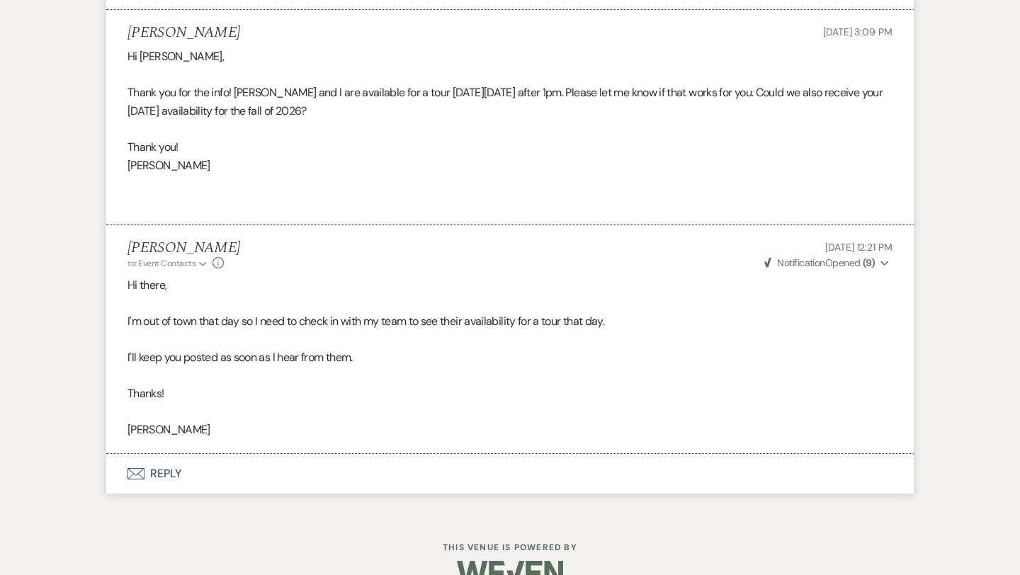
scroll to position [1635, 0]
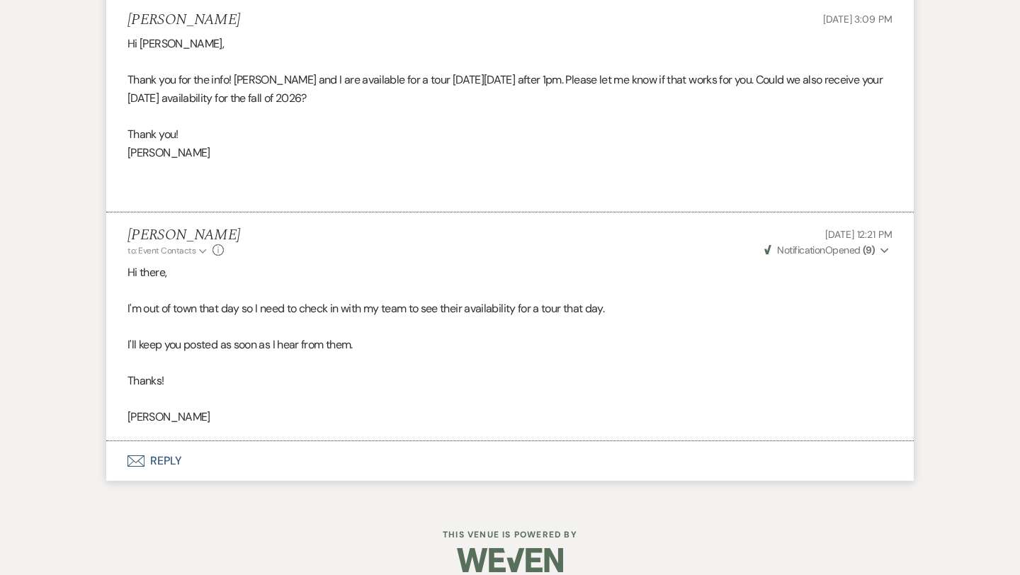
click at [176, 441] on button "Envelope Reply" at bounding box center [509, 461] width 807 height 40
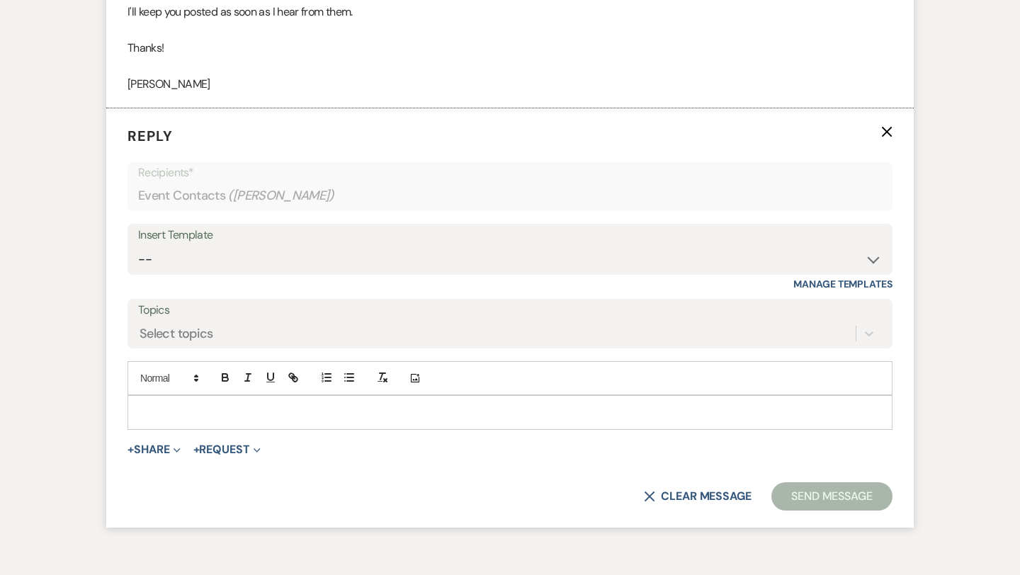
scroll to position [1980, 0]
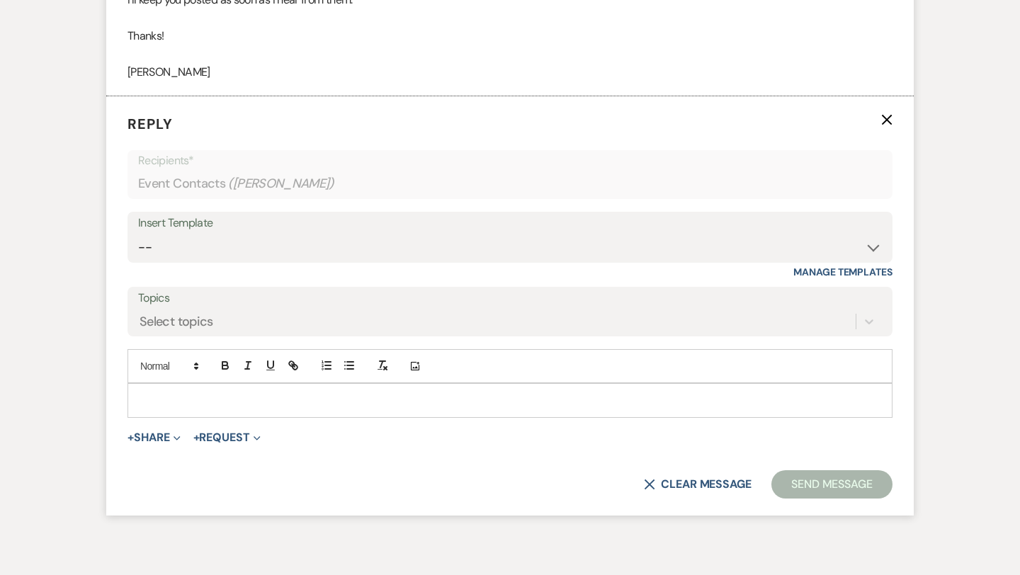
click at [186, 392] on p at bounding box center [510, 400] width 742 height 16
click at [222, 234] on select "-- Weven Planning Portal Introduction (Booked Events) Initial Inquiry Response …" at bounding box center [510, 248] width 744 height 28
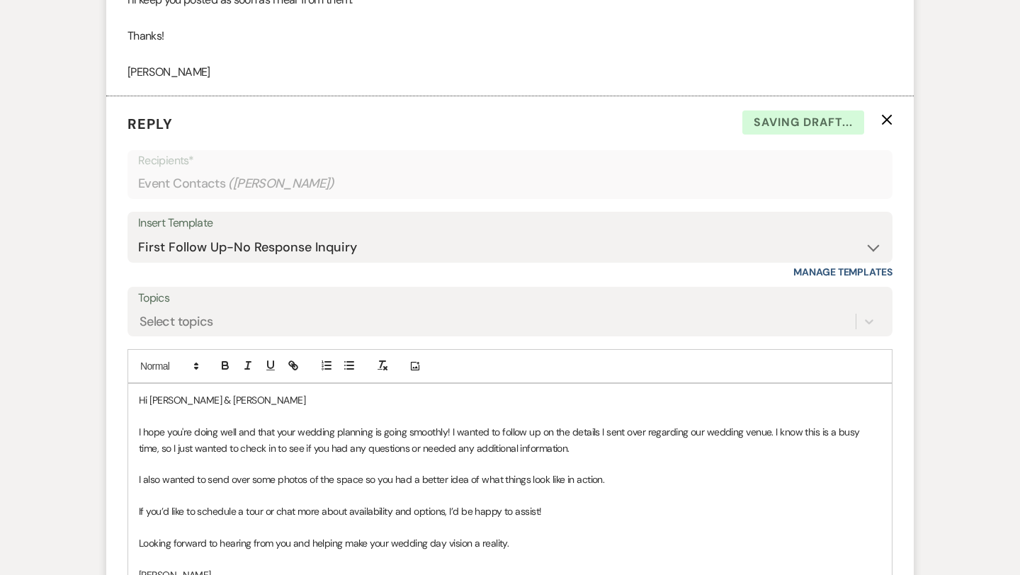
click at [224, 392] on p "Hi [PERSON_NAME] & [PERSON_NAME]" at bounding box center [510, 400] width 742 height 16
click at [770, 424] on p "I hope you're doing well and that your wedding planning is going smoothly! I wa…" at bounding box center [510, 440] width 742 height 32
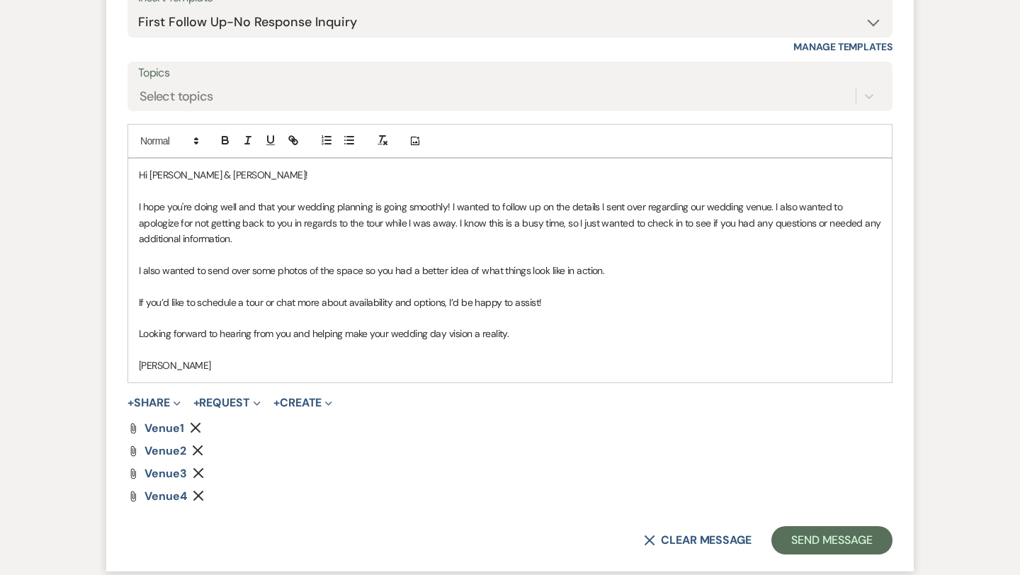
scroll to position [2206, 0]
click at [817, 526] on button "Send Message" at bounding box center [831, 540] width 121 height 28
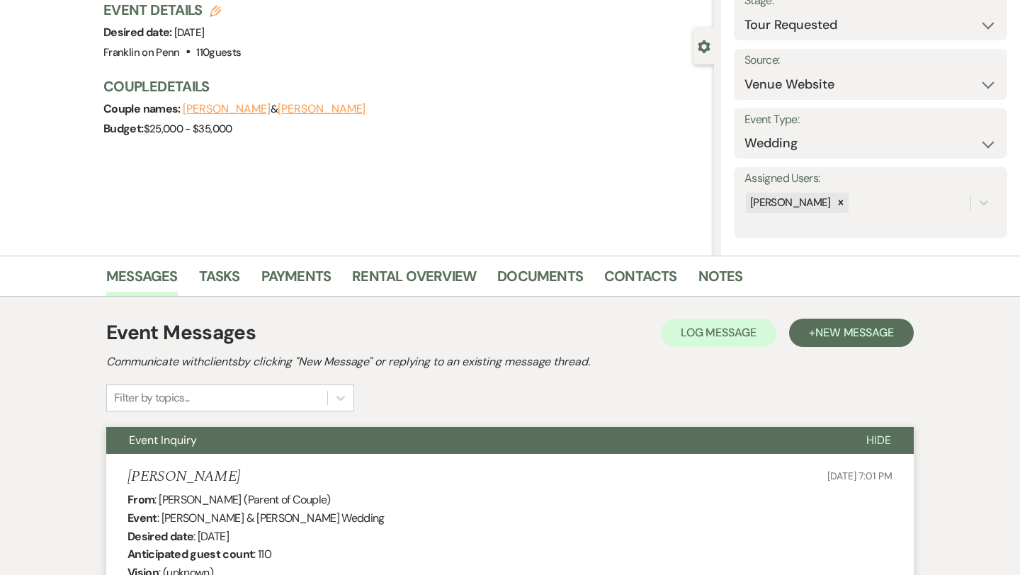
scroll to position [0, 0]
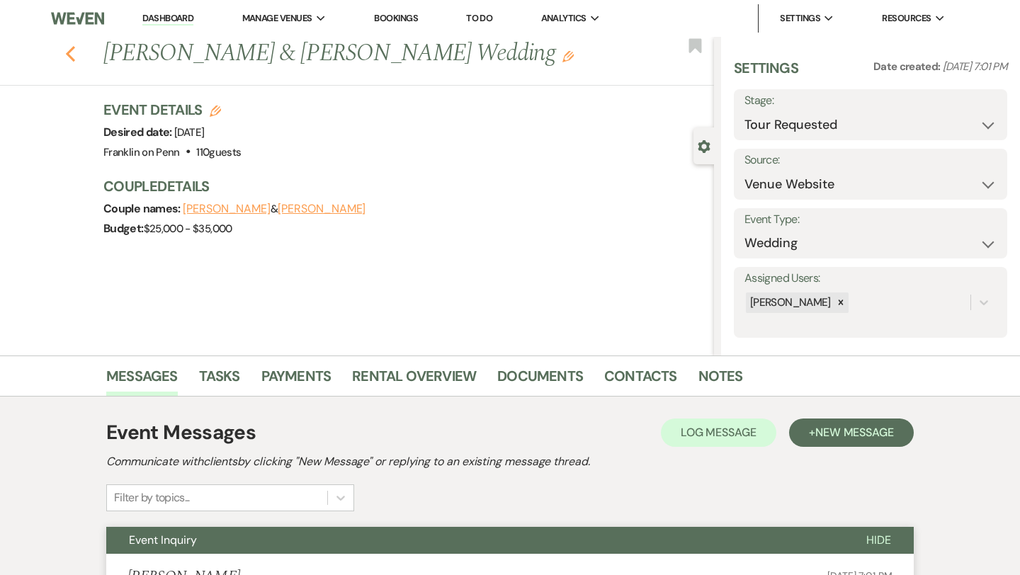
click at [69, 56] on use "button" at bounding box center [70, 54] width 9 height 16
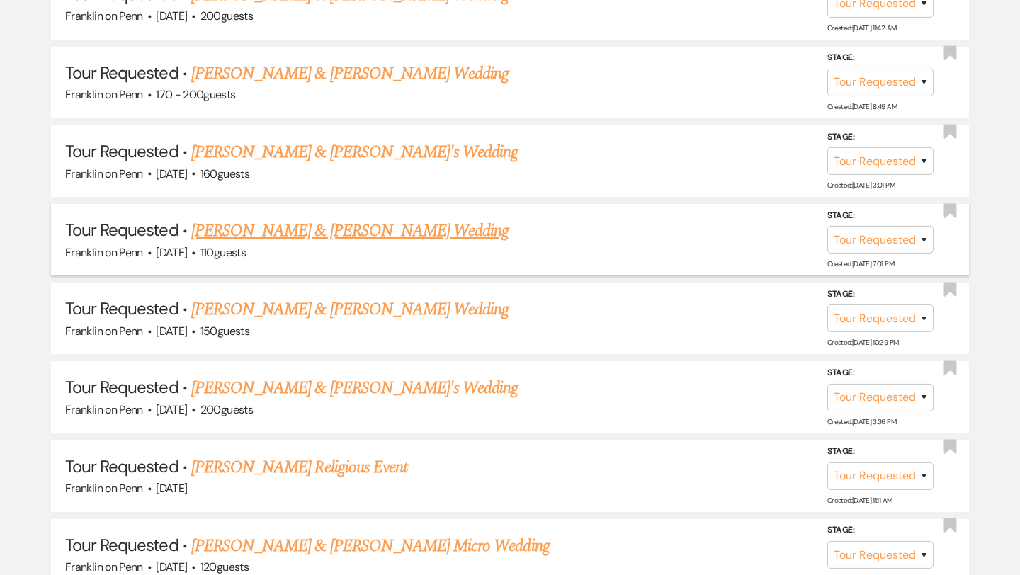
scroll to position [1270, 0]
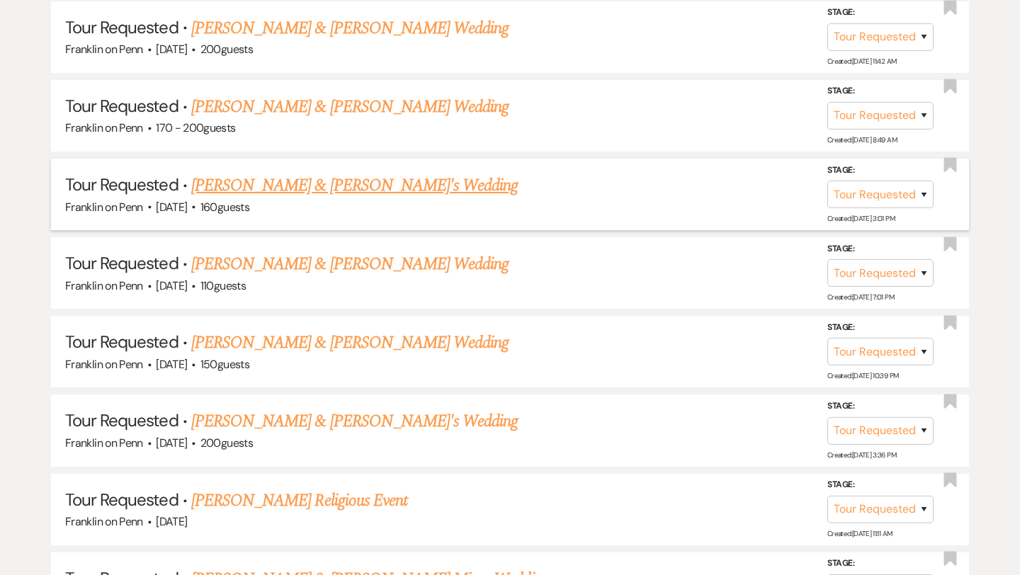
click at [286, 179] on link "[PERSON_NAME] & [PERSON_NAME]'s Wedding" at bounding box center [354, 185] width 327 height 25
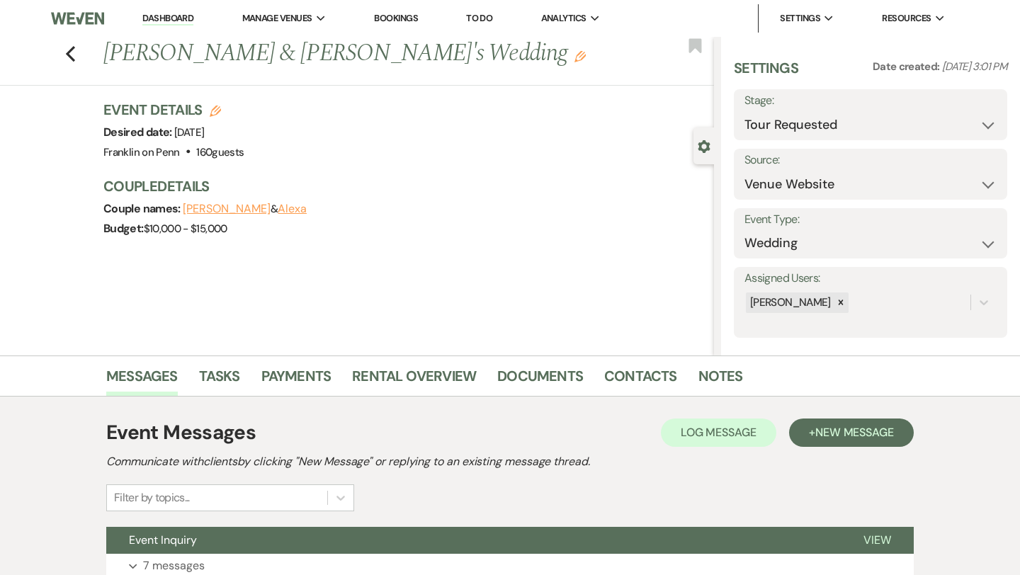
scroll to position [115, 0]
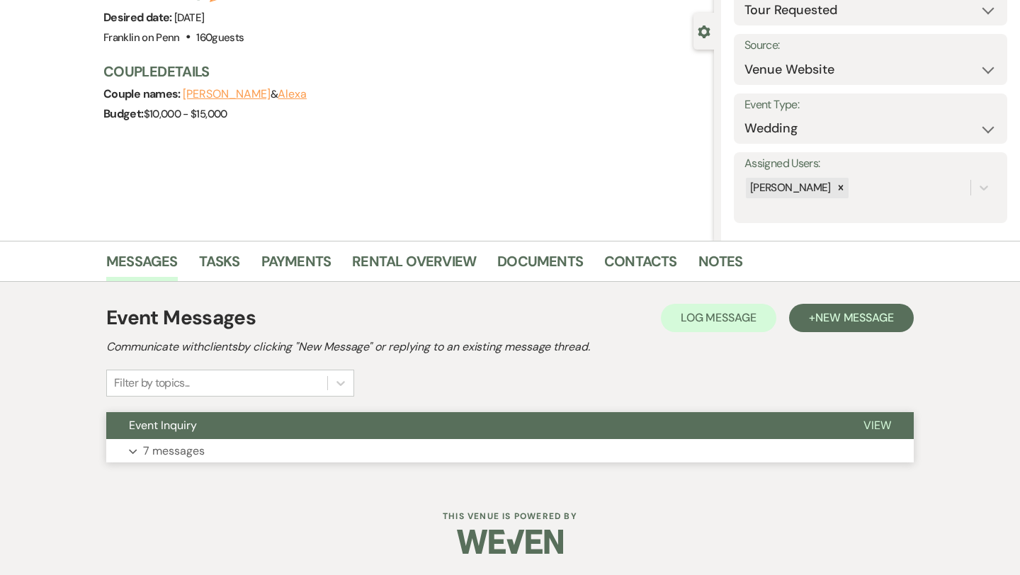
click at [194, 447] on p "7 messages" at bounding box center [174, 451] width 62 height 18
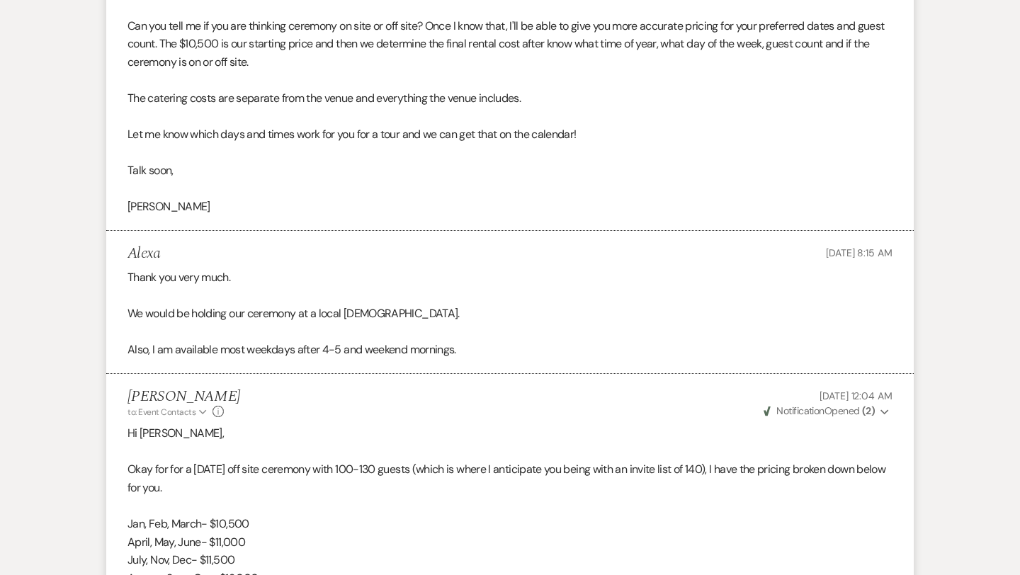
scroll to position [2755, 0]
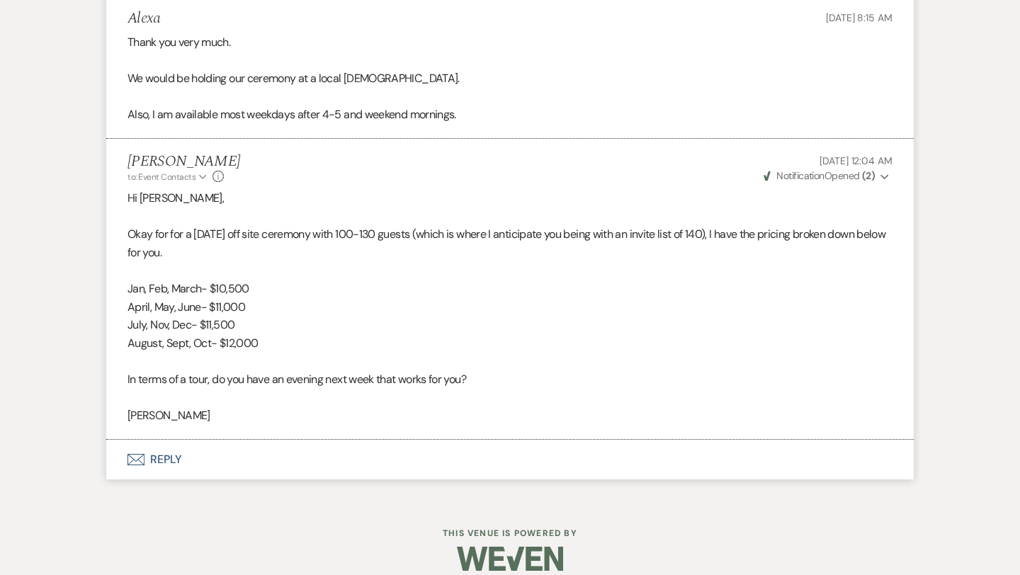
click at [164, 456] on button "Envelope Reply" at bounding box center [509, 460] width 807 height 40
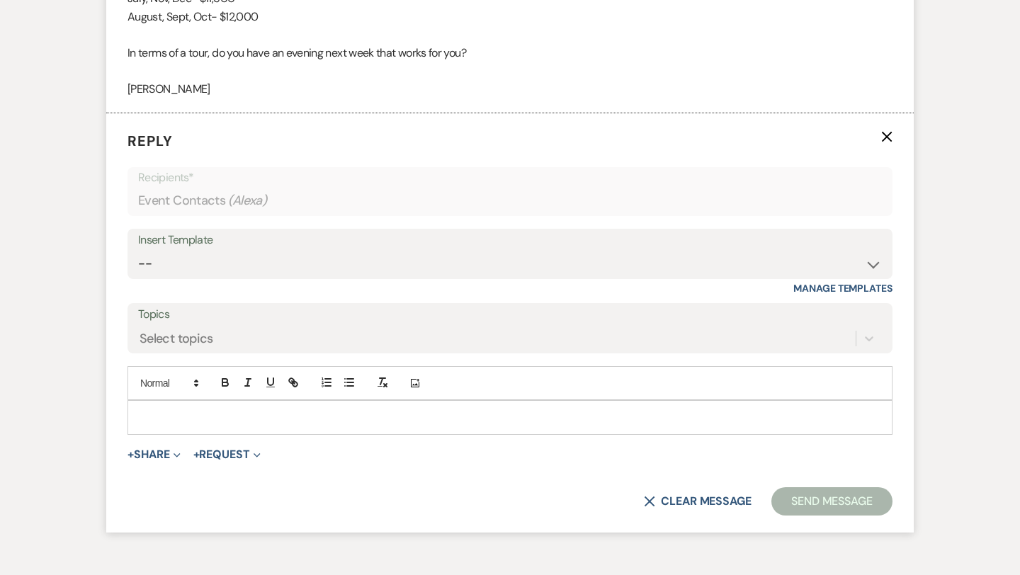
scroll to position [3117, 0]
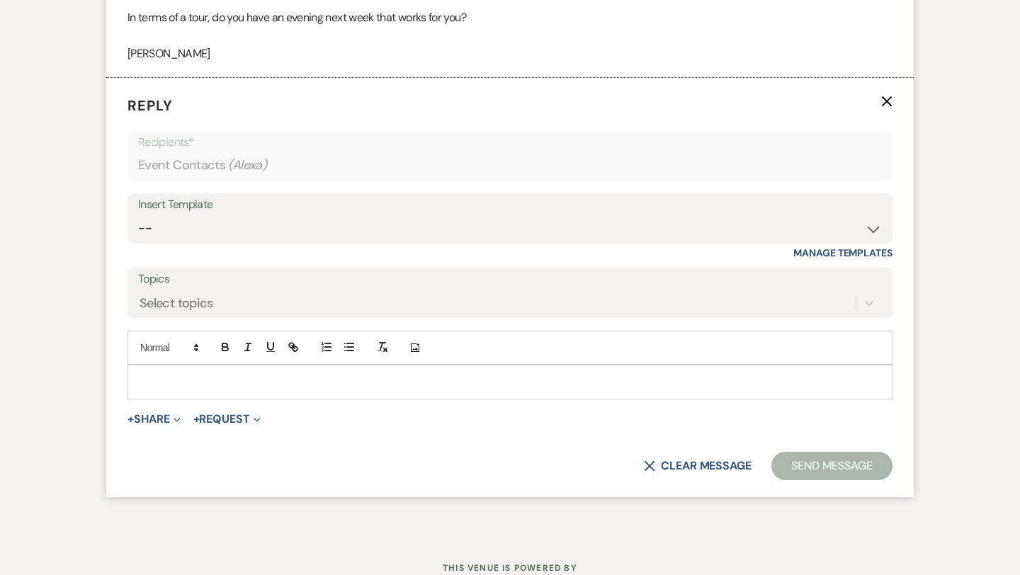
click at [181, 385] on p at bounding box center [510, 382] width 742 height 16
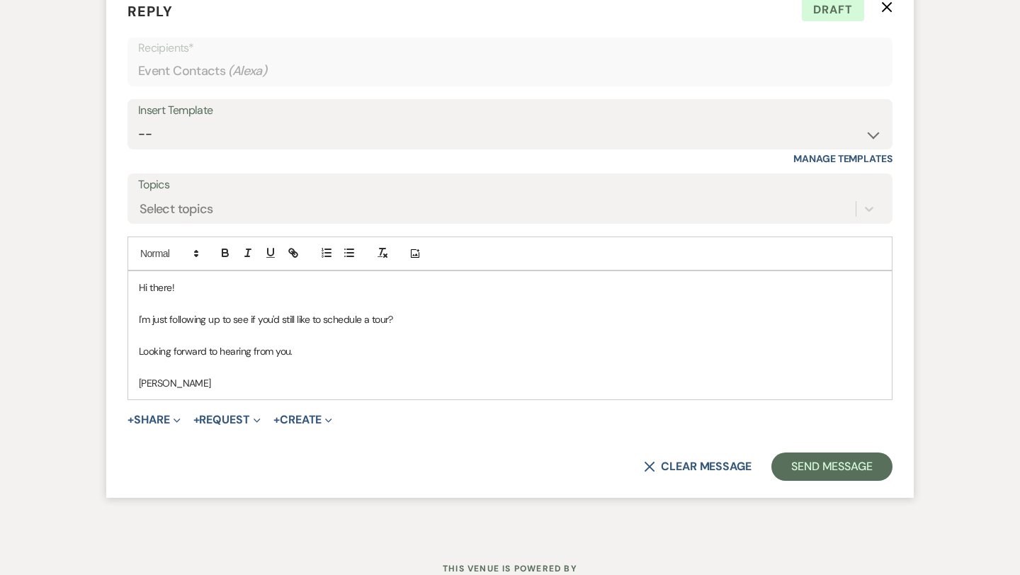
scroll to position [3263, 0]
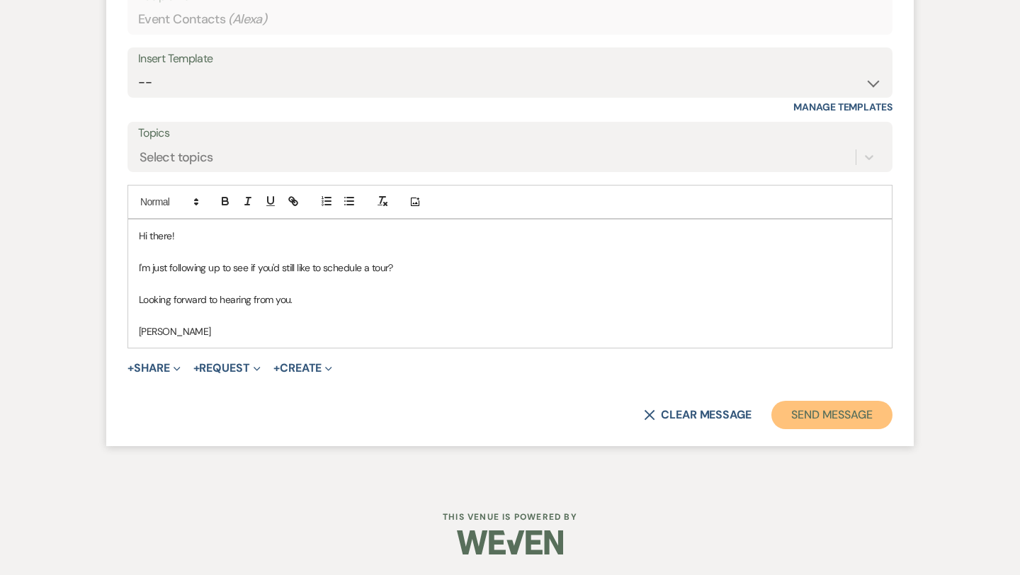
click at [816, 417] on button "Send Message" at bounding box center [831, 415] width 121 height 28
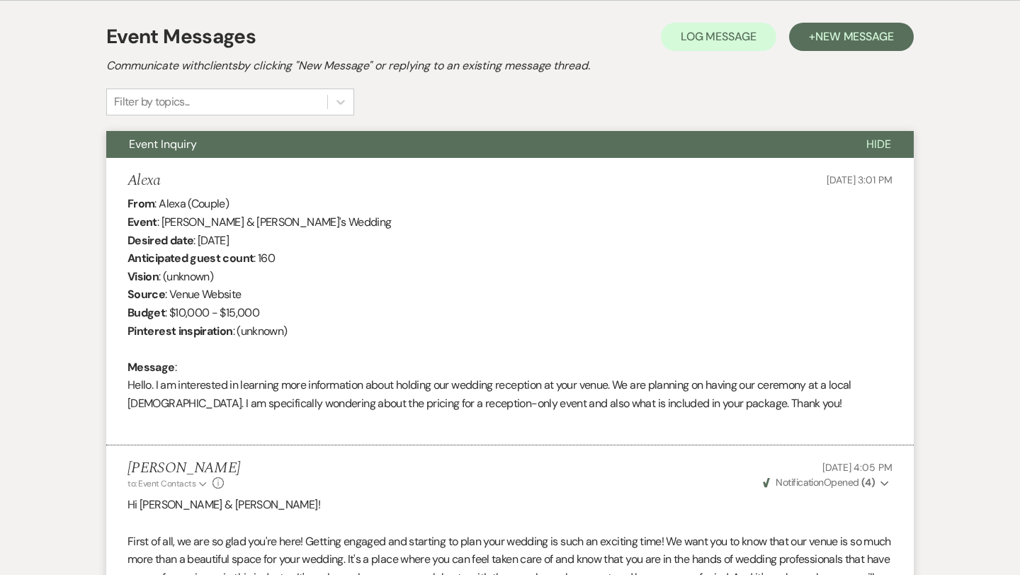
scroll to position [0, 0]
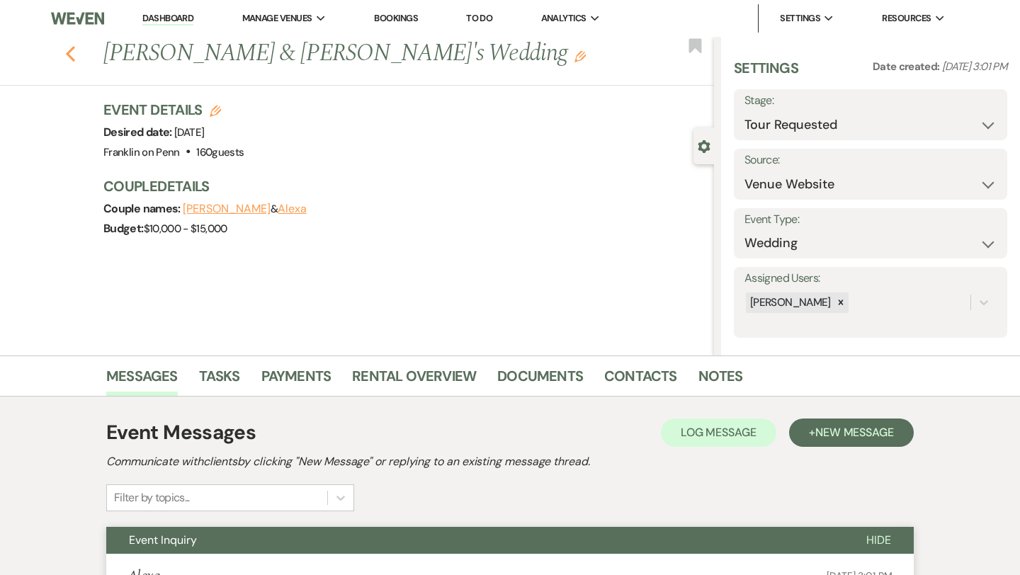
click at [67, 52] on use "button" at bounding box center [70, 54] width 9 height 16
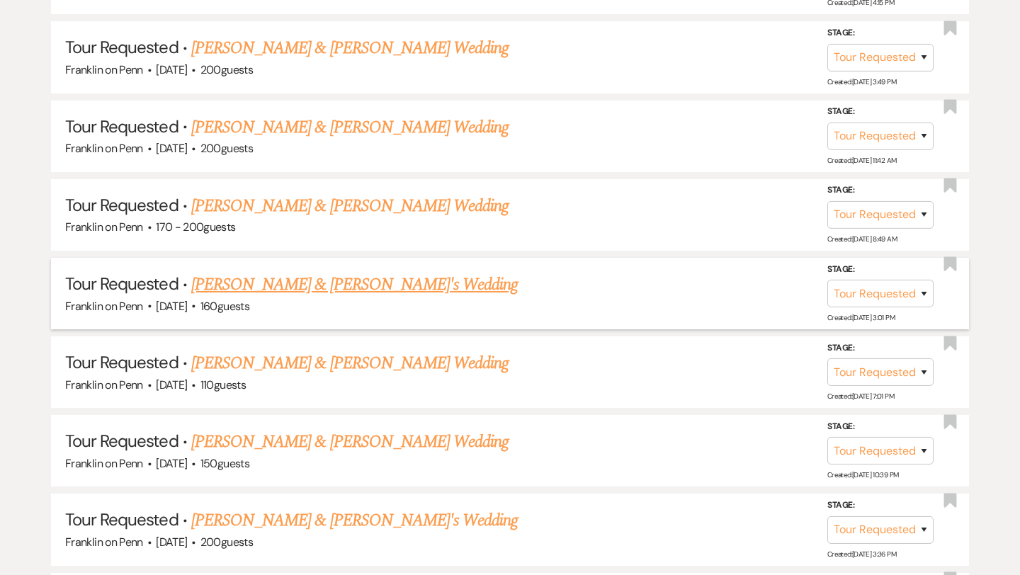
scroll to position [1160, 0]
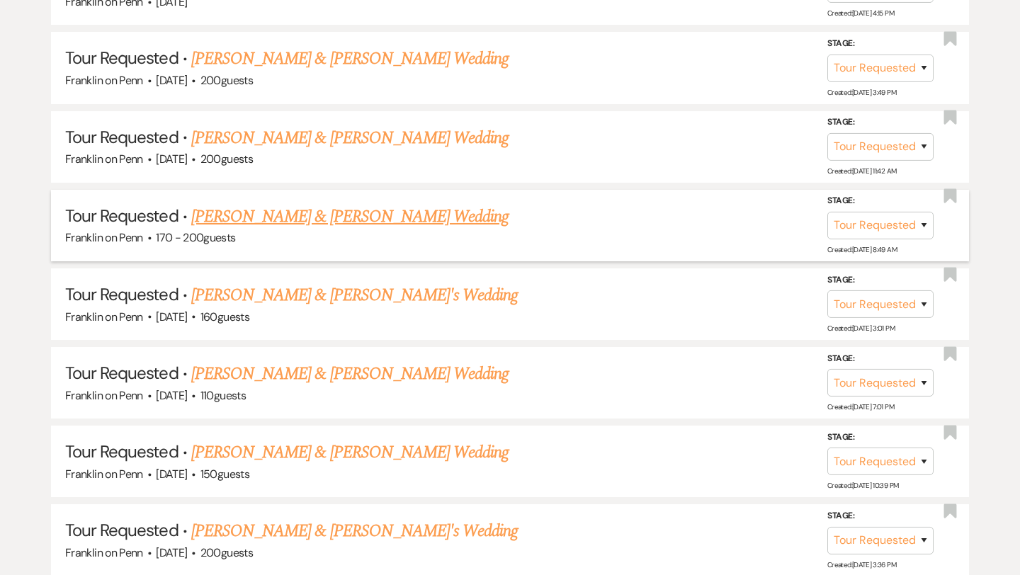
click at [346, 208] on link "[PERSON_NAME] & [PERSON_NAME] Wedding" at bounding box center [349, 216] width 317 height 25
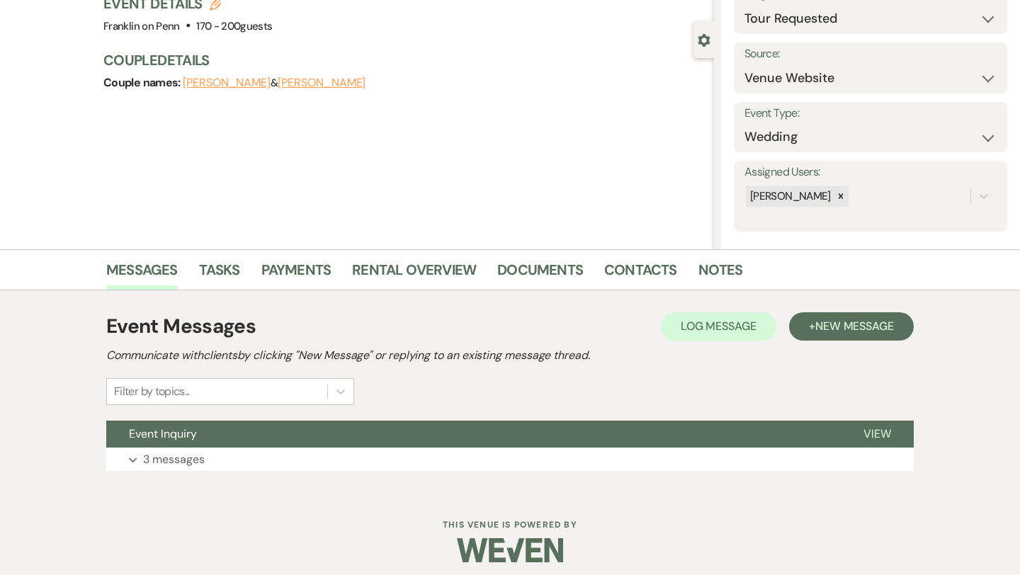
scroll to position [115, 0]
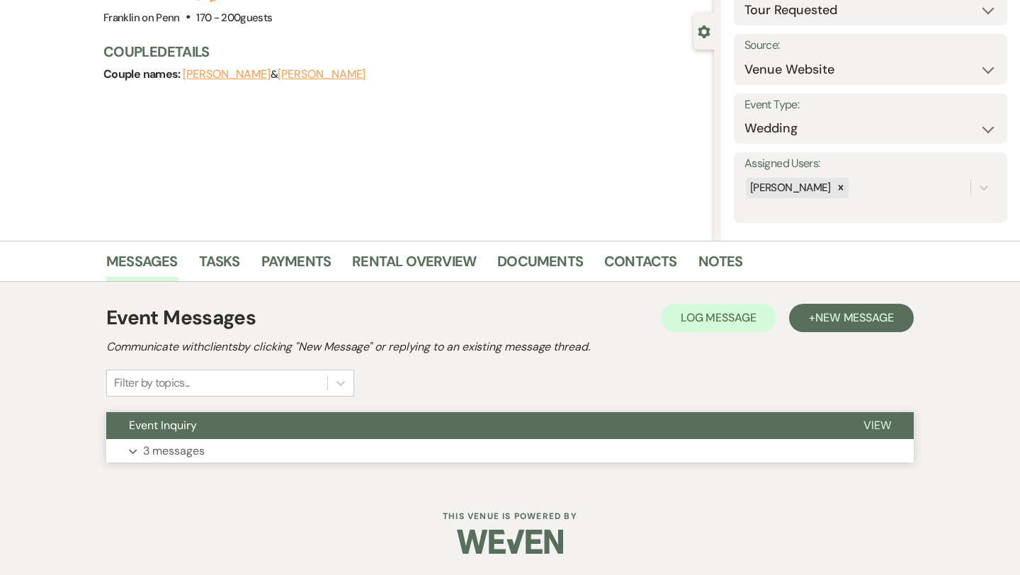
click at [200, 445] on p "3 messages" at bounding box center [174, 451] width 62 height 18
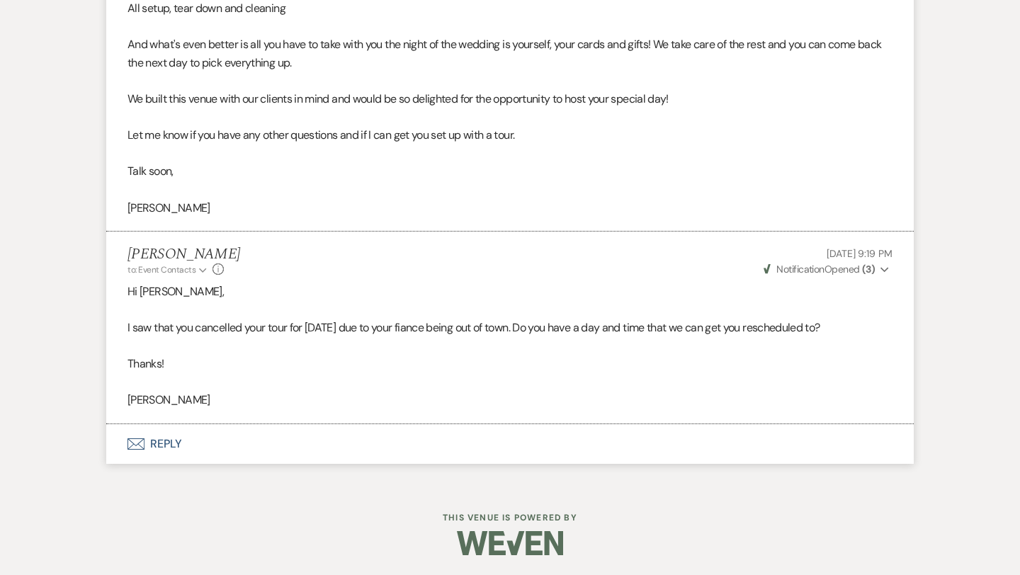
scroll to position [1401, 0]
click at [171, 441] on button "Envelope Reply" at bounding box center [509, 444] width 807 height 40
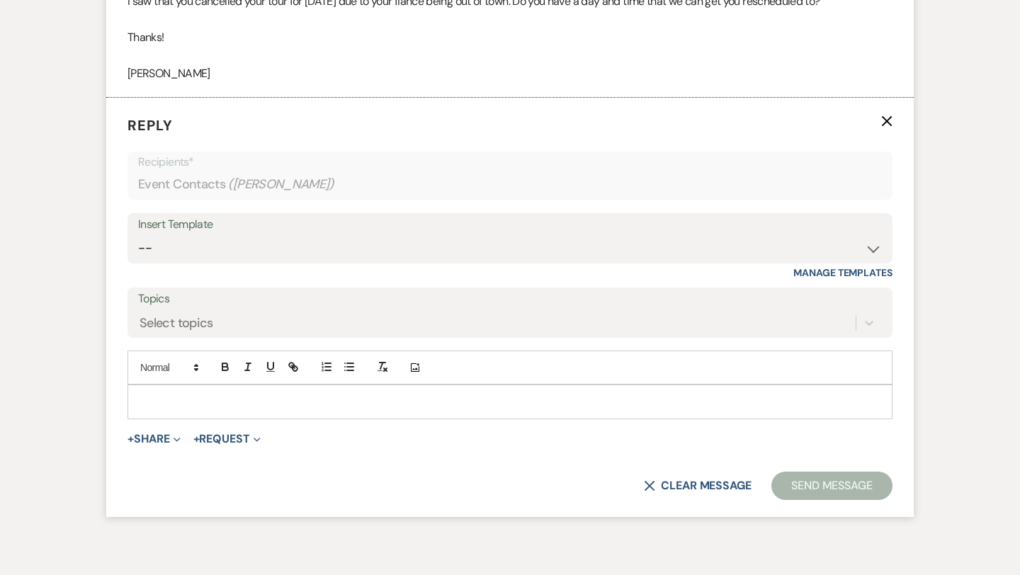
scroll to position [1747, 0]
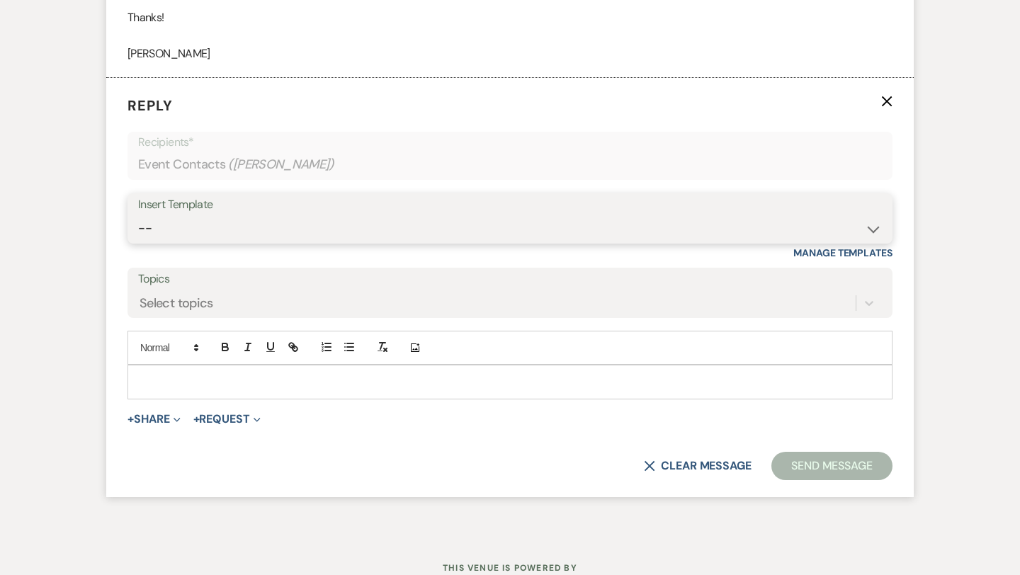
click at [220, 226] on select "-- Weven Planning Portal Introduction (Booked Events) Initial Inquiry Response …" at bounding box center [510, 229] width 744 height 28
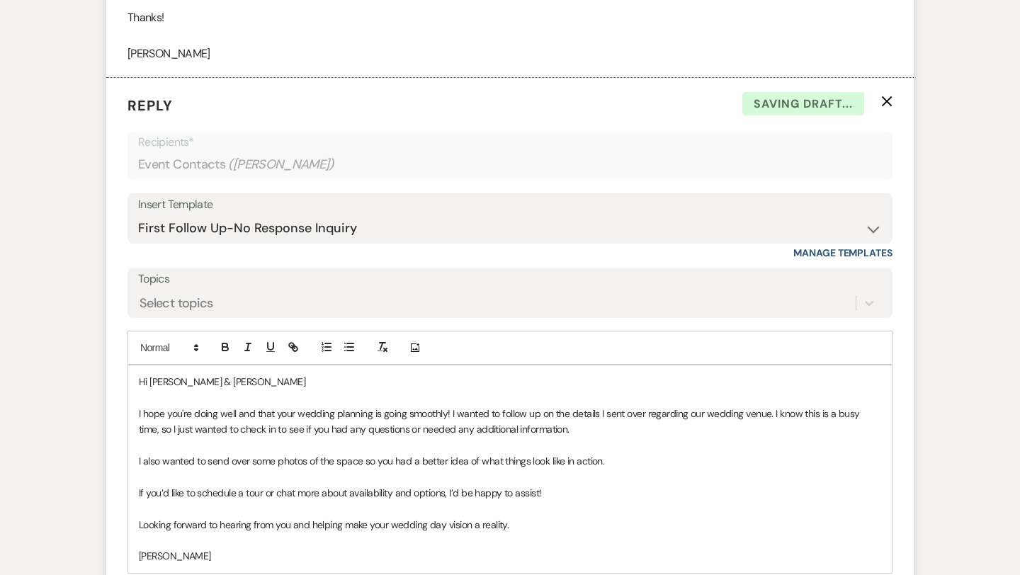
click at [247, 379] on p "Hi [PERSON_NAME] & [PERSON_NAME]" at bounding box center [510, 382] width 742 height 16
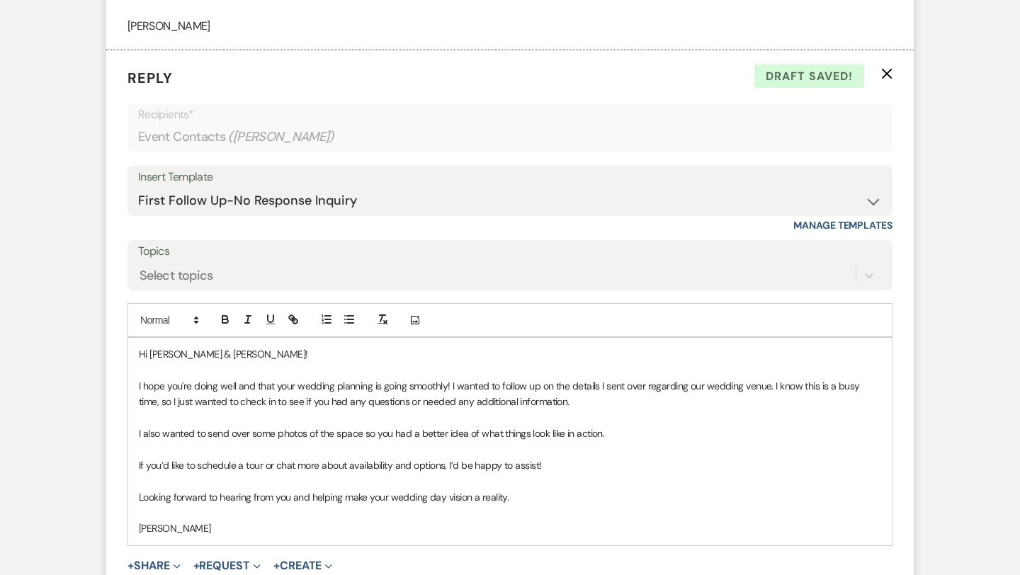
scroll to position [1783, 0]
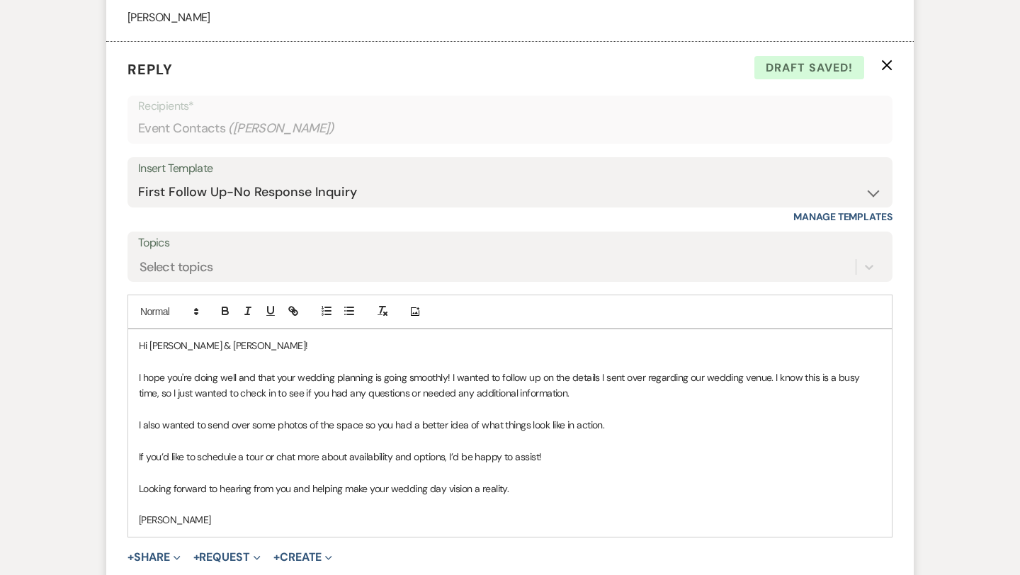
click at [198, 458] on p "If you’d like to schedule a tour or chat more about availability and options, I…" at bounding box center [510, 457] width 742 height 16
click at [253, 458] on p "If you’d like to reschedule a tour or chat more about availability and options,…" at bounding box center [510, 457] width 742 height 16
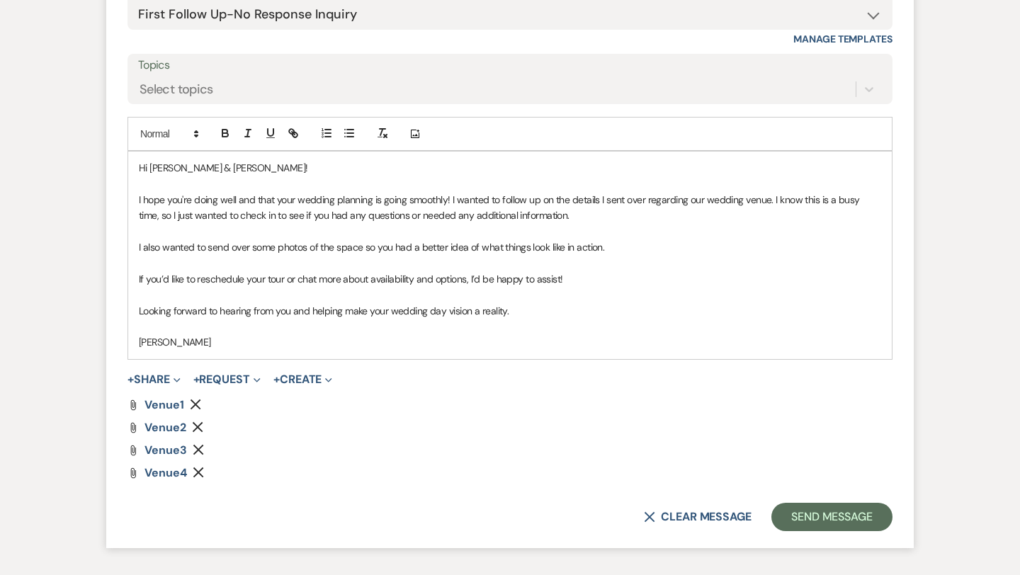
scroll to position [1977, 0]
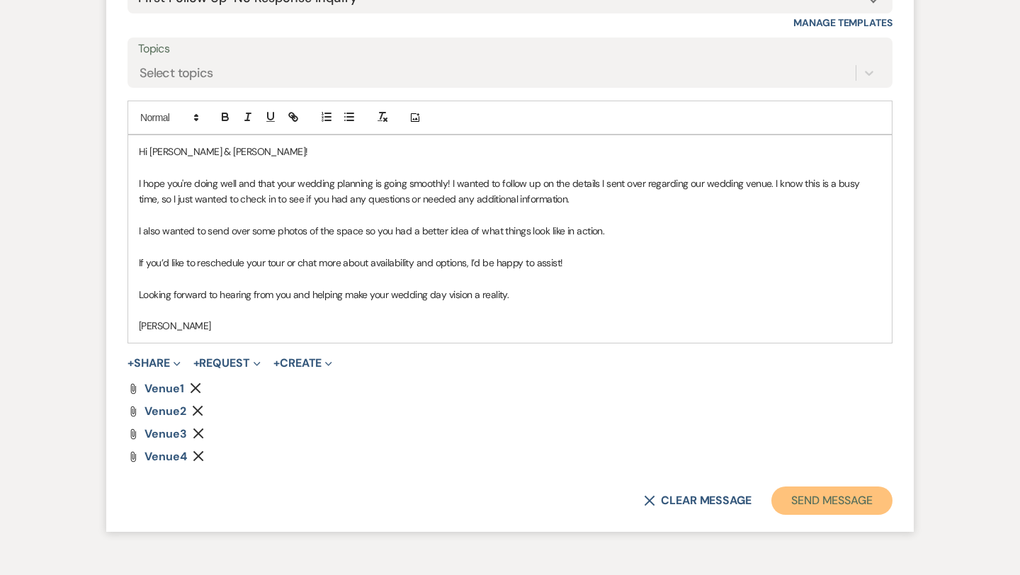
click at [827, 505] on button "Send Message" at bounding box center [831, 501] width 121 height 28
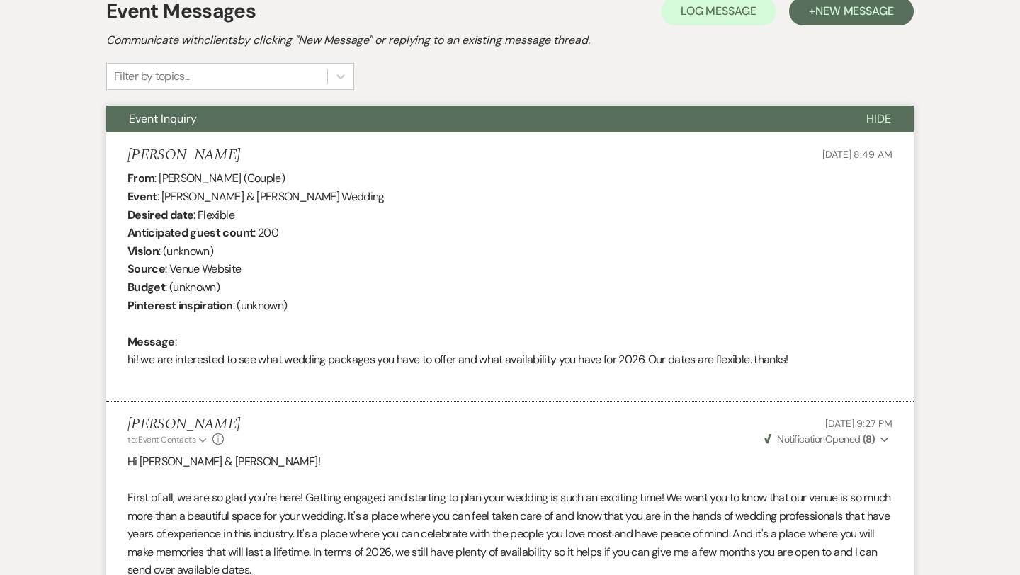
scroll to position [0, 0]
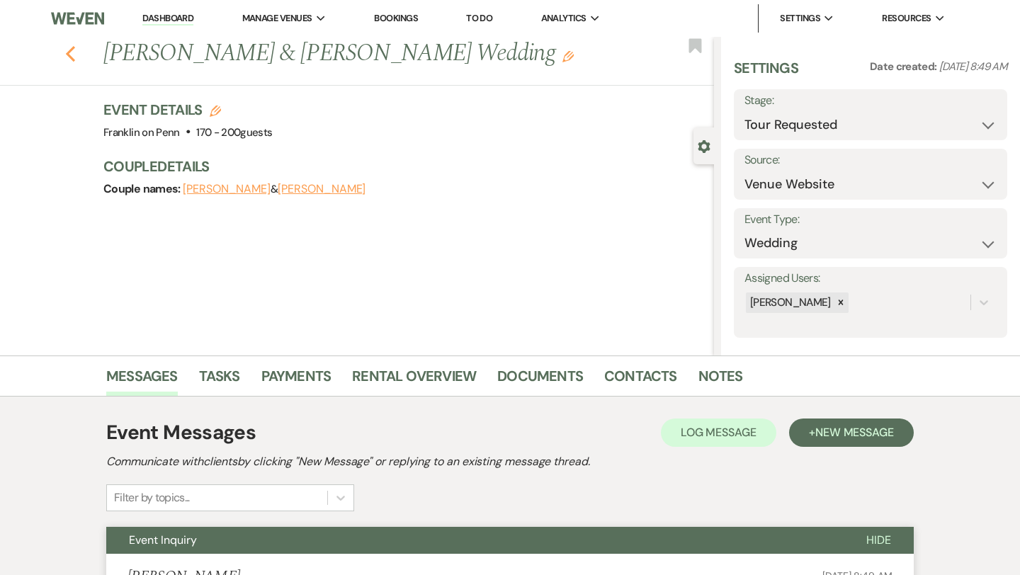
click at [72, 57] on use "button" at bounding box center [70, 54] width 9 height 16
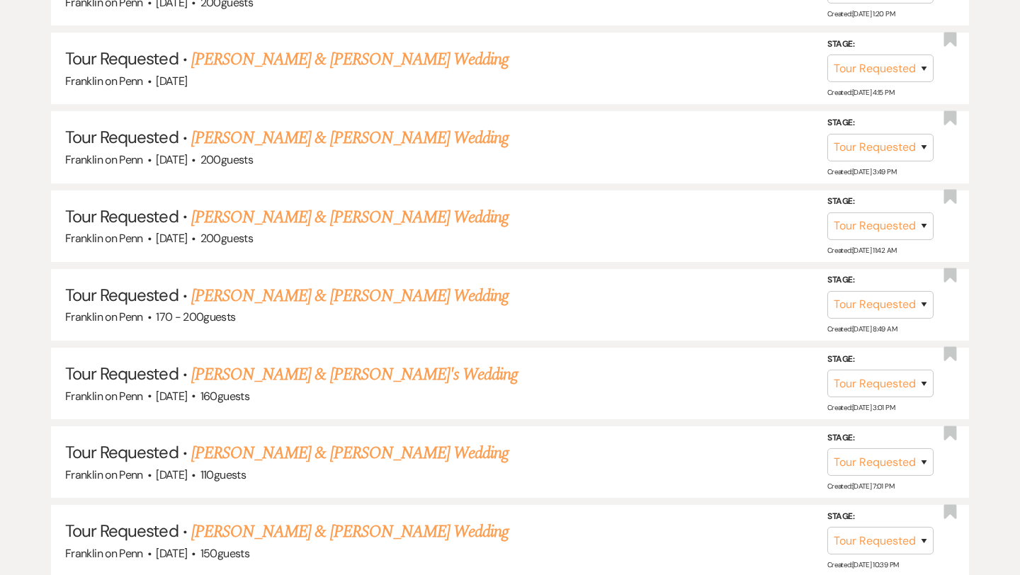
scroll to position [1078, 0]
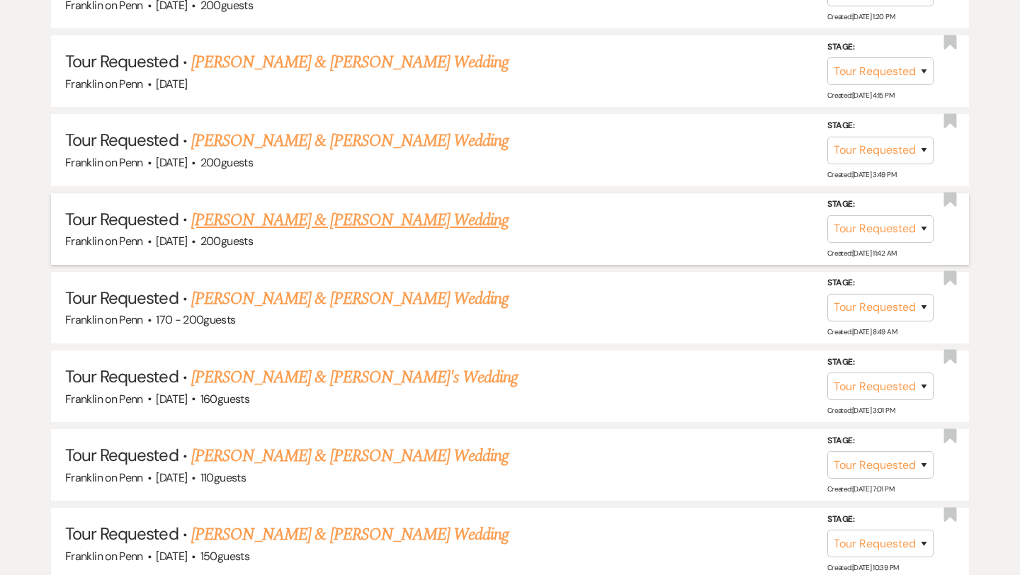
click at [356, 220] on link "[PERSON_NAME] & [PERSON_NAME] Wedding" at bounding box center [349, 220] width 317 height 25
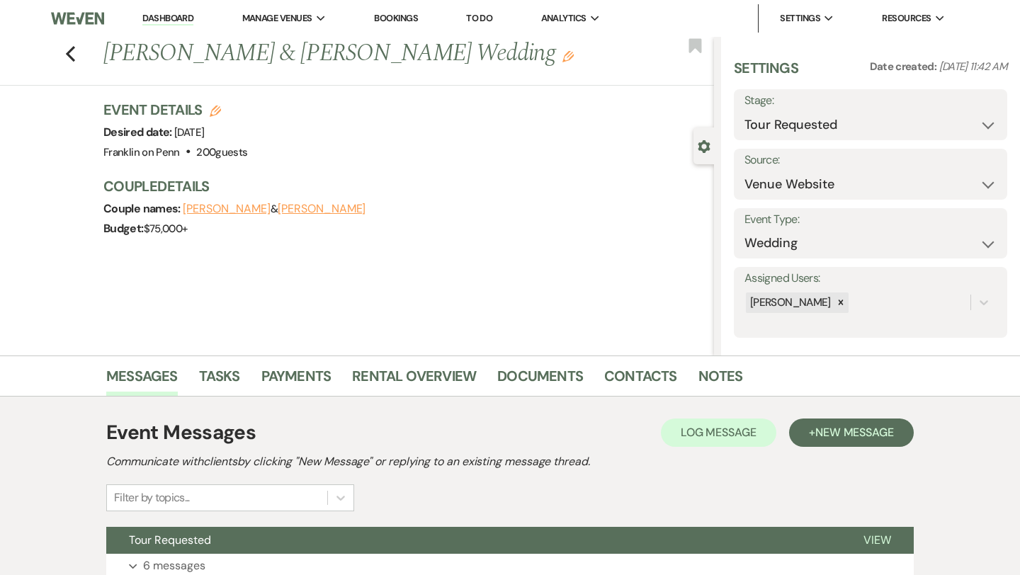
scroll to position [115, 0]
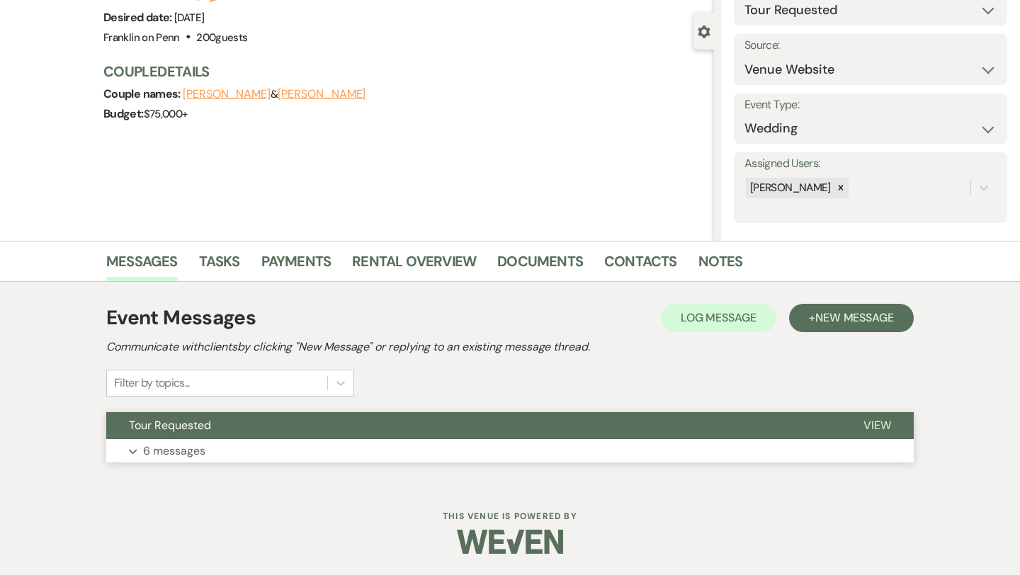
click at [186, 449] on p "6 messages" at bounding box center [174, 451] width 62 height 18
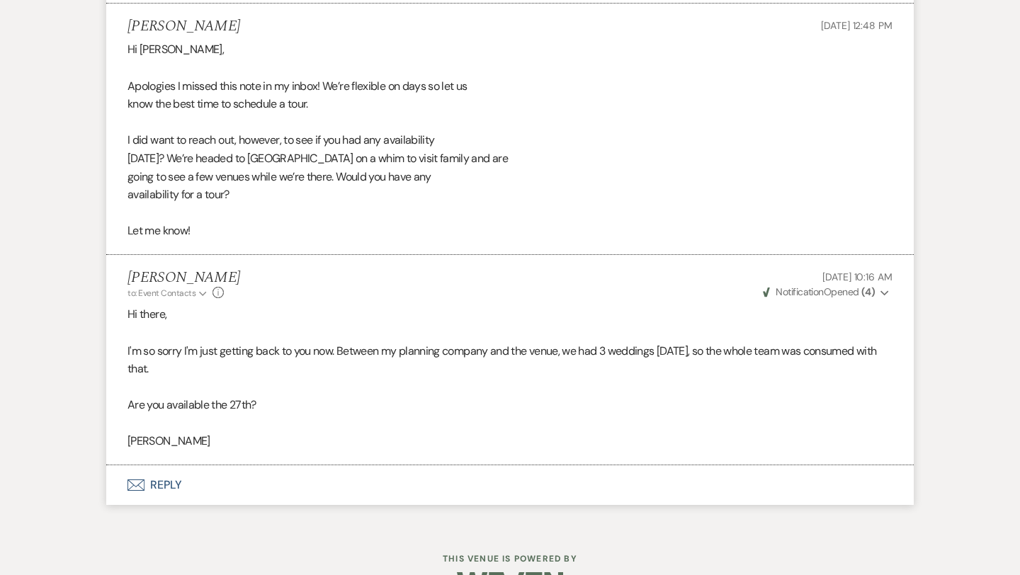
scroll to position [2026, 0]
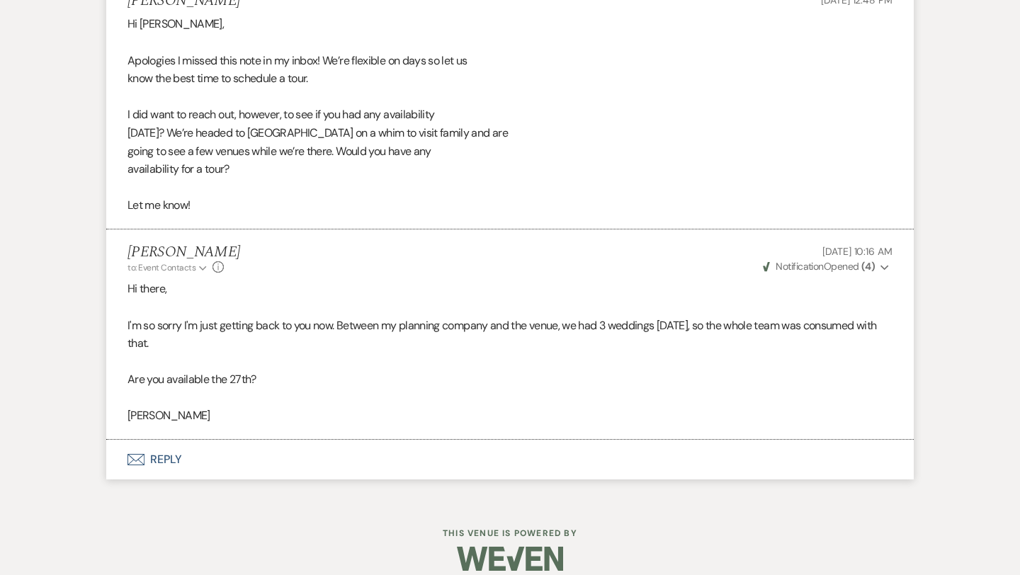
click at [169, 455] on button "Envelope Reply" at bounding box center [509, 460] width 807 height 40
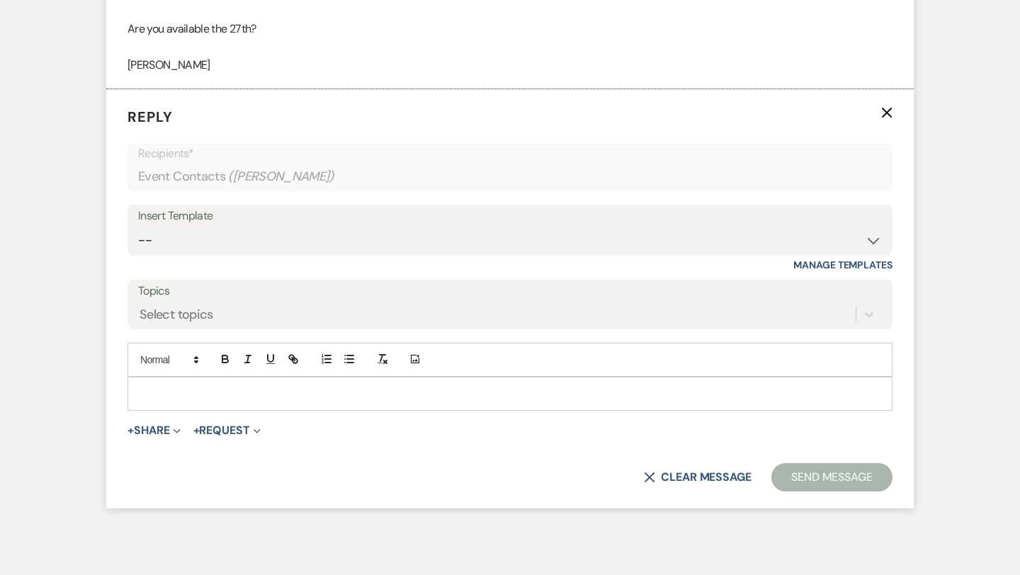
scroll to position [2388, 0]
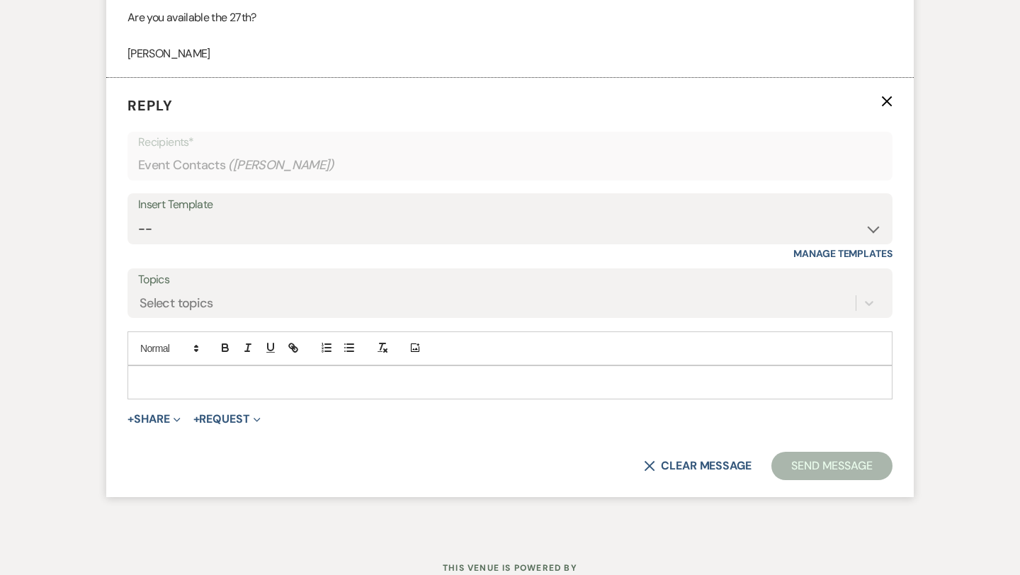
click at [184, 390] on div at bounding box center [510, 382] width 764 height 33
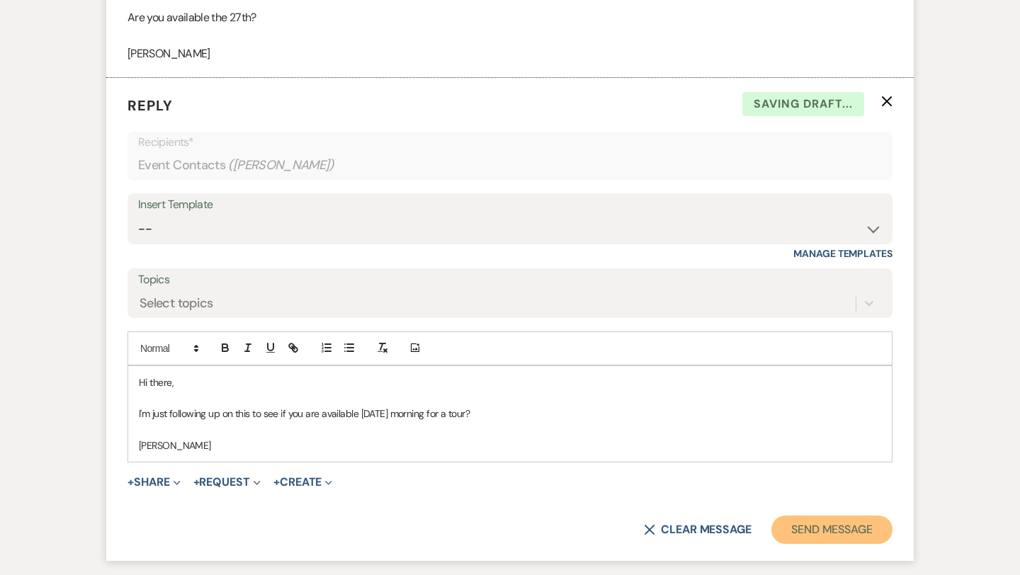
click at [849, 519] on button "Send Message" at bounding box center [831, 530] width 121 height 28
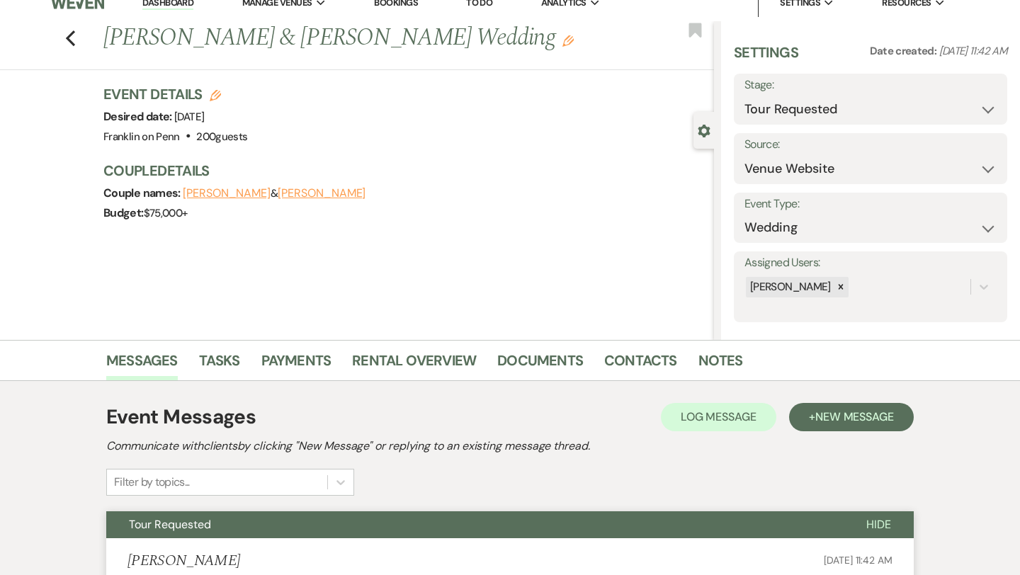
scroll to position [0, 0]
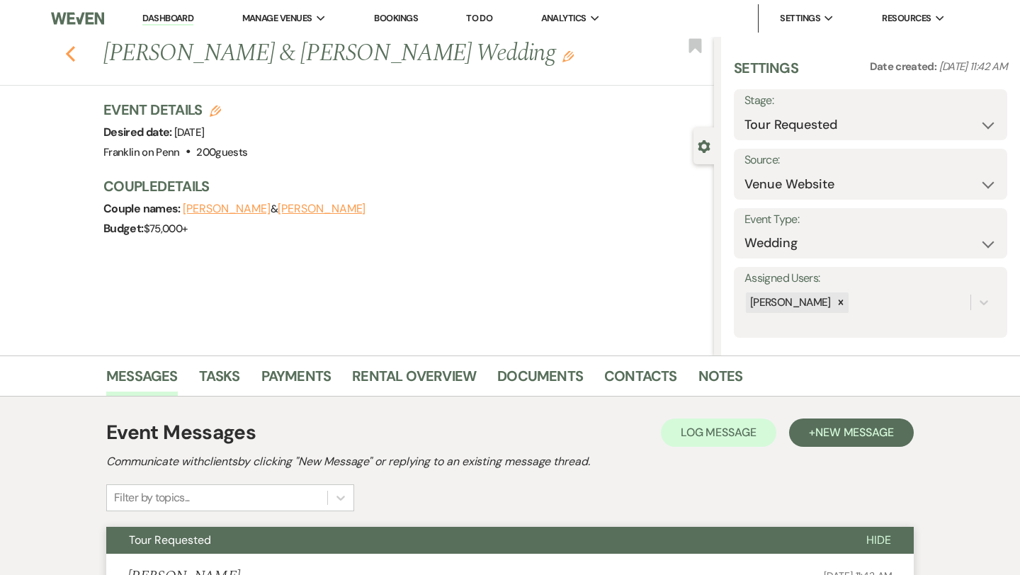
click at [72, 60] on use "button" at bounding box center [70, 54] width 9 height 16
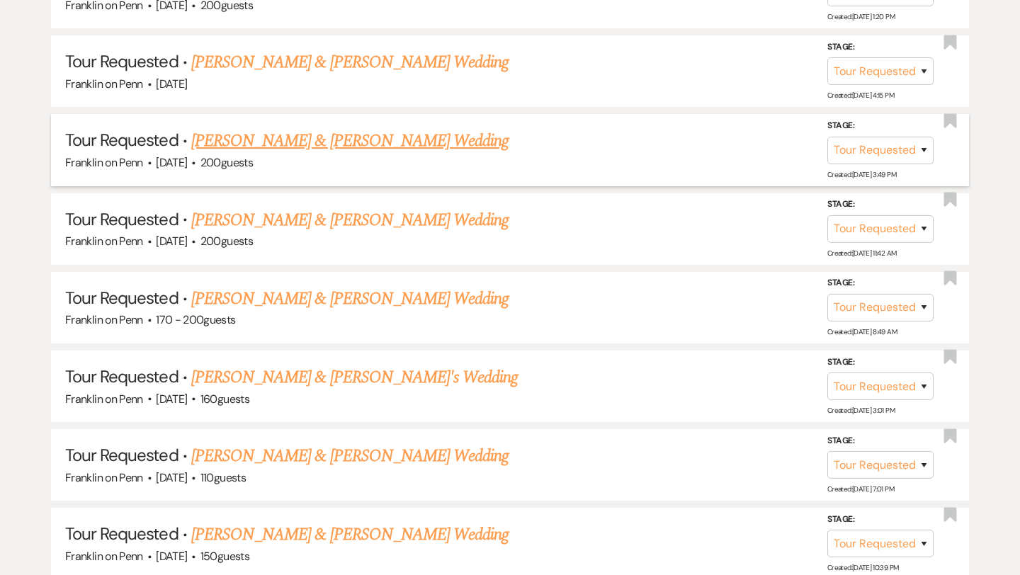
click at [428, 140] on link "[PERSON_NAME] & [PERSON_NAME] Wedding" at bounding box center [349, 140] width 317 height 25
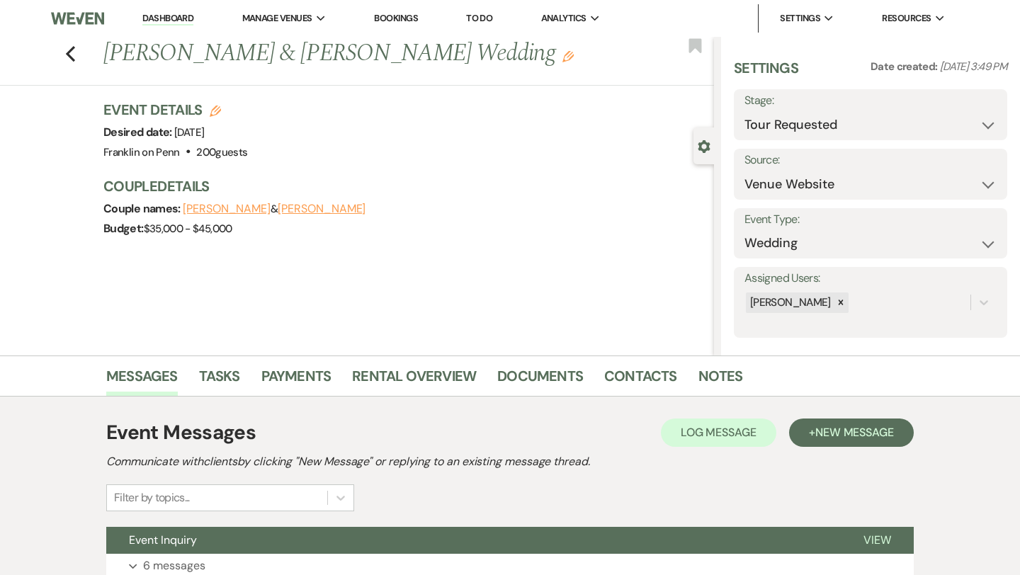
scroll to position [115, 0]
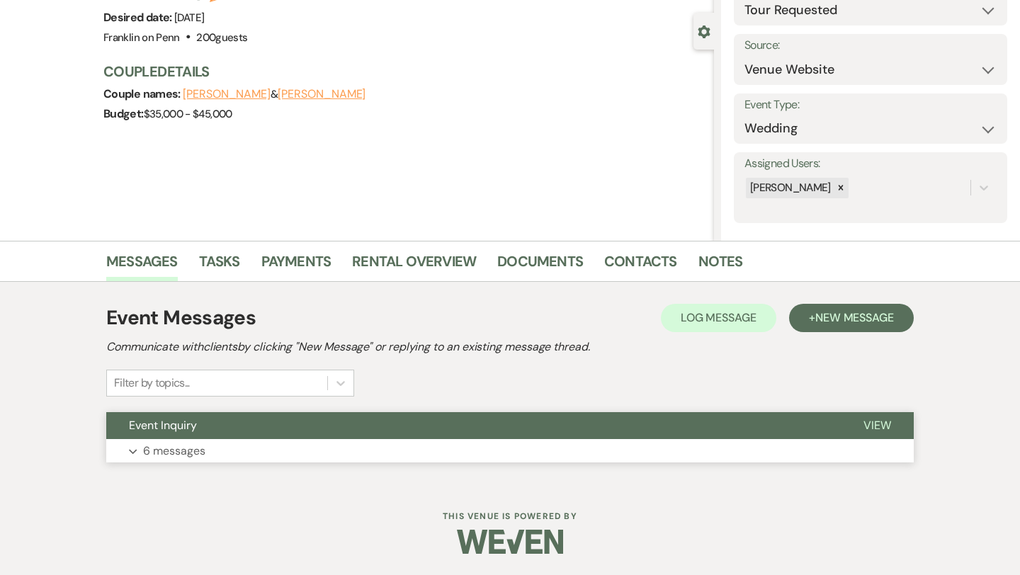
click at [200, 448] on p "6 messages" at bounding box center [174, 451] width 62 height 18
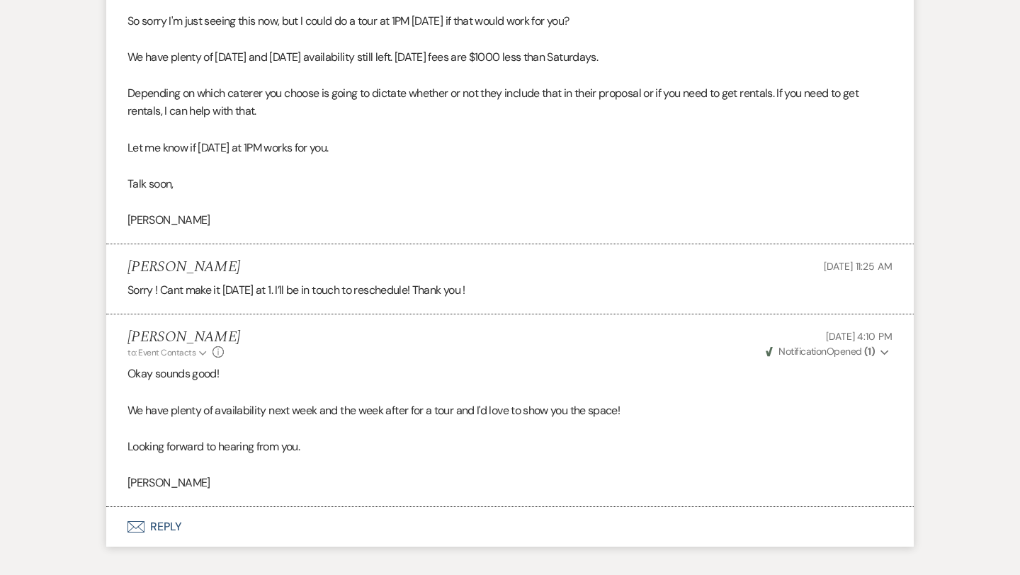
scroll to position [1887, 0]
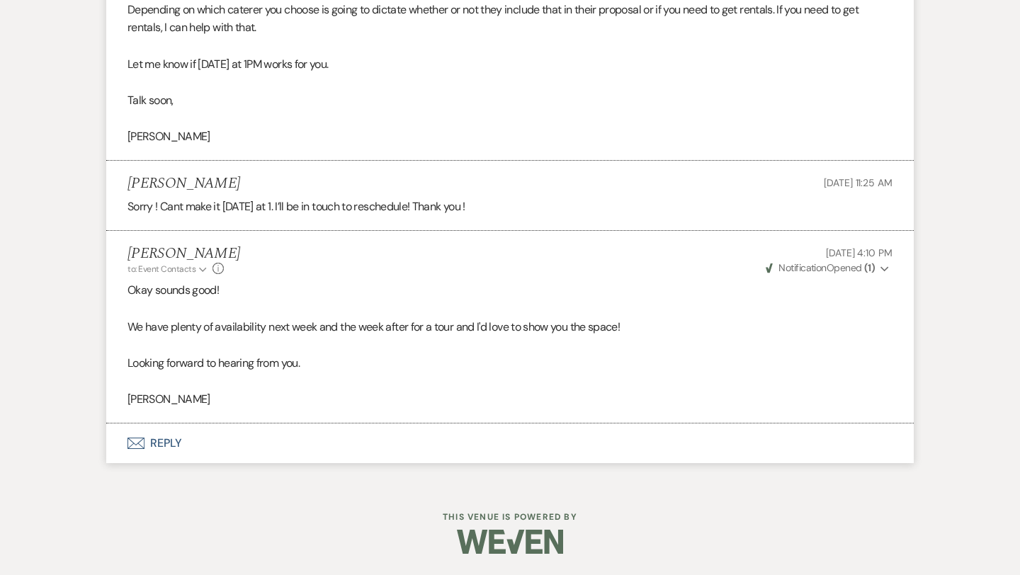
click at [163, 440] on button "Envelope Reply" at bounding box center [509, 444] width 807 height 40
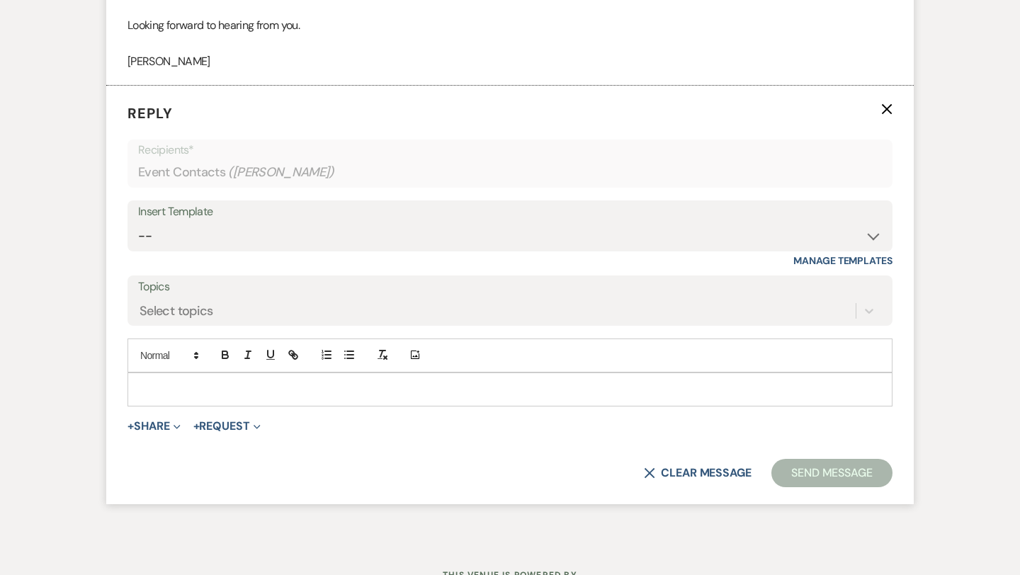
scroll to position [2233, 0]
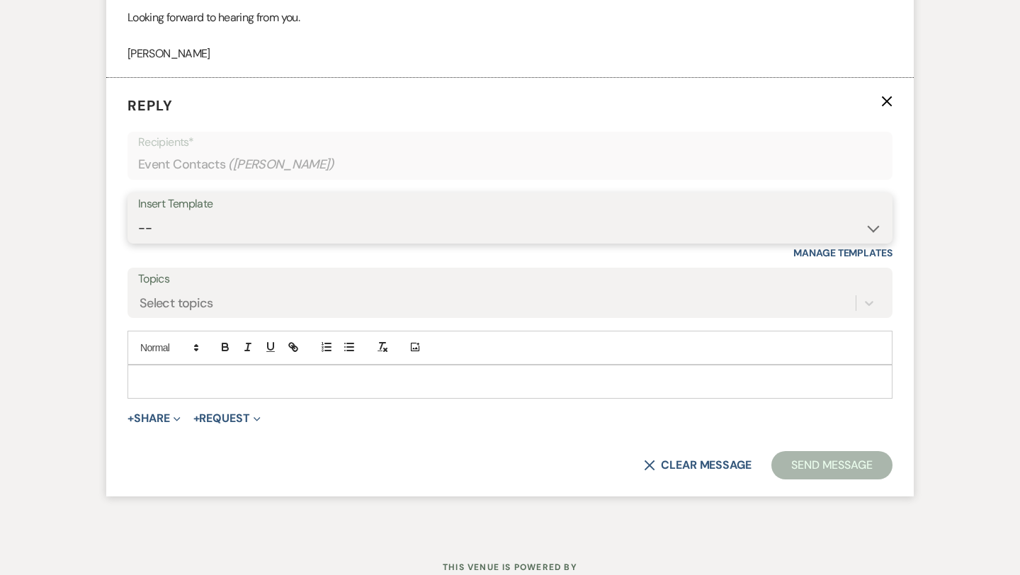
click at [215, 234] on select "-- Weven Planning Portal Introduction (Booked Events) Initial Inquiry Response …" at bounding box center [510, 229] width 744 height 28
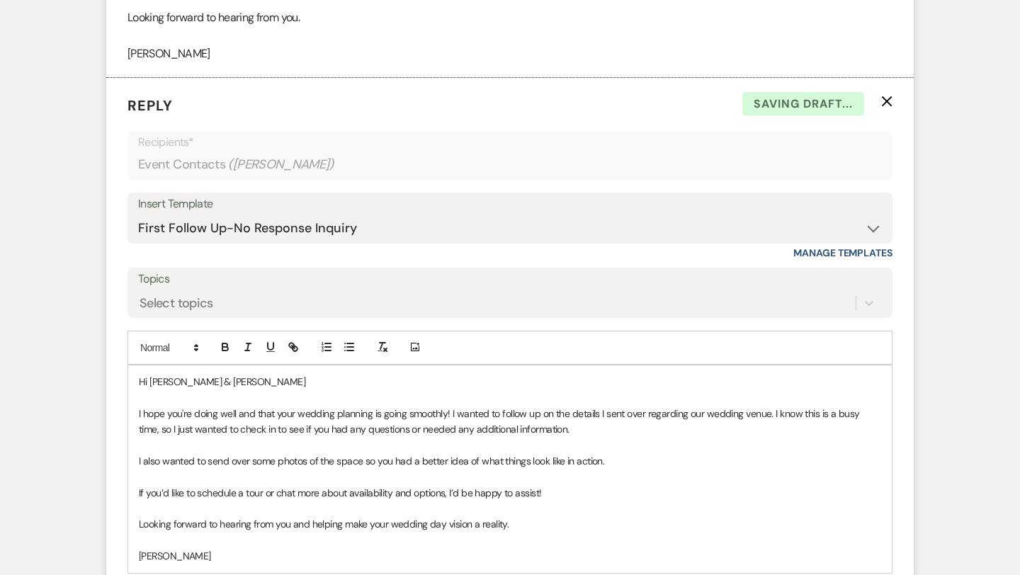
click at [244, 381] on p "Hi [PERSON_NAME] & [PERSON_NAME]" at bounding box center [510, 382] width 742 height 16
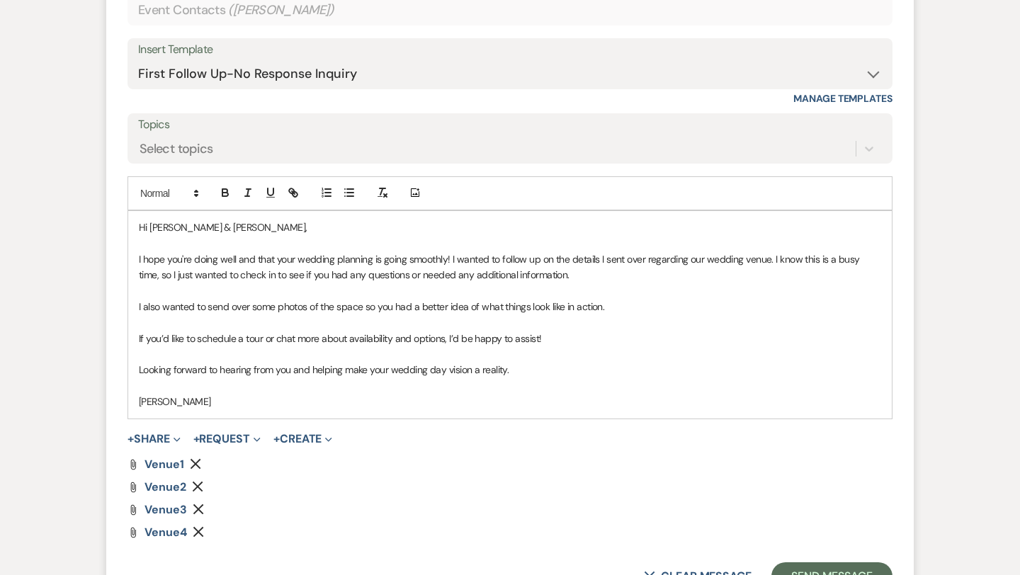
scroll to position [2506, 0]
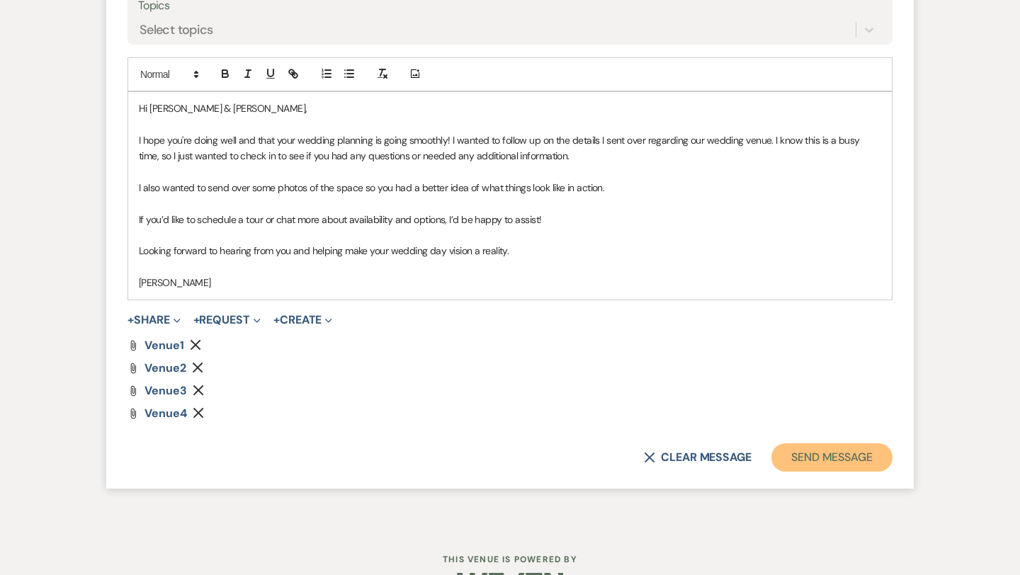
click at [829, 455] on button "Send Message" at bounding box center [831, 457] width 121 height 28
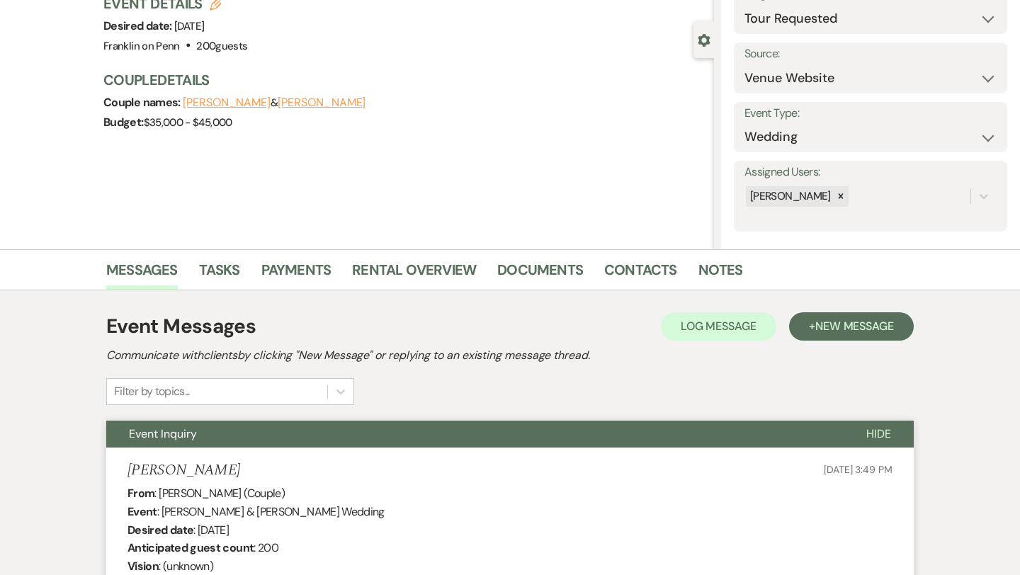
scroll to position [0, 0]
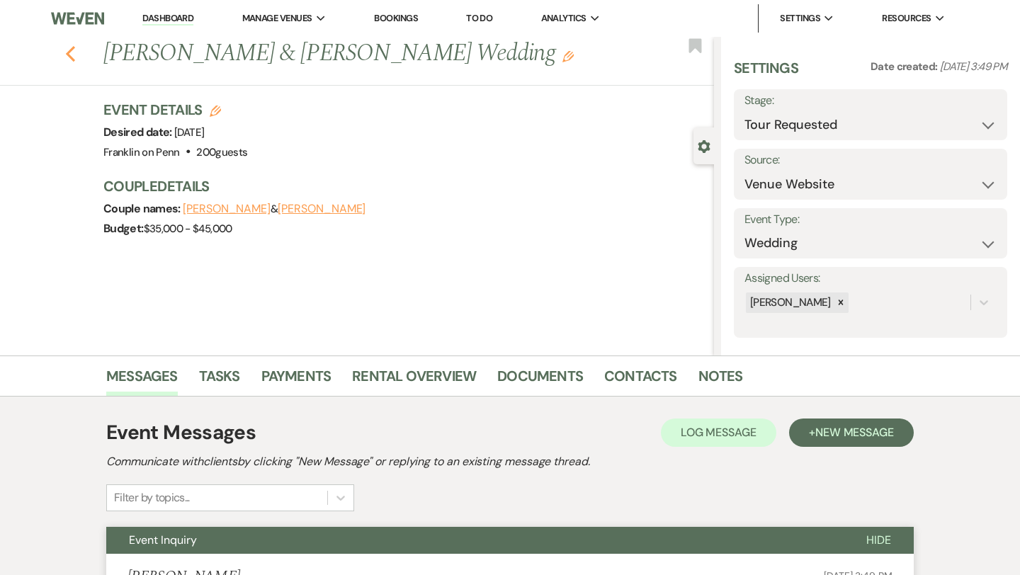
click at [69, 58] on icon "Previous" at bounding box center [70, 53] width 11 height 17
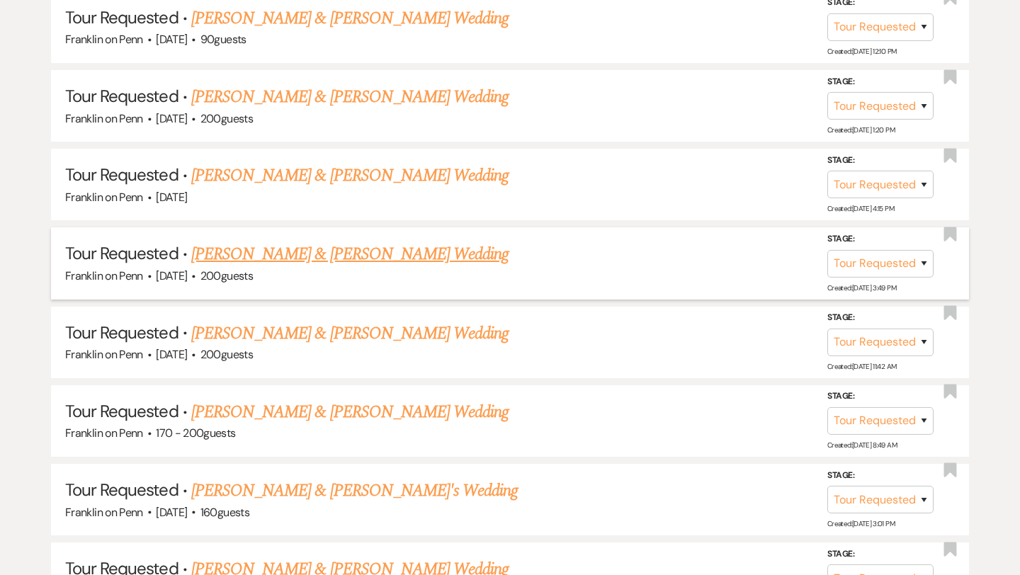
scroll to position [965, 0]
click at [363, 174] on link "[PERSON_NAME] & [PERSON_NAME] Wedding" at bounding box center [349, 174] width 317 height 25
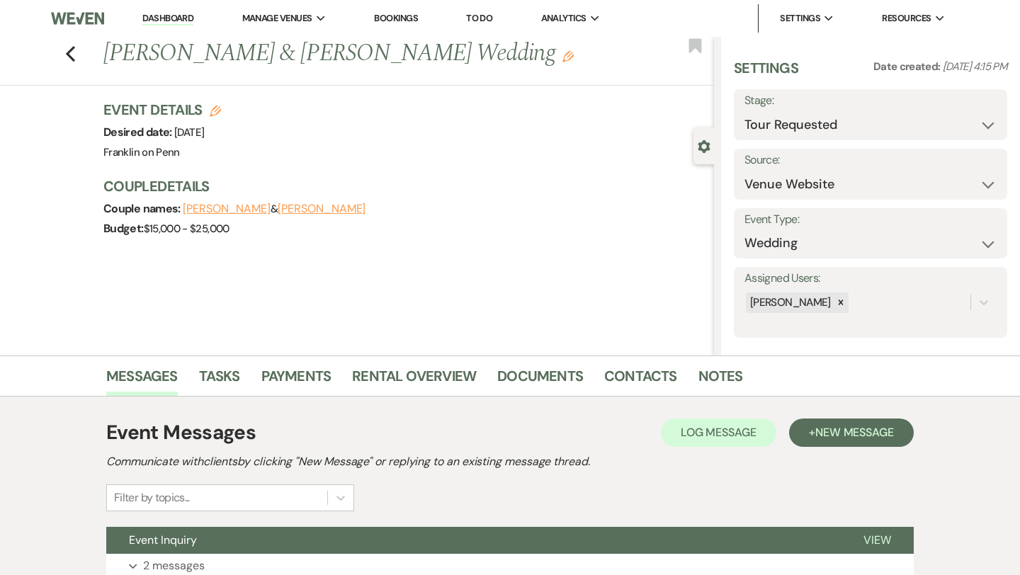
scroll to position [115, 0]
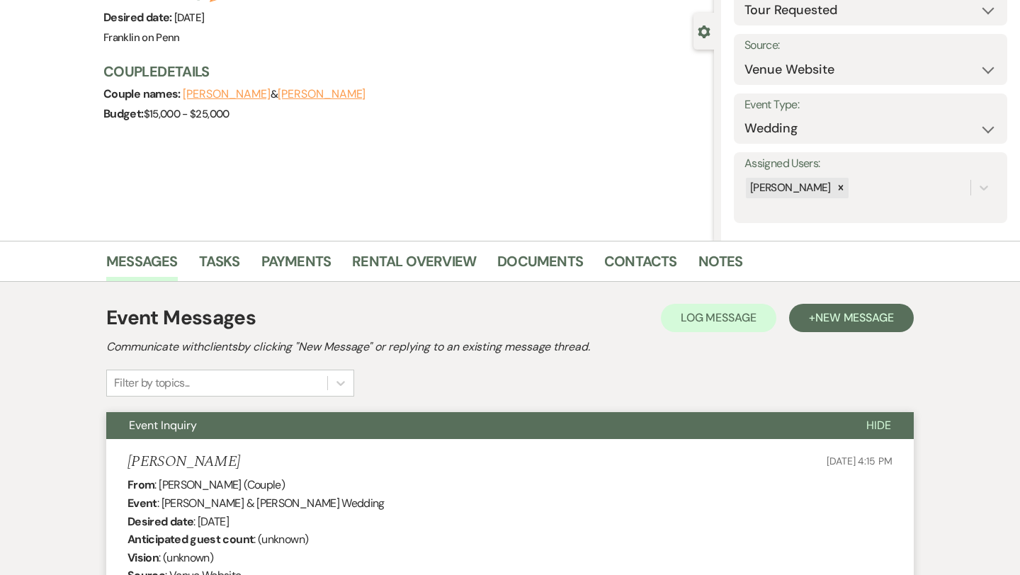
click at [196, 446] on li "[PERSON_NAME] [DATE] 4:15 PM From : [PERSON_NAME] (Couple) Event : [PERSON_NAME…" at bounding box center [509, 574] width 807 height 270
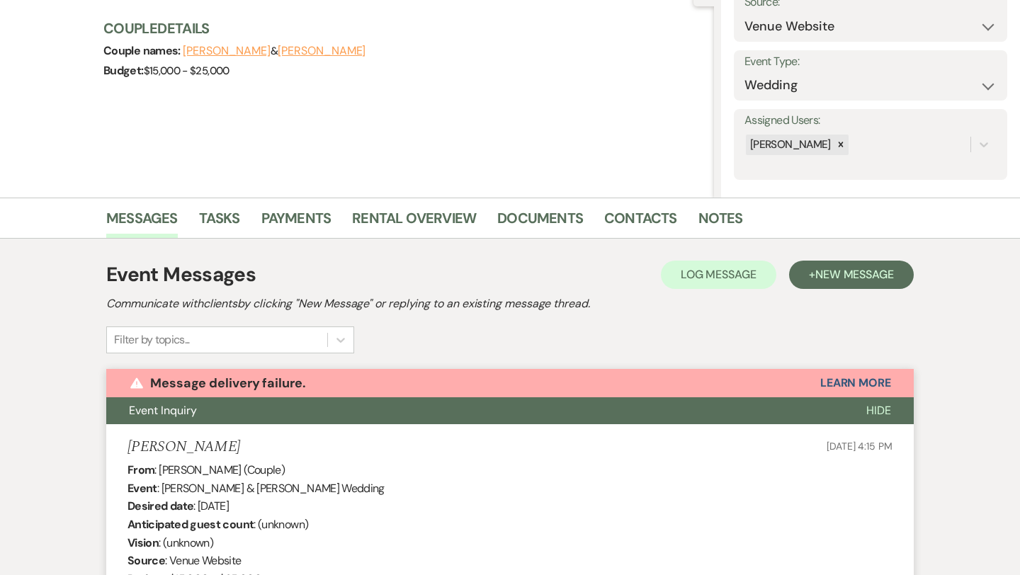
scroll to position [0, 0]
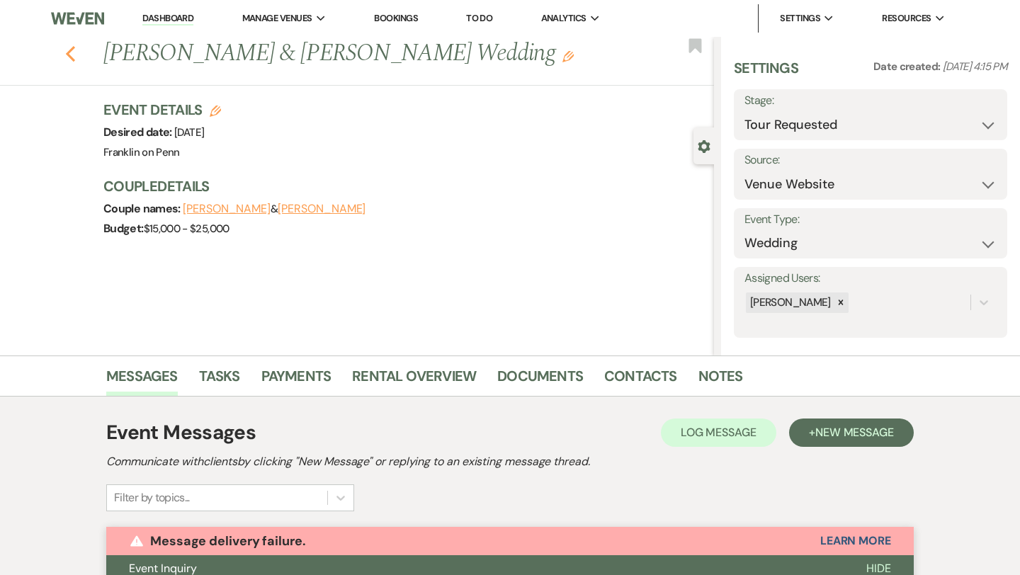
click at [71, 56] on use "button" at bounding box center [70, 54] width 9 height 16
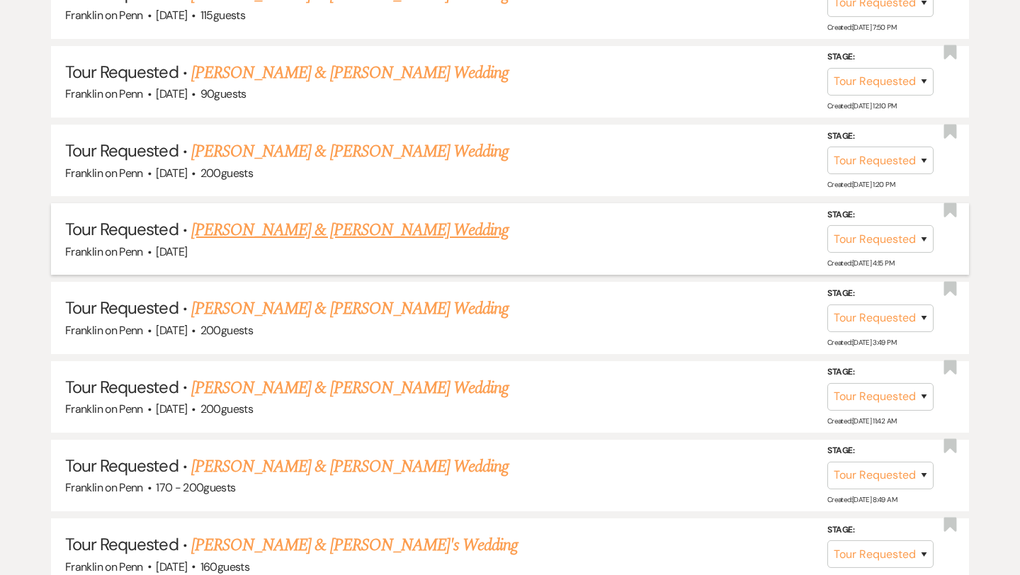
scroll to position [909, 0]
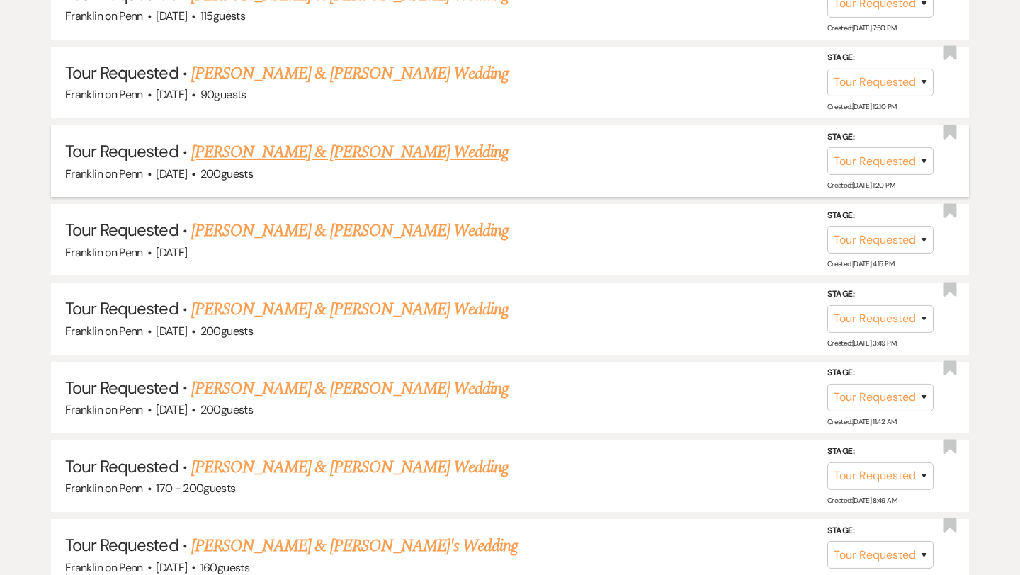
click at [344, 154] on link "[PERSON_NAME] & [PERSON_NAME] Wedding" at bounding box center [349, 152] width 317 height 25
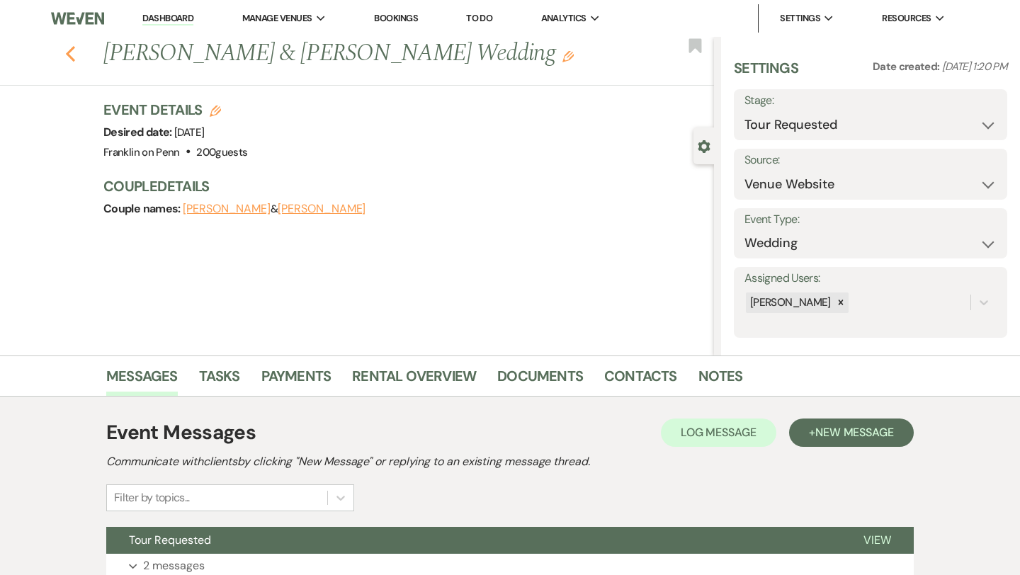
click at [74, 50] on icon "Previous" at bounding box center [70, 53] width 11 height 17
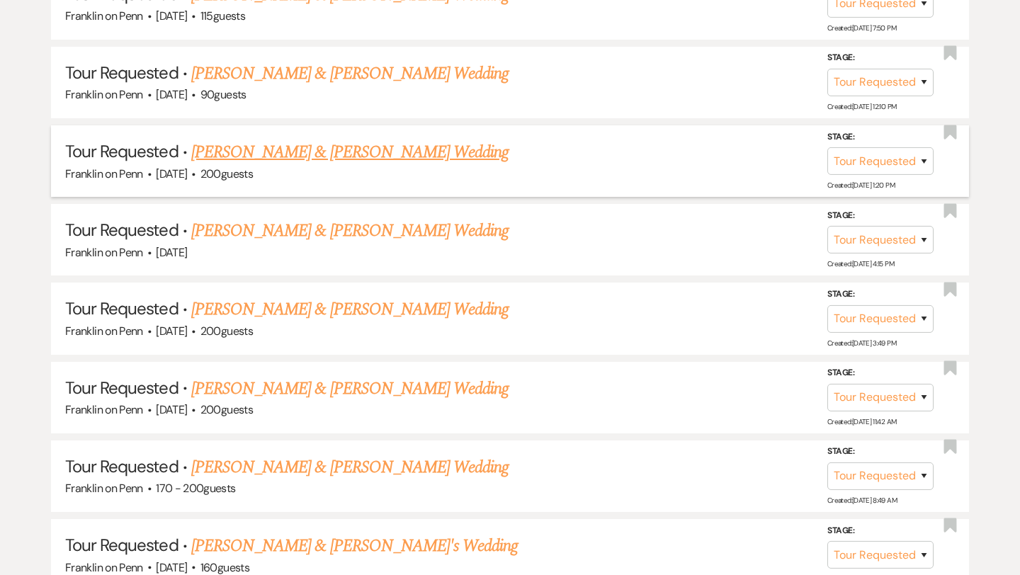
scroll to position [834, 0]
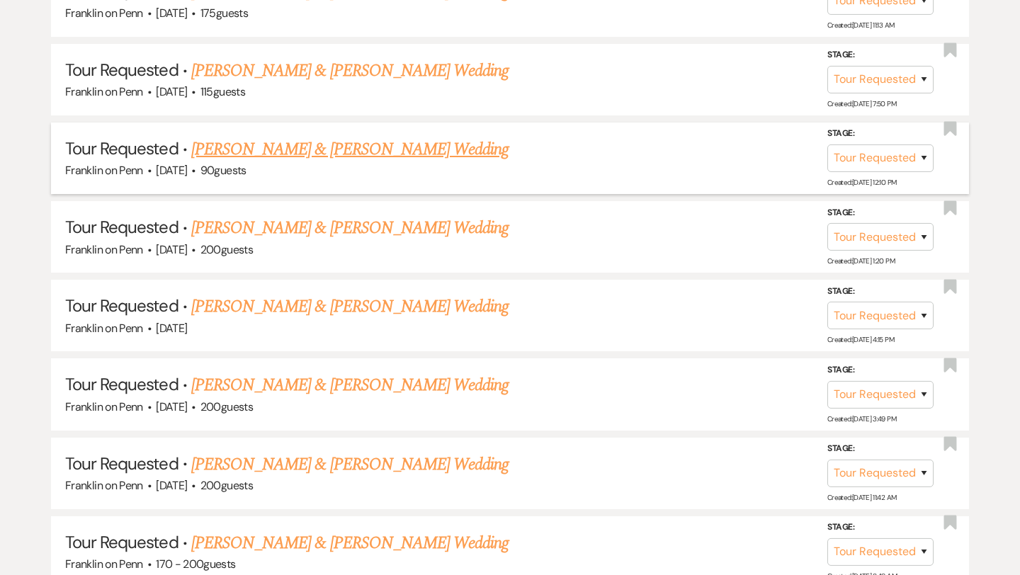
click at [302, 149] on link "[PERSON_NAME] & [PERSON_NAME] Wedding" at bounding box center [349, 149] width 317 height 25
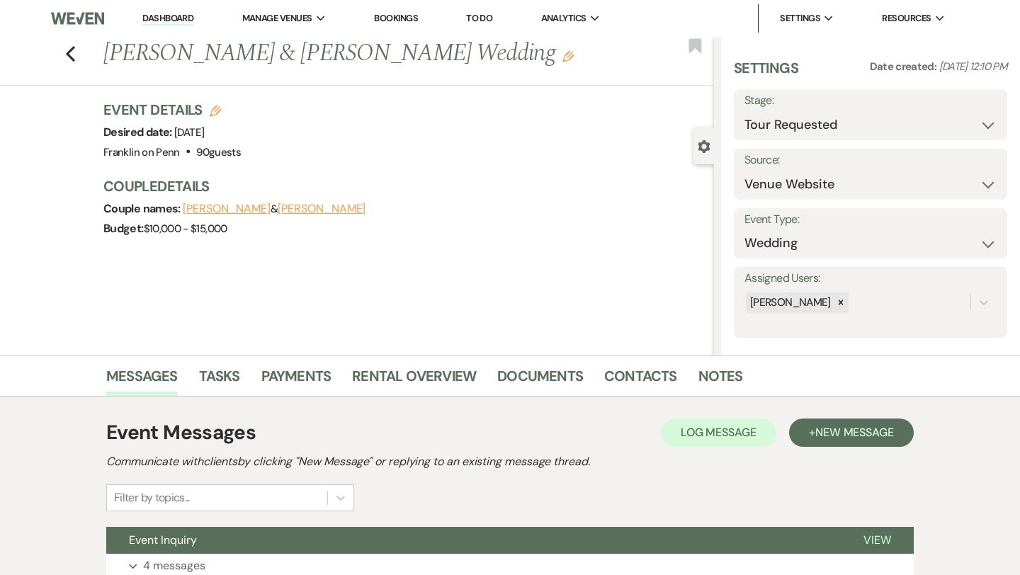
scroll to position [115, 0]
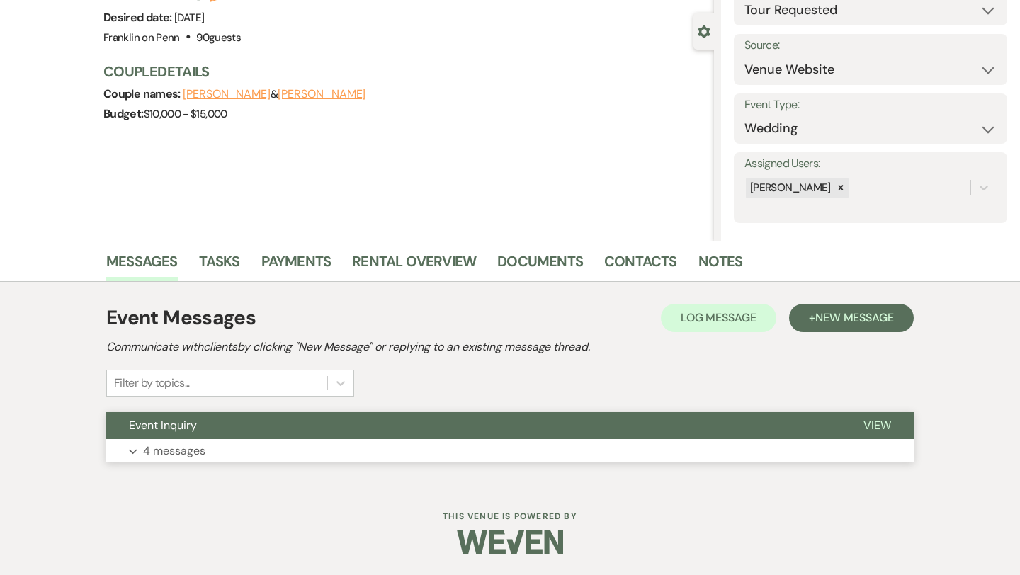
click at [202, 448] on p "4 messages" at bounding box center [174, 451] width 62 height 18
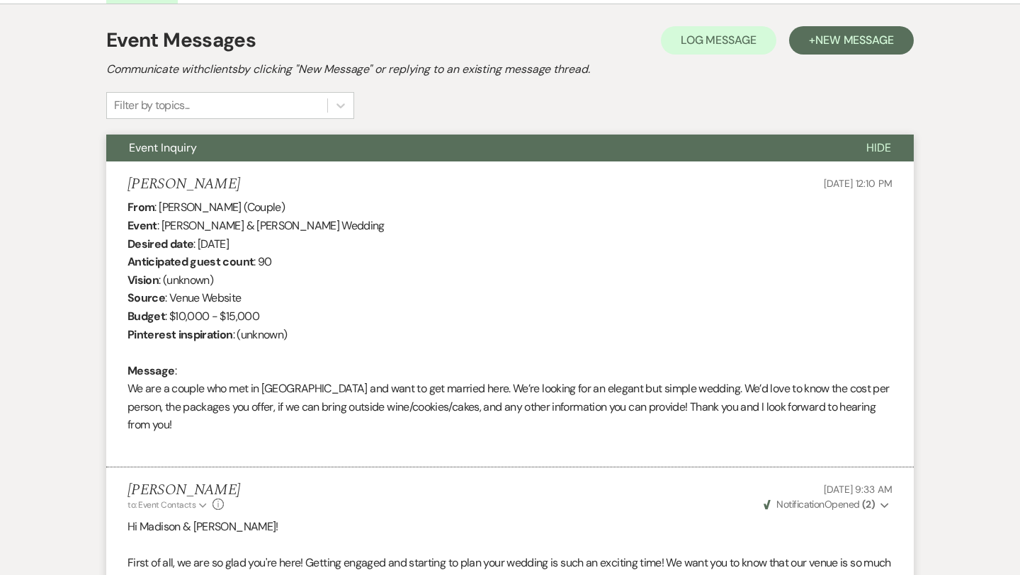
scroll to position [0, 0]
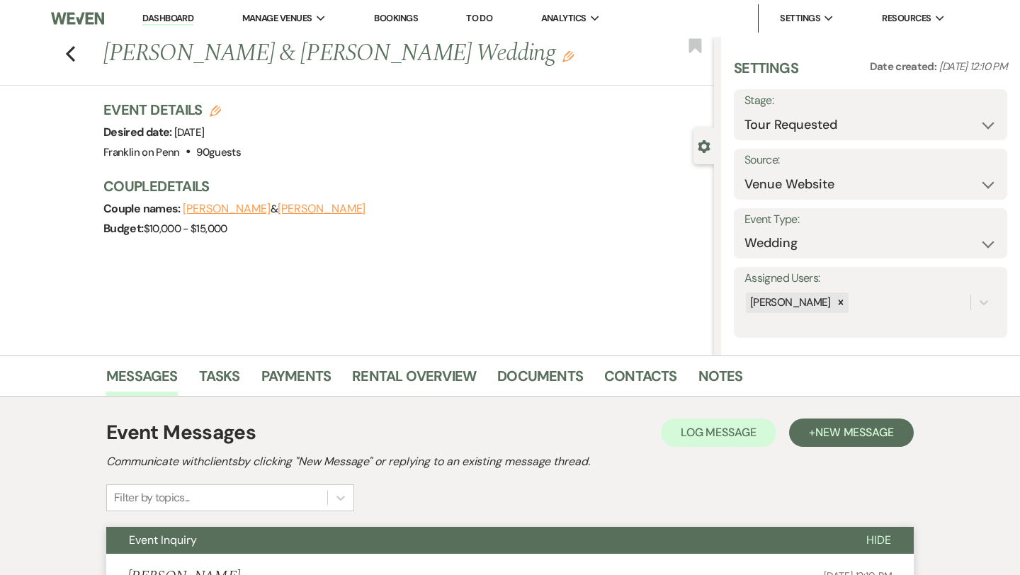
click at [76, 62] on div "Previous [PERSON_NAME] & [PERSON_NAME] Wedding Edit Bookmark" at bounding box center [353, 61] width 721 height 49
click at [72, 55] on icon "Previous" at bounding box center [70, 53] width 11 height 17
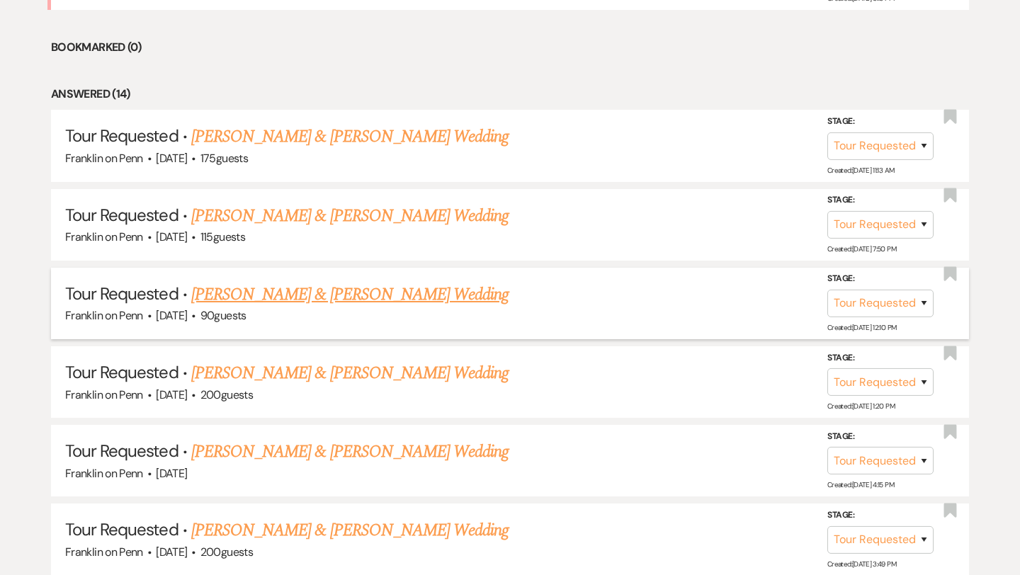
scroll to position [689, 0]
click at [266, 212] on link "[PERSON_NAME] & [PERSON_NAME] Wedding" at bounding box center [349, 215] width 317 height 25
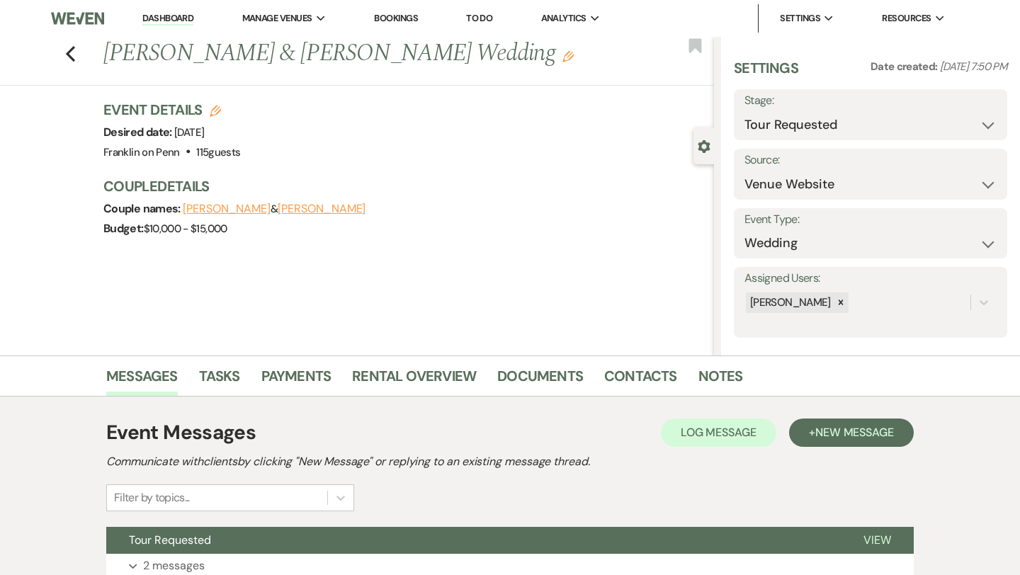
scroll to position [115, 0]
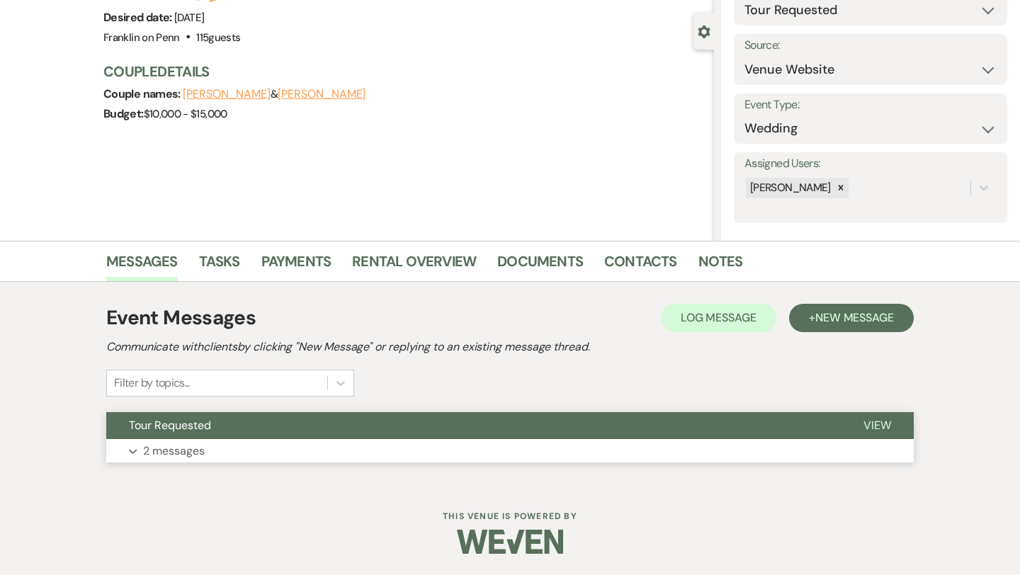
click at [196, 450] on p "2 messages" at bounding box center [174, 451] width 62 height 18
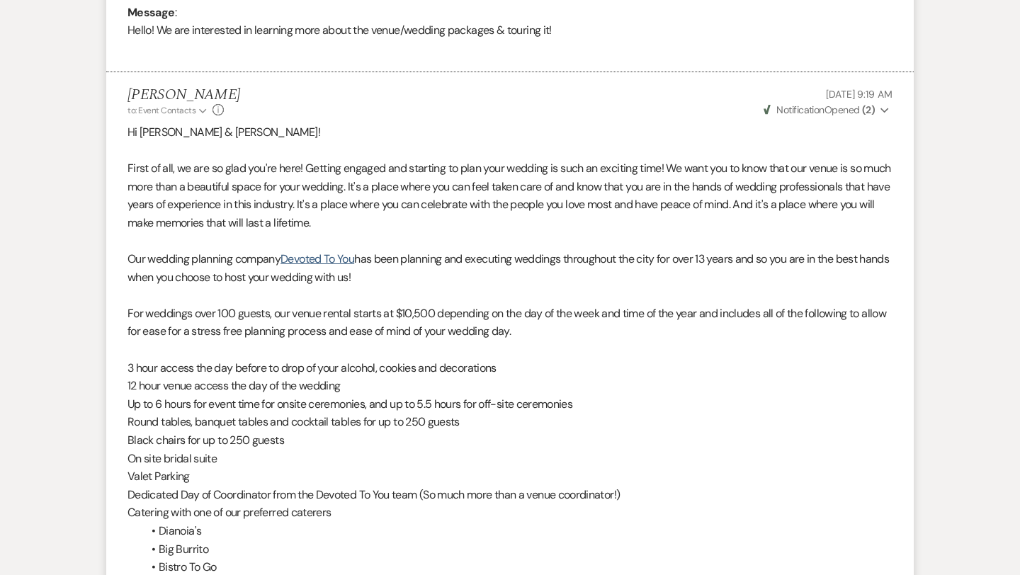
scroll to position [0, 0]
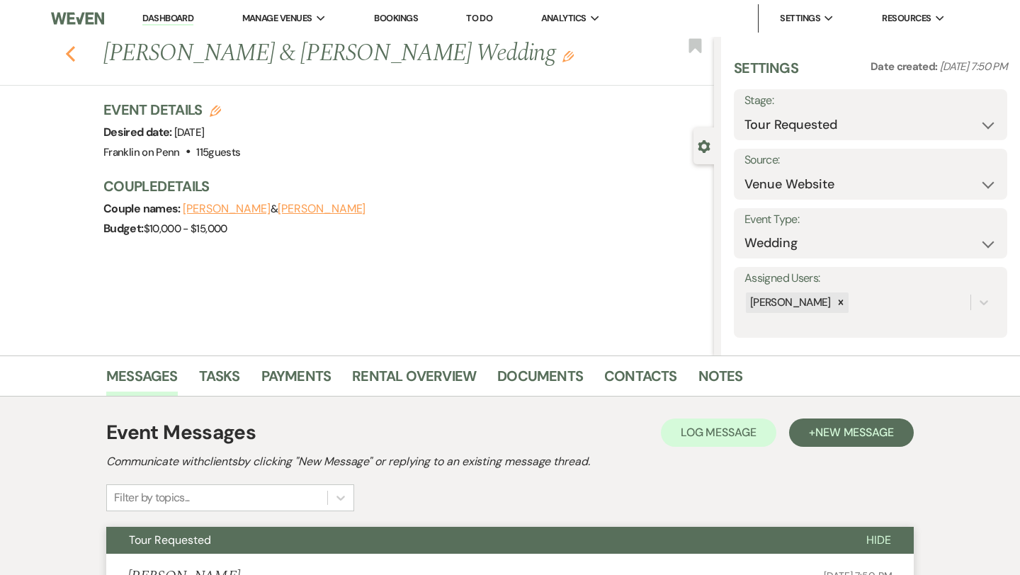
click at [71, 53] on icon "Previous" at bounding box center [70, 53] width 11 height 17
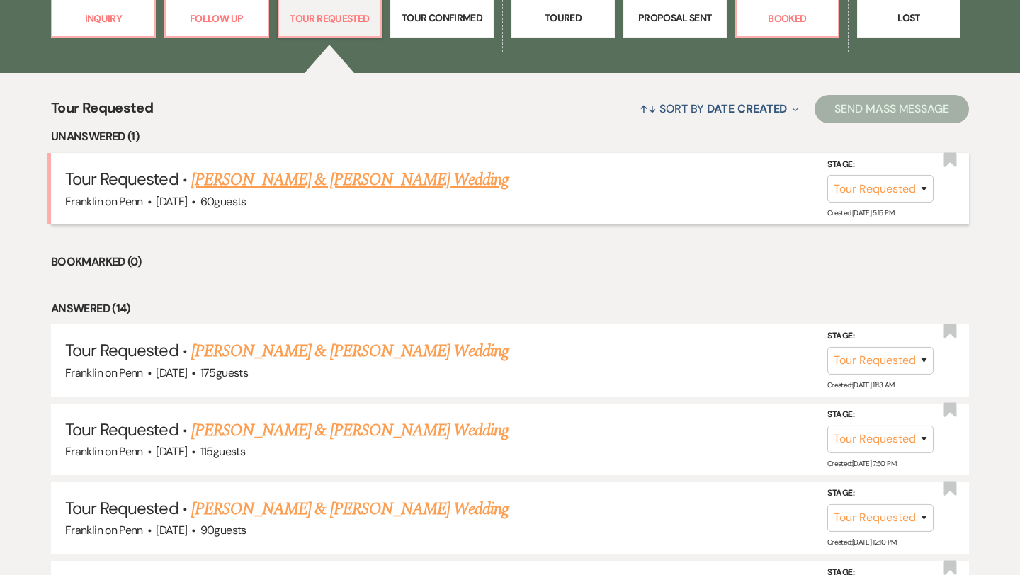
click at [367, 183] on link "[PERSON_NAME] & [PERSON_NAME] Wedding" at bounding box center [349, 179] width 317 height 25
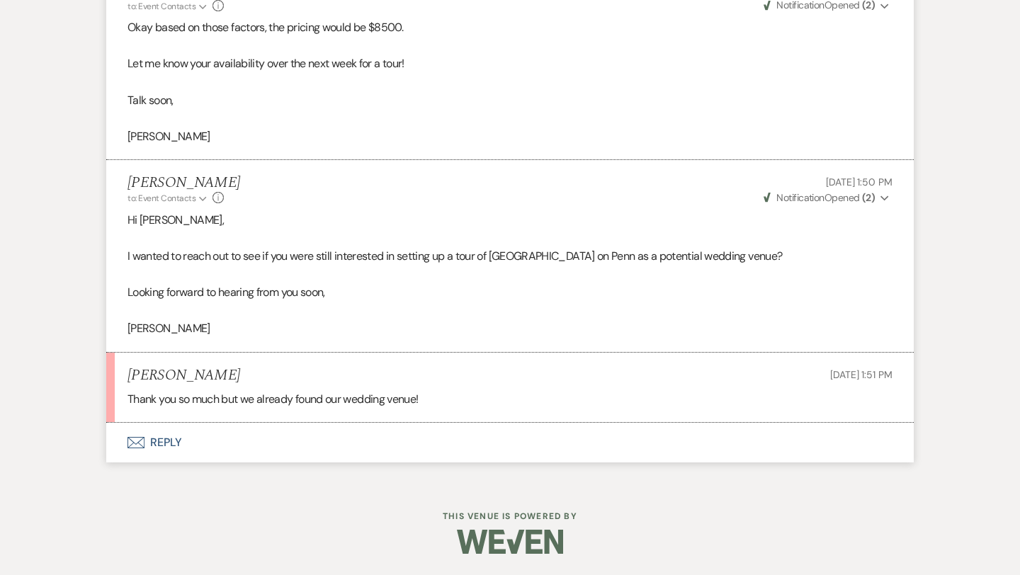
click at [172, 440] on button "Envelope Reply" at bounding box center [509, 443] width 807 height 40
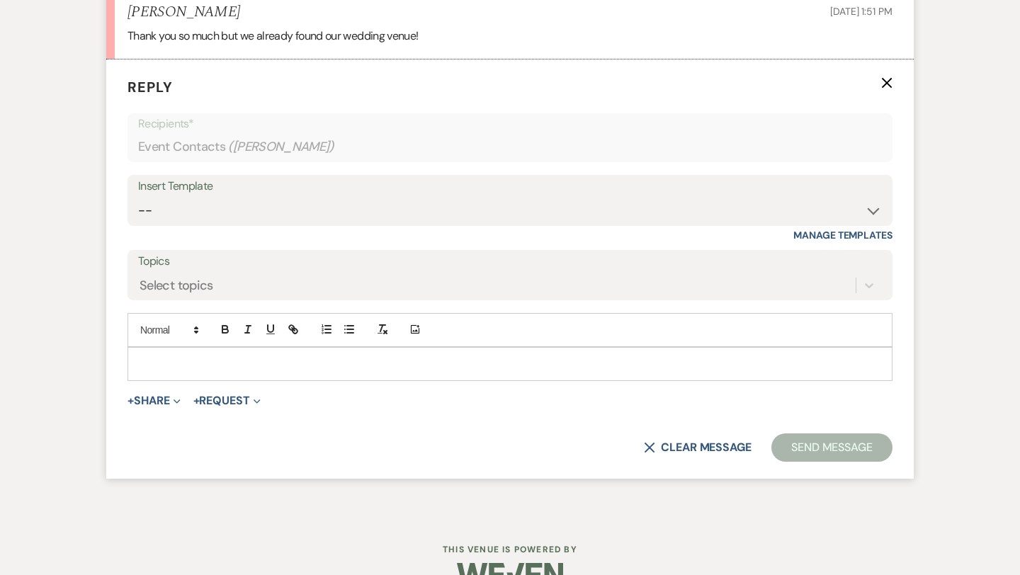
click at [191, 372] on p at bounding box center [510, 364] width 742 height 16
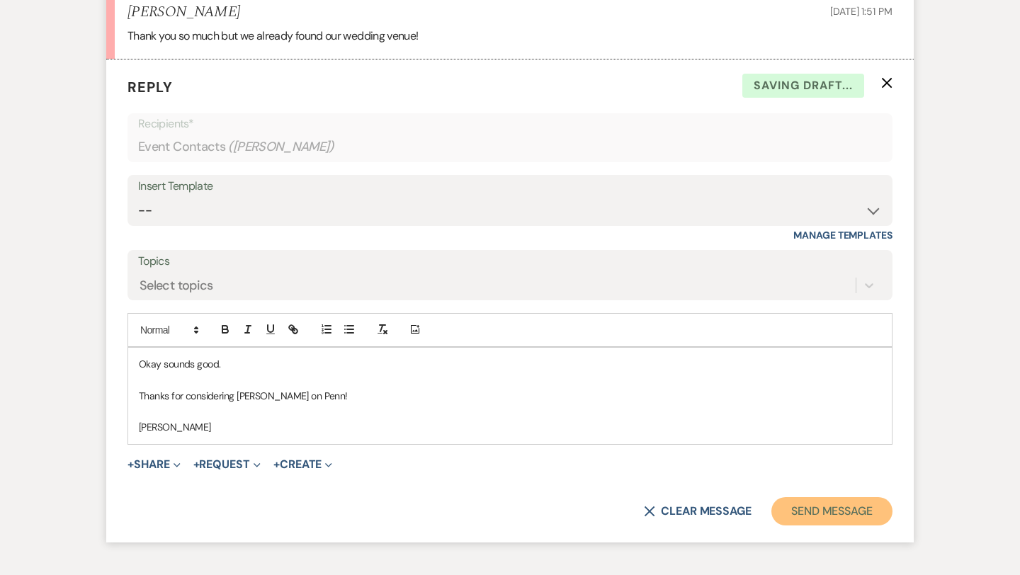
click at [794, 526] on button "Send Message" at bounding box center [831, 511] width 121 height 28
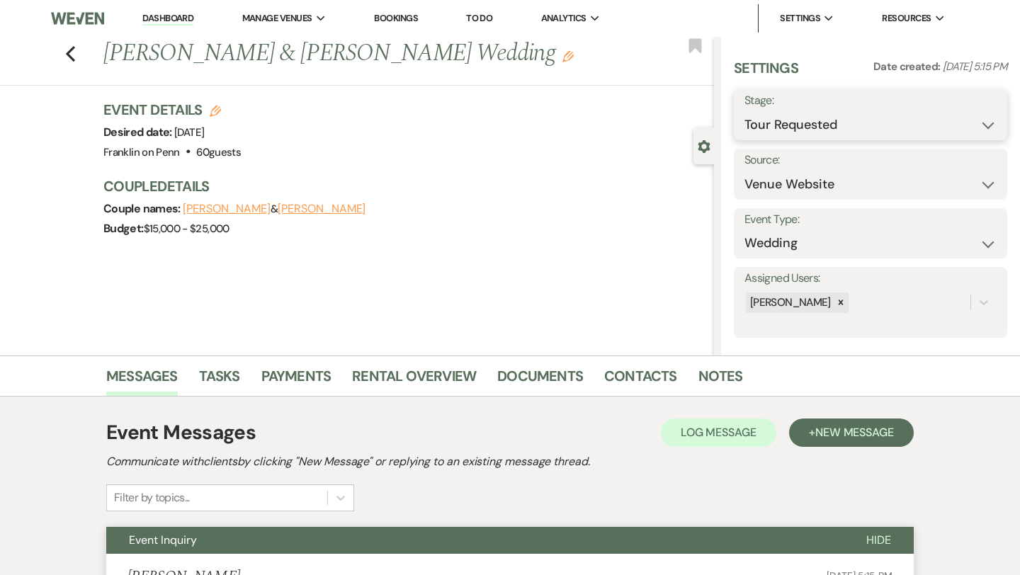
click at [810, 117] on select "Inquiry Follow Up Tour Requested Tour Confirmed Toured Proposal Sent Booked Lost" at bounding box center [870, 125] width 252 height 28
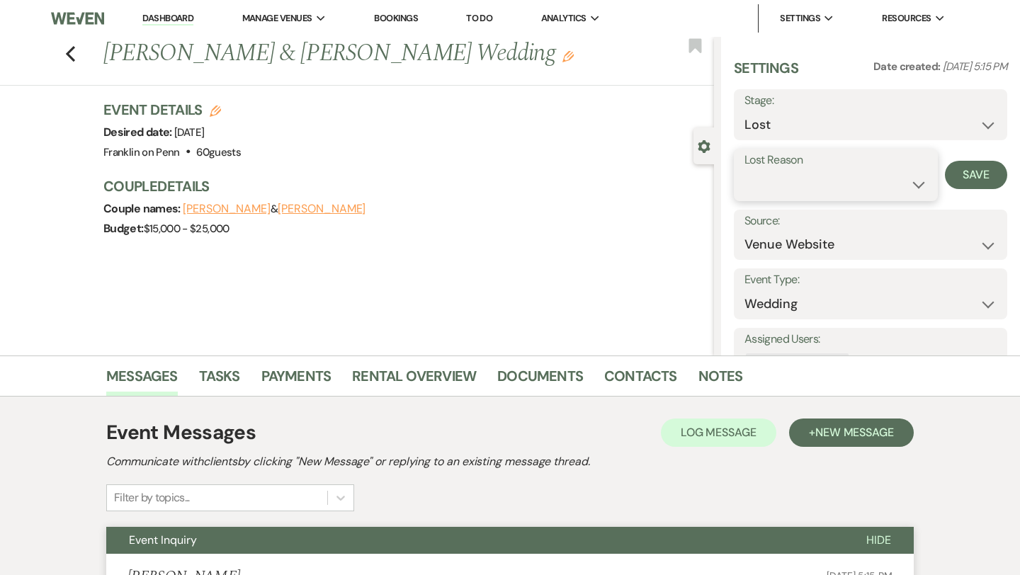
click at [782, 182] on select "Booked Elsewhere Budget Date Unavailable No Response Not a Good Match Capacity …" at bounding box center [835, 185] width 183 height 28
click at [963, 175] on button "Save" at bounding box center [976, 175] width 62 height 28
click at [74, 55] on icon "Previous" at bounding box center [70, 53] width 11 height 17
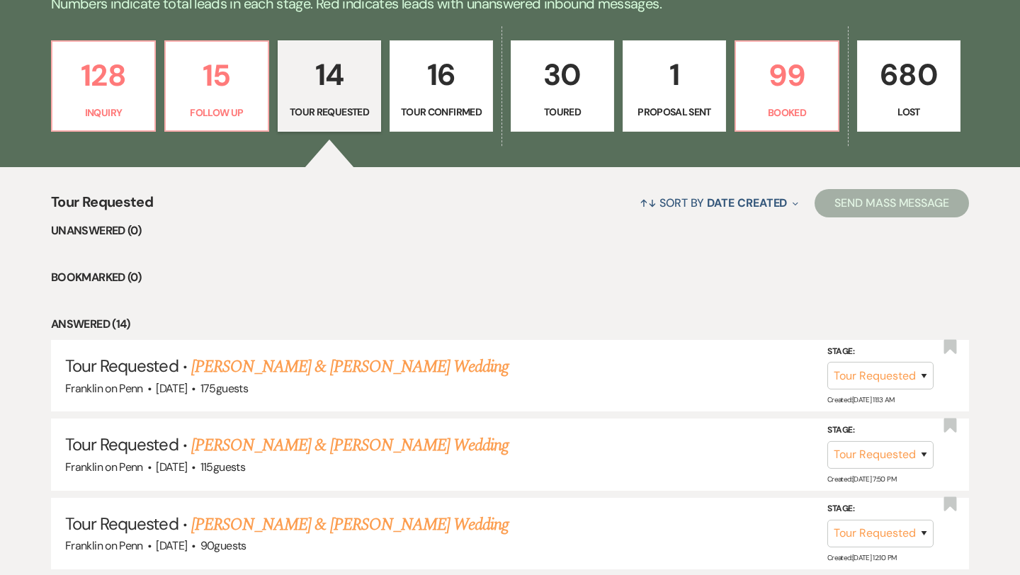
scroll to position [379, 0]
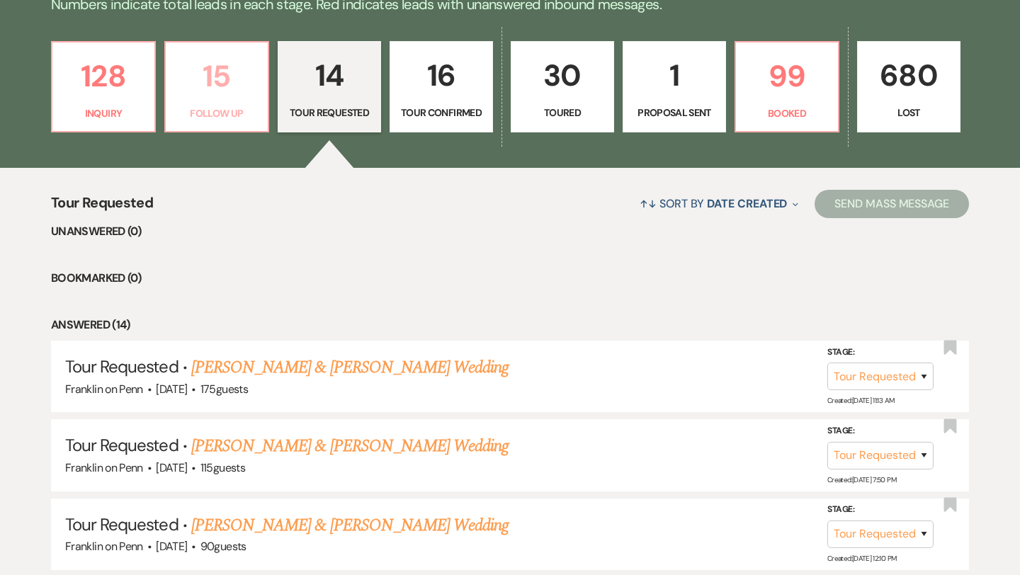
click at [217, 71] on p "15" at bounding box center [216, 75] width 85 height 47
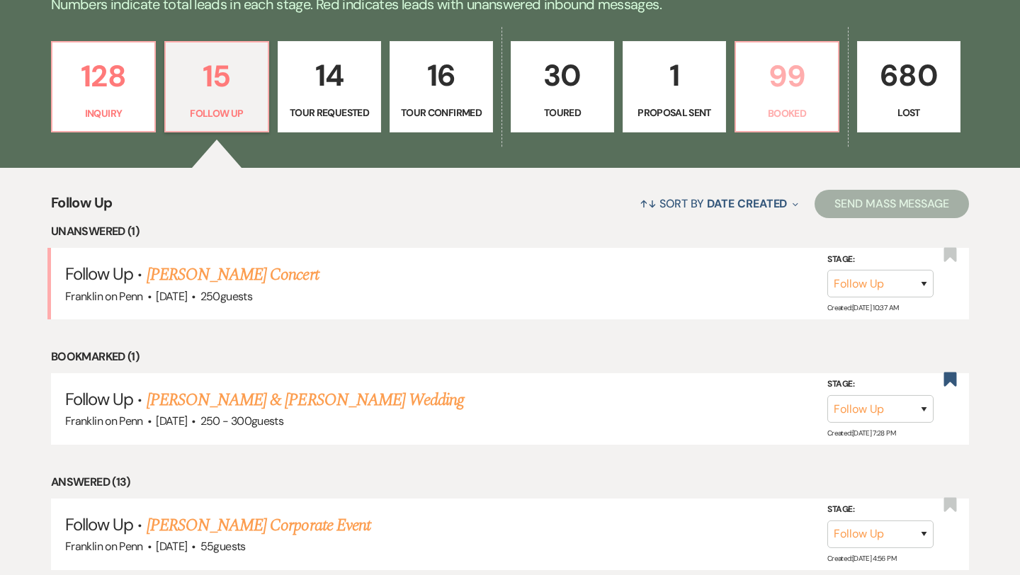
click at [798, 79] on p "99" at bounding box center [786, 75] width 85 height 47
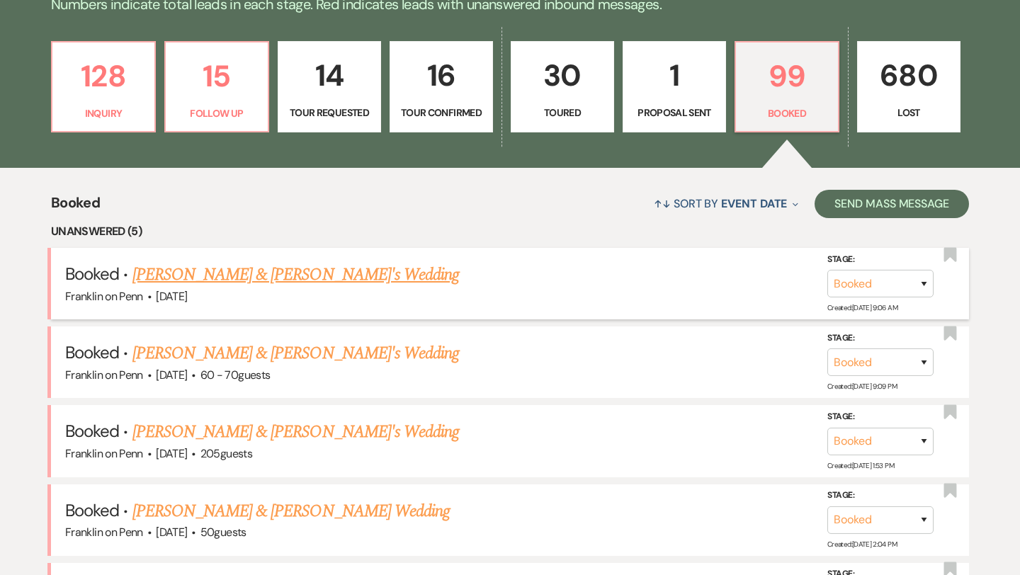
click at [294, 273] on link "[PERSON_NAME] & [PERSON_NAME]'s Wedding" at bounding box center [295, 274] width 327 height 25
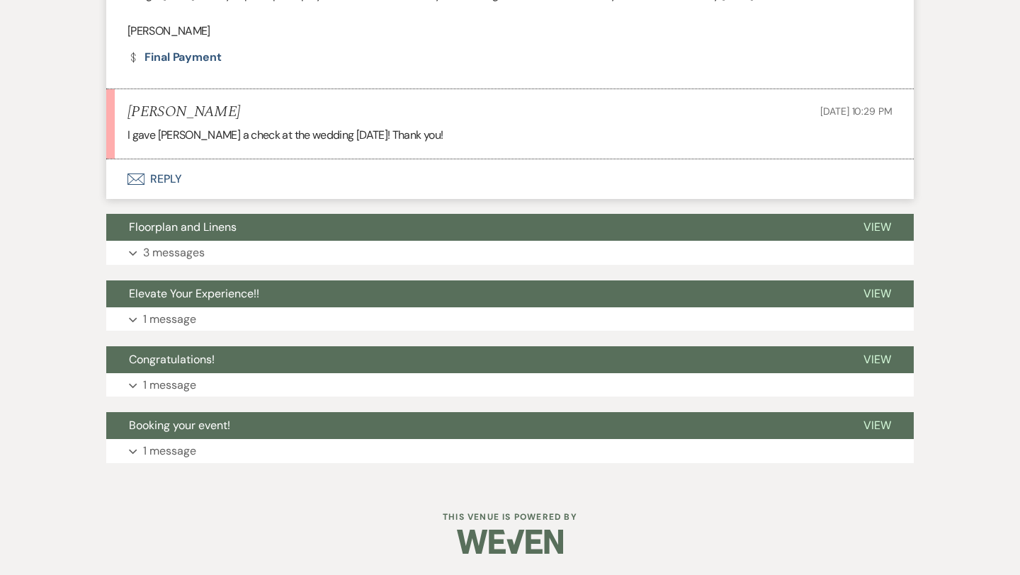
scroll to position [550, 0]
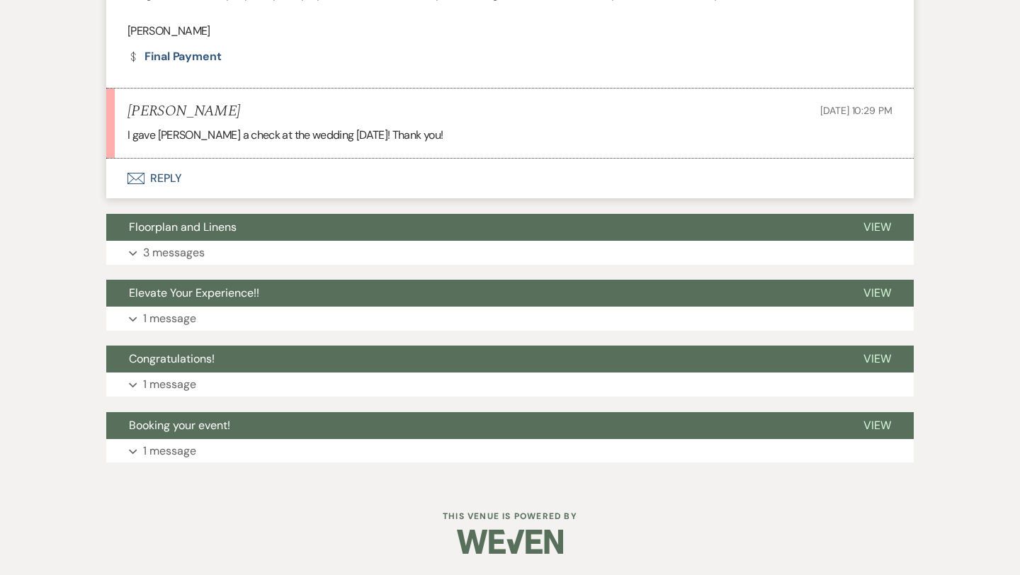
click at [172, 176] on button "Envelope Reply" at bounding box center [509, 179] width 807 height 40
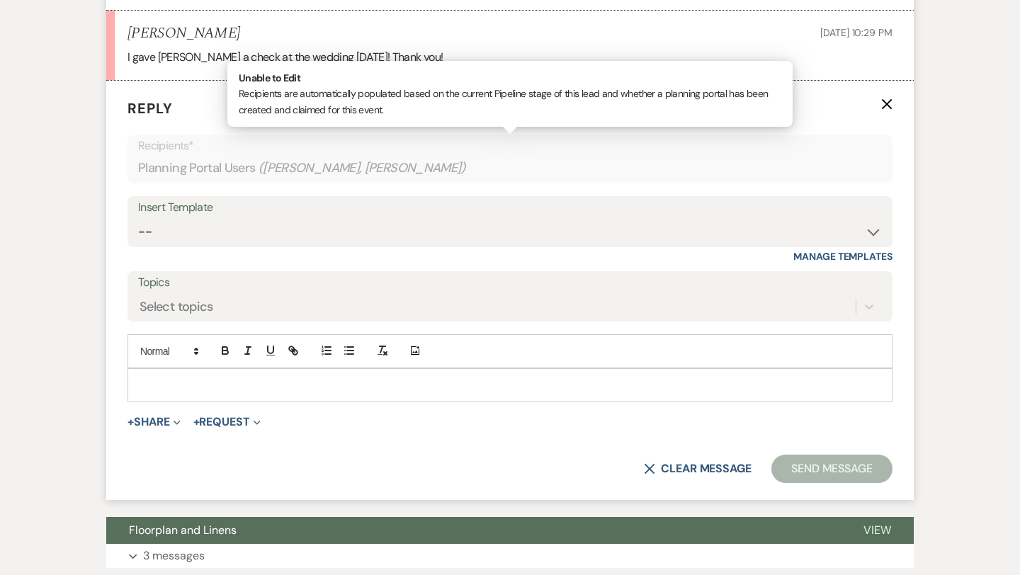
scroll to position [631, 0]
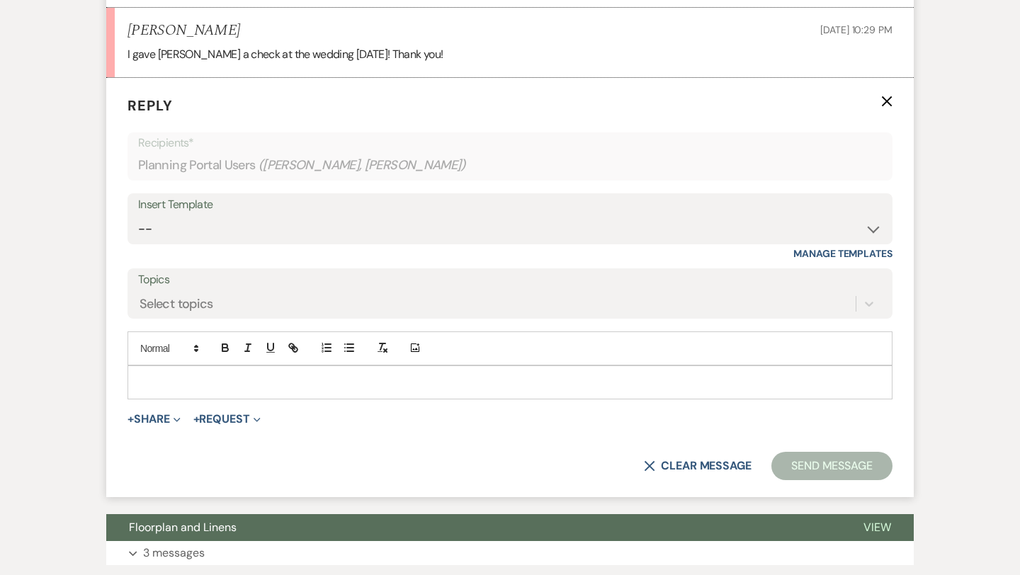
click at [167, 380] on p at bounding box center [510, 383] width 742 height 16
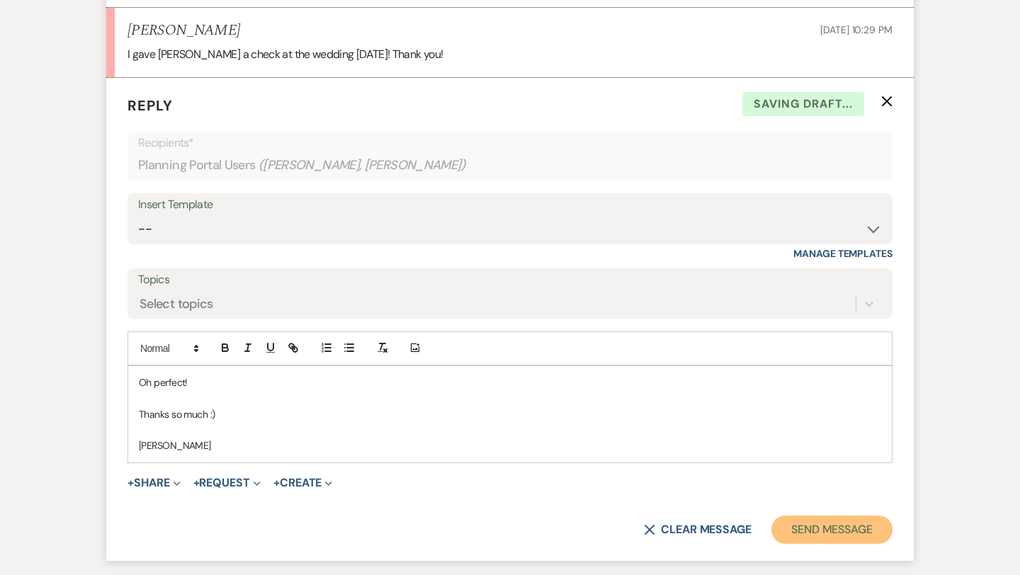
click at [813, 530] on button "Send Message" at bounding box center [831, 530] width 121 height 28
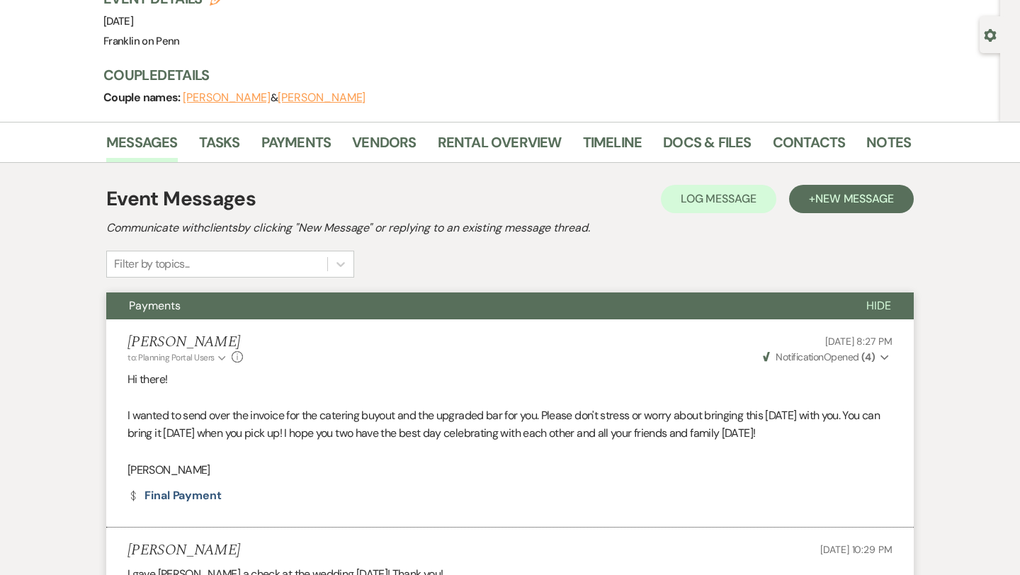
scroll to position [0, 0]
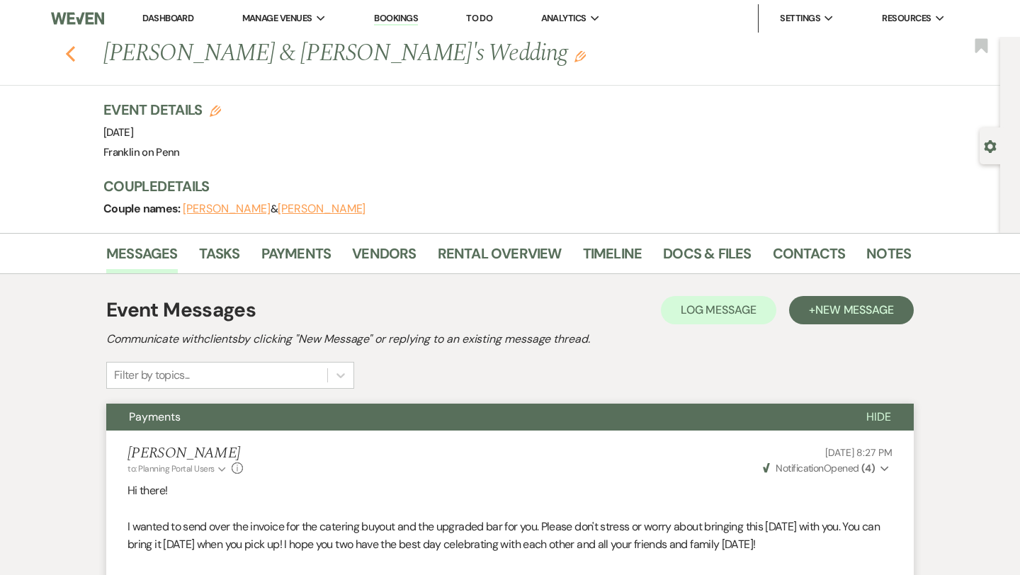
click at [72, 56] on icon "Previous" at bounding box center [70, 53] width 11 height 17
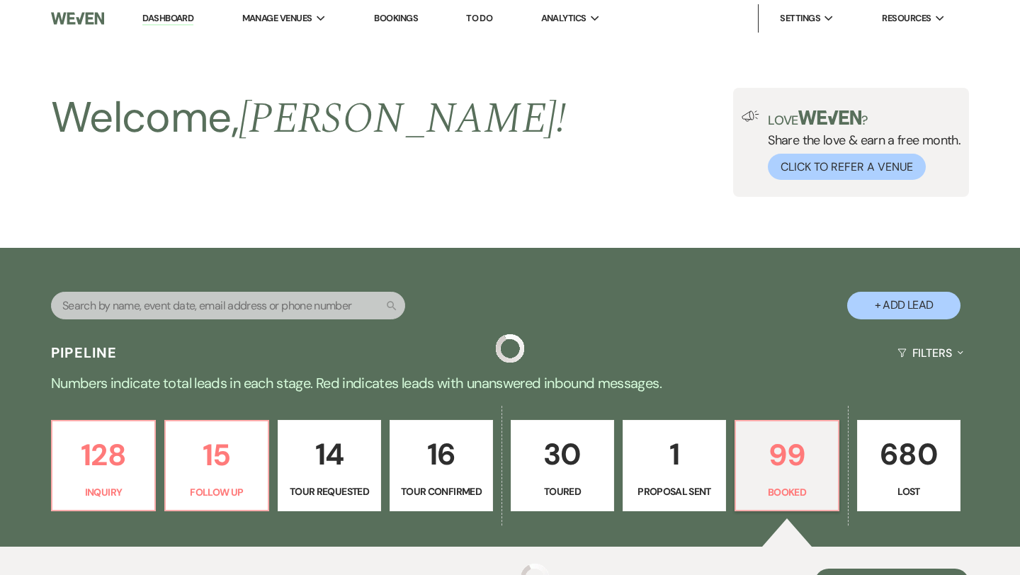
scroll to position [379, 0]
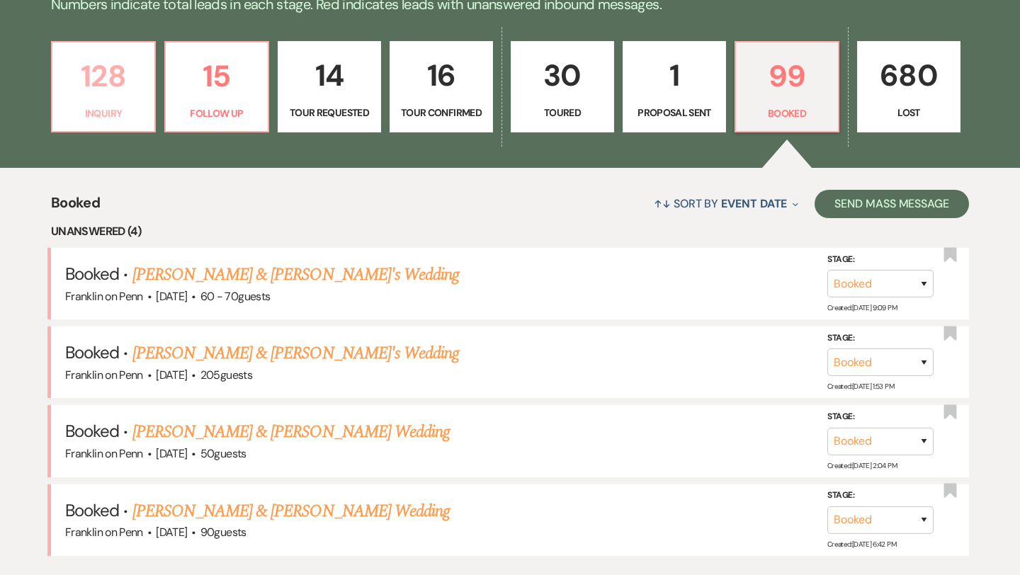
click at [120, 74] on p "128" at bounding box center [103, 75] width 85 height 47
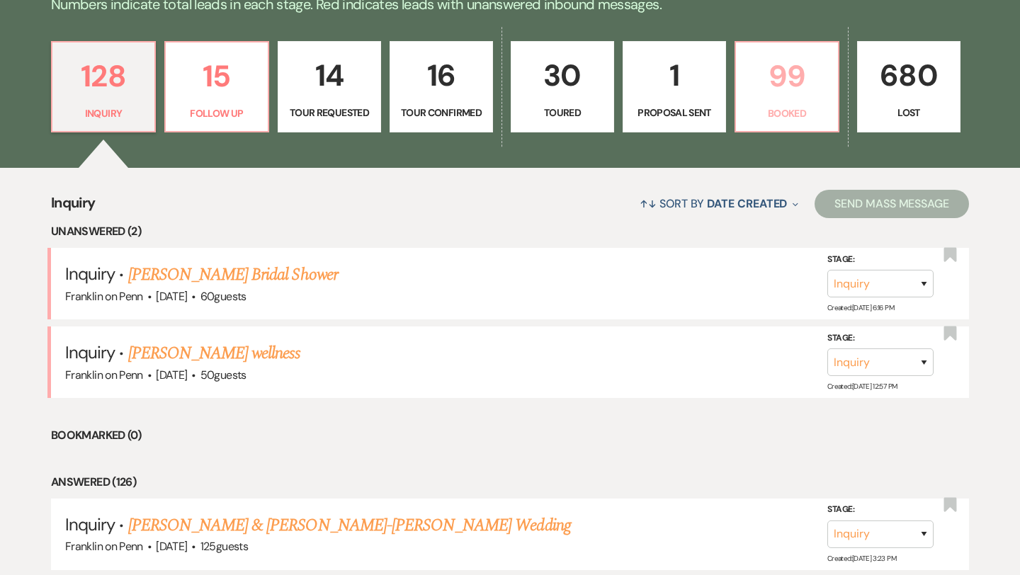
click at [769, 84] on p "99" at bounding box center [786, 75] width 85 height 47
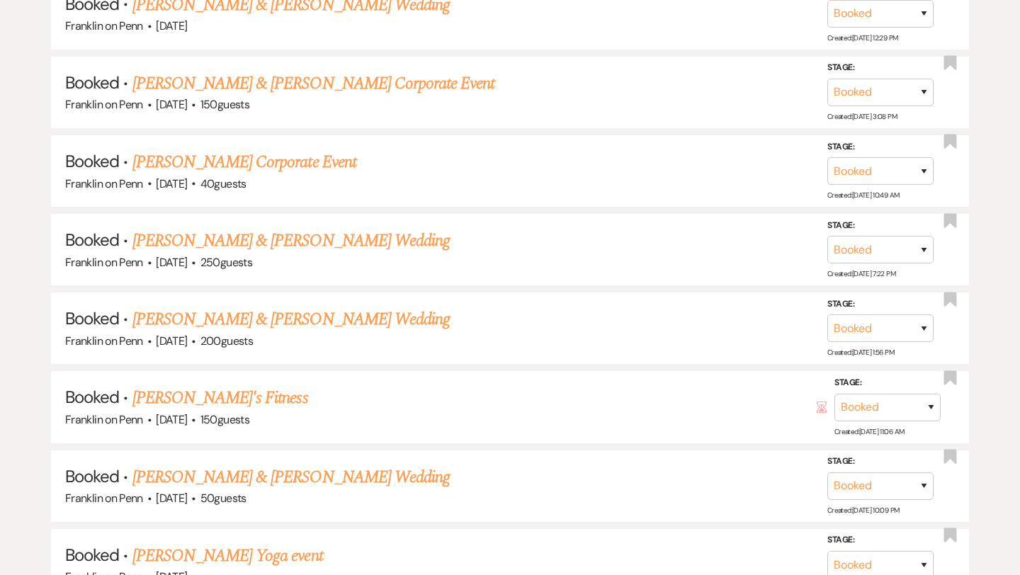
scroll to position [1330, 0]
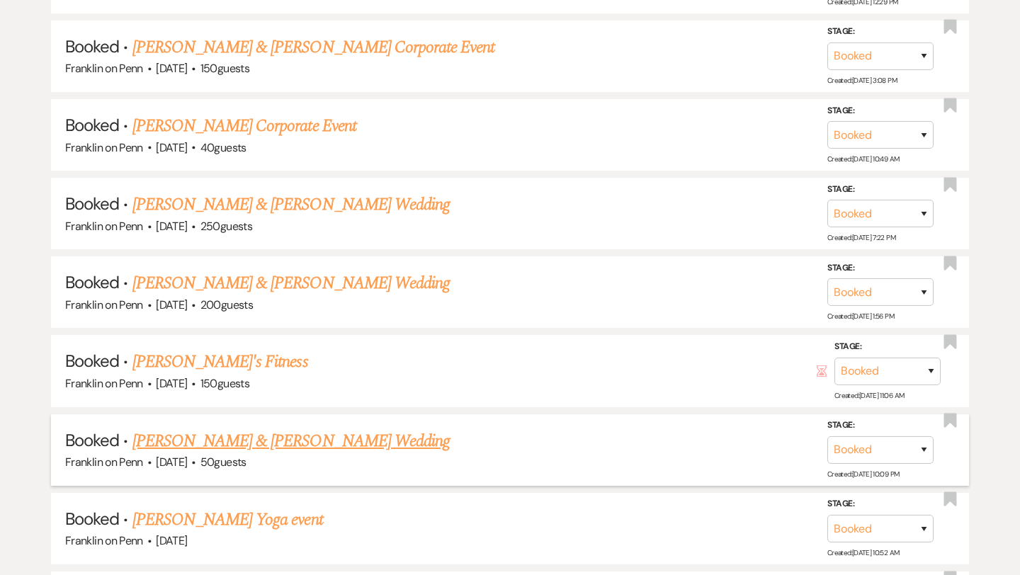
click at [335, 429] on link "[PERSON_NAME] & [PERSON_NAME] Wedding" at bounding box center [290, 441] width 317 height 25
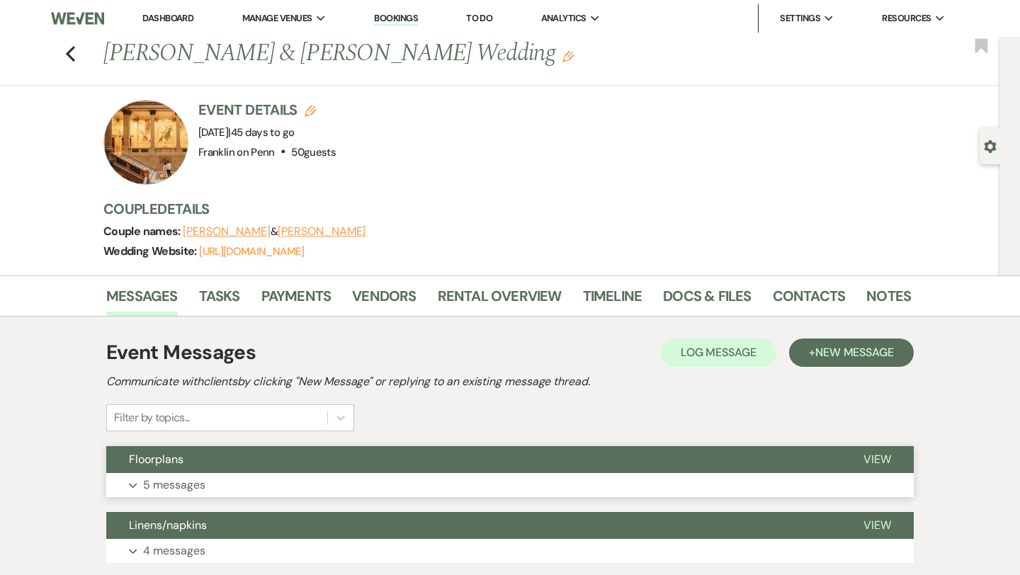
click at [194, 482] on p "5 messages" at bounding box center [174, 485] width 62 height 18
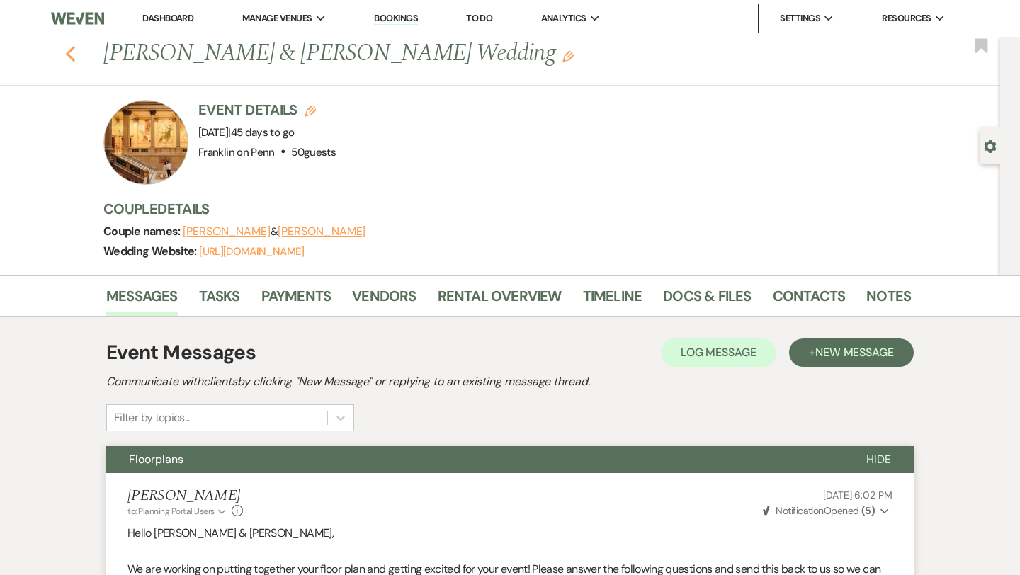
click at [69, 52] on use "button" at bounding box center [70, 54] width 9 height 16
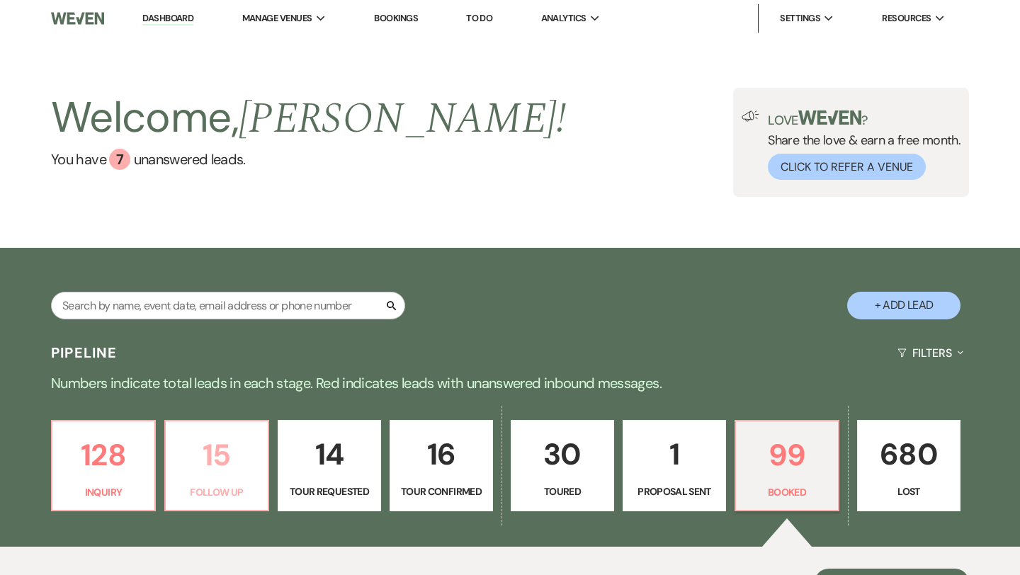
click at [217, 460] on p "15" at bounding box center [216, 454] width 85 height 47
select select "9"
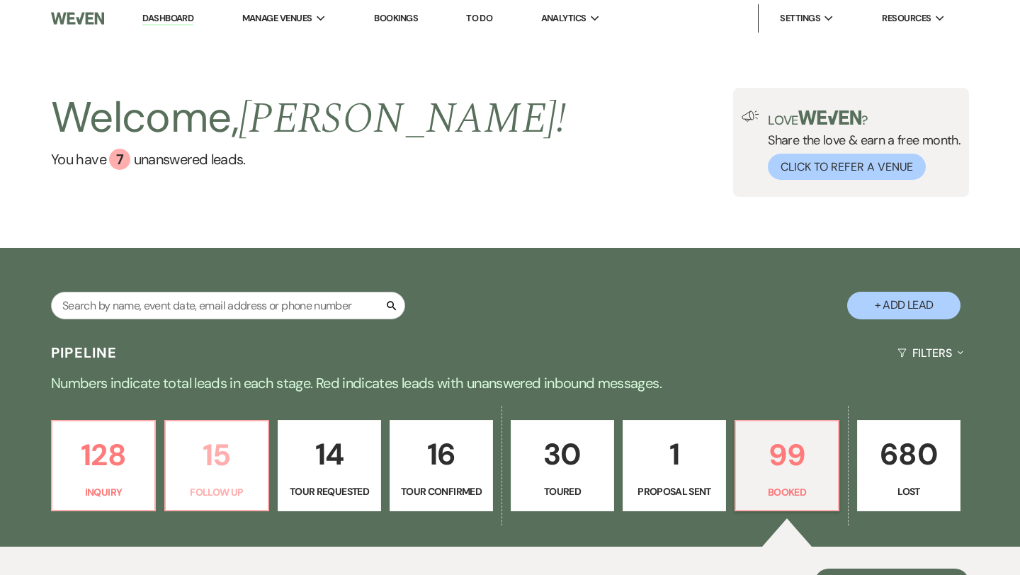
select select "9"
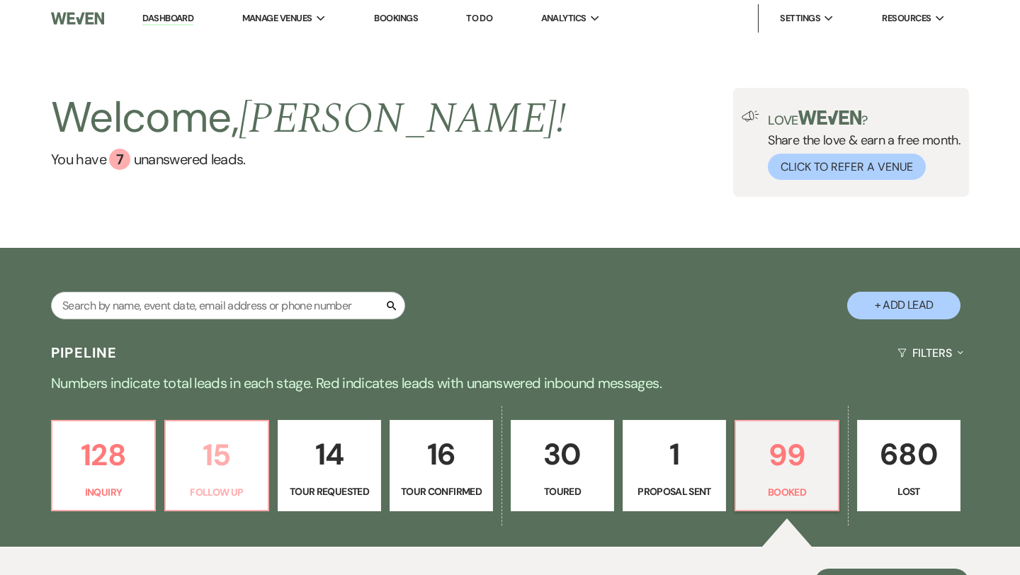
select select "9"
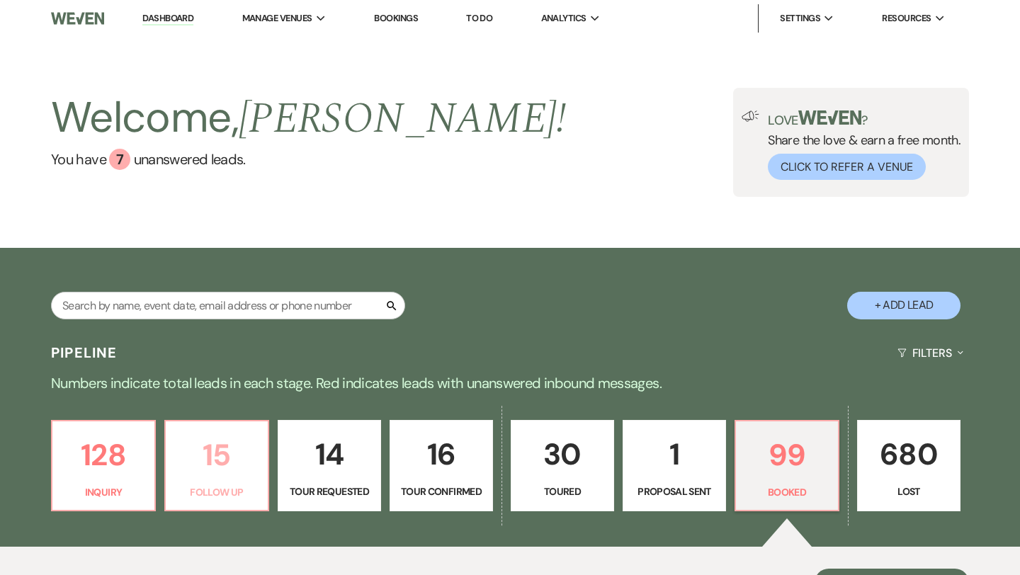
select select "9"
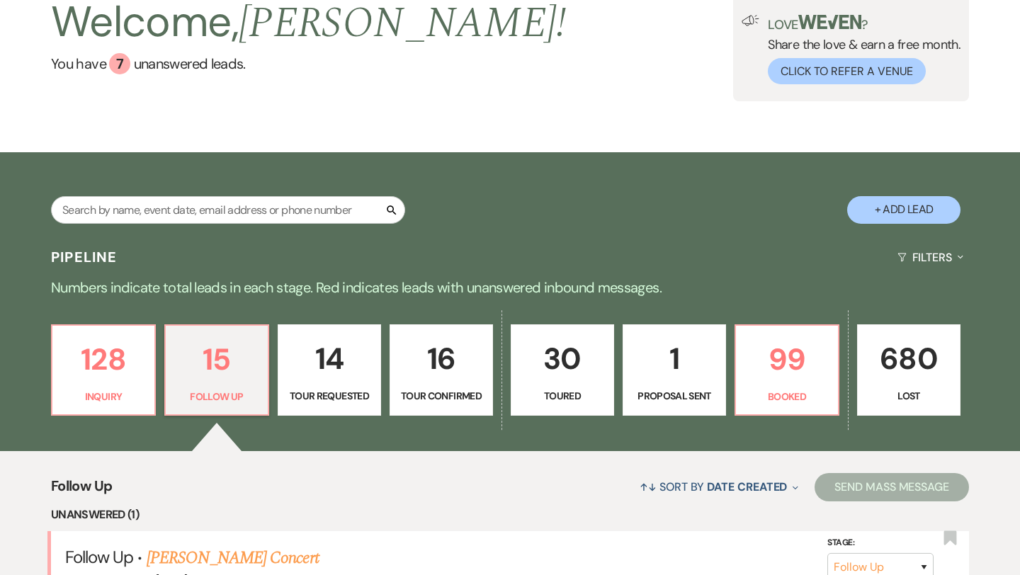
scroll to position [57, 0]
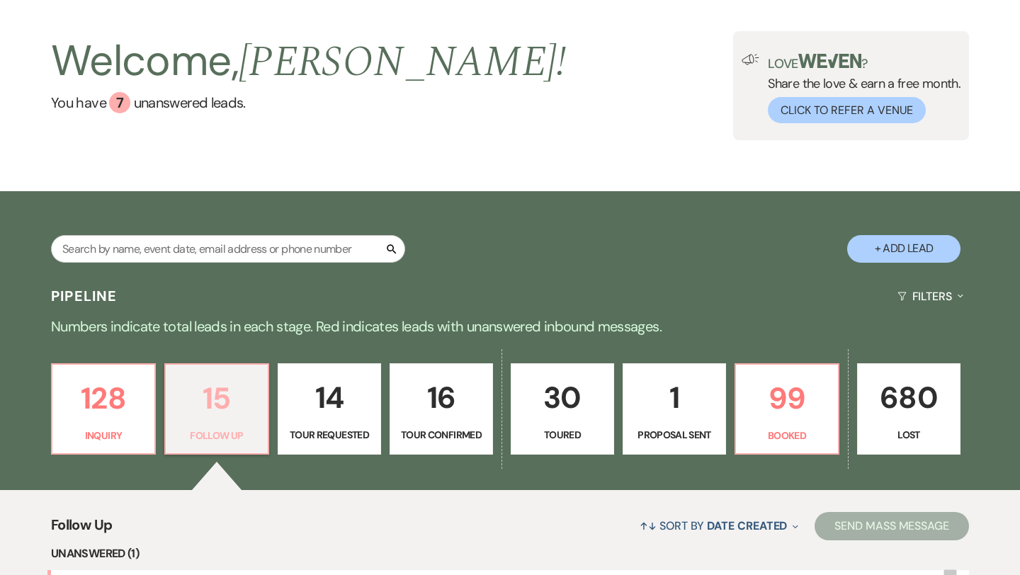
click at [230, 390] on p "15" at bounding box center [216, 398] width 85 height 47
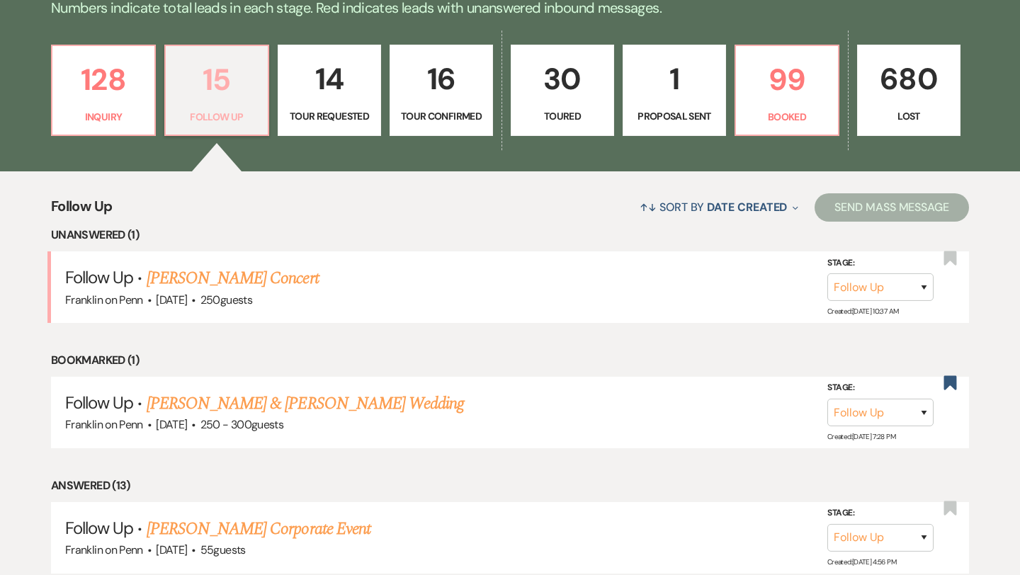
scroll to position [380, 0]
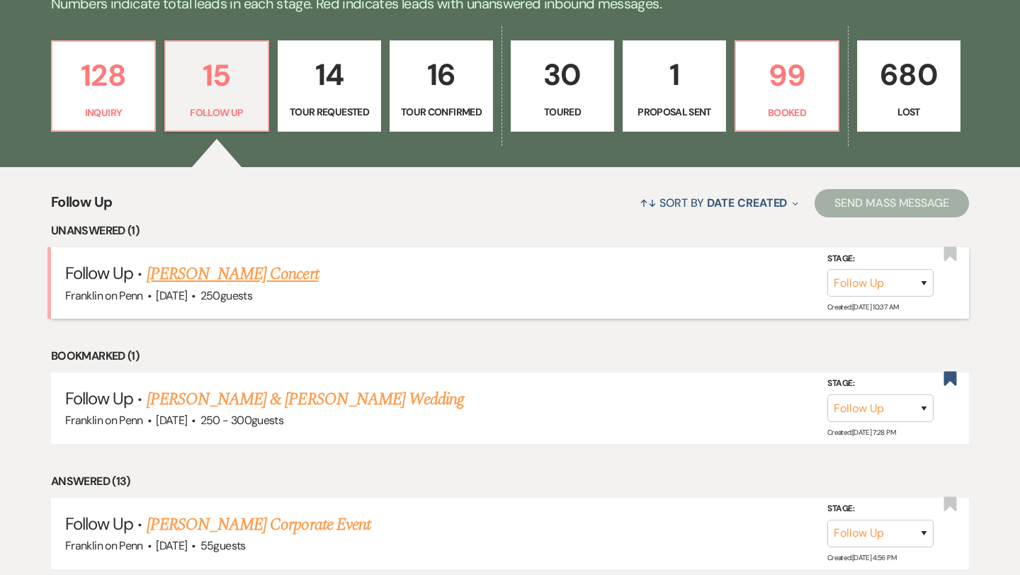
click at [251, 276] on link "[PERSON_NAME] Concert" at bounding box center [233, 273] width 172 height 25
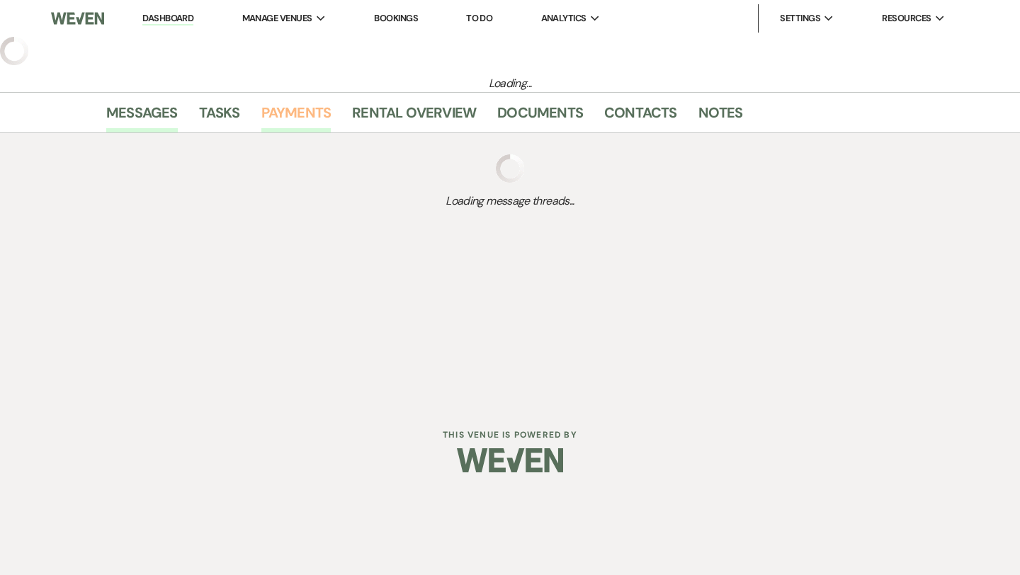
select select "9"
select select "5"
select select "8"
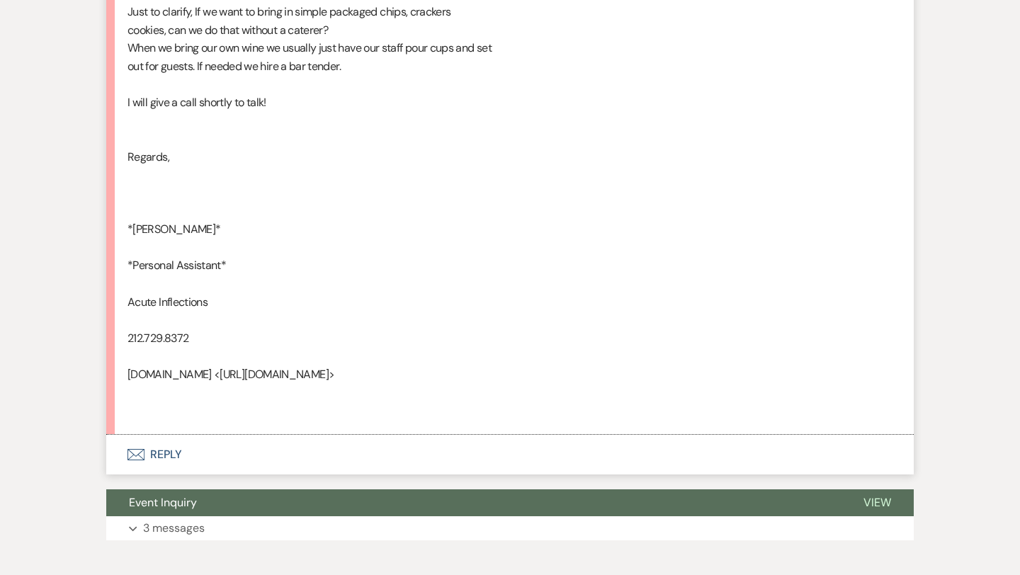
scroll to position [1889, 0]
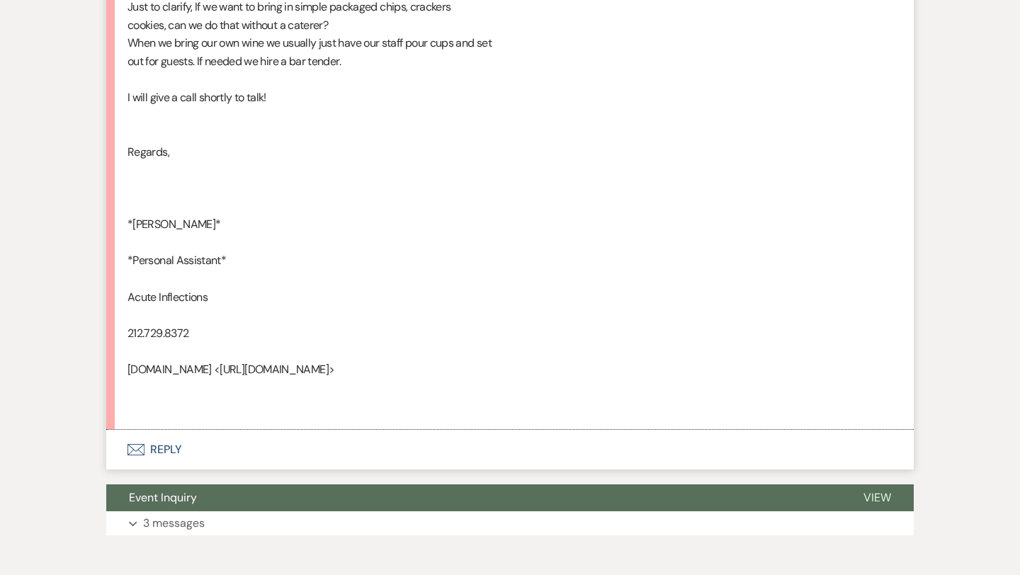
click at [170, 449] on button "Envelope Reply" at bounding box center [509, 450] width 807 height 40
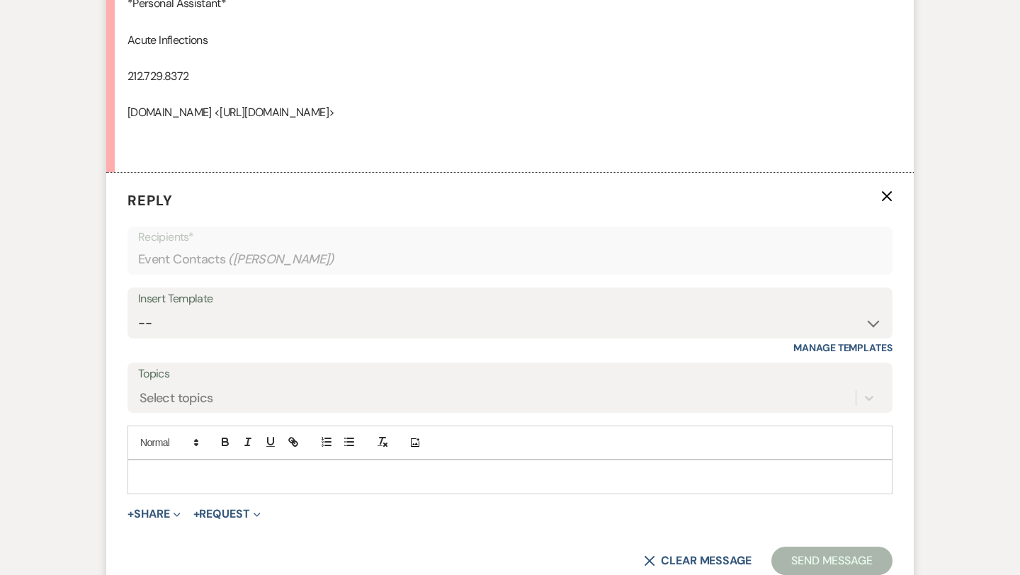
scroll to position [2177, 0]
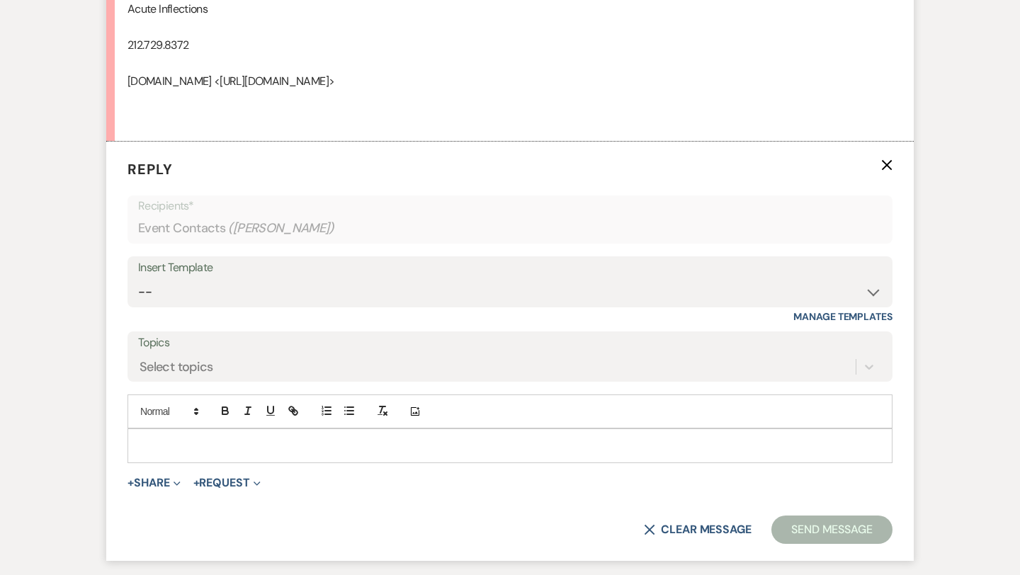
click at [172, 440] on p at bounding box center [510, 446] width 742 height 16
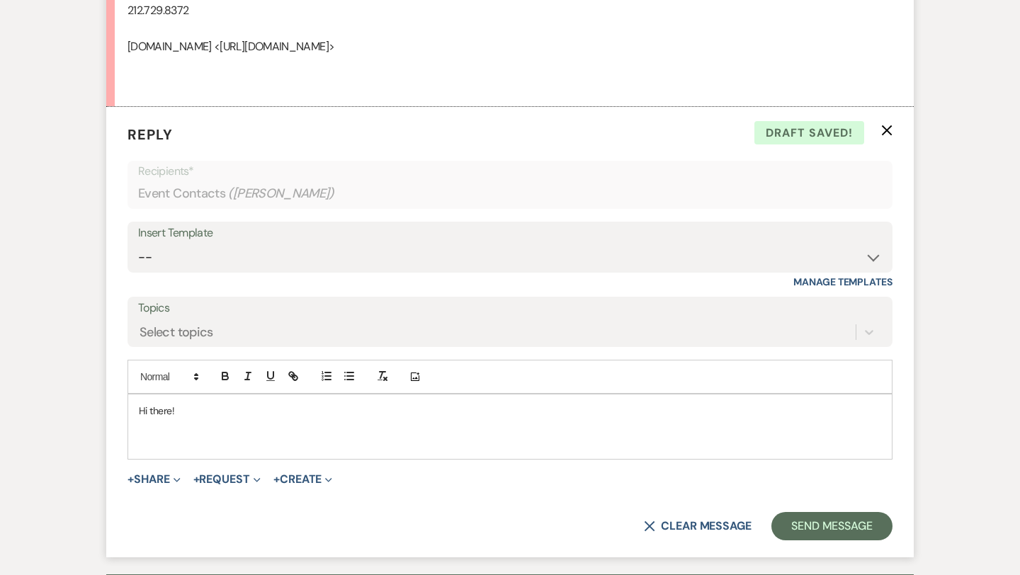
scroll to position [2213, 0]
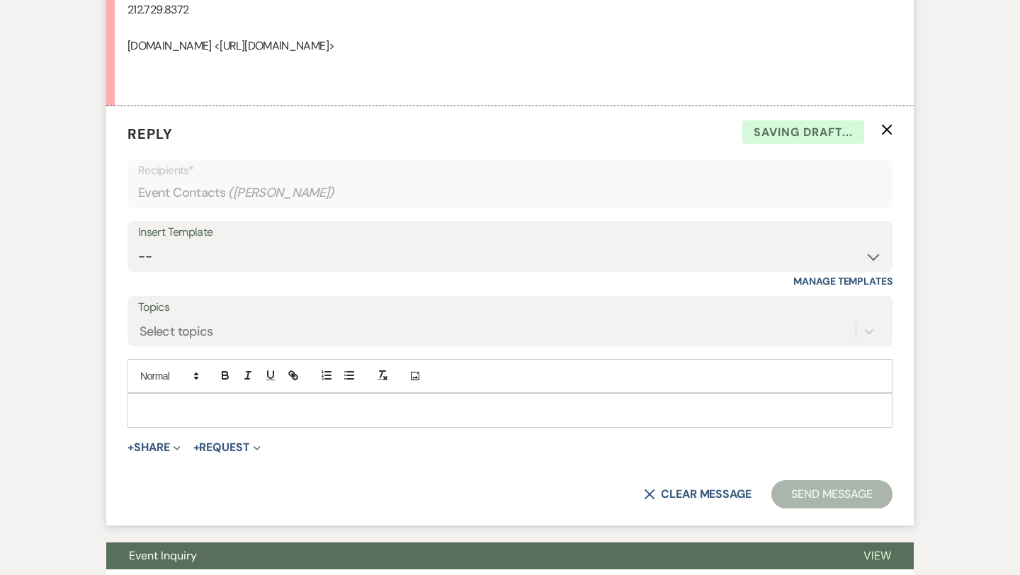
click at [885, 129] on use "button" at bounding box center [887, 130] width 11 height 11
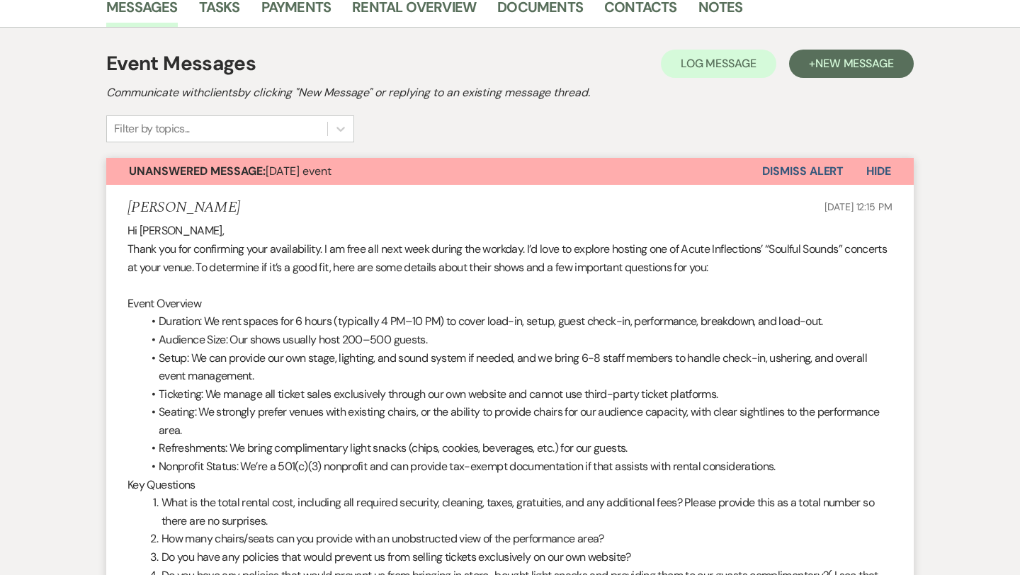
scroll to position [0, 0]
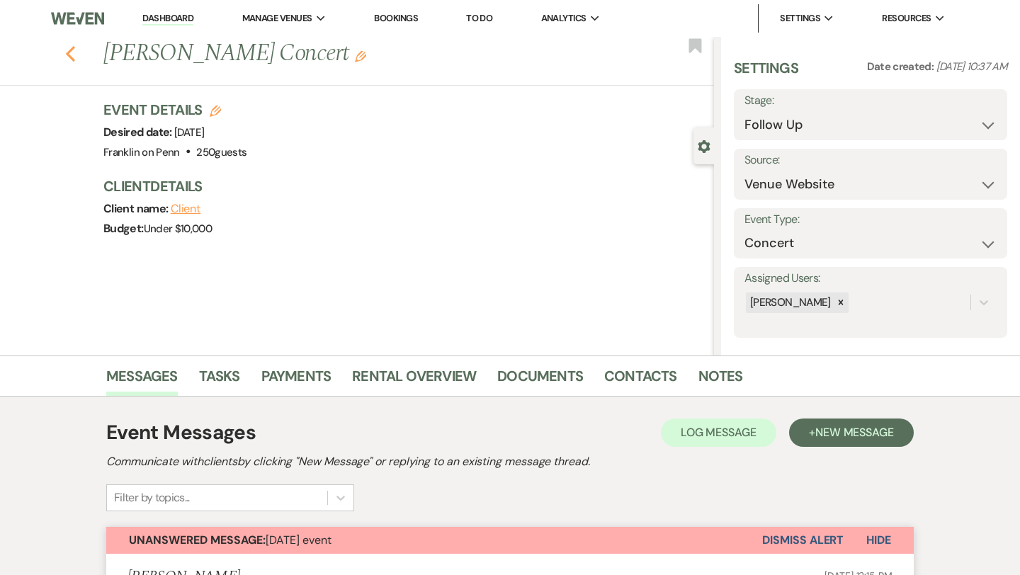
click at [72, 52] on icon "Previous" at bounding box center [70, 53] width 11 height 17
select select "9"
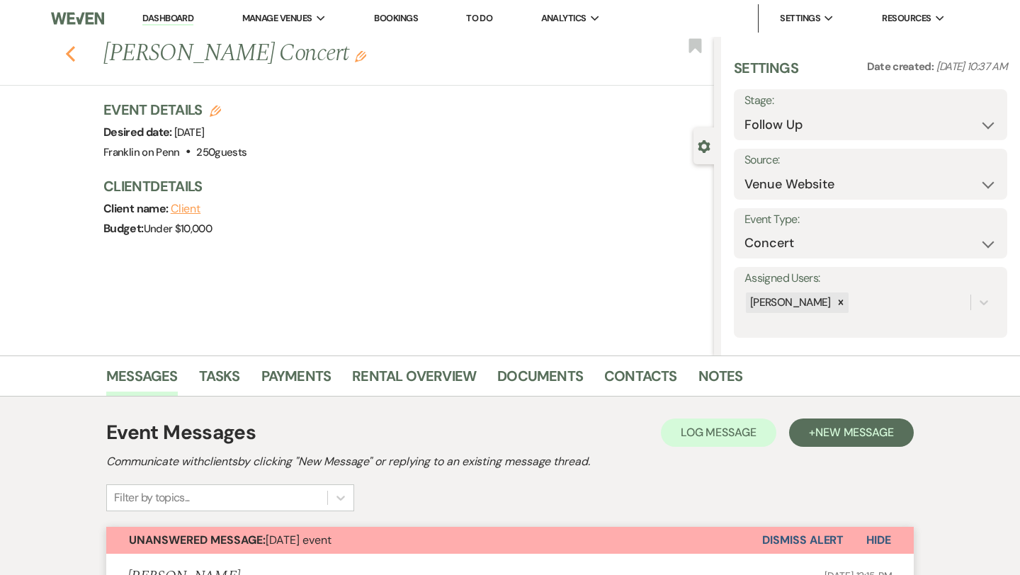
select select "9"
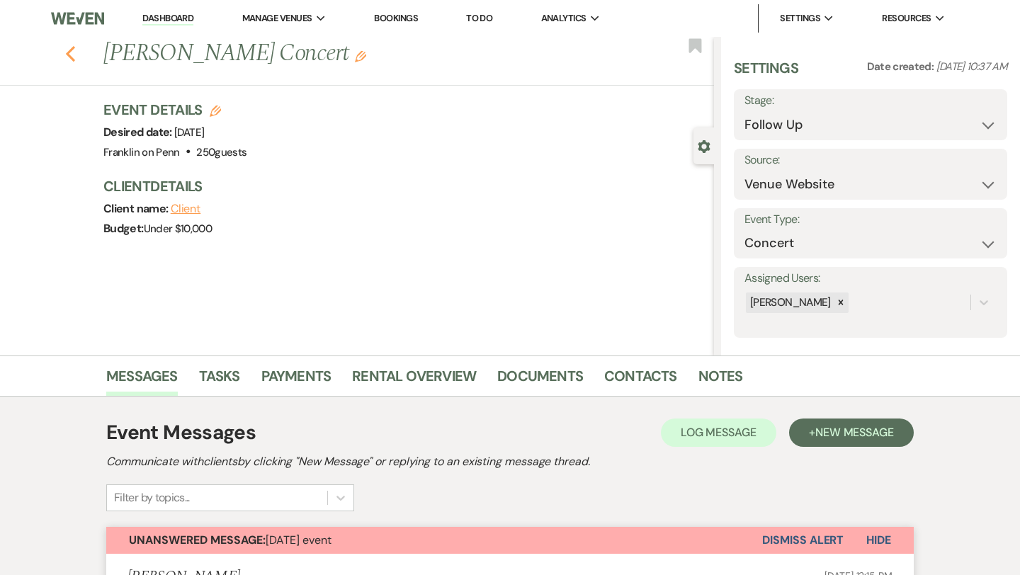
select select "9"
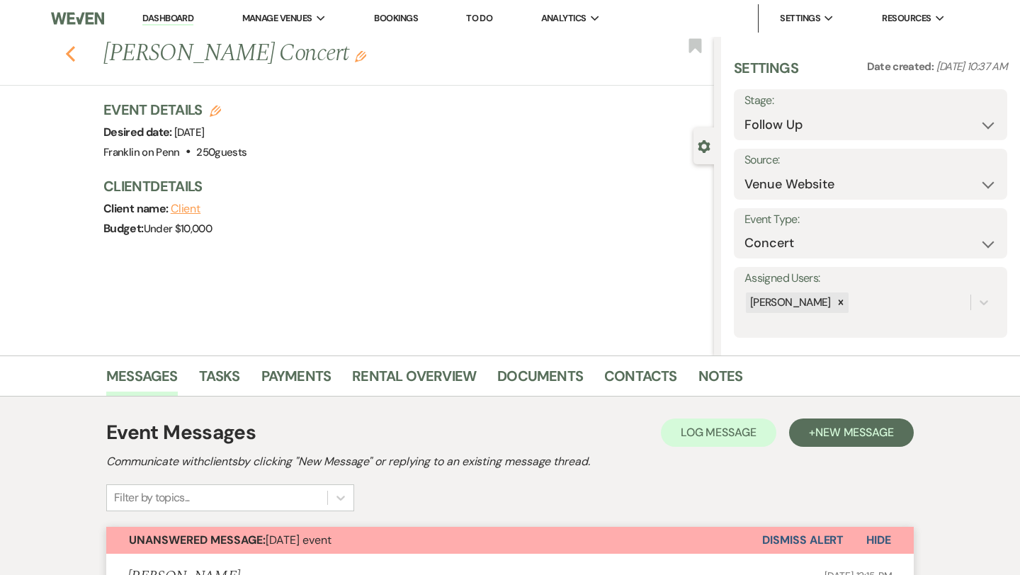
select select "9"
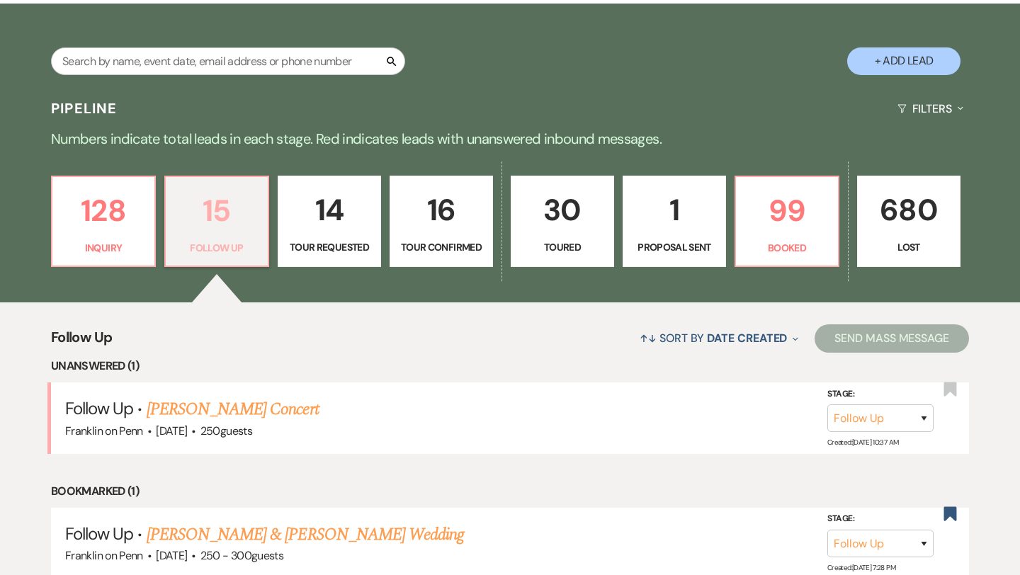
scroll to position [236, 0]
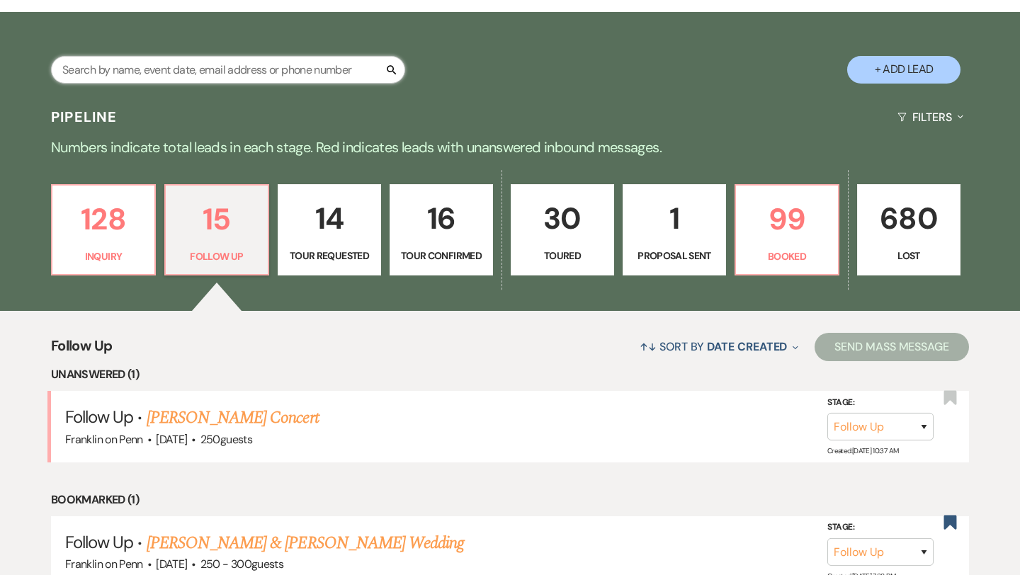
click at [277, 71] on input "text" at bounding box center [228, 70] width 354 height 28
type input "jo"
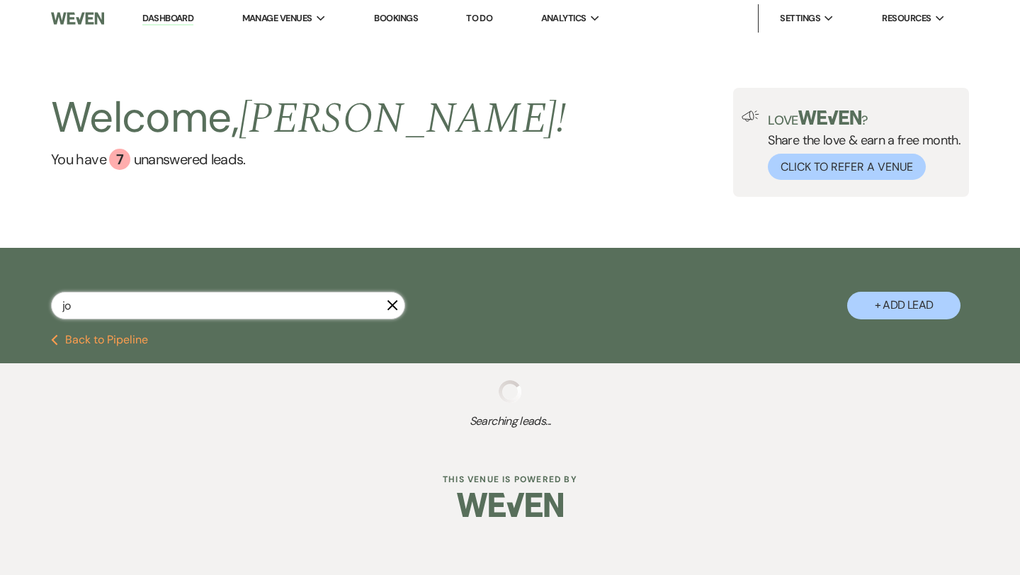
select select "5"
select select "8"
select select "2"
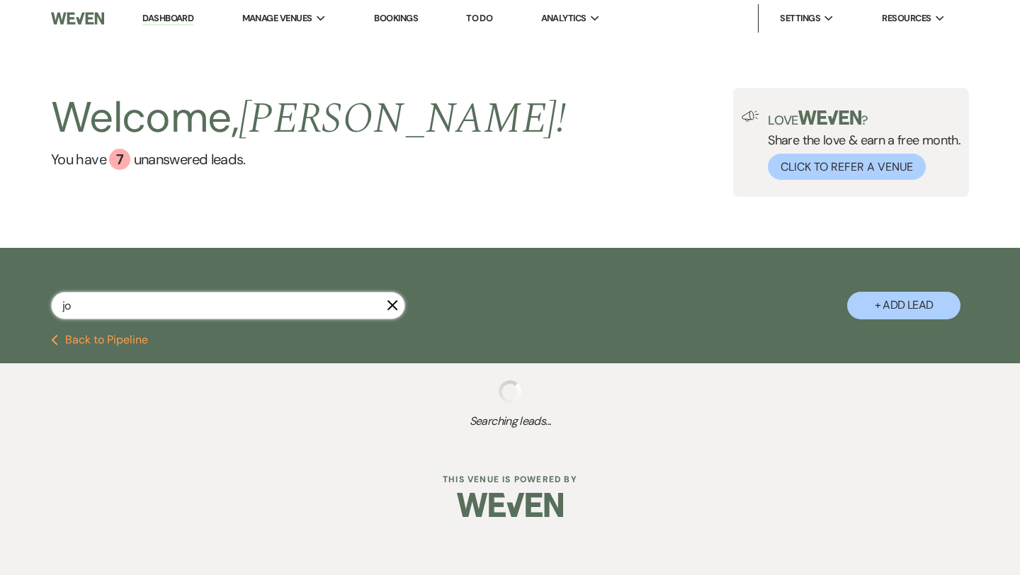
select select "8"
select select "6"
select select "8"
select select "6"
select select "8"
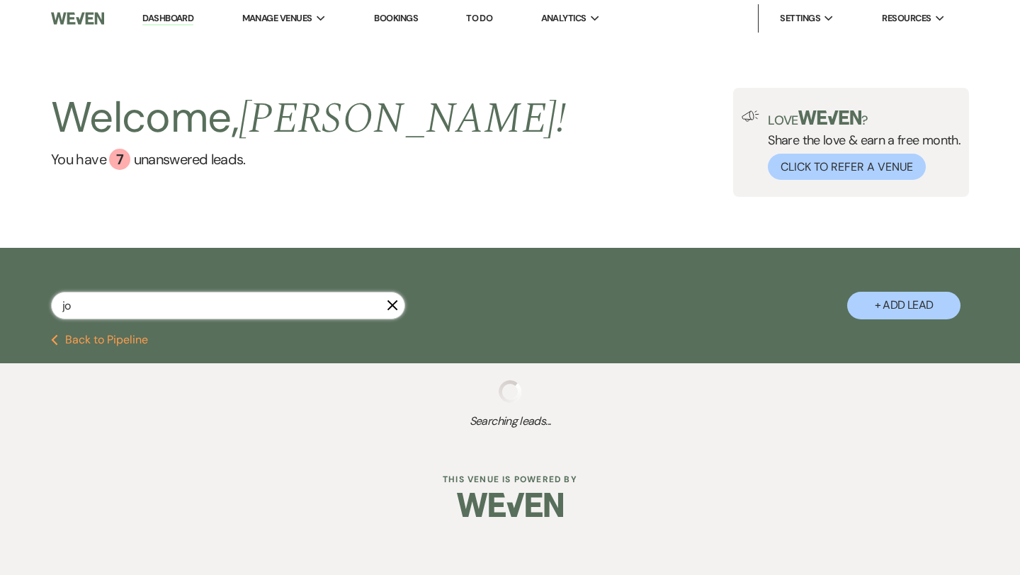
select select "6"
select select "8"
select select "5"
select select "8"
select select "6"
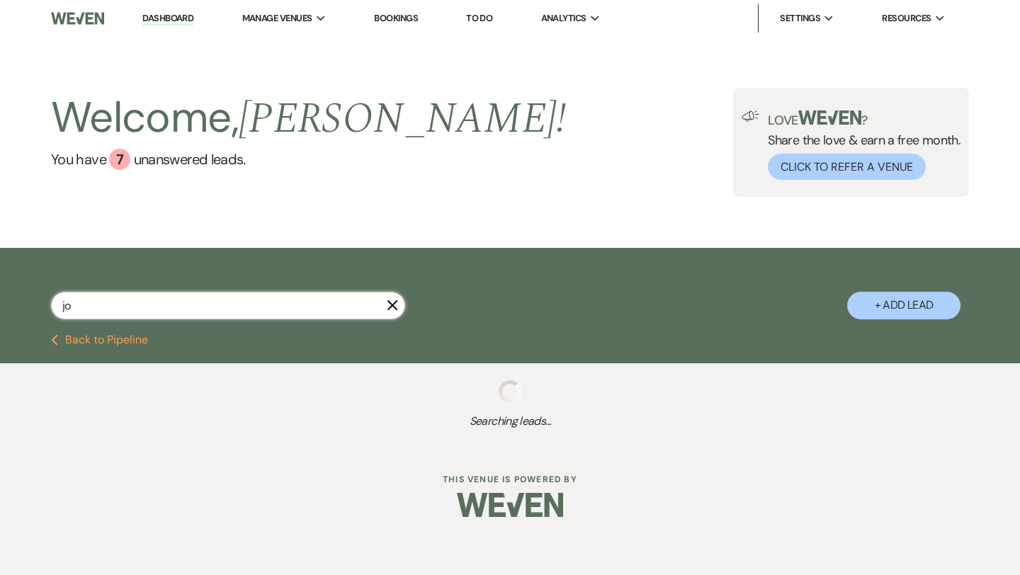
select select "8"
select select "9"
select select "8"
select select "6"
select select "8"
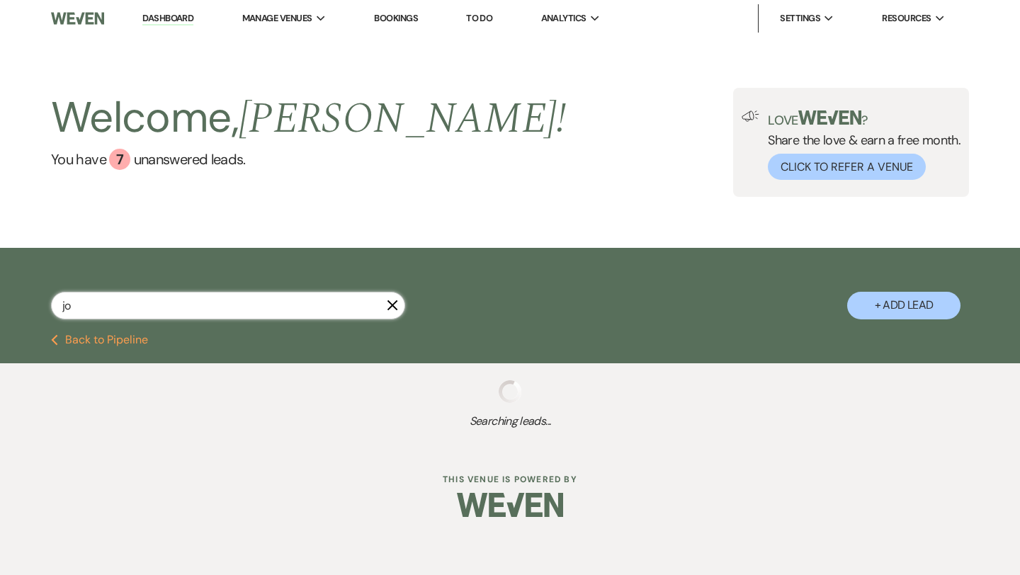
select select "7"
select select "8"
select select "6"
select select "8"
select select "6"
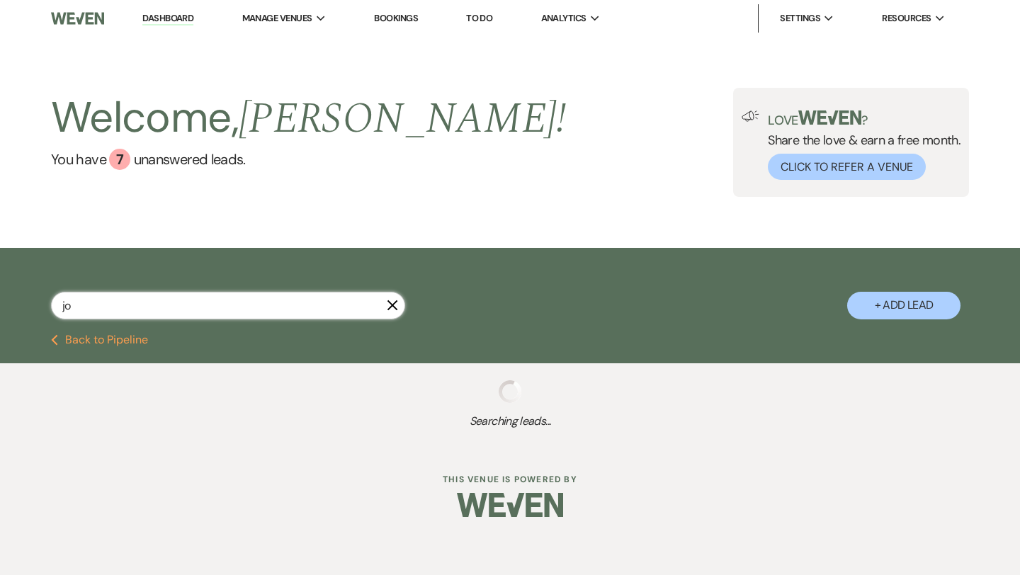
select select "8"
select select "6"
select select "8"
select select "5"
select select "8"
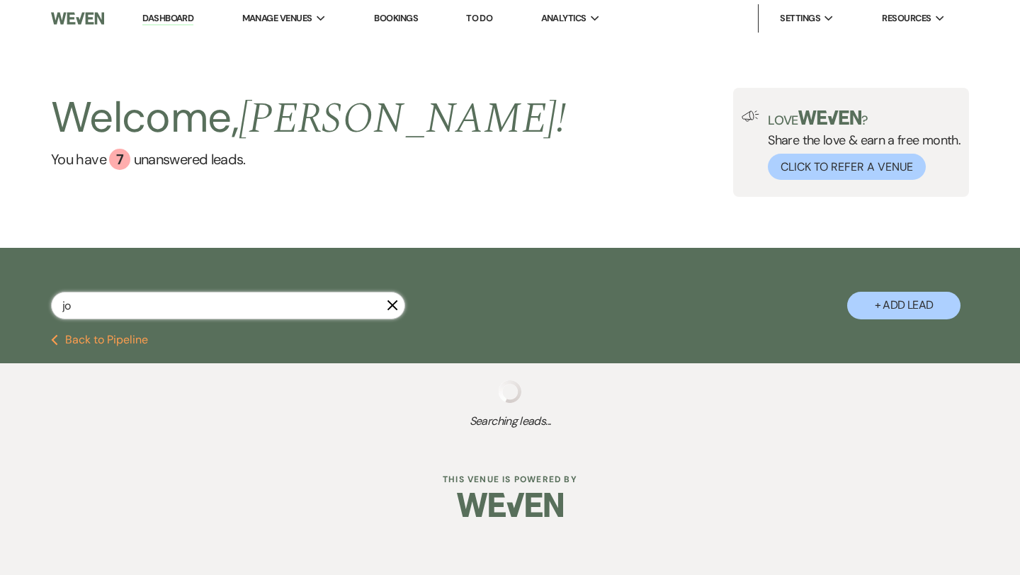
select select "5"
select select "8"
select select "10"
select select "8"
select select "6"
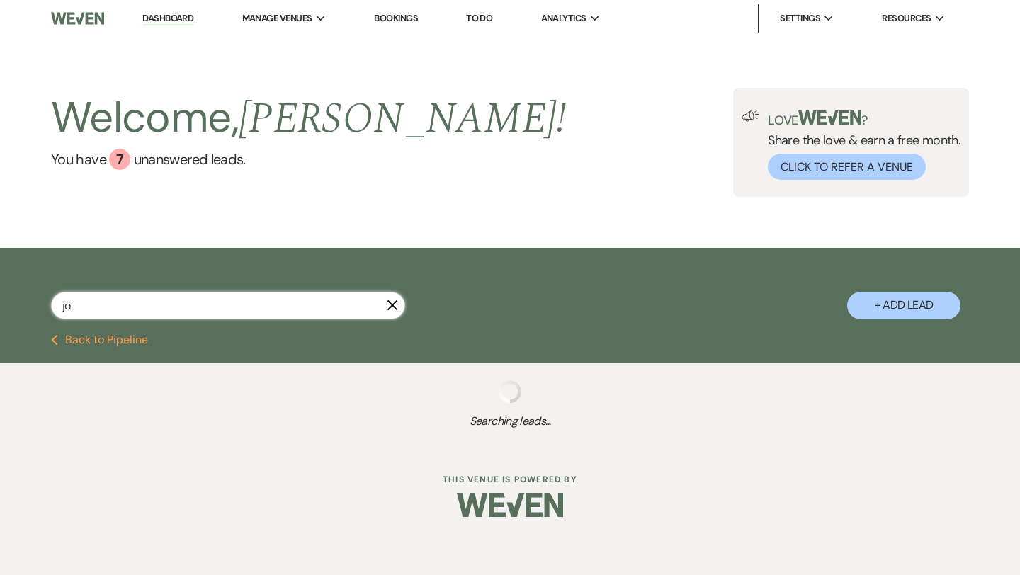
select select "8"
select select "5"
select select "8"
select select "5"
select select "8"
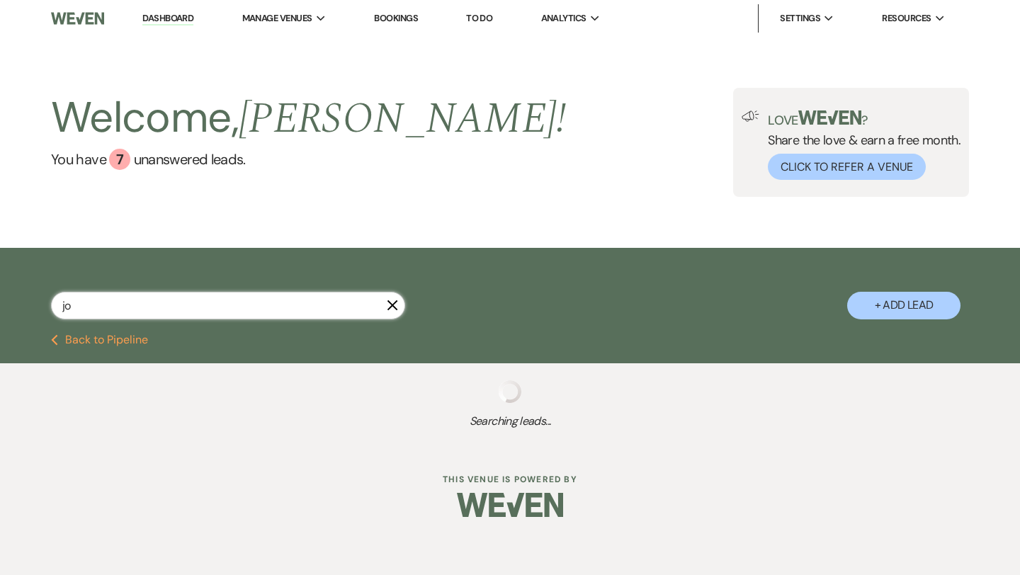
select select "6"
select select "8"
select select "6"
select select "8"
select select "6"
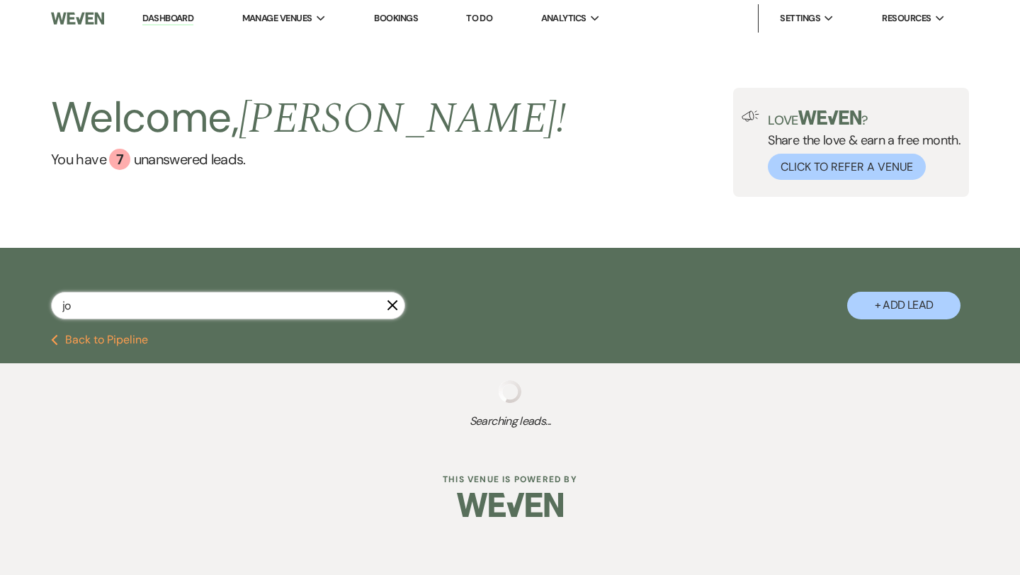
select select "8"
select select "5"
select select "8"
select select "6"
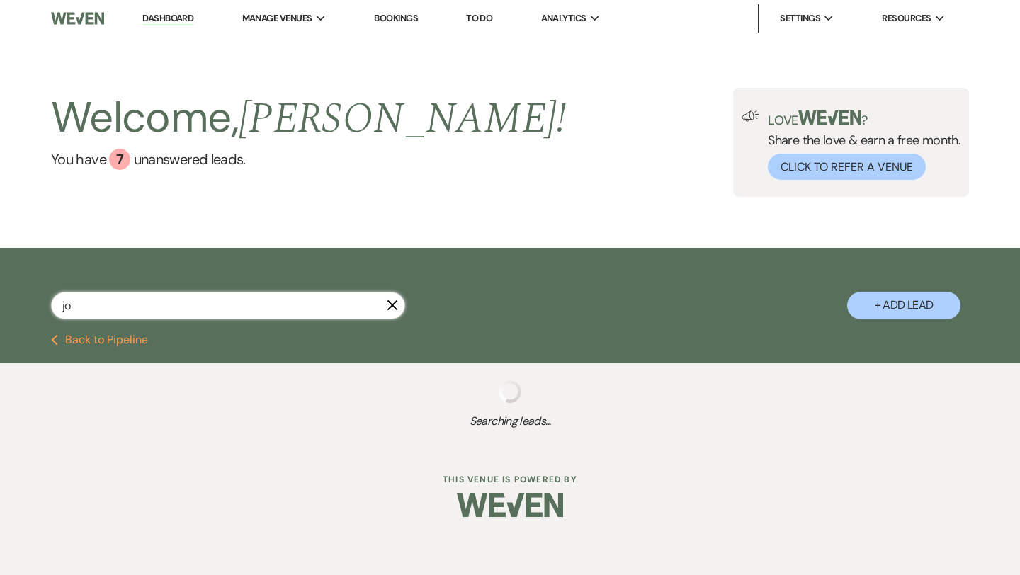
select select "8"
select select "6"
select select "8"
select select "5"
select select "8"
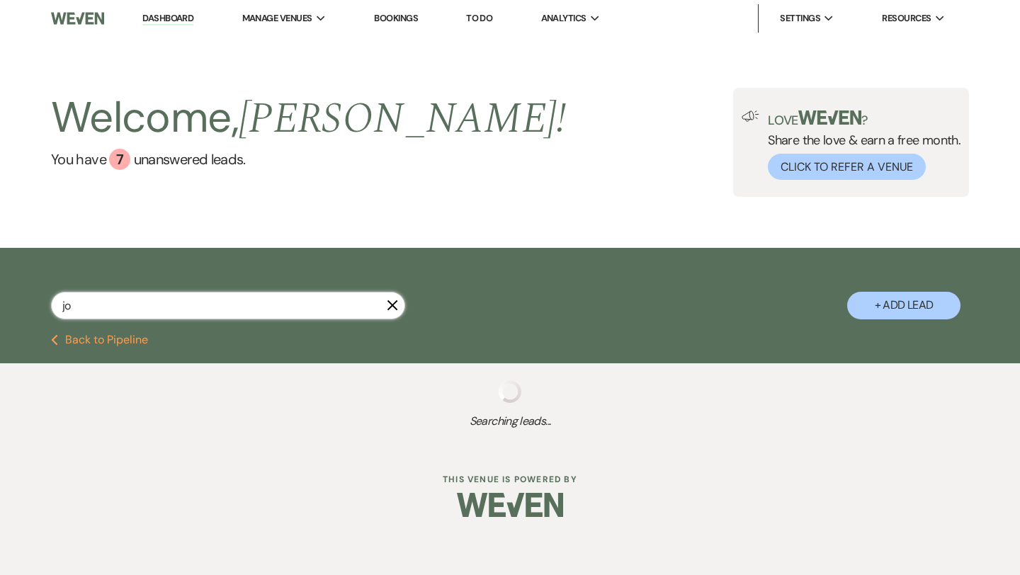
select select "10"
select select "8"
select select "5"
select select "8"
select select "5"
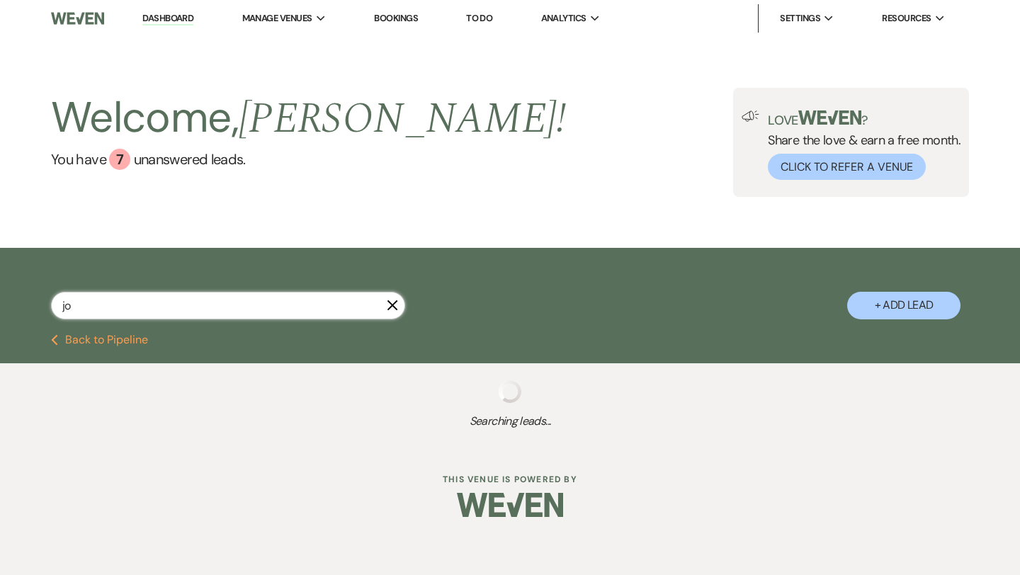
select select "8"
select select "5"
select select "8"
select select "10"
select select "8"
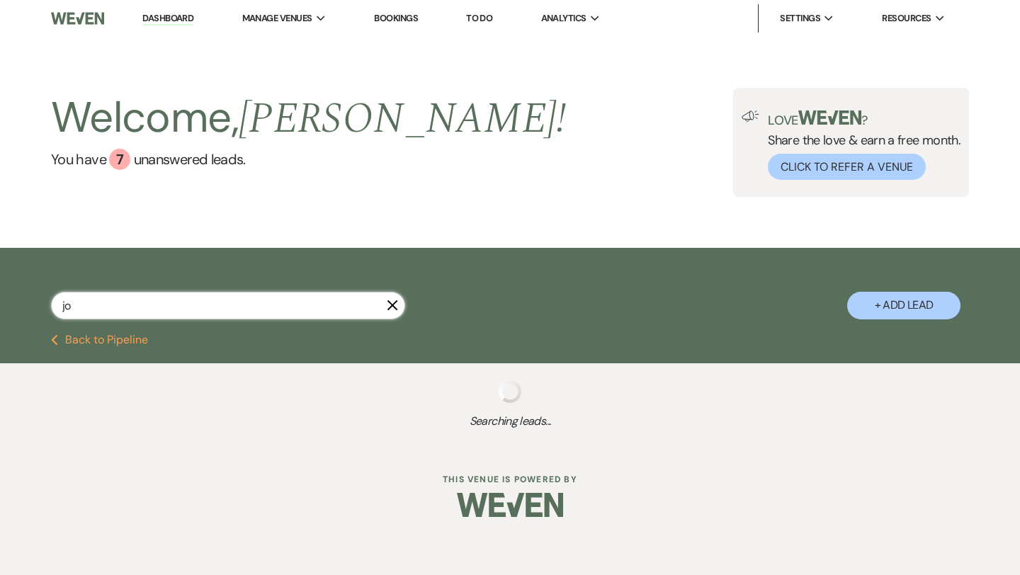
select select "5"
select select "8"
select select "5"
select select "8"
select select "5"
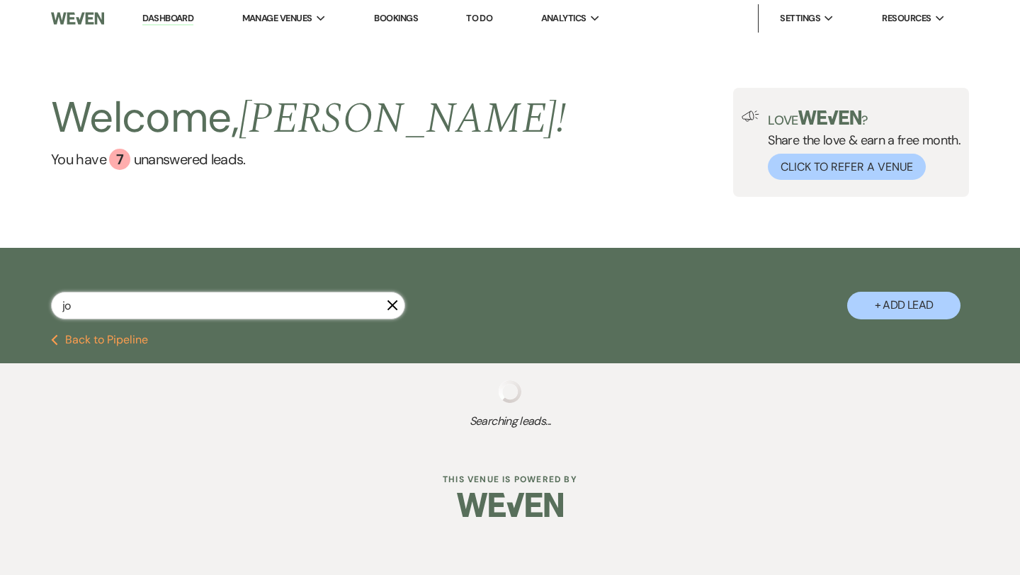
select select "8"
select select "6"
select select "8"
select select "5"
select select "8"
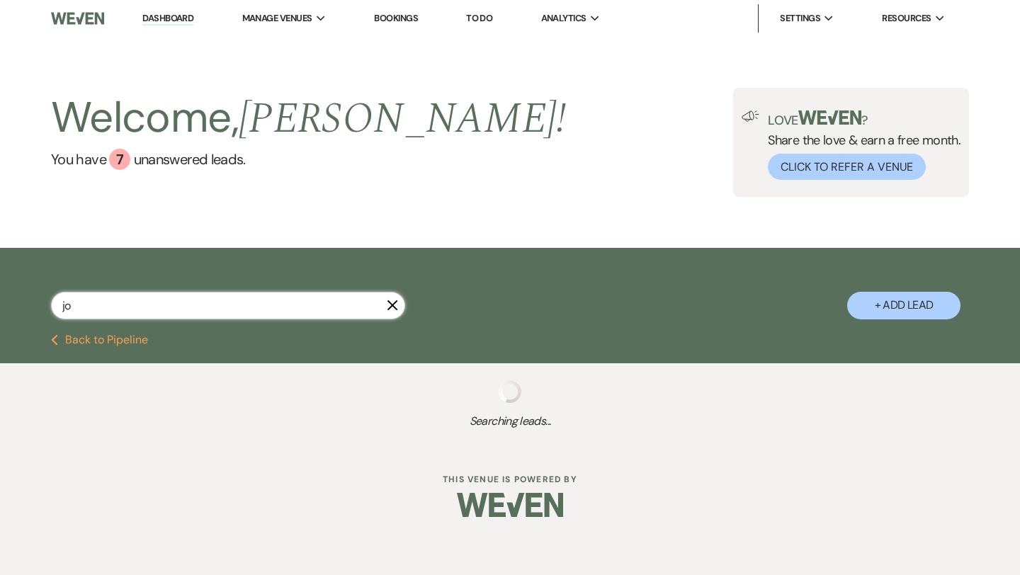
select select "5"
select select "8"
select select "5"
select select "8"
select select "5"
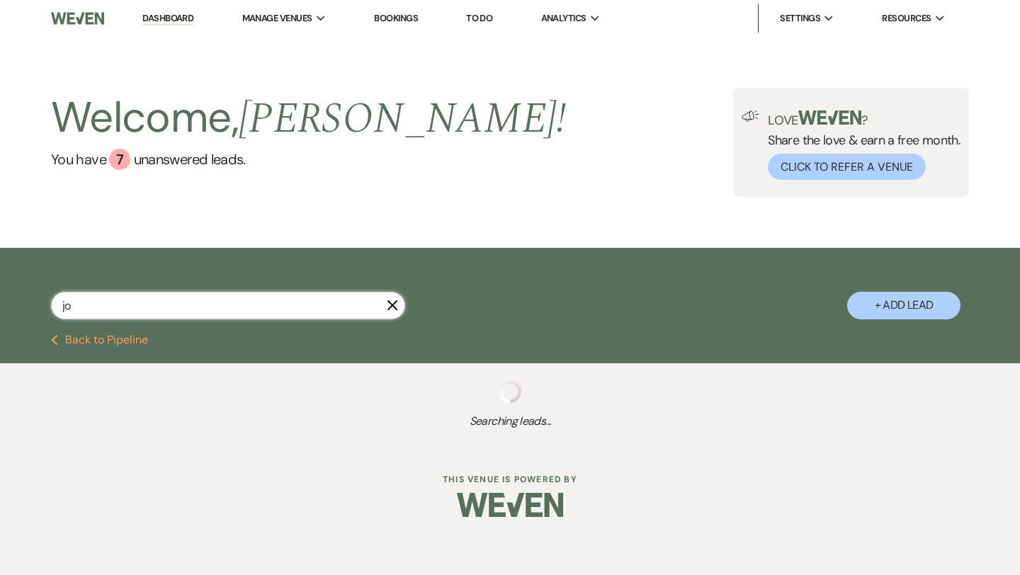
select select "8"
select select "5"
select select "8"
select select "5"
select select "8"
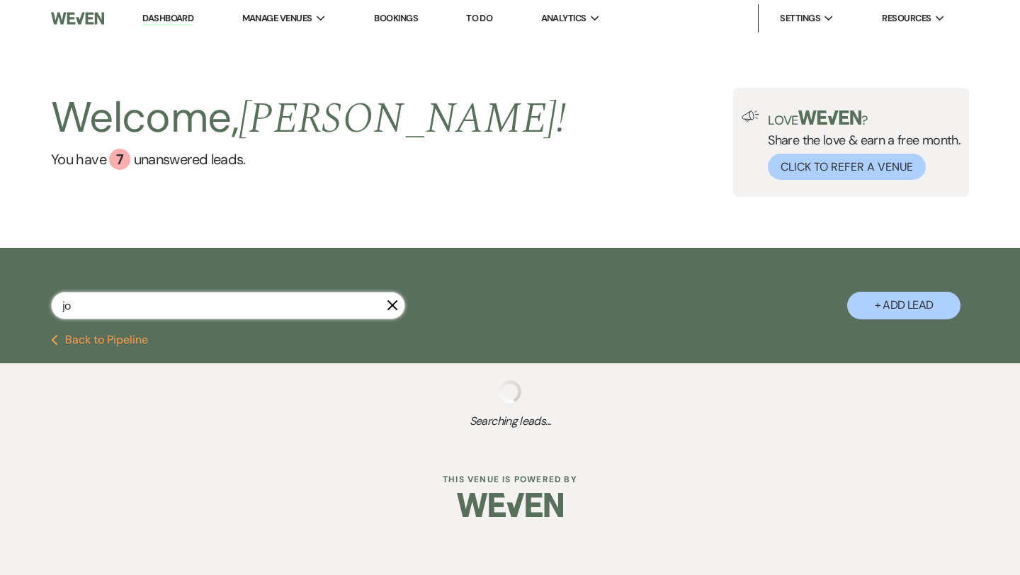
select select "5"
select select "8"
select select "6"
select select "8"
select select "5"
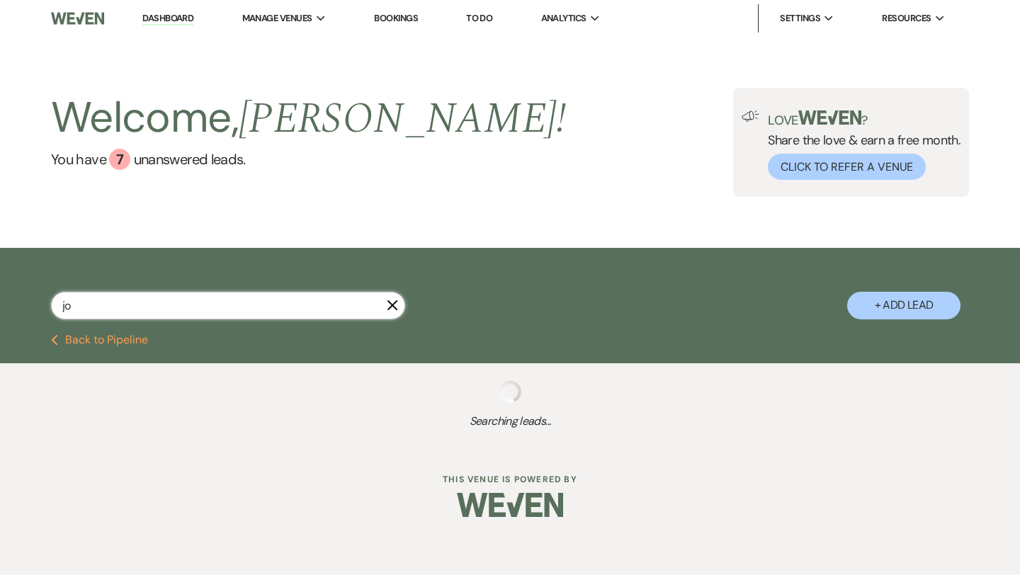
select select "8"
select select "6"
select select "8"
select select "6"
select select "8"
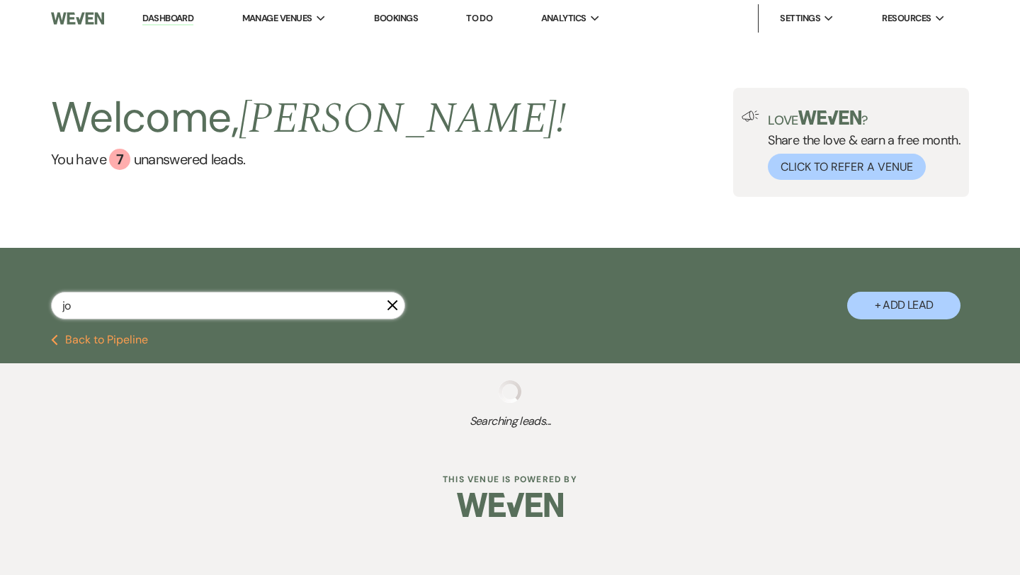
select select "5"
select select "8"
select select "6"
select select "8"
select select "11"
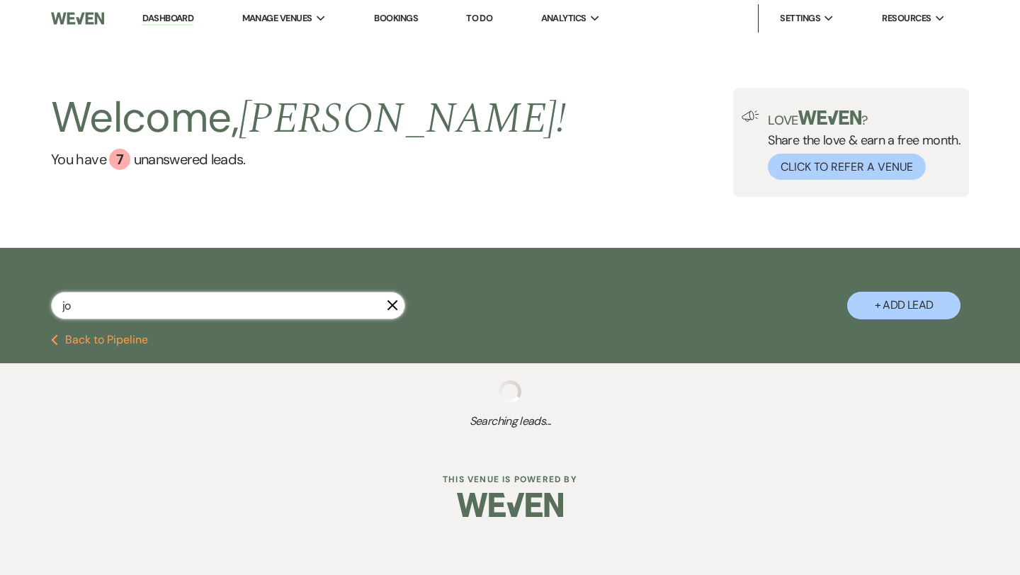
select select "8"
select select "5"
select select "8"
select select "6"
select select "8"
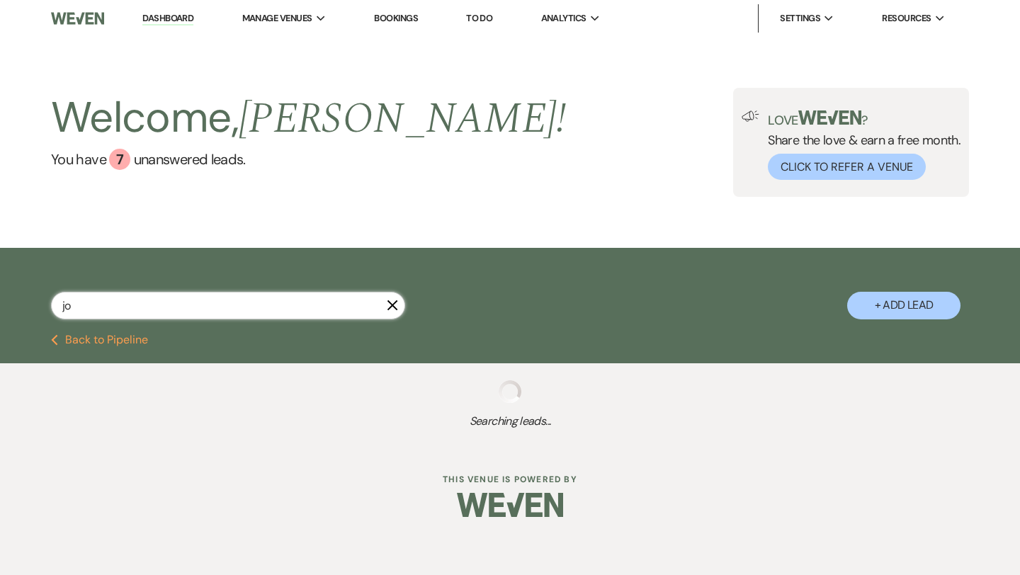
select select "7"
select select "8"
select select "6"
select select "8"
select select "6"
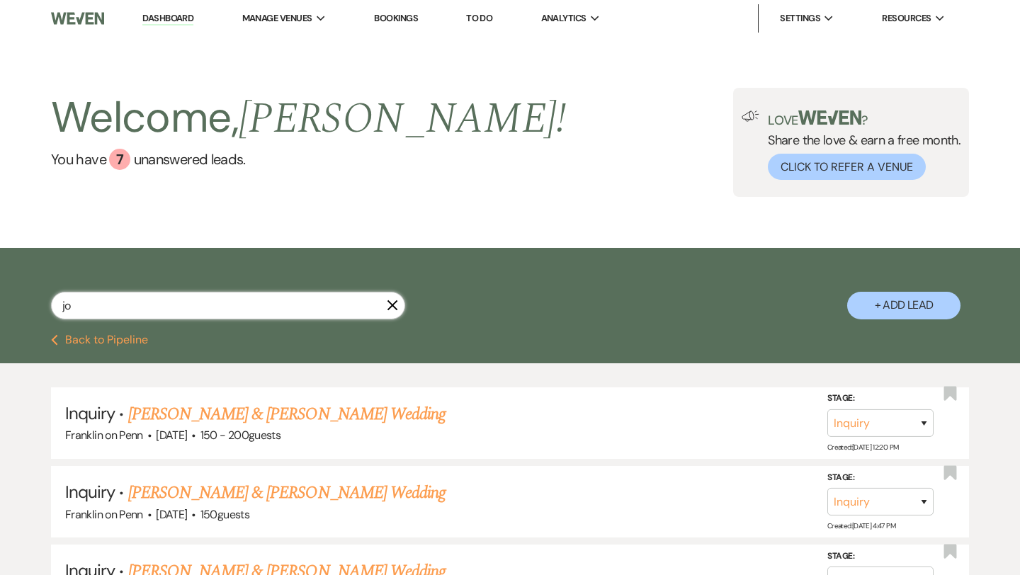
type input "joe"
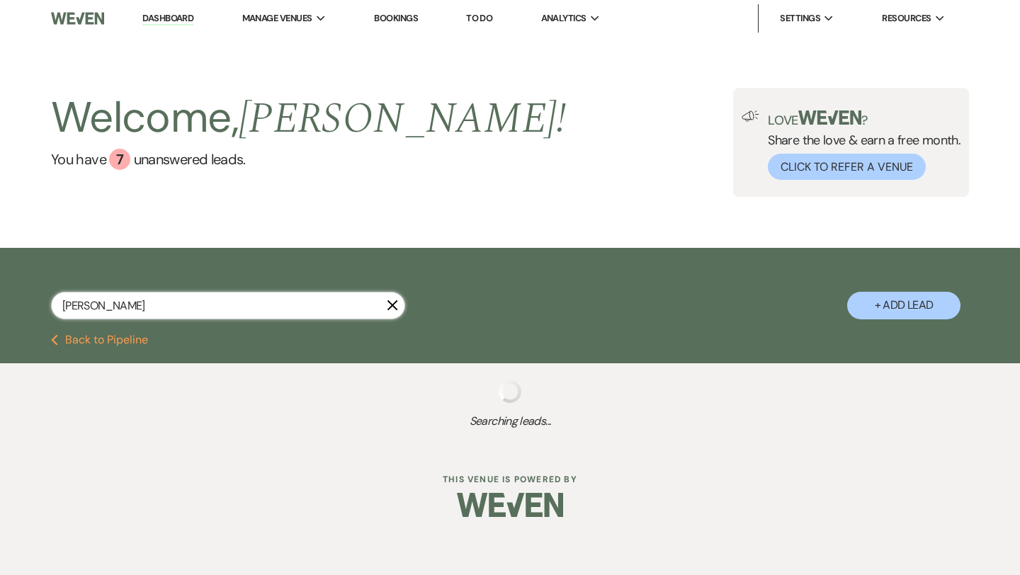
select select "8"
select select "6"
select select "8"
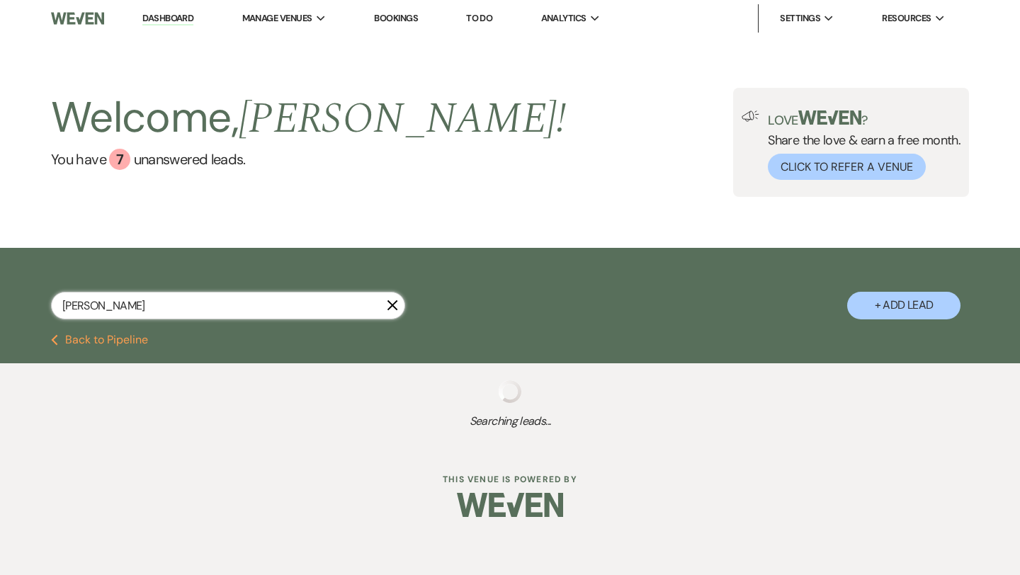
select select "5"
select select "8"
select select "7"
select select "8"
select select "6"
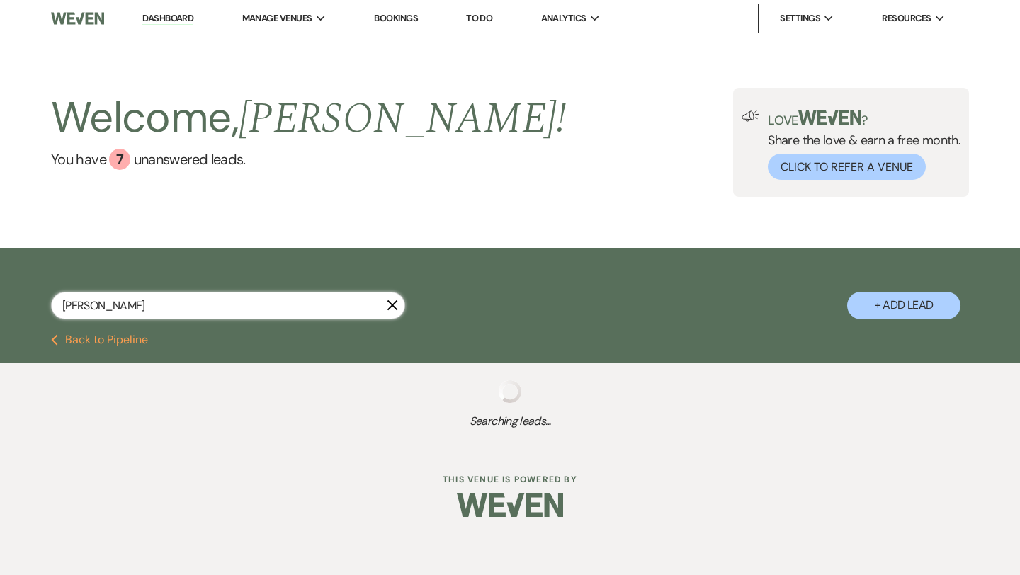
select select "8"
select select "10"
select select "8"
select select "6"
select select "8"
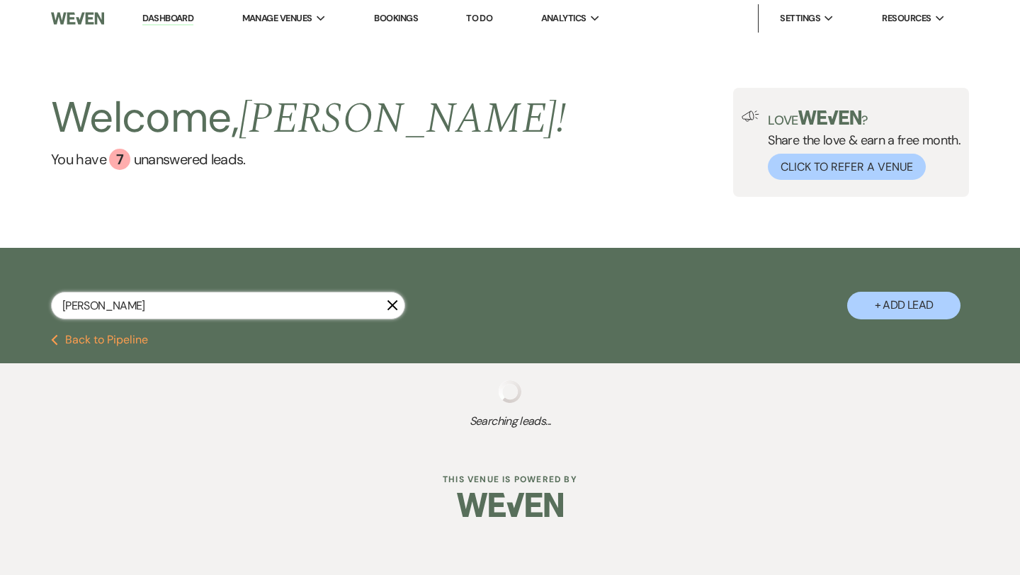
select select "5"
select select "8"
select select "7"
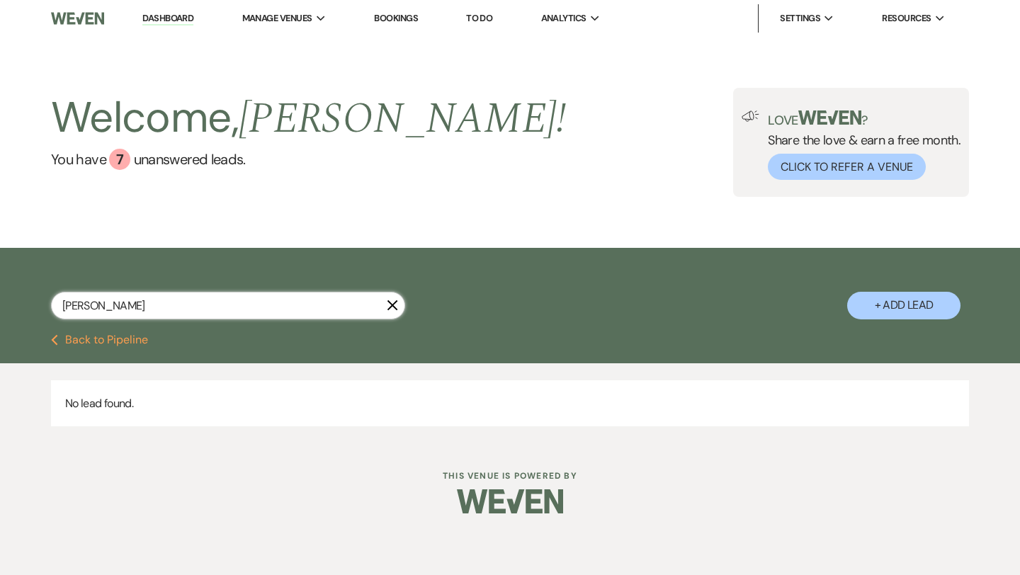
type input "joellen leech"
click at [906, 310] on button "+ Add Lead" at bounding box center [903, 306] width 113 height 28
select select "676"
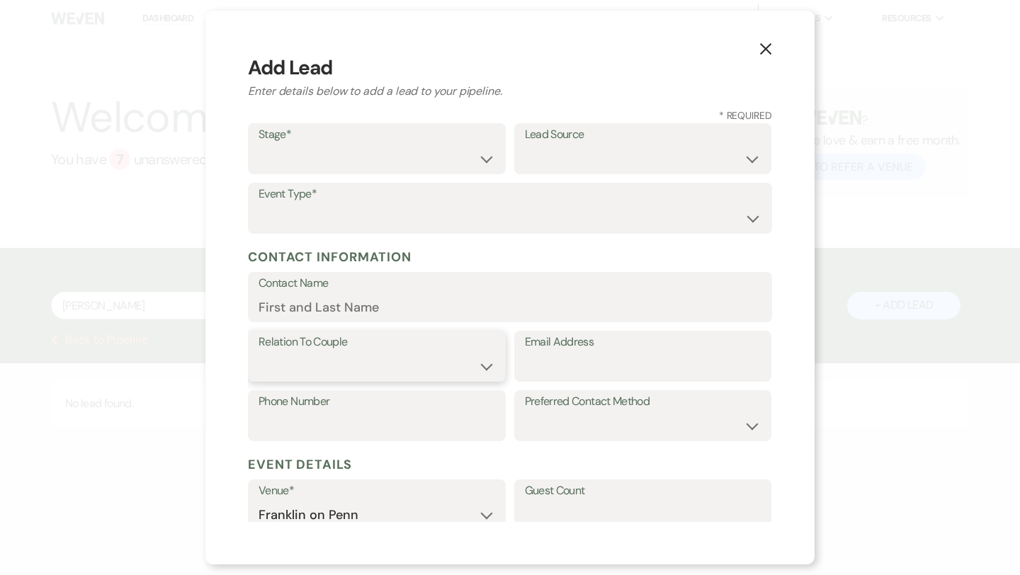
click at [326, 367] on select "Couple Planner Parent of Couple Family Member Friend Other" at bounding box center [377, 367] width 237 height 28
select select "3"
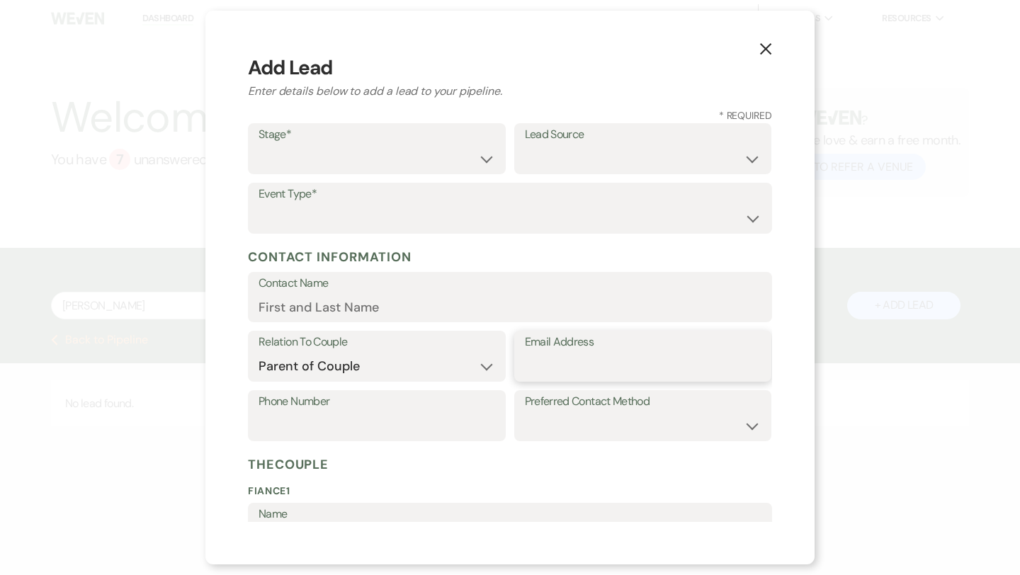
click at [543, 361] on input "Email Address" at bounding box center [643, 367] width 237 height 28
paste input "leechjoellen@gmail.com"
type input "leechjoellen@gmail.com"
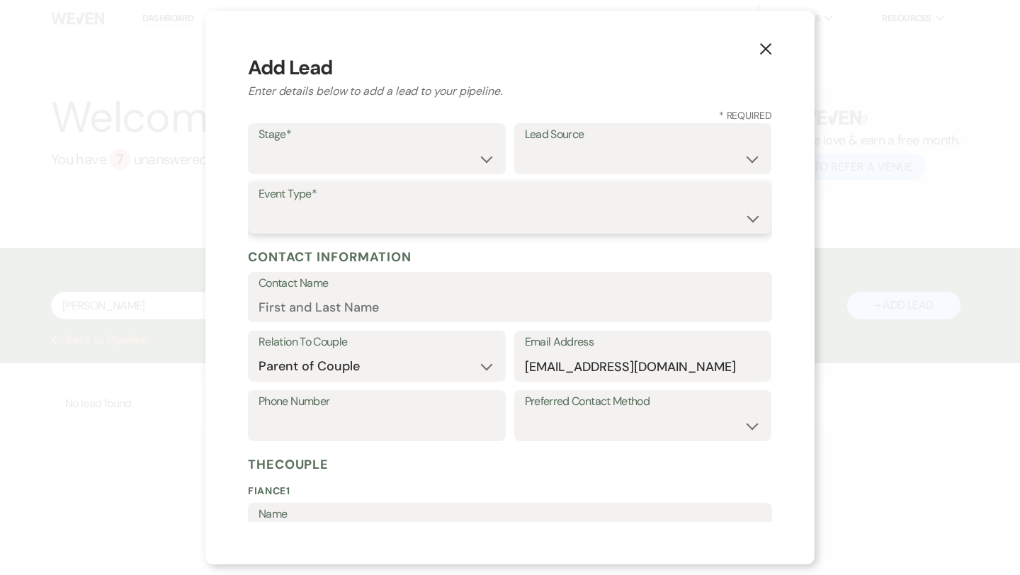
click at [331, 210] on select "Wedding Anniversary Party Baby Shower Bachelorette / Bachelor Party Birthday Pa…" at bounding box center [510, 219] width 503 height 28
select select "1"
click at [329, 153] on select "Inquiry Follow Up Tour Requested Tour Confirmed Toured Proposal Sent Booked Lost" at bounding box center [377, 159] width 237 height 28
select select "2"
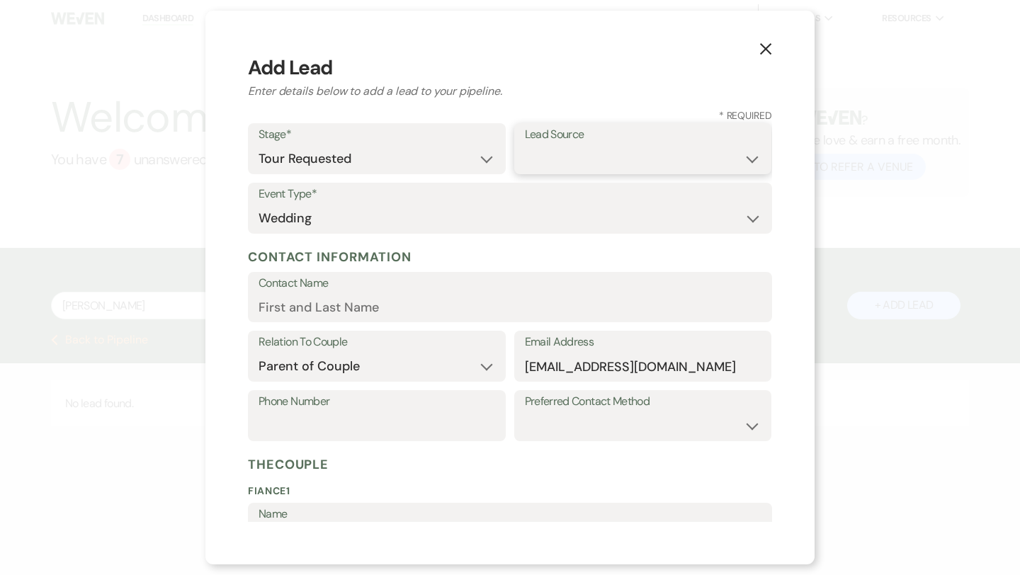
click at [558, 160] on select "Weven Venue Website Instagram Facebook Pinterest Google The Knot Wedding Wire H…" at bounding box center [643, 159] width 237 height 28
select select "5"
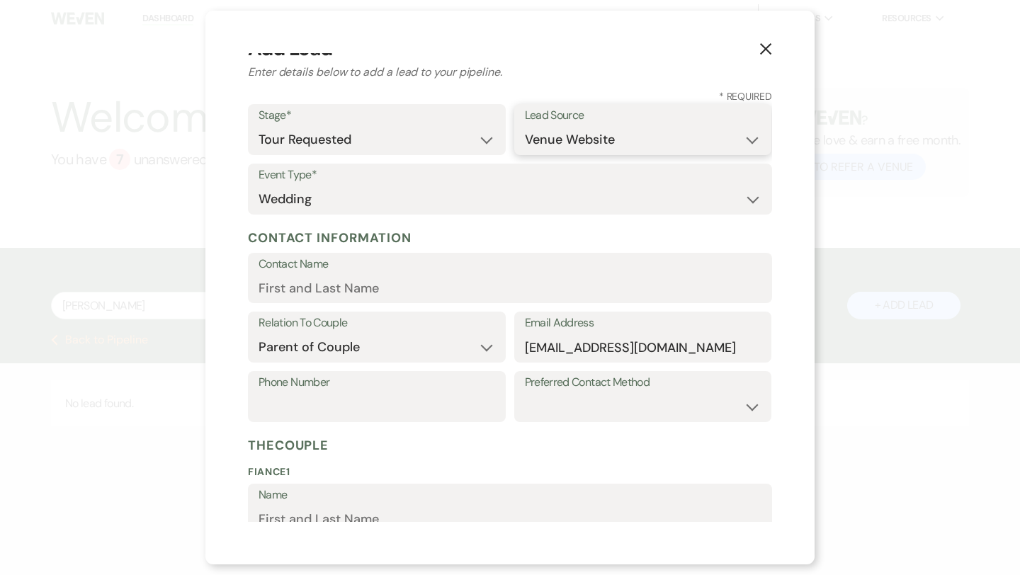
scroll to position [20, 0]
click at [353, 284] on input "Contact Name" at bounding box center [510, 287] width 503 height 28
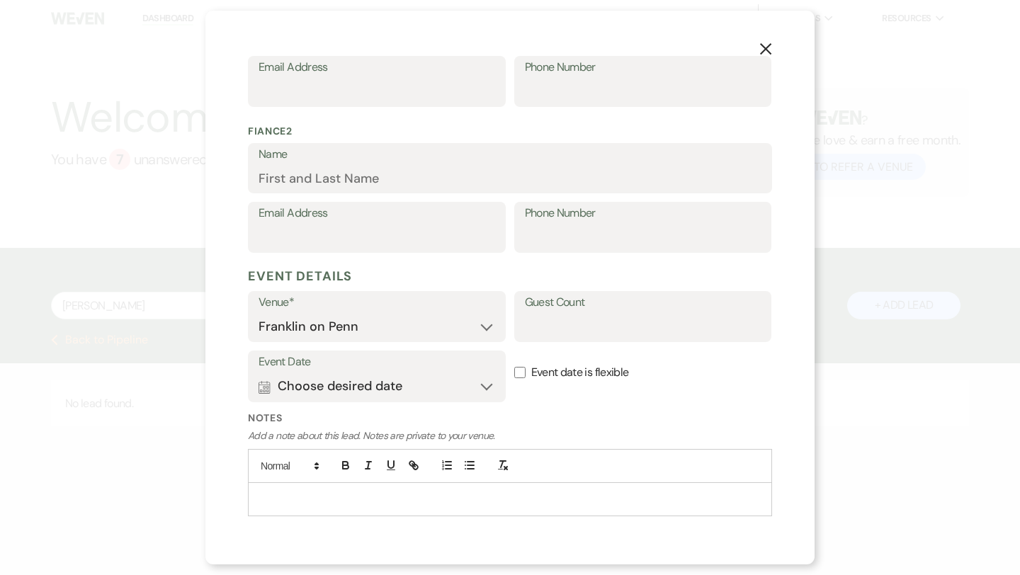
scroll to position [544, 0]
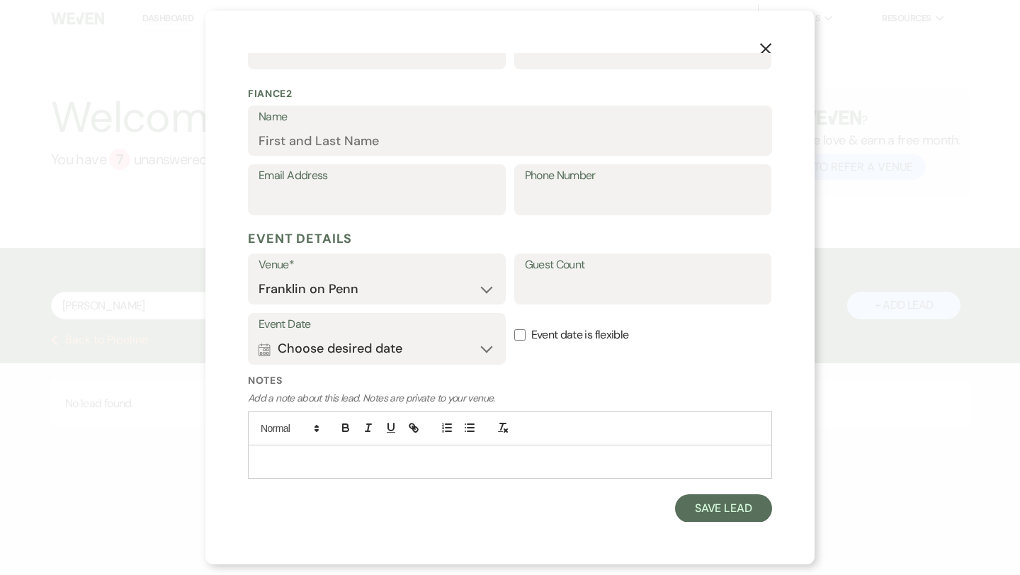
type input "JoEllen Leech"
click at [518, 336] on input "Event date is flexible" at bounding box center [519, 334] width 11 height 11
checkbox input "true"
click at [725, 506] on button "Save Lead" at bounding box center [723, 508] width 97 height 28
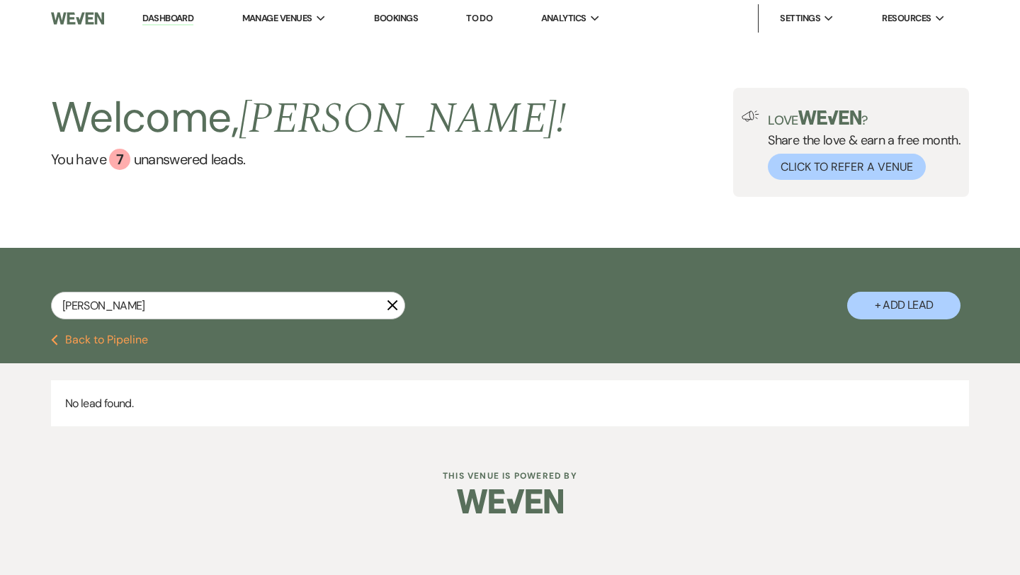
click at [65, 334] on button "Previous Back to Pipeline" at bounding box center [99, 339] width 97 height 11
select select "9"
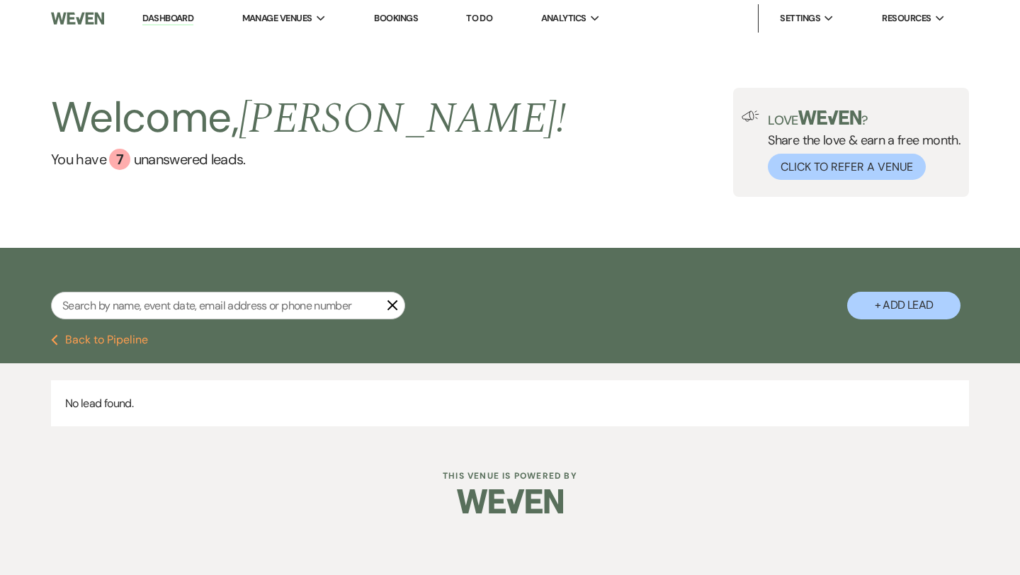
select select "9"
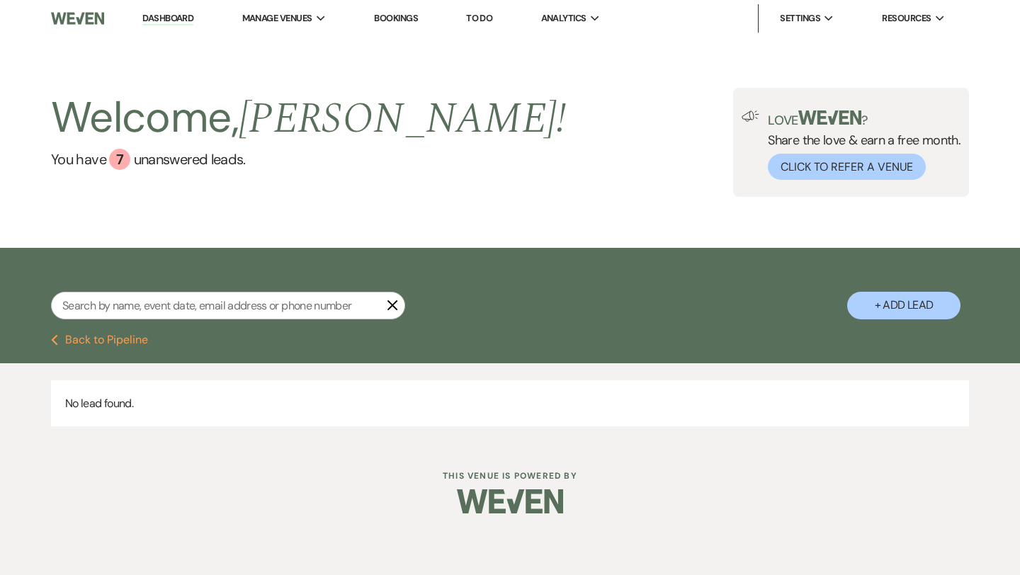
select select "9"
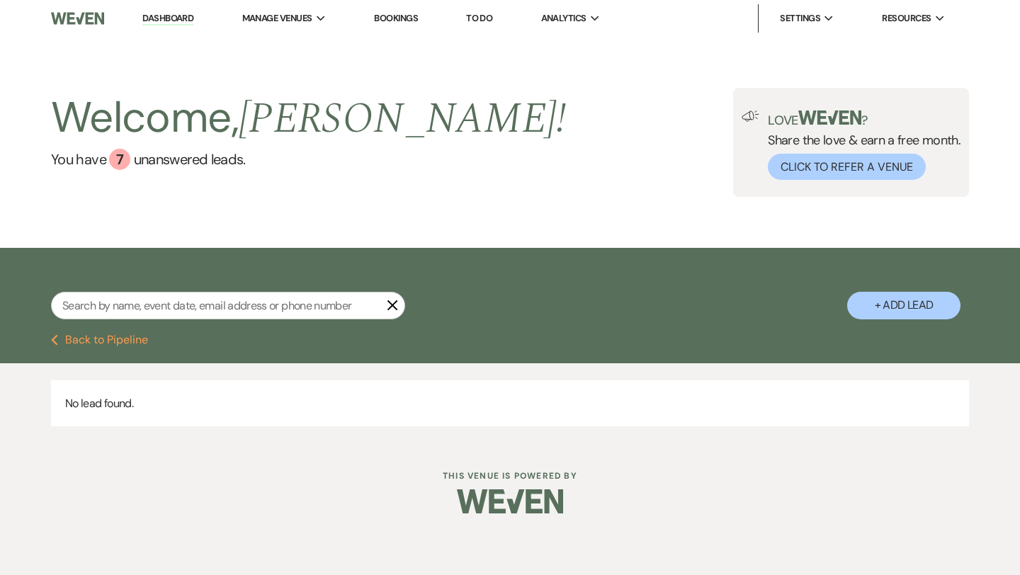
select select "9"
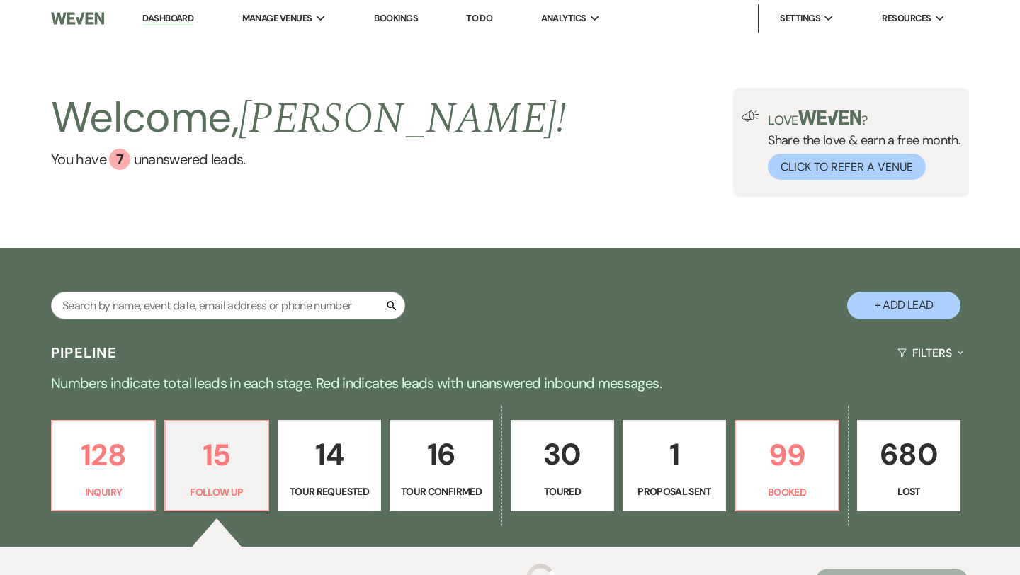
scroll to position [236, 0]
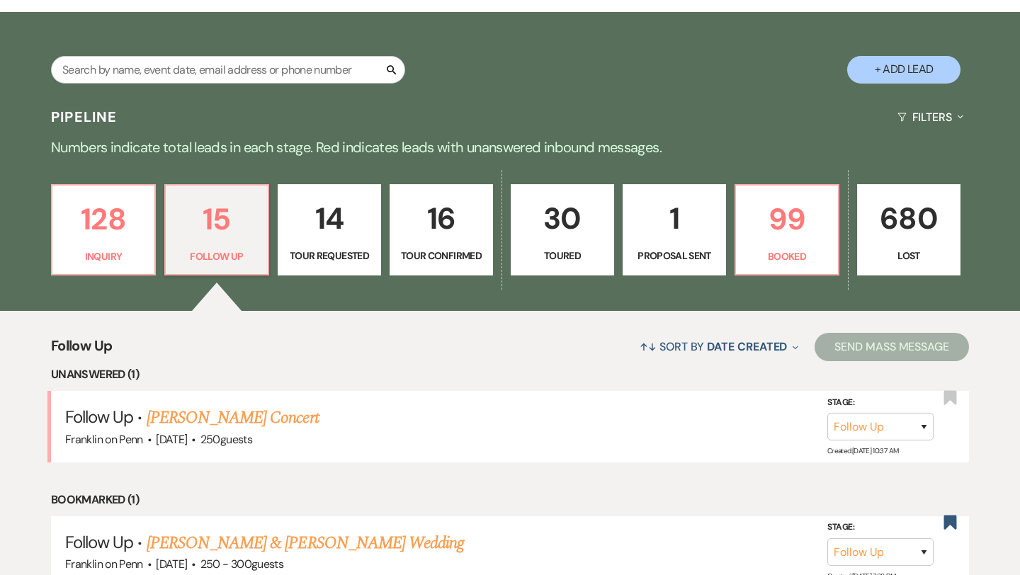
click at [327, 213] on p "14" at bounding box center [329, 218] width 85 height 47
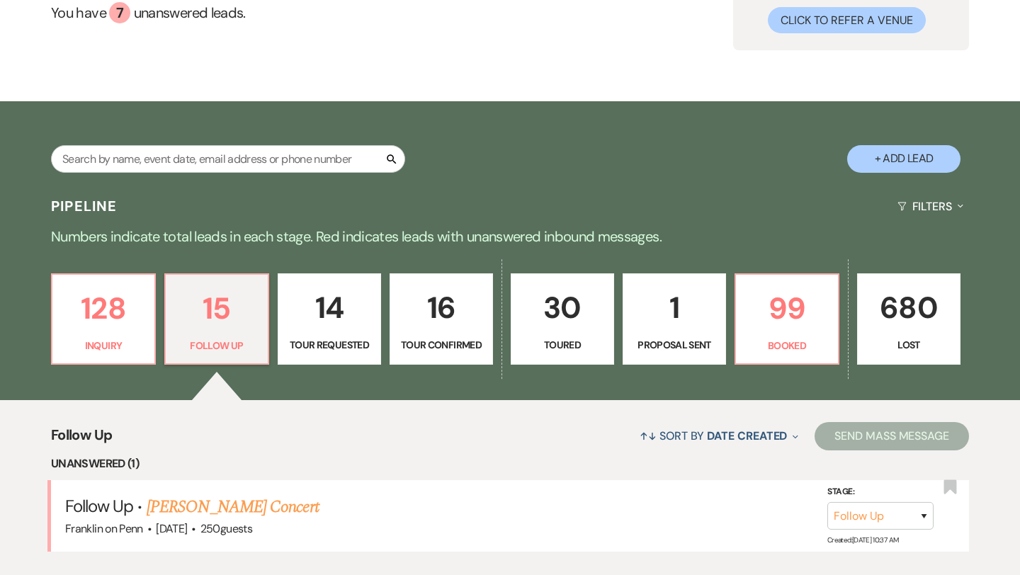
select select "2"
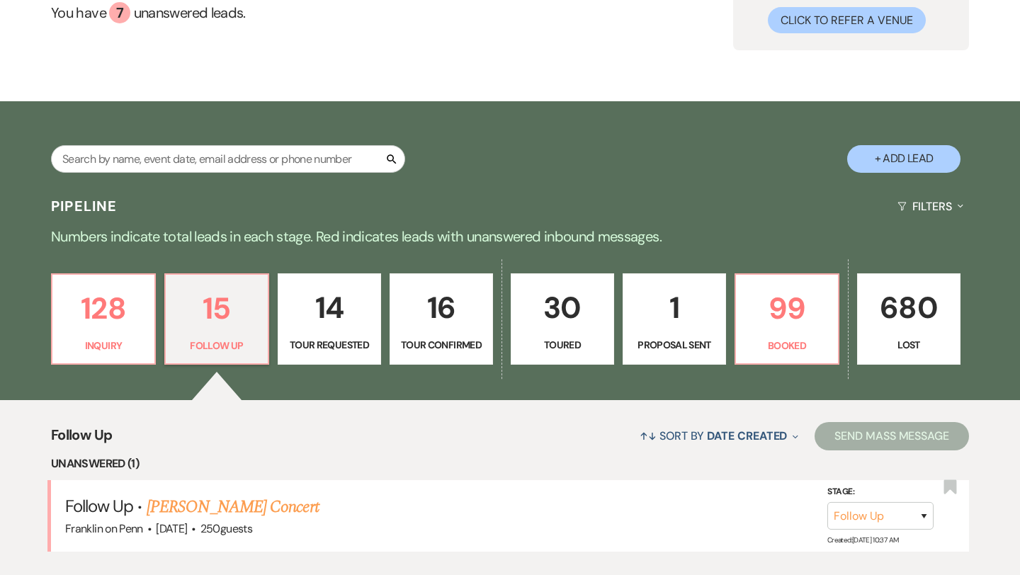
select select "2"
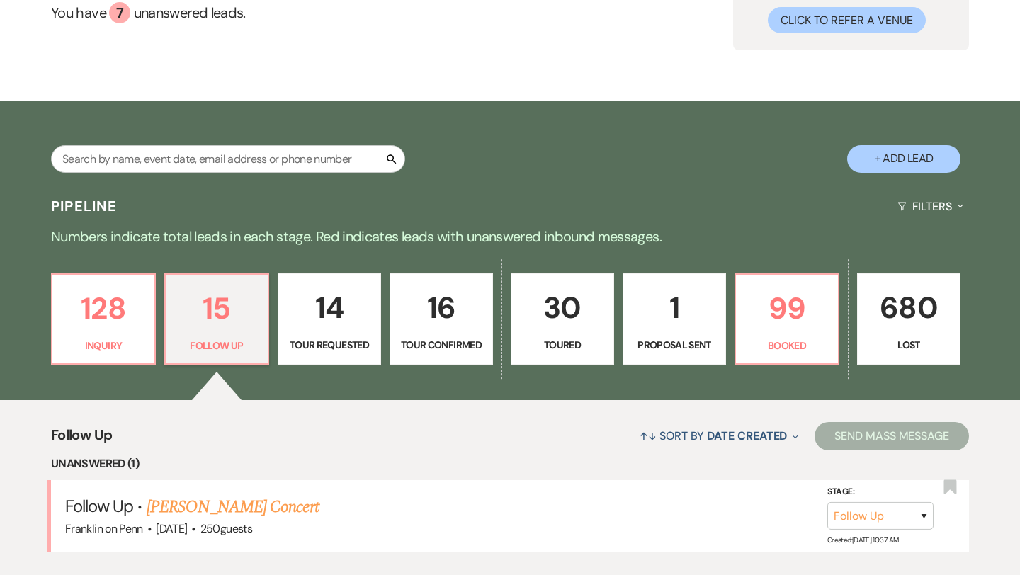
select select "2"
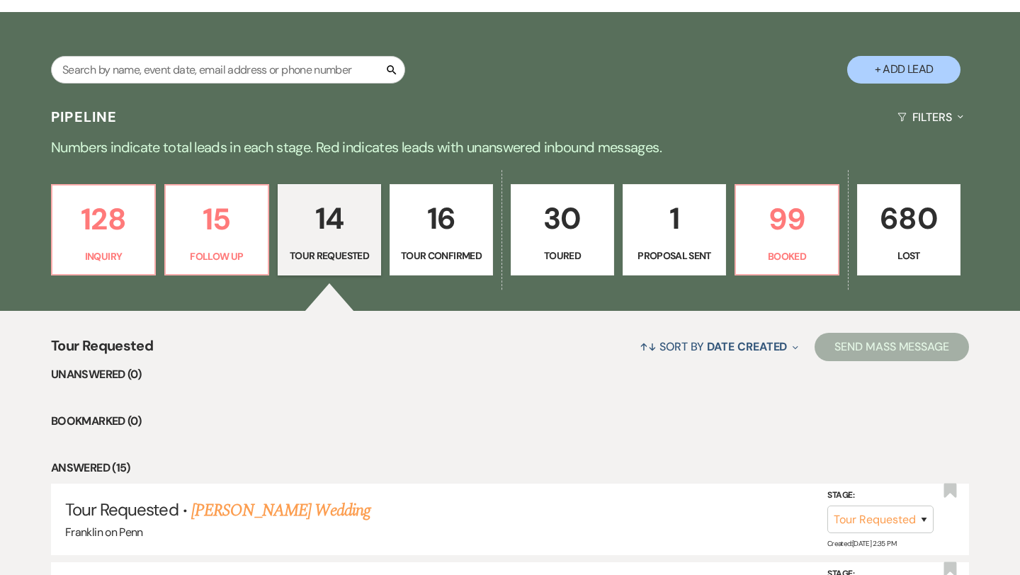
scroll to position [448, 0]
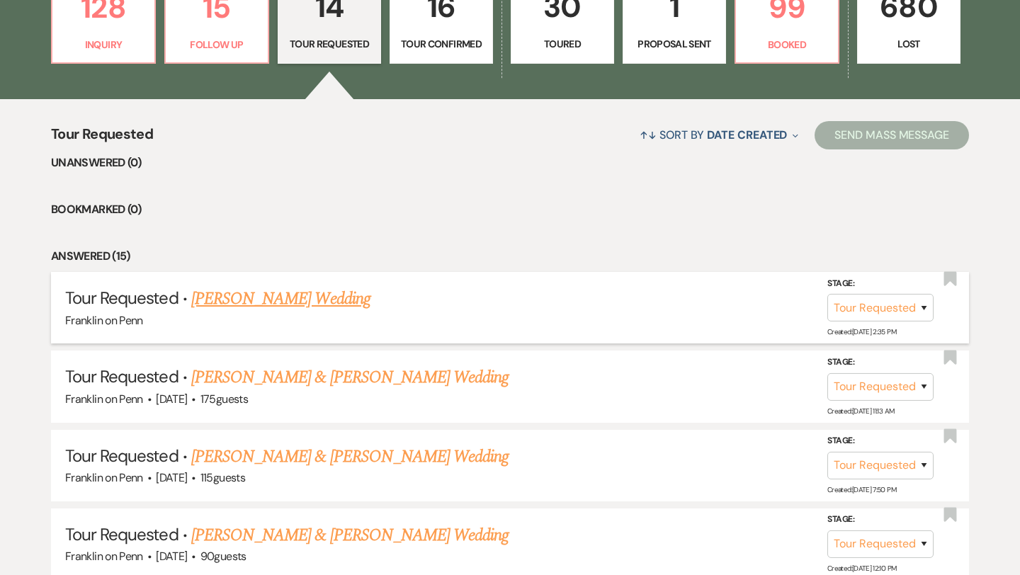
click at [319, 298] on link "JoEllen Leech's Wedding" at bounding box center [280, 298] width 179 height 25
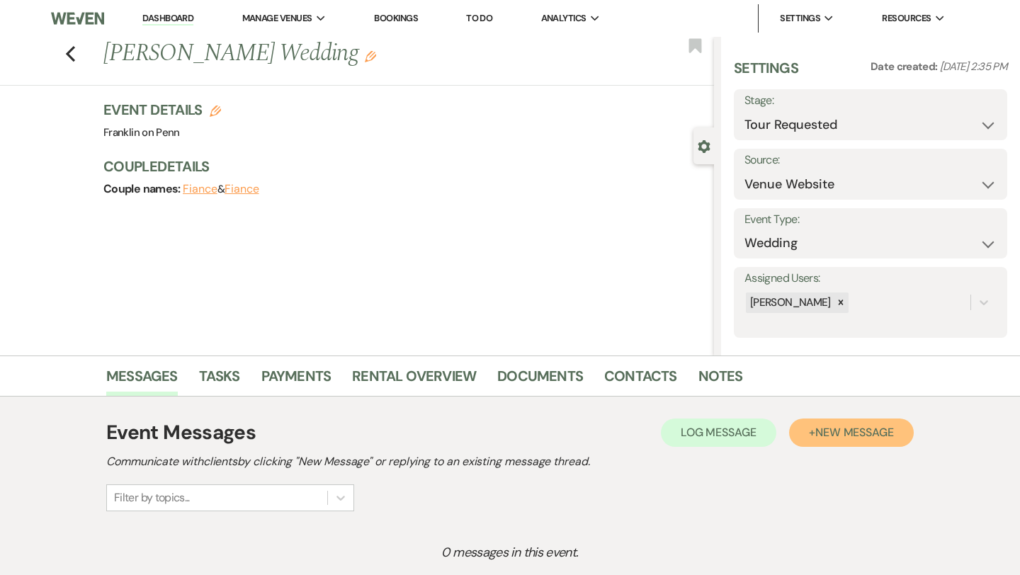
click at [839, 431] on span "New Message" at bounding box center [854, 432] width 79 height 15
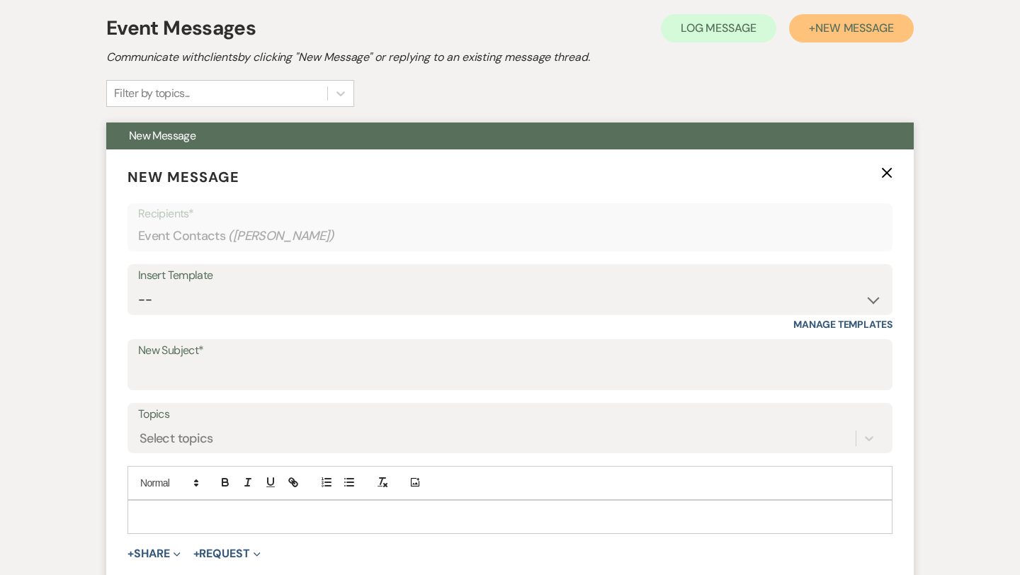
scroll to position [405, 0]
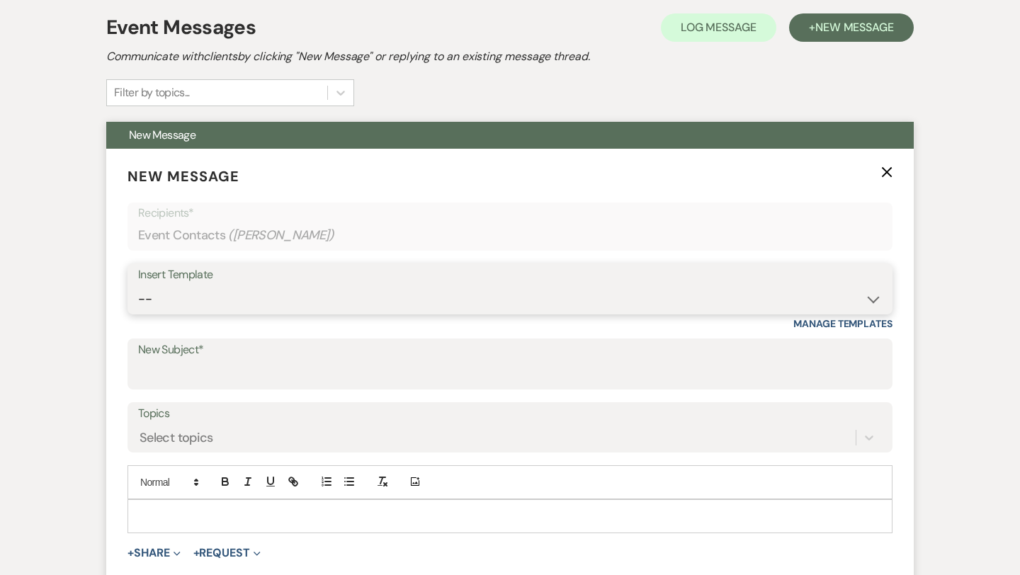
click at [201, 301] on select "-- Weven Planning Portal Introduction (Booked Events) Initial Inquiry Response …" at bounding box center [510, 299] width 744 height 28
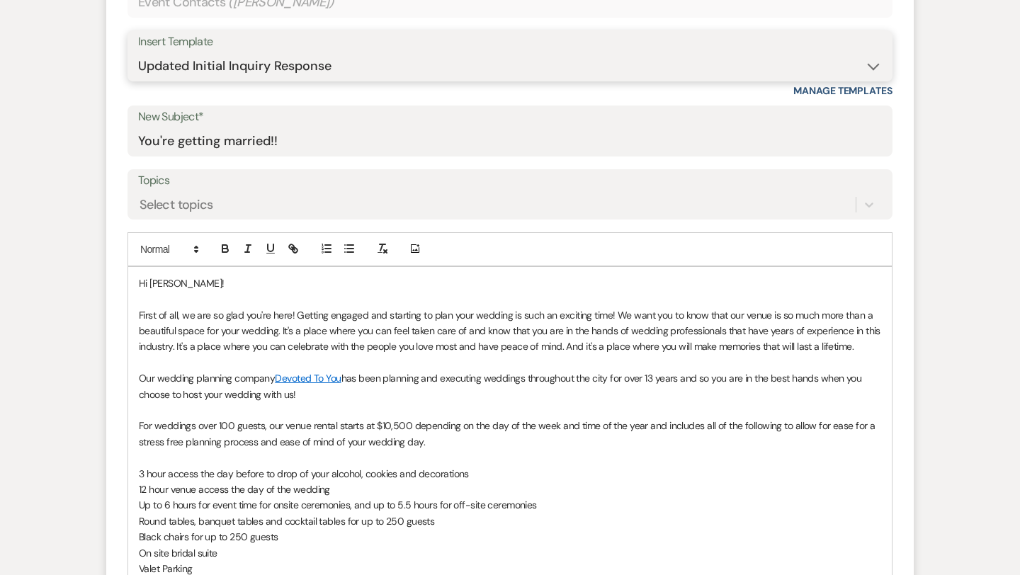
scroll to position [640, 0]
click at [870, 345] on p "First of all, we are so glad you're here! Getting engaged and starting to plan …" at bounding box center [510, 329] width 742 height 47
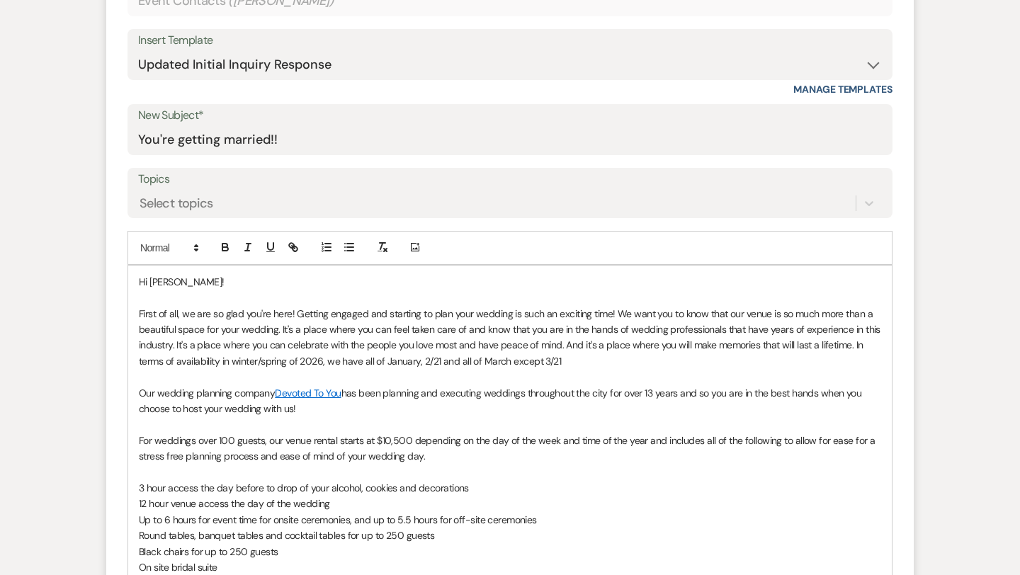
click at [455, 363] on p "First of all, we are so glad you're here! Getting engaged and starting to plan …" at bounding box center [510, 338] width 742 height 64
click at [558, 361] on p "First of all, we are so glad you're here! Getting engaged and starting to plan …" at bounding box center [510, 338] width 742 height 64
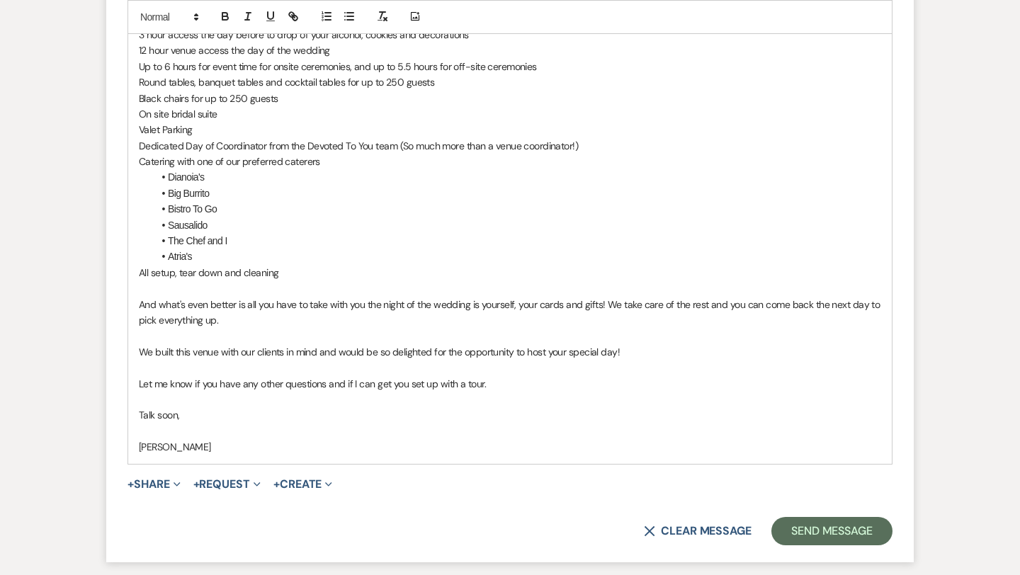
scroll to position [1136, 0]
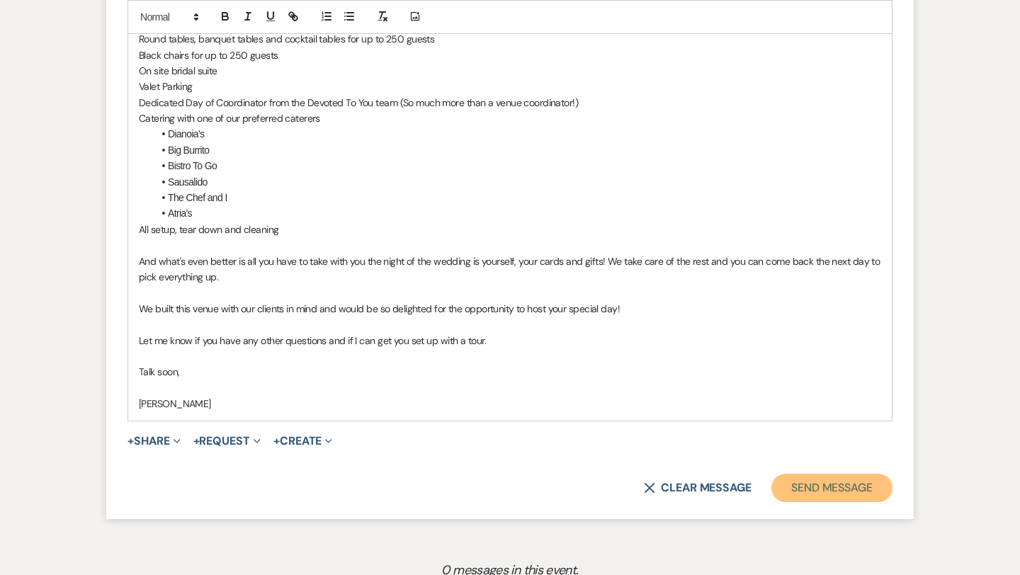
click at [810, 489] on button "Send Message" at bounding box center [831, 488] width 121 height 28
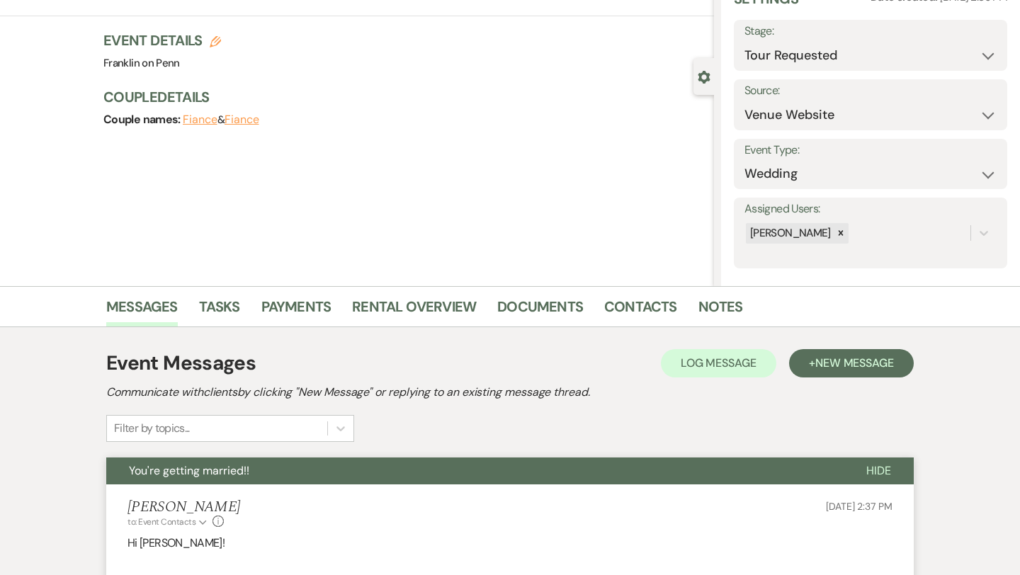
scroll to position [0, 0]
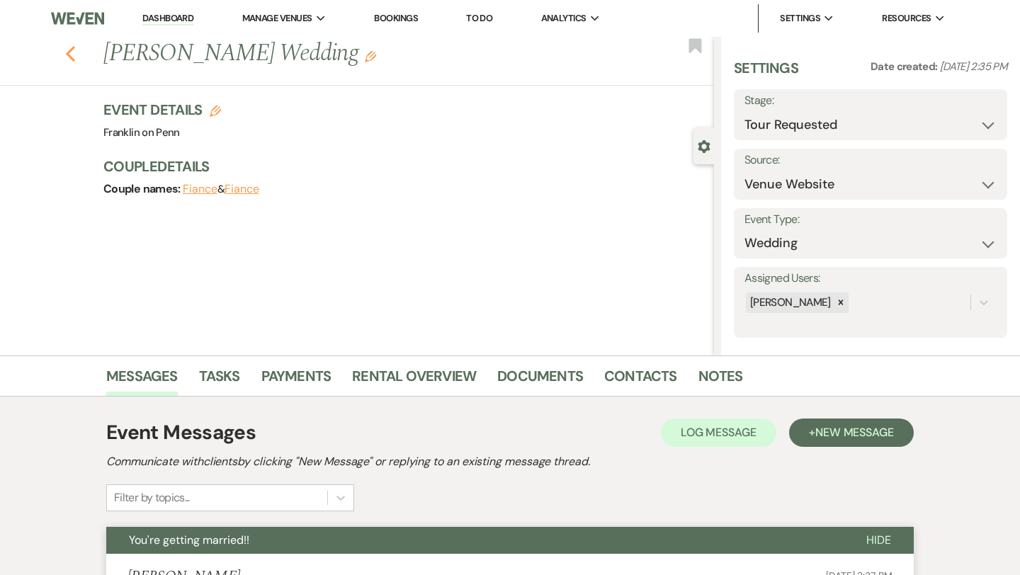
click at [70, 51] on use "button" at bounding box center [70, 54] width 9 height 16
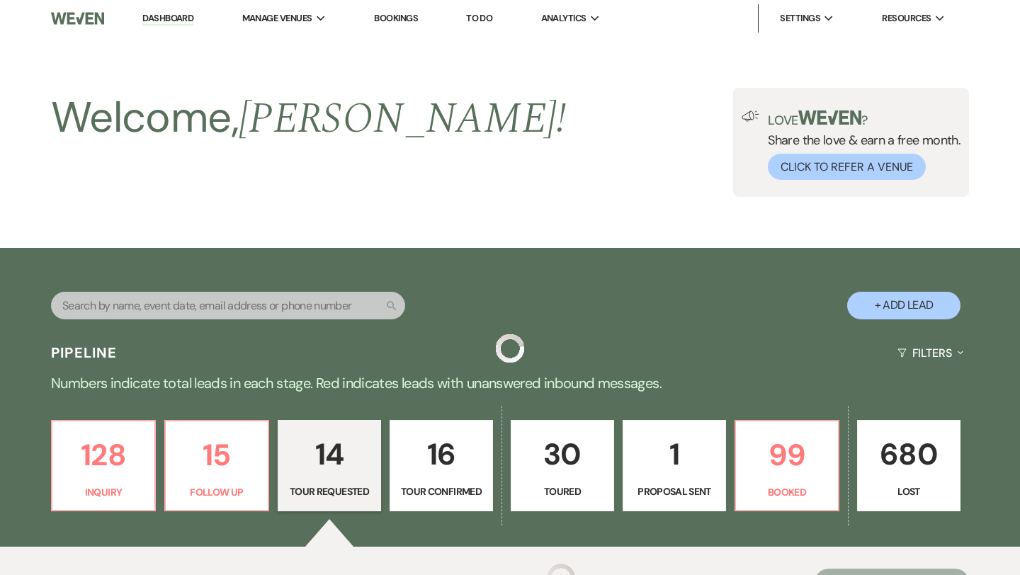
scroll to position [448, 0]
